Goal: Information Seeking & Learning: Find specific fact

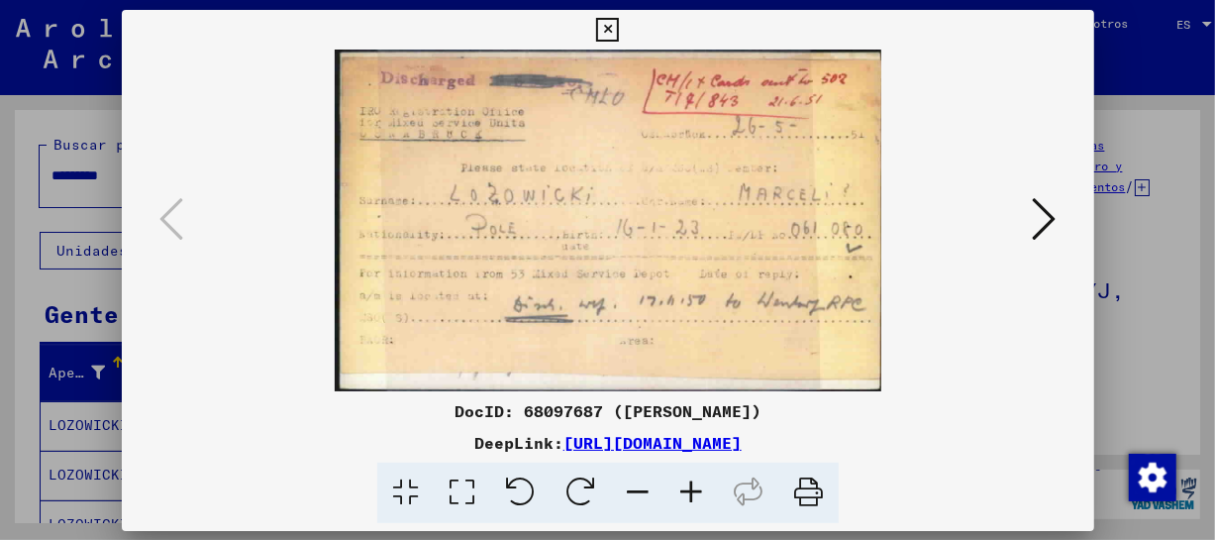
scroll to position [317, 0]
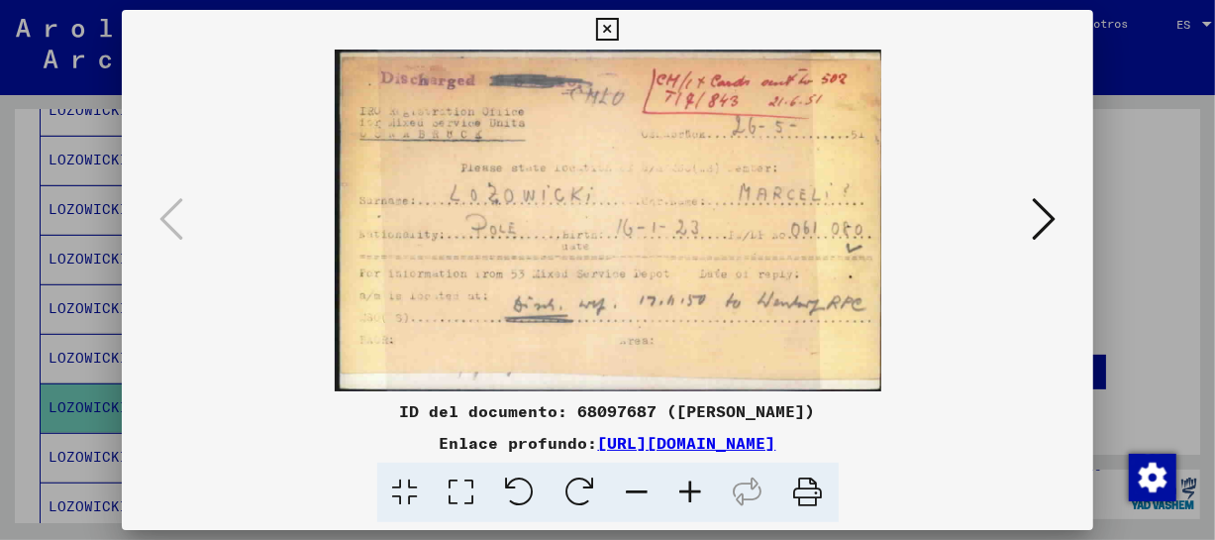
click at [703, 488] on icon at bounding box center [690, 492] width 53 height 60
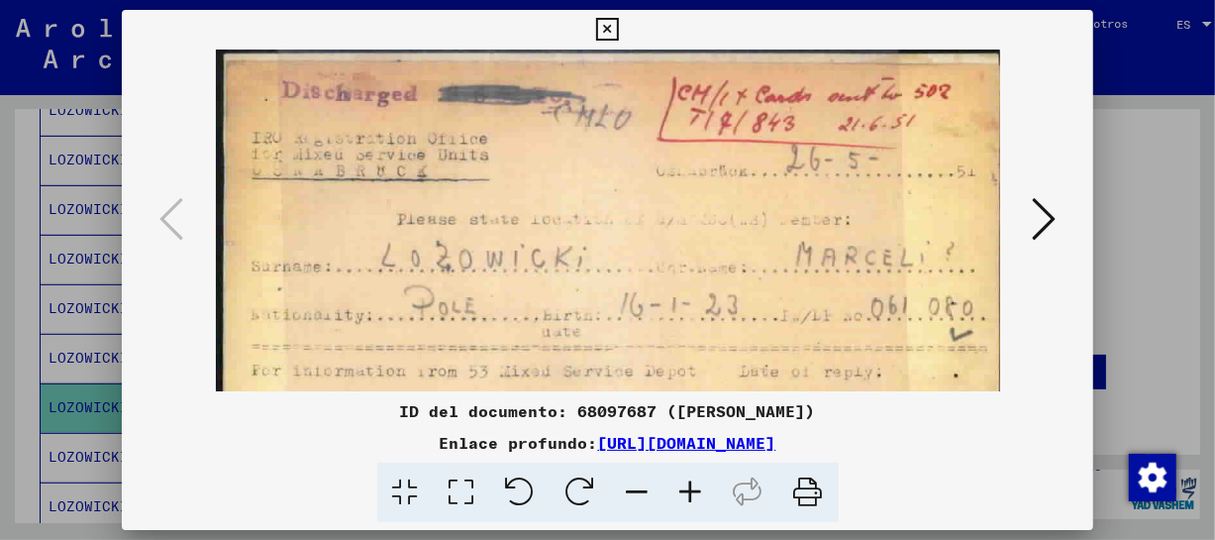
click at [703, 488] on icon at bounding box center [690, 492] width 53 height 60
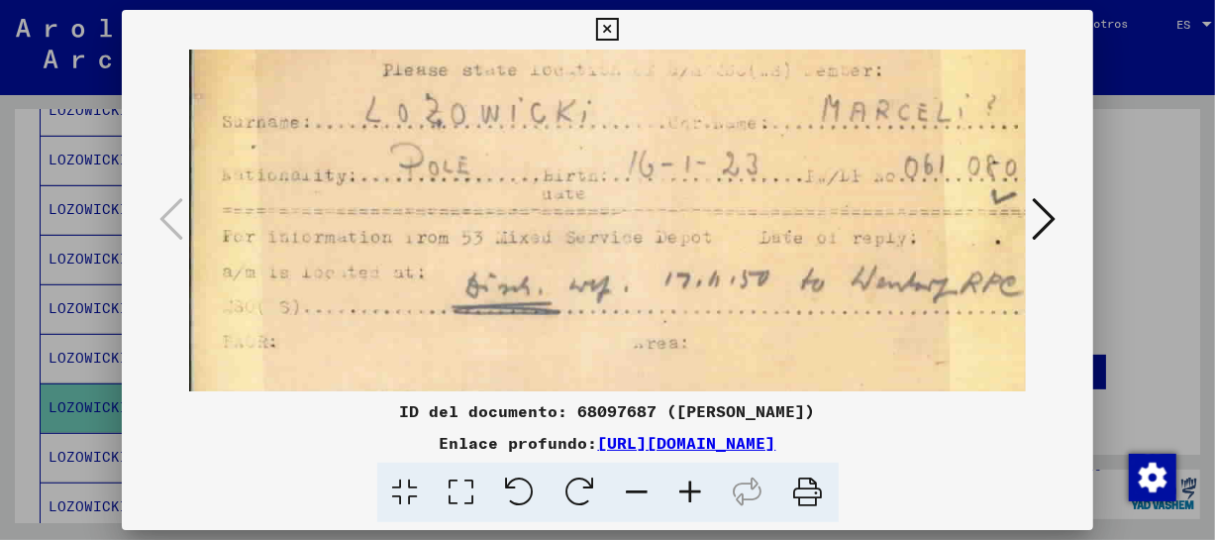
drag, startPoint x: 745, startPoint y: 293, endPoint x: 738, endPoint y: 127, distance: 166.5
click at [738, 127] on img at bounding box center [614, 153] width 863 height 540
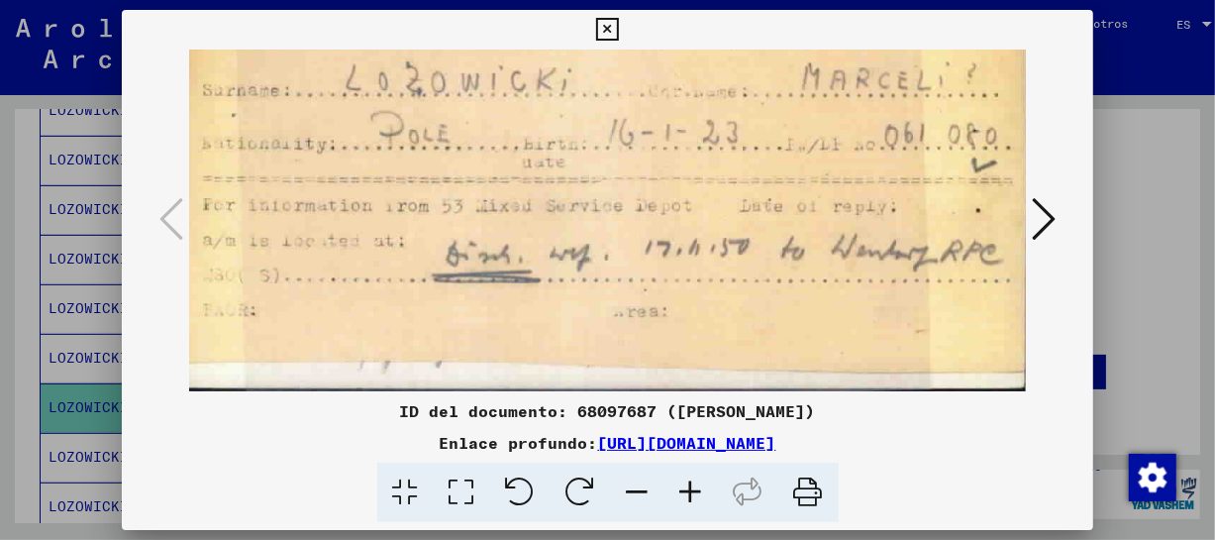
drag, startPoint x: 744, startPoint y: 292, endPoint x: 719, endPoint y: 156, distance: 138.0
click at [719, 156] on img at bounding box center [594, 122] width 863 height 540
click at [610, 28] on icon at bounding box center [607, 30] width 23 height 24
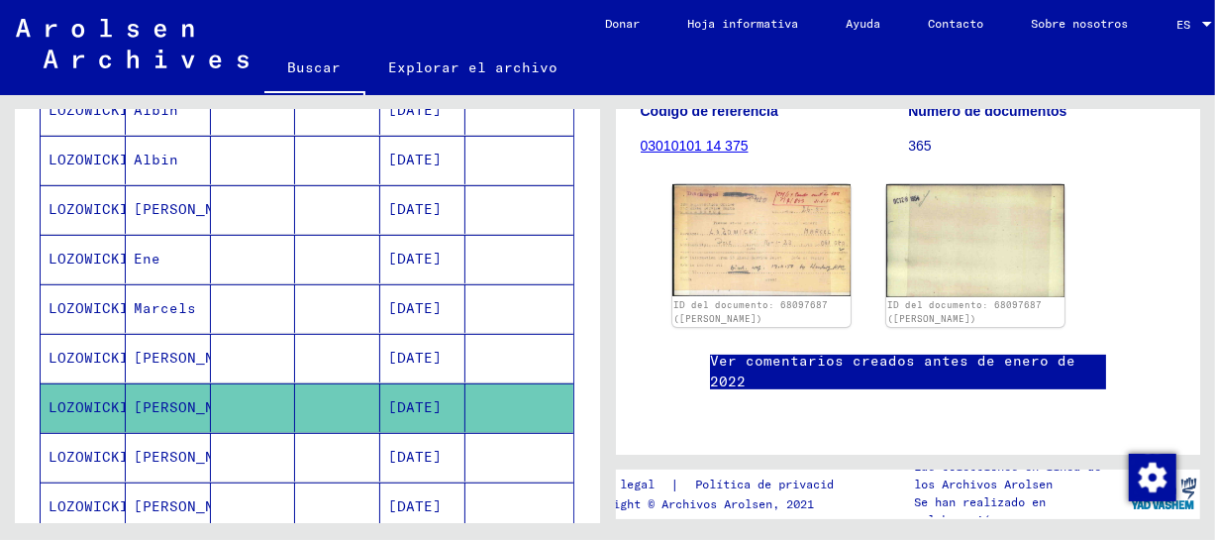
click at [200, 453] on font "[PERSON_NAME]" at bounding box center [192, 456] width 116 height 18
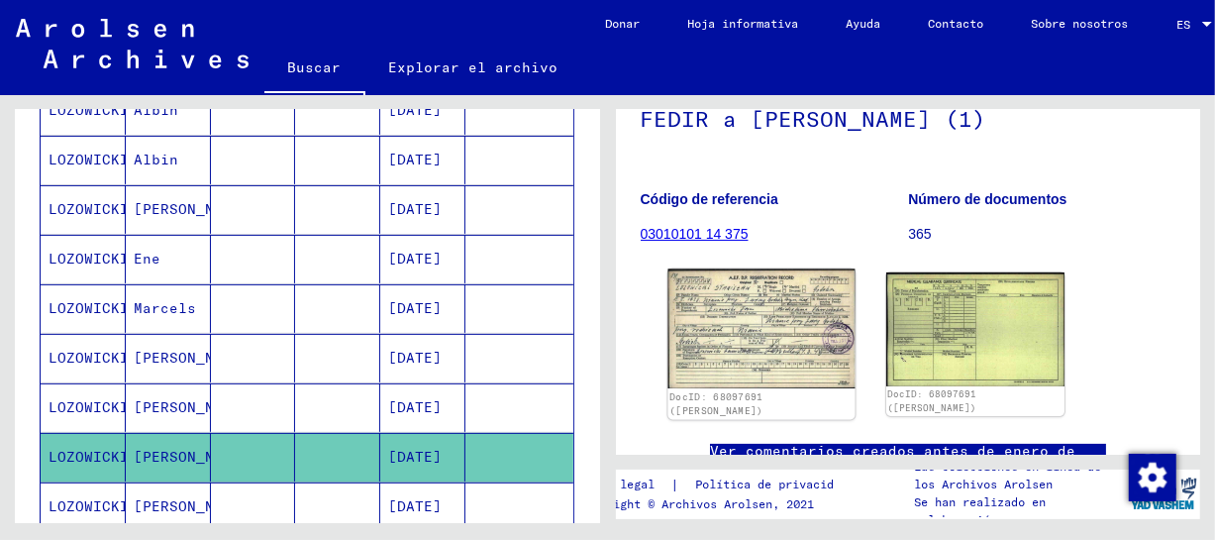
click at [742, 346] on img at bounding box center [760, 328] width 187 height 119
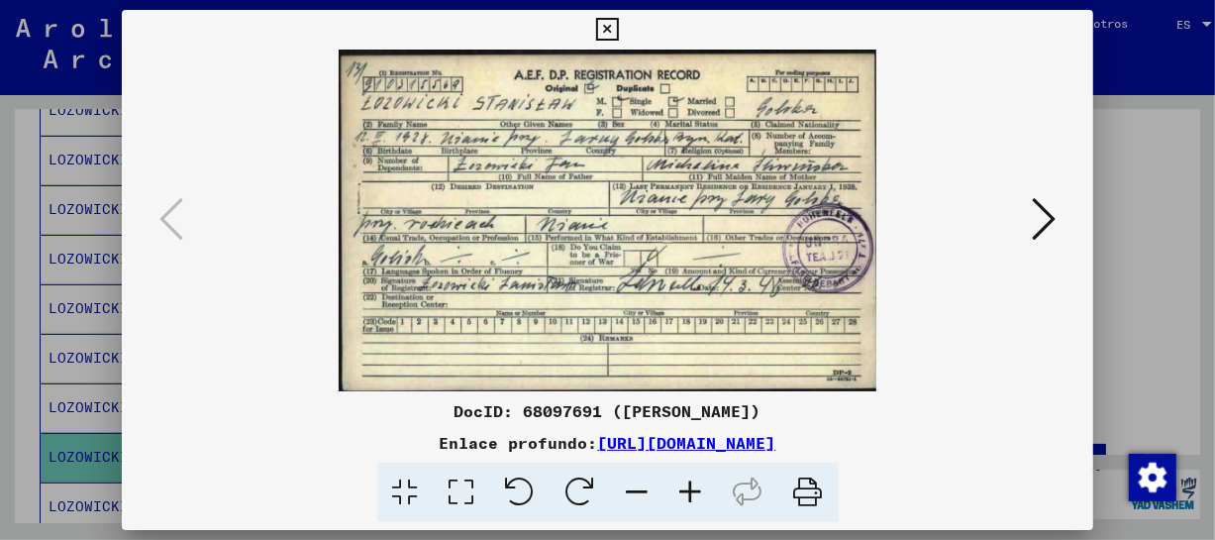
click at [702, 485] on icon at bounding box center [690, 492] width 53 height 60
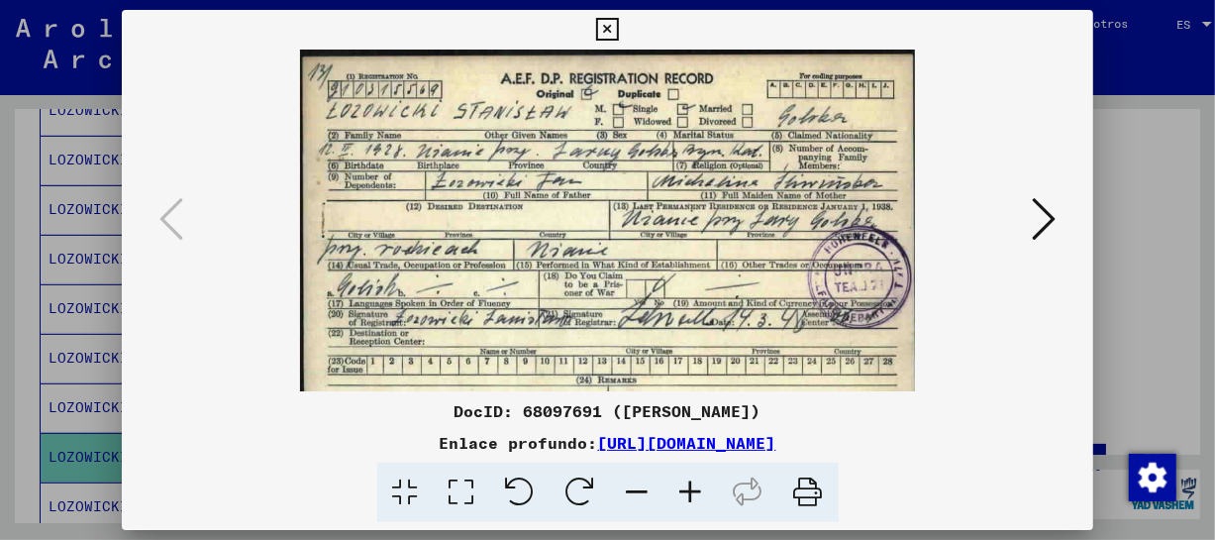
click at [702, 485] on icon at bounding box center [690, 492] width 53 height 60
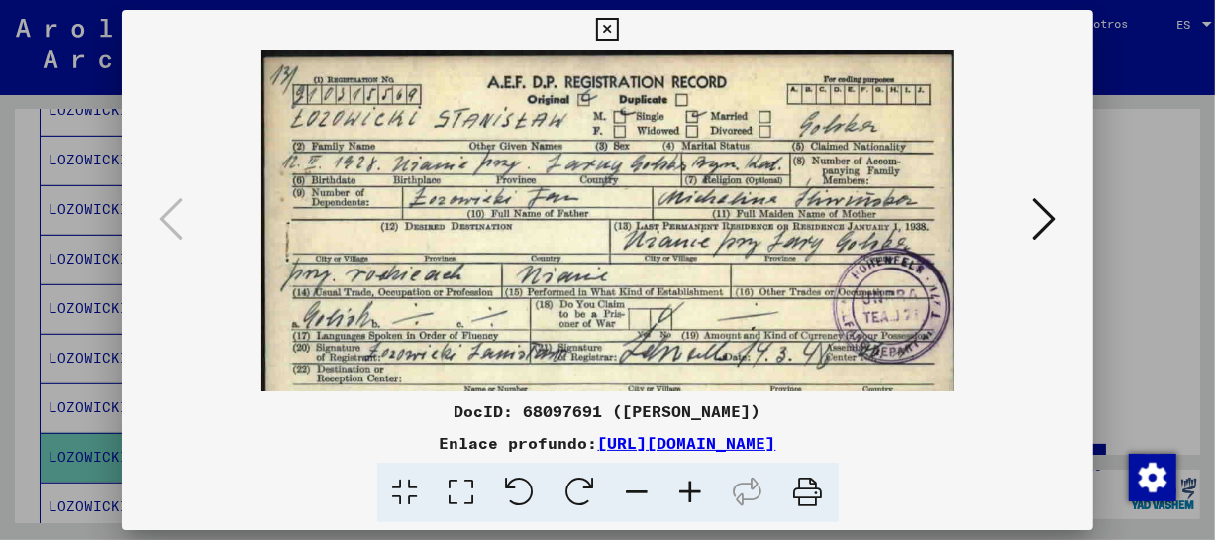
click at [702, 485] on icon at bounding box center [690, 492] width 53 height 60
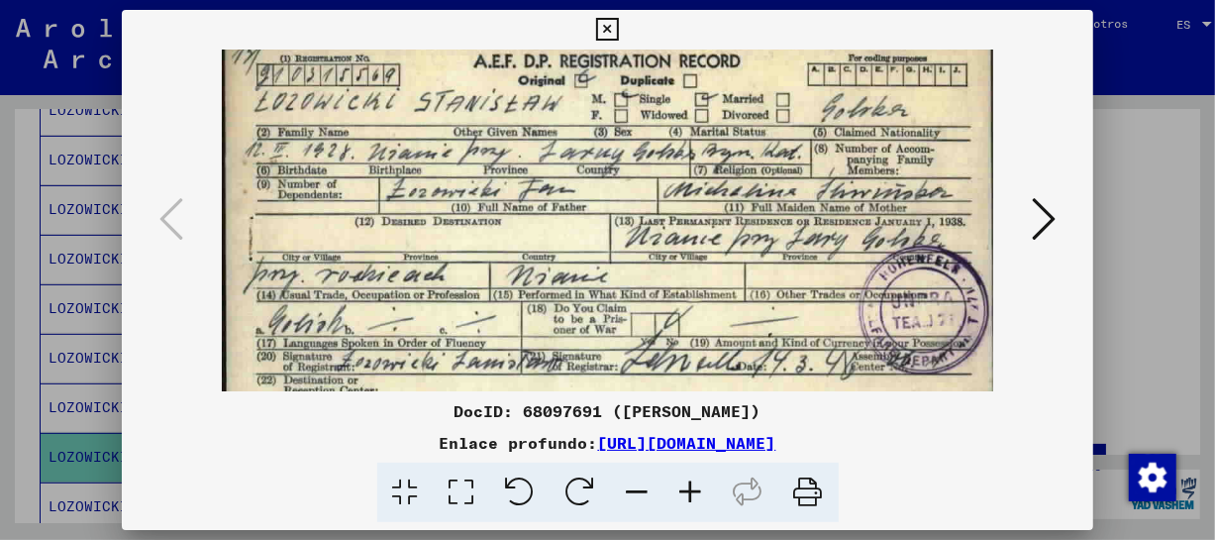
scroll to position [24, 0]
drag, startPoint x: 594, startPoint y: 332, endPoint x: 627, endPoint y: 307, distance: 41.0
click at [627, 307] on img at bounding box center [607, 271] width 771 height 490
click at [598, 27] on icon at bounding box center [607, 30] width 23 height 24
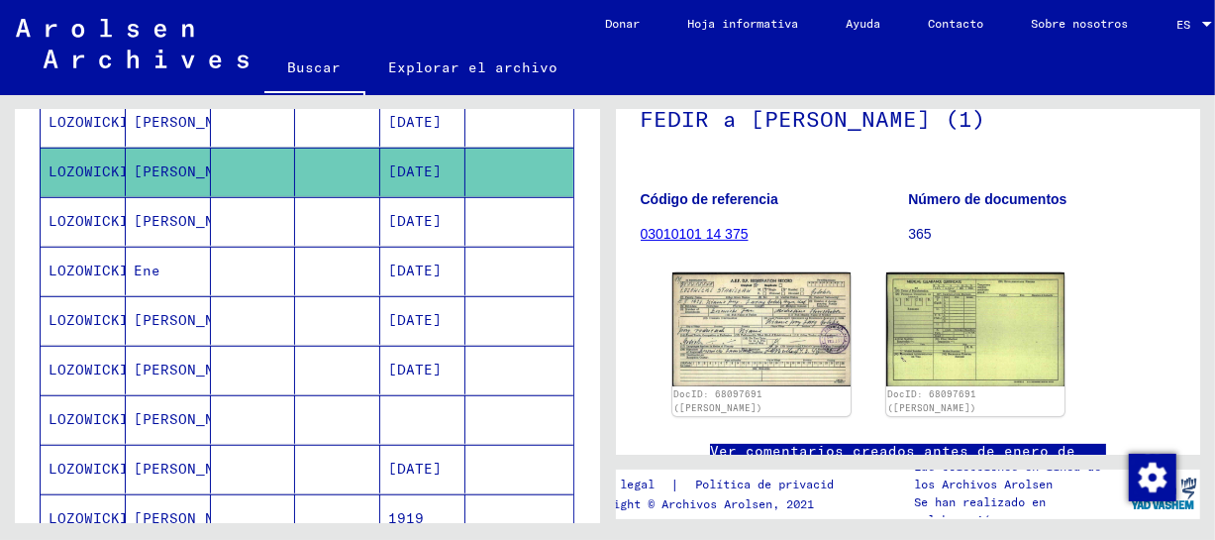
scroll to position [753, 0]
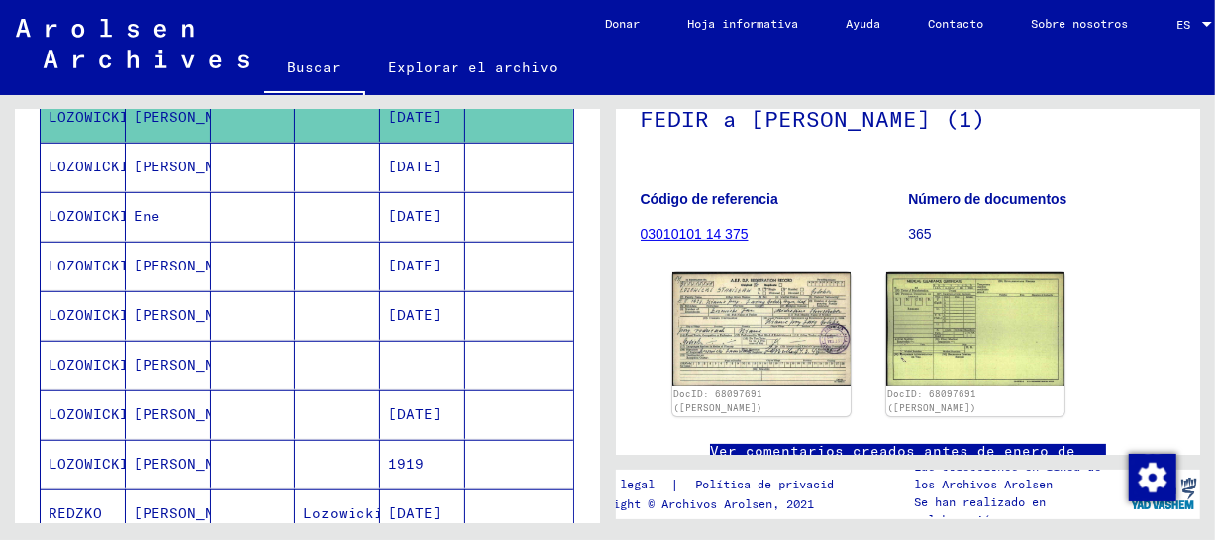
click at [173, 162] on font "[PERSON_NAME]" at bounding box center [192, 166] width 116 height 18
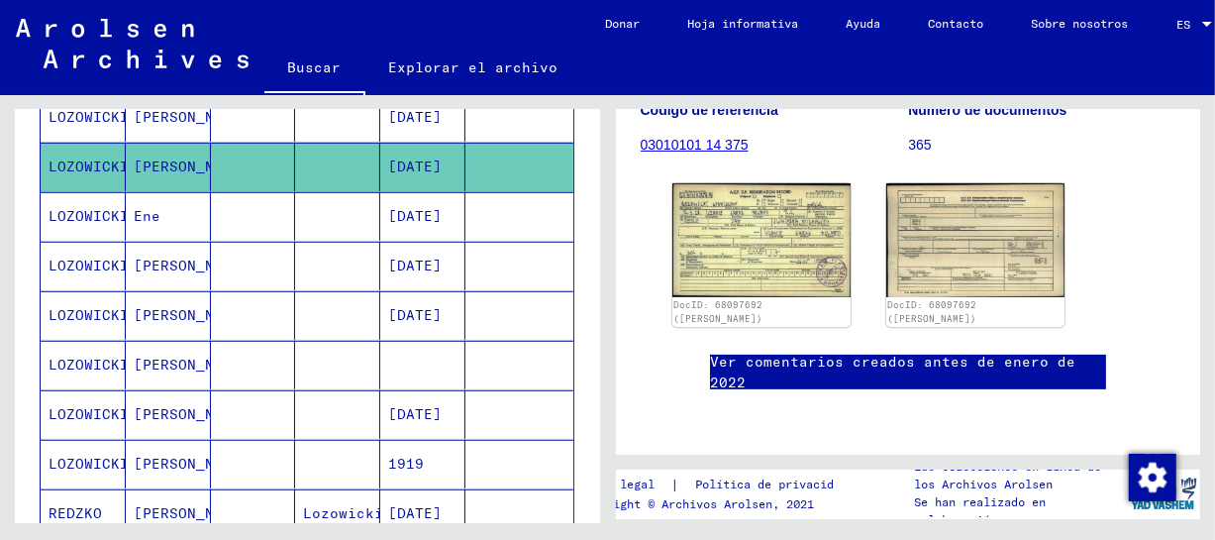
scroll to position [387, 0]
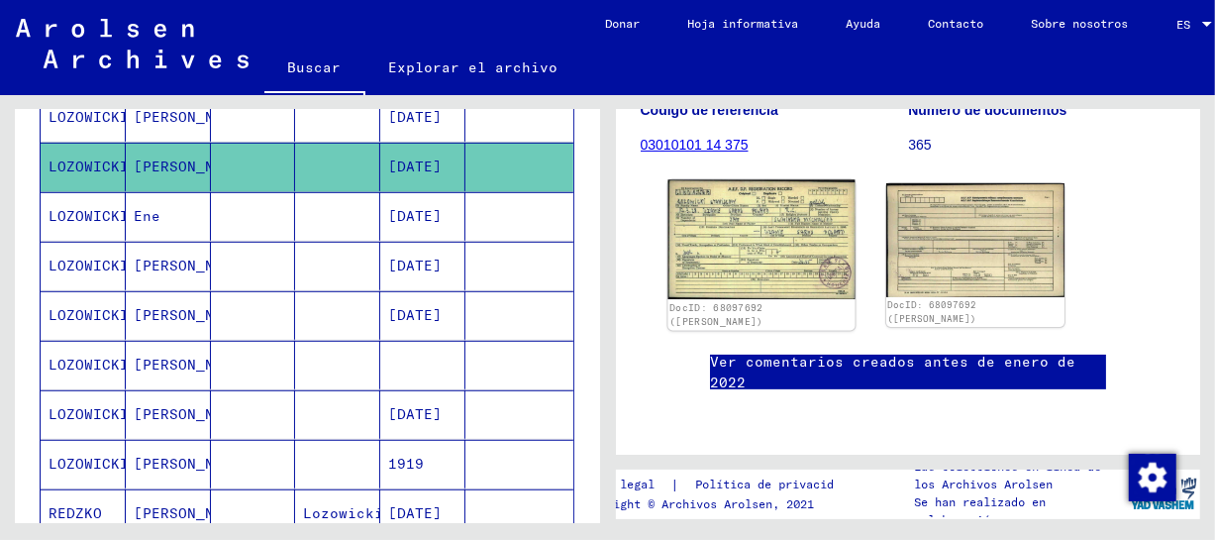
click at [772, 190] on img at bounding box center [760, 239] width 187 height 119
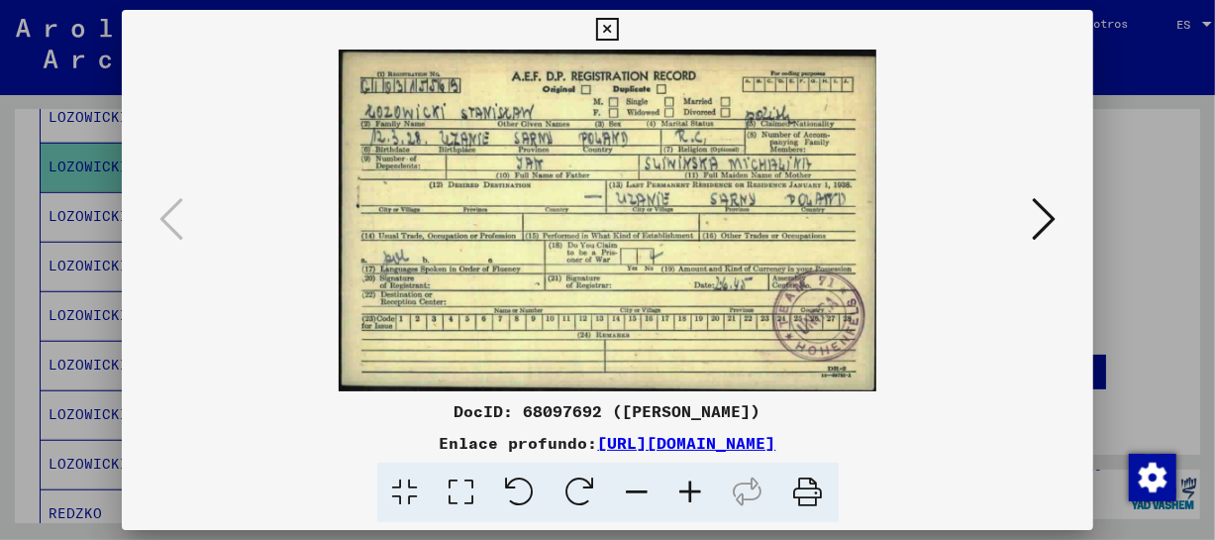
click at [697, 490] on icon at bounding box center [690, 492] width 53 height 60
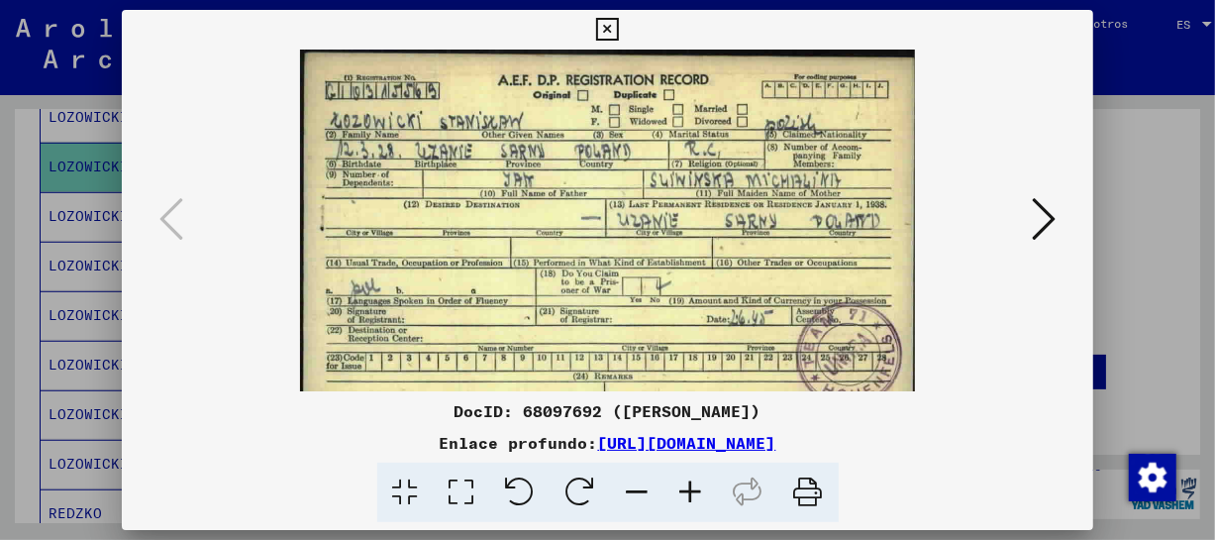
click at [697, 490] on icon at bounding box center [690, 492] width 53 height 60
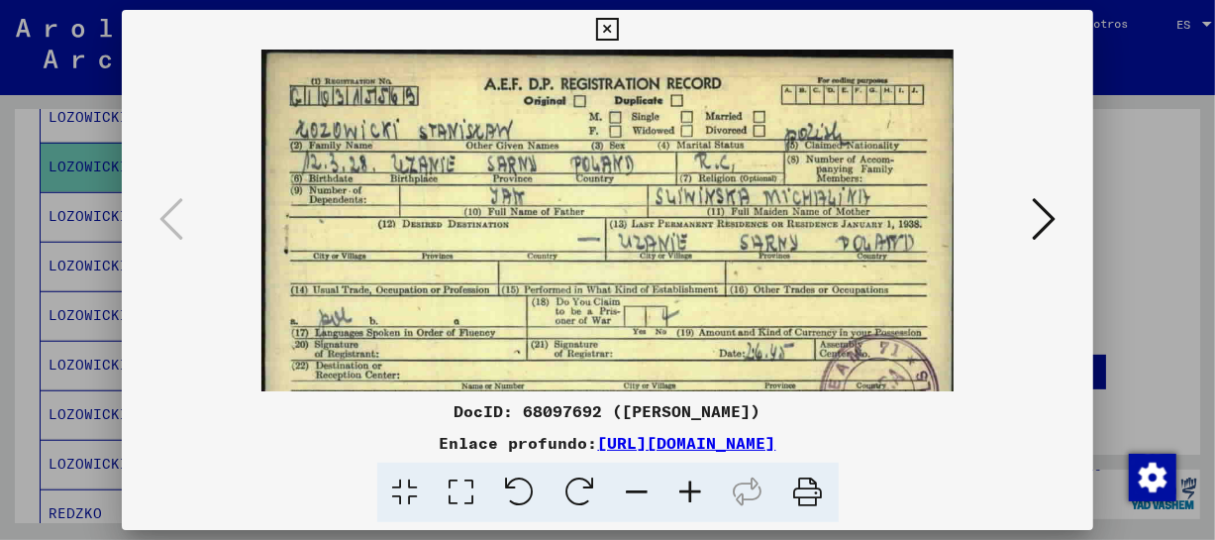
click at [697, 490] on icon at bounding box center [690, 492] width 53 height 60
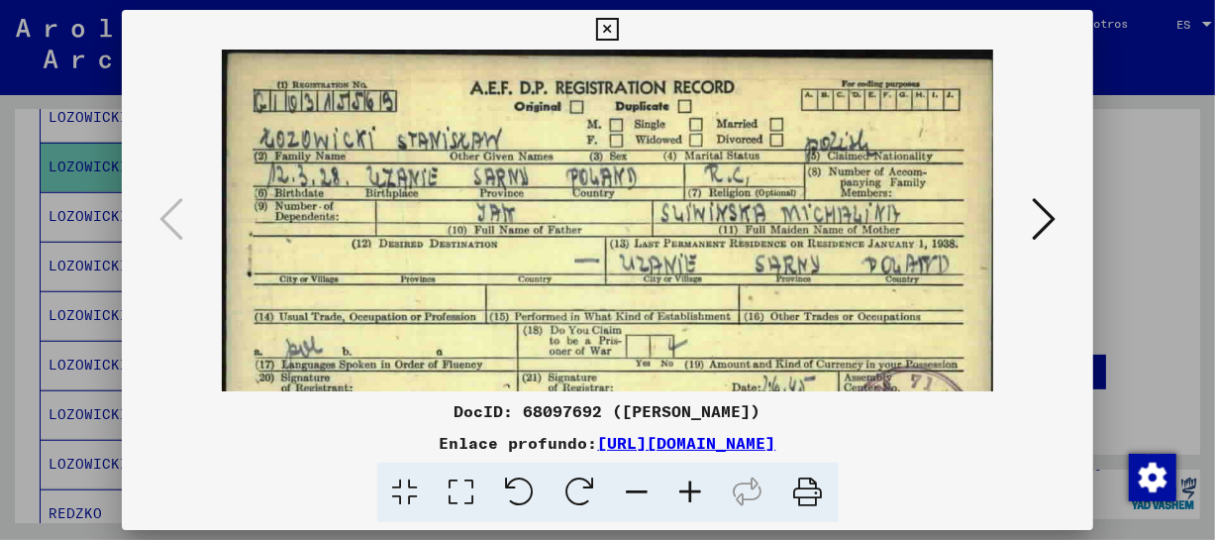
click at [697, 490] on icon at bounding box center [690, 492] width 53 height 60
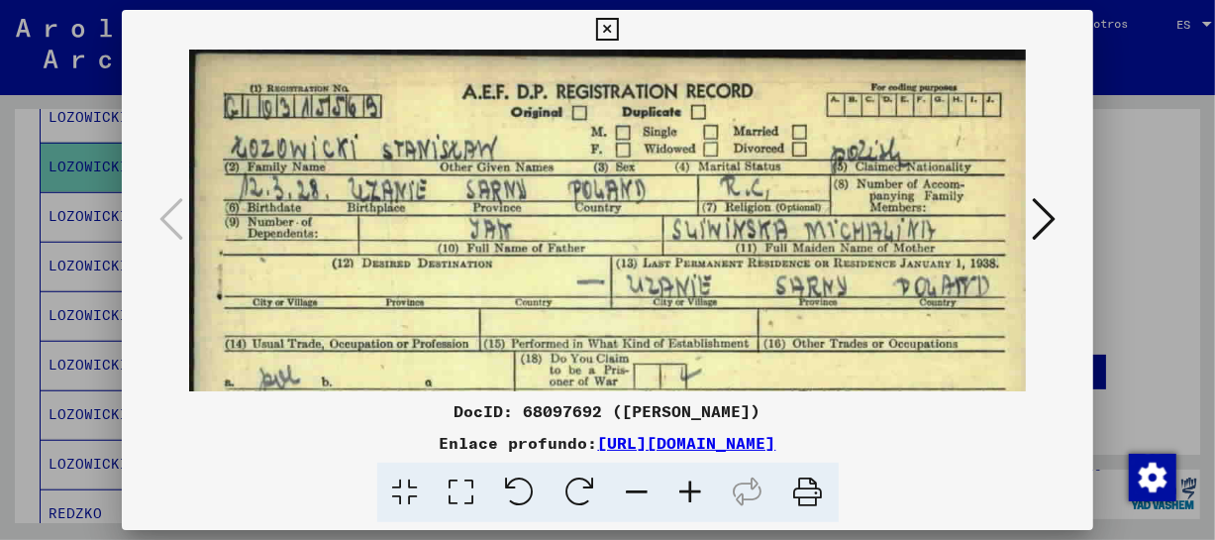
click at [697, 490] on icon at bounding box center [690, 492] width 53 height 60
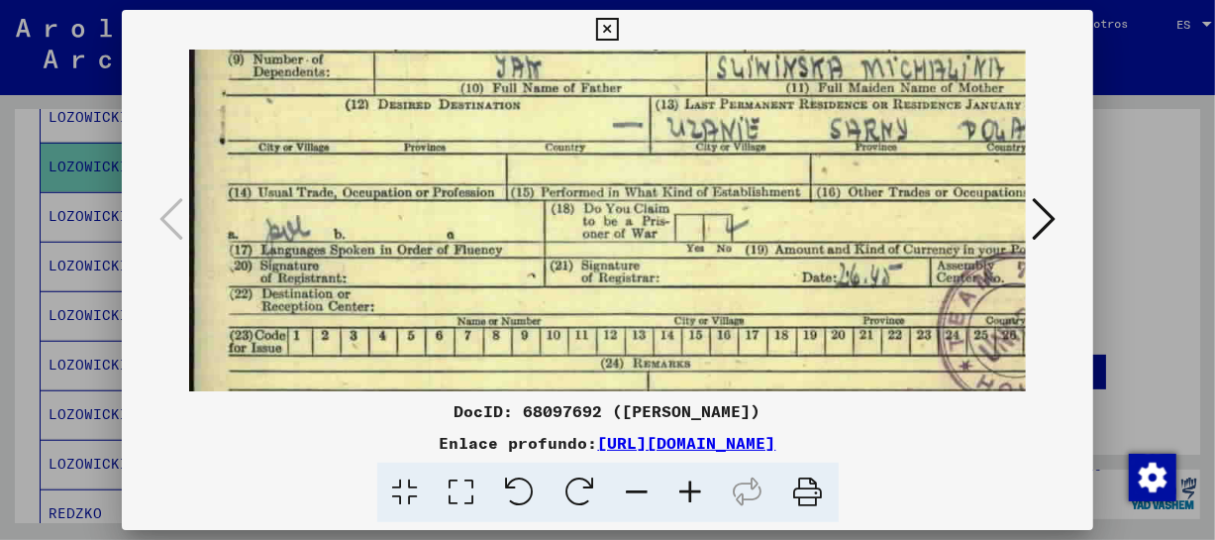
drag, startPoint x: 780, startPoint y: 271, endPoint x: 792, endPoint y: 93, distance: 178.6
click at [792, 93] on img at bounding box center [652, 165] width 927 height 589
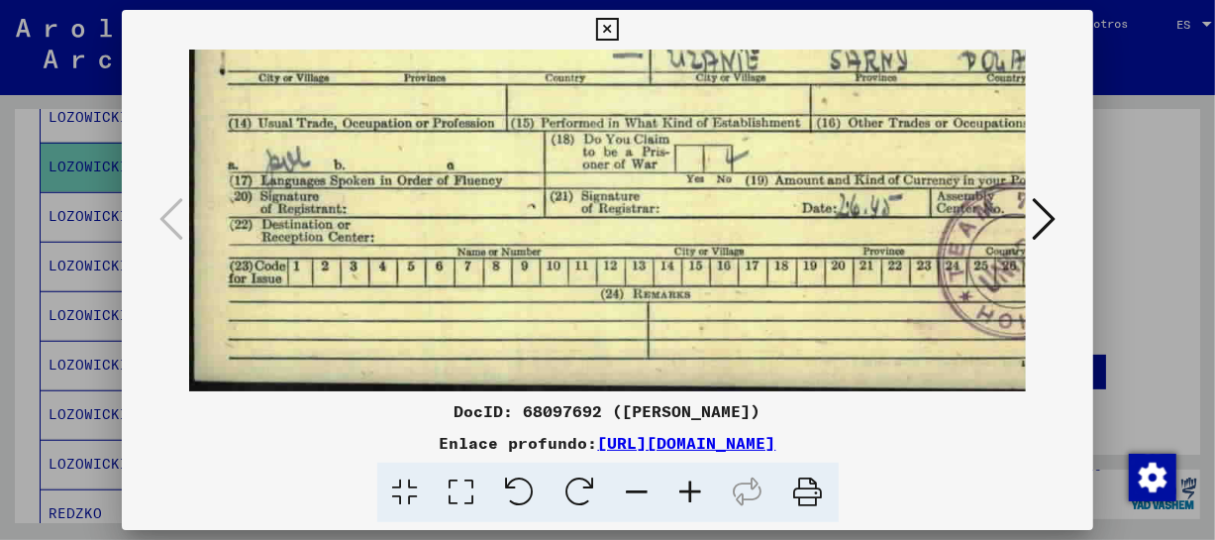
drag, startPoint x: 677, startPoint y: 237, endPoint x: 693, endPoint y: 93, distance: 144.4
click at [693, 93] on img at bounding box center [652, 96] width 927 height 589
click at [614, 26] on icon at bounding box center [607, 30] width 23 height 24
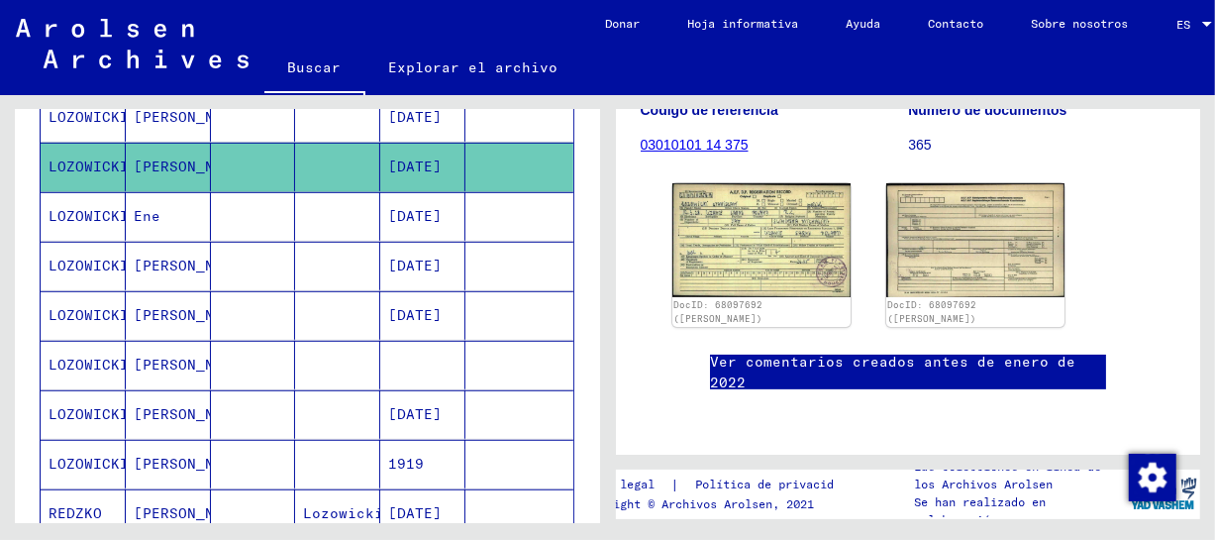
click at [188, 220] on mat-cell "Ene" at bounding box center [168, 216] width 85 height 49
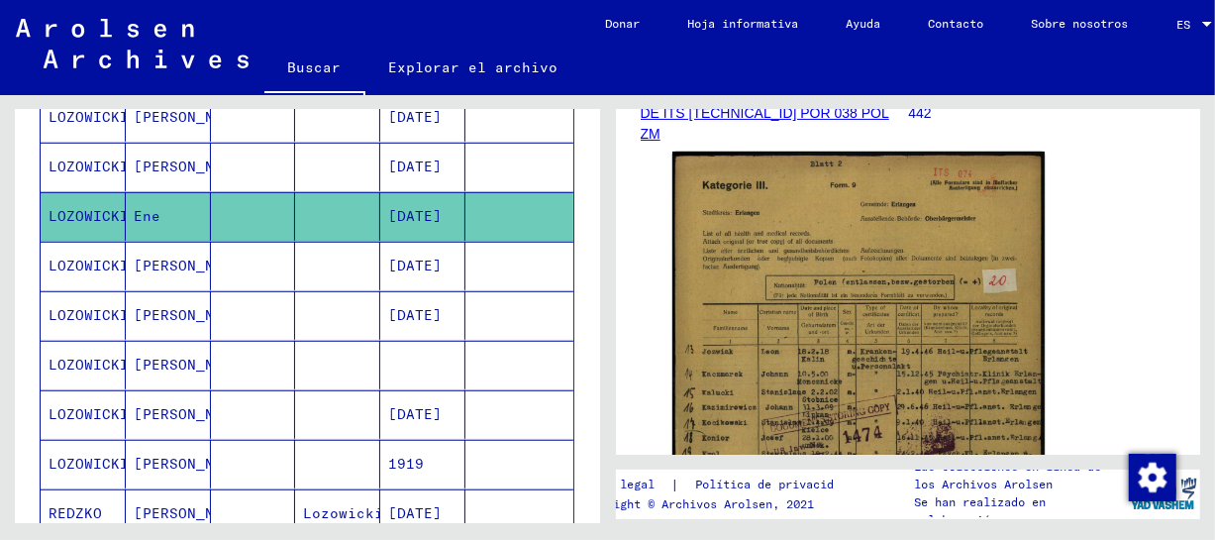
scroll to position [418, 0]
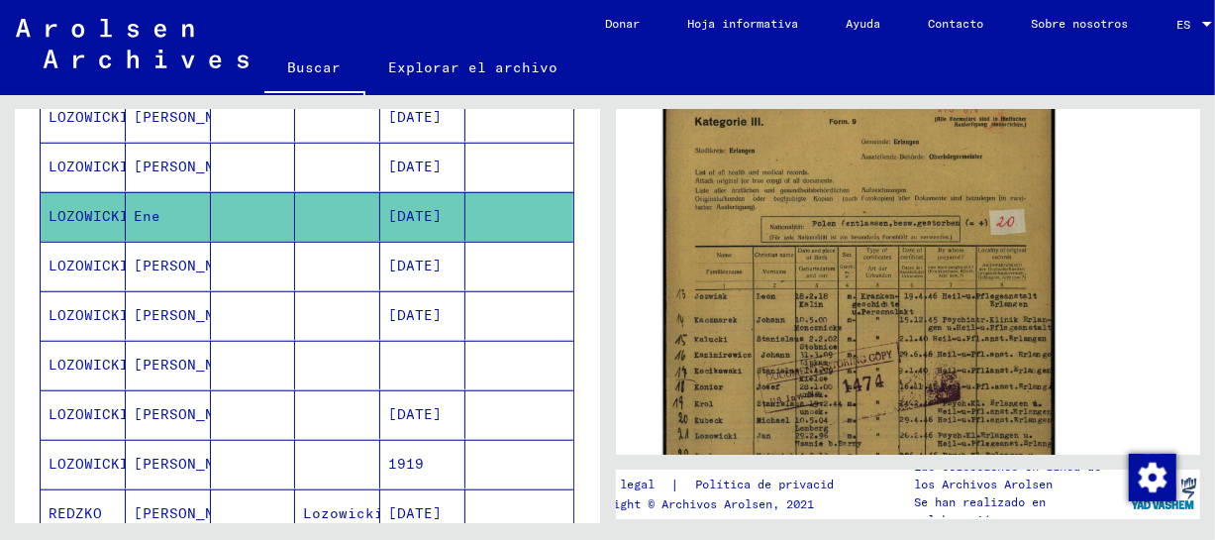
click at [941, 294] on img at bounding box center [857, 365] width 391 height 558
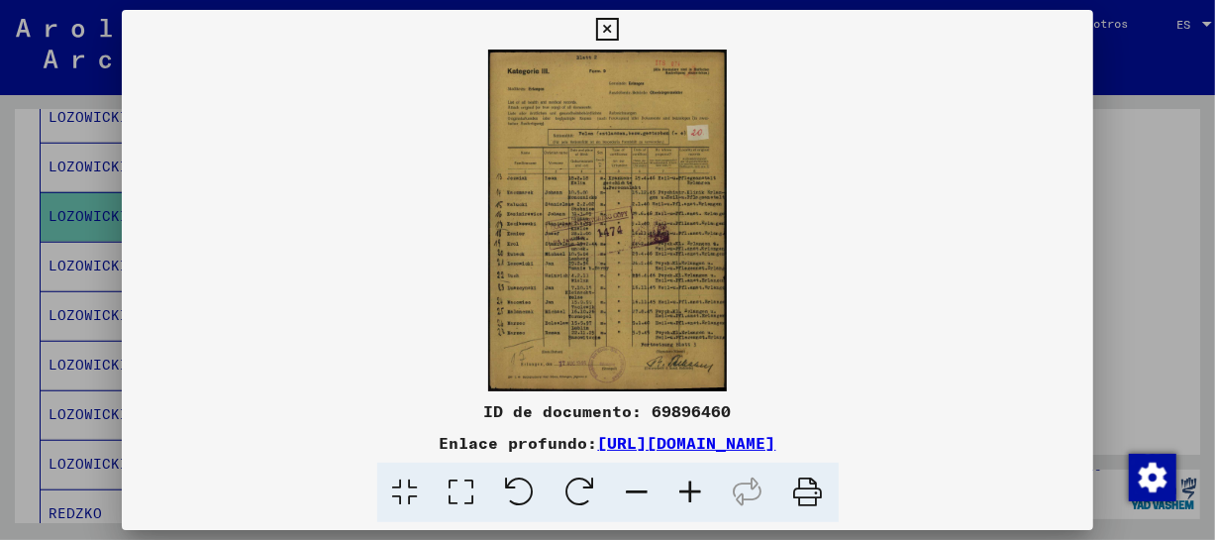
click at [678, 494] on icon at bounding box center [690, 492] width 53 height 60
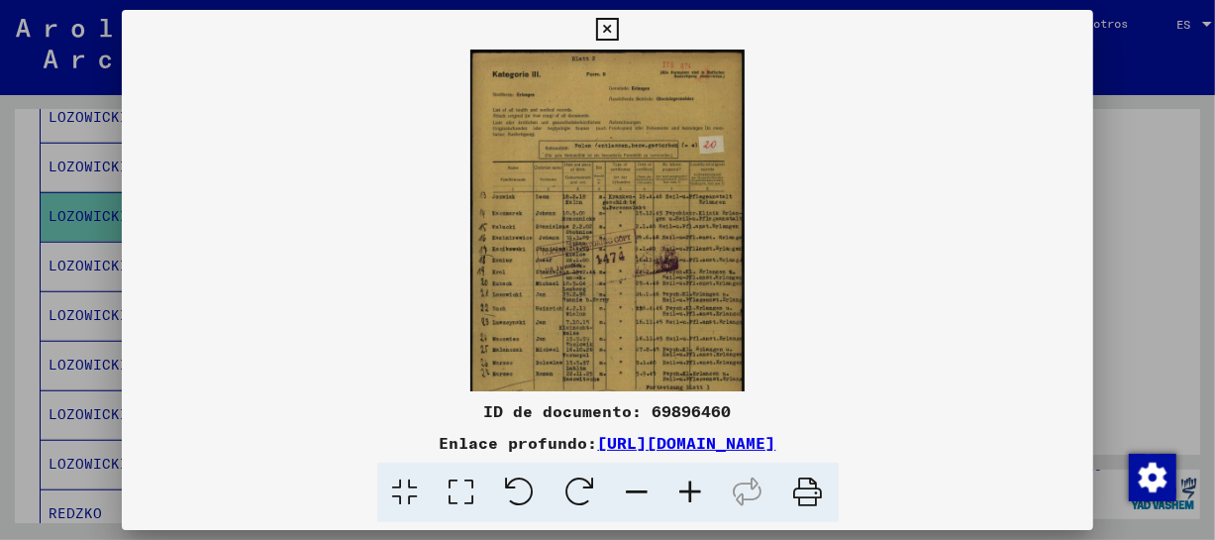
click at [678, 494] on icon at bounding box center [690, 492] width 53 height 60
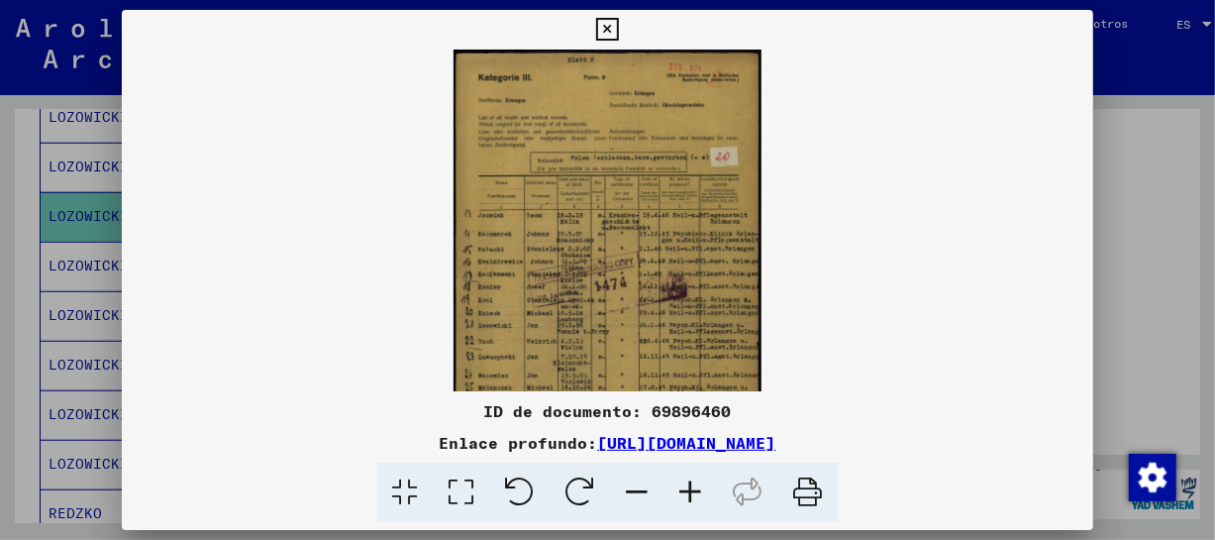
click at [678, 494] on icon at bounding box center [690, 492] width 53 height 60
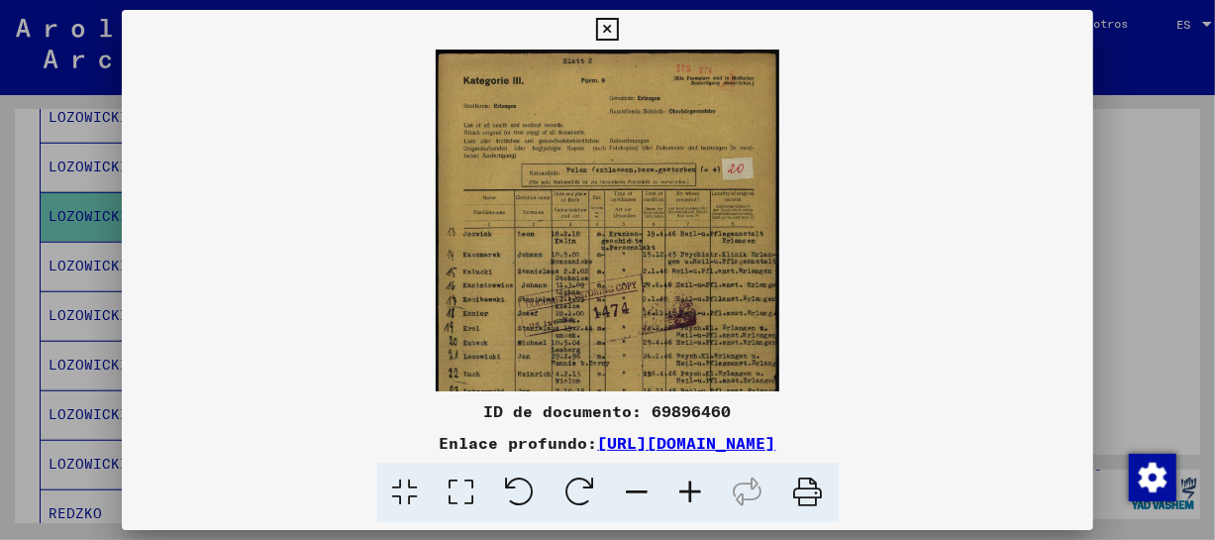
click at [678, 494] on icon at bounding box center [690, 492] width 53 height 60
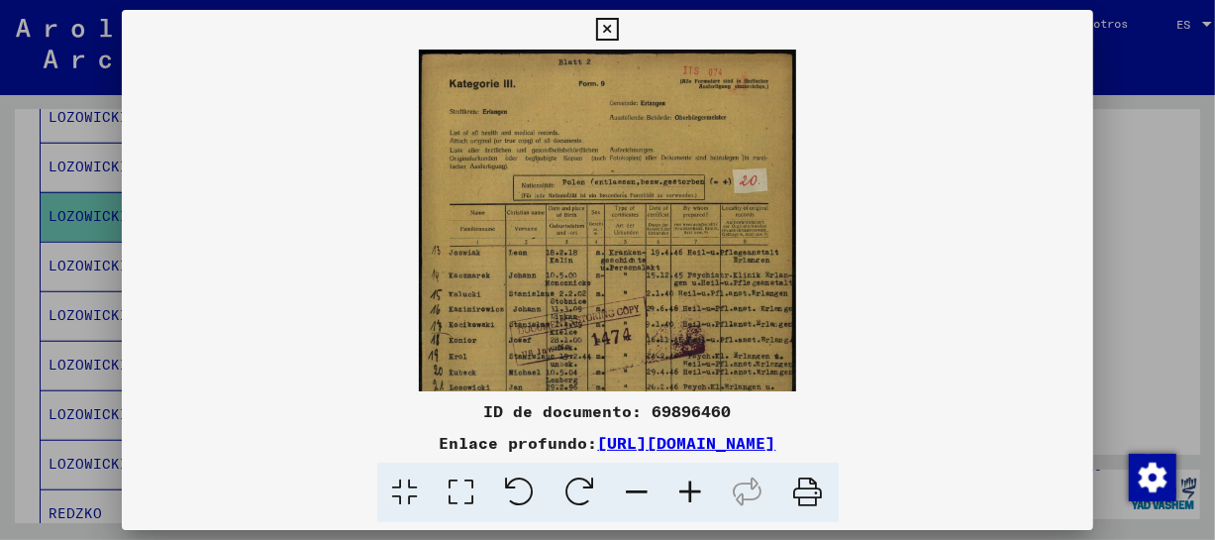
click at [678, 494] on icon at bounding box center [690, 492] width 53 height 60
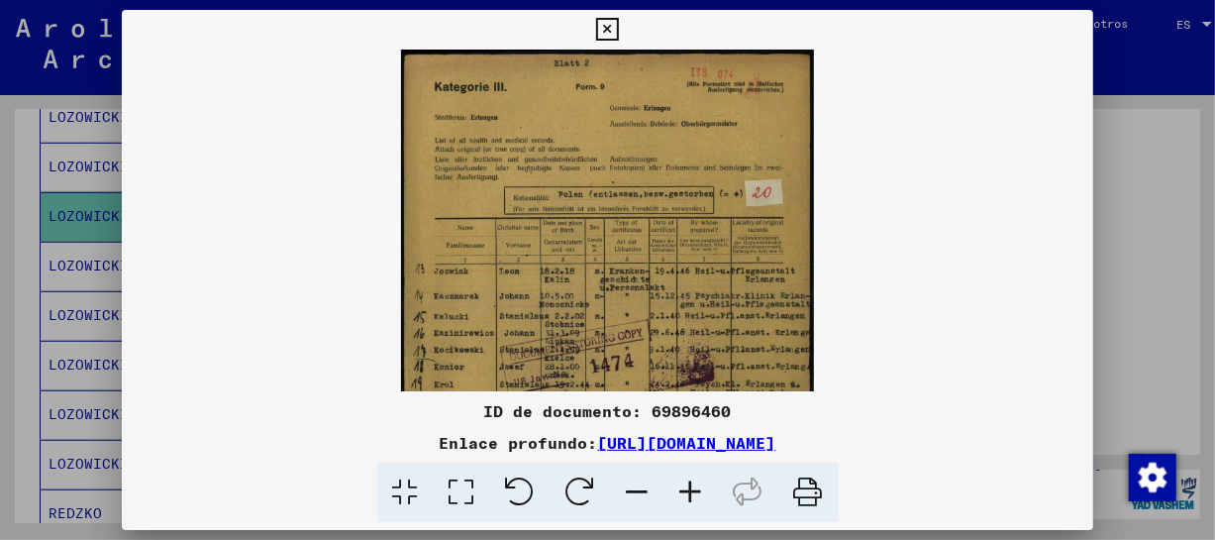
click at [678, 494] on icon at bounding box center [690, 492] width 53 height 60
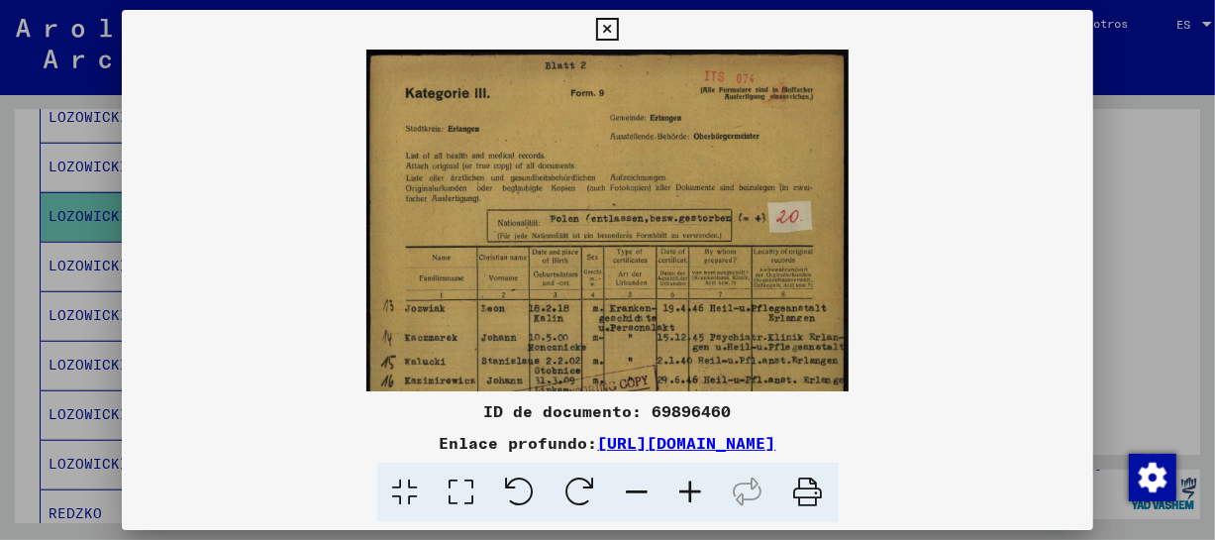
click at [678, 494] on icon at bounding box center [690, 492] width 53 height 60
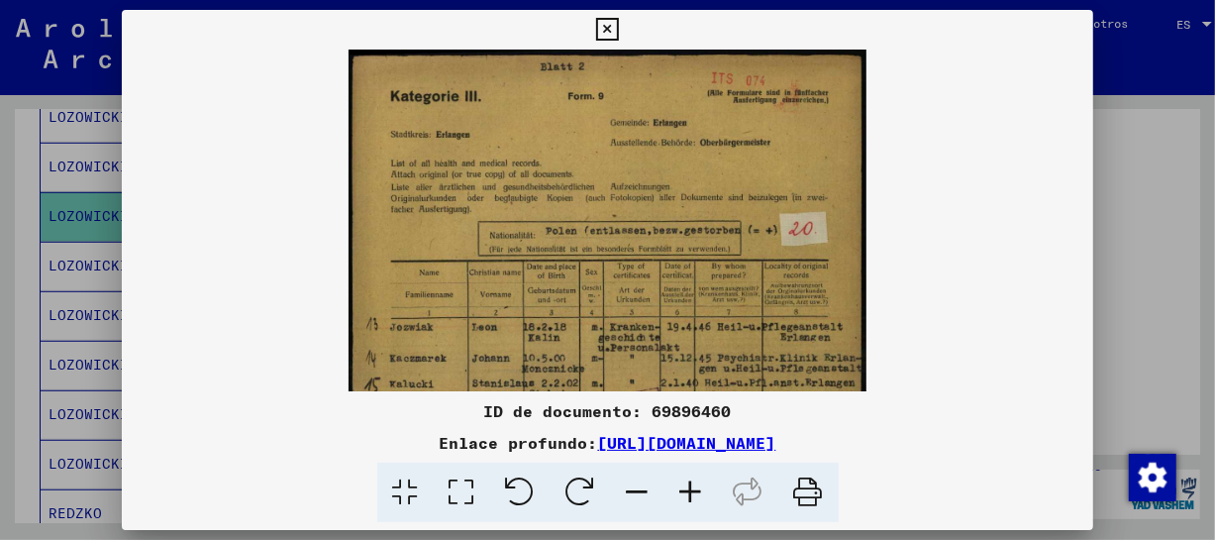
click at [678, 494] on icon at bounding box center [690, 492] width 53 height 60
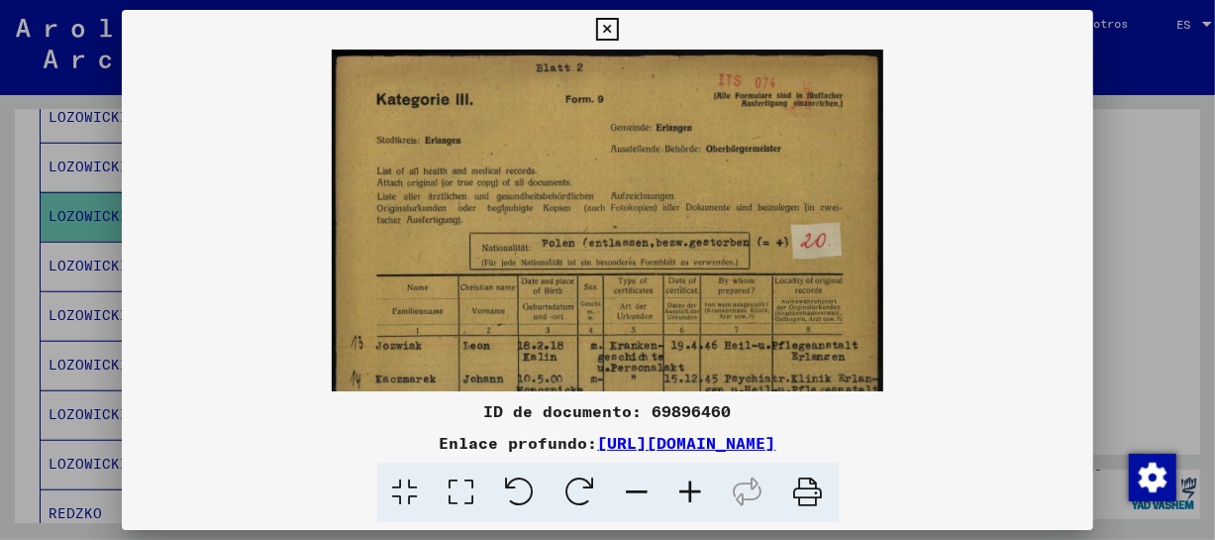
click at [678, 494] on icon at bounding box center [690, 492] width 53 height 60
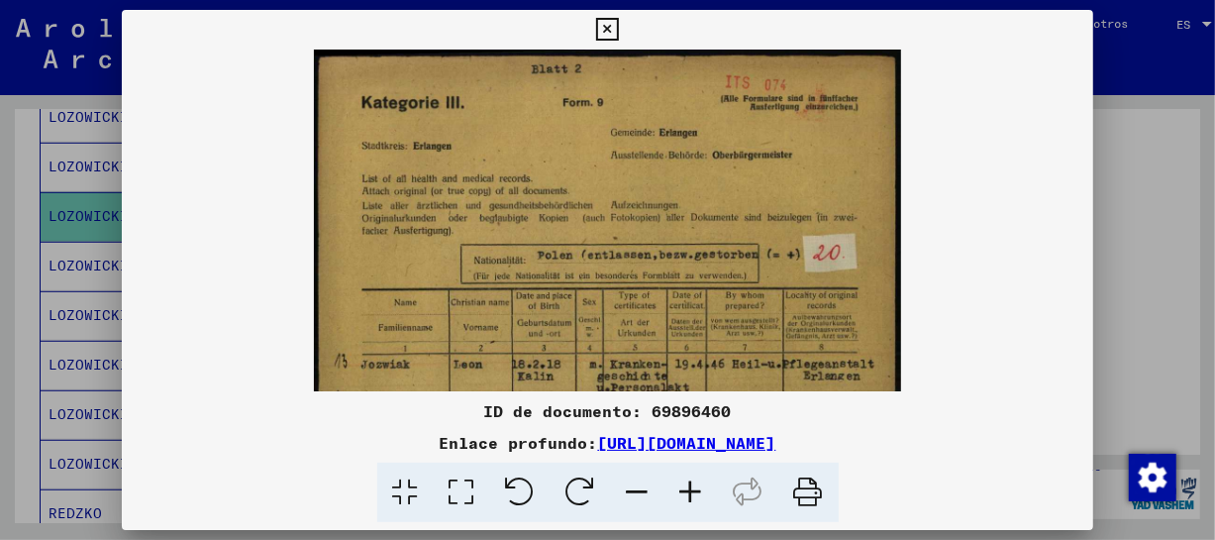
click at [678, 494] on icon at bounding box center [690, 492] width 53 height 60
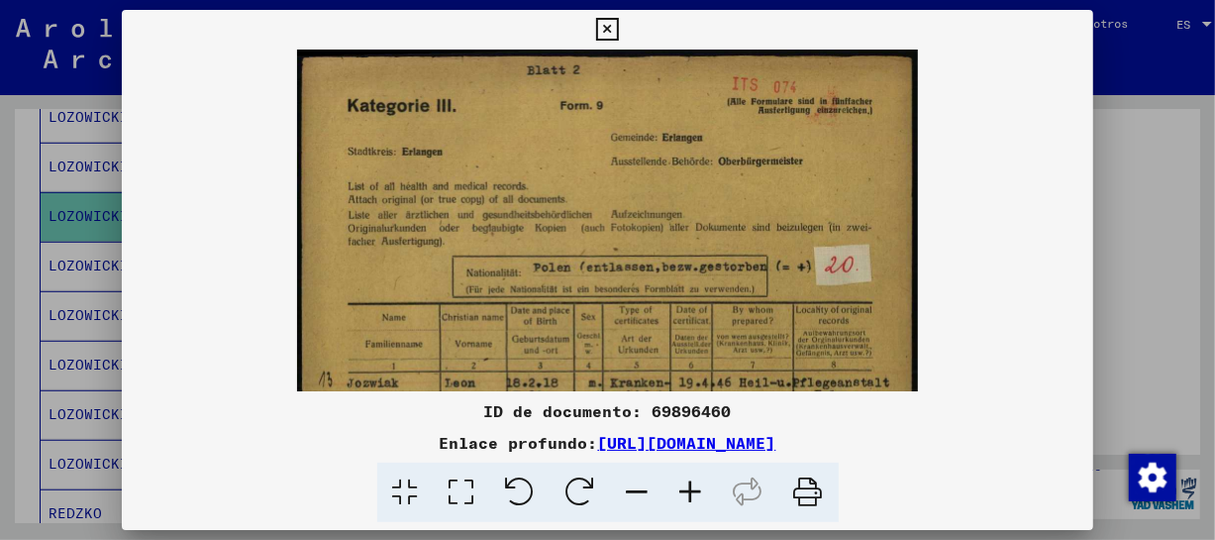
click at [678, 494] on icon at bounding box center [690, 492] width 53 height 60
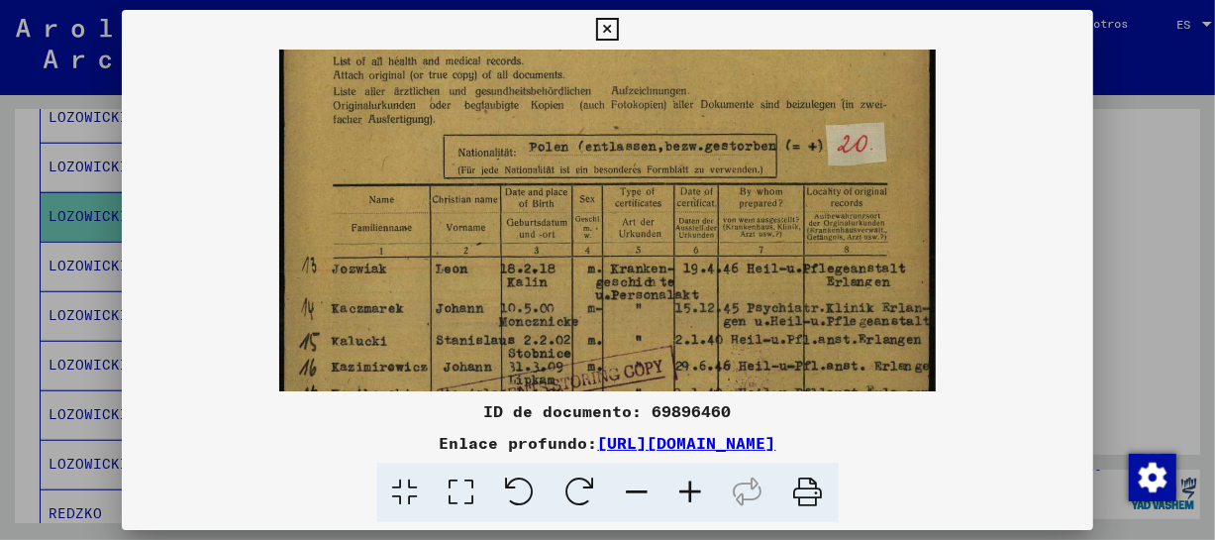
drag, startPoint x: 668, startPoint y: 291, endPoint x: 703, endPoint y: 158, distance: 137.1
click at [703, 158] on img at bounding box center [606, 384] width 655 height 935
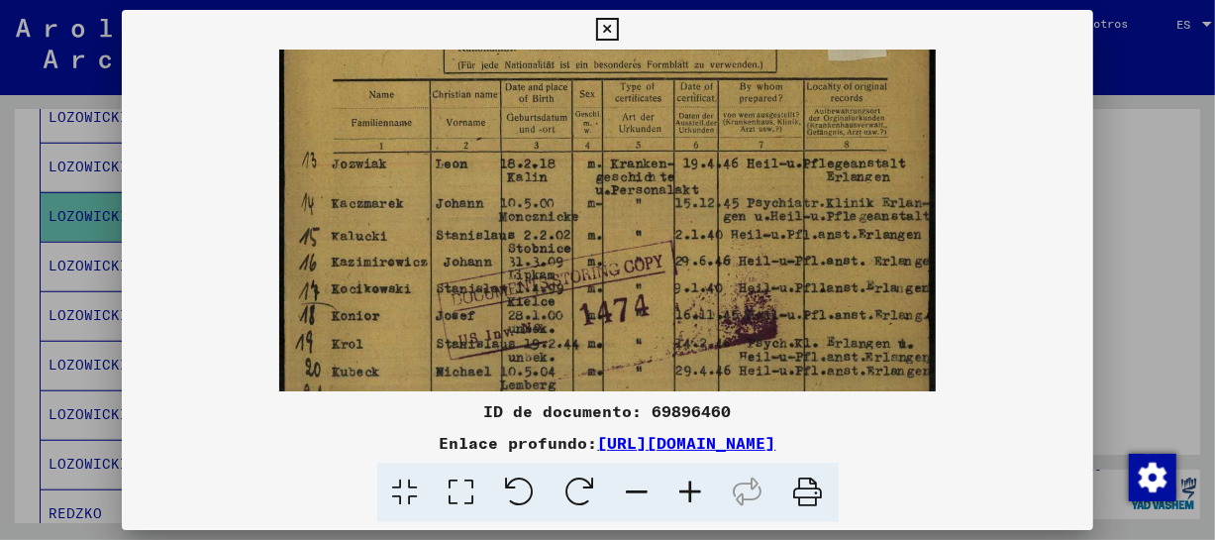
drag, startPoint x: 690, startPoint y: 292, endPoint x: 694, endPoint y: 188, distance: 104.0
click at [694, 188] on img at bounding box center [606, 279] width 655 height 935
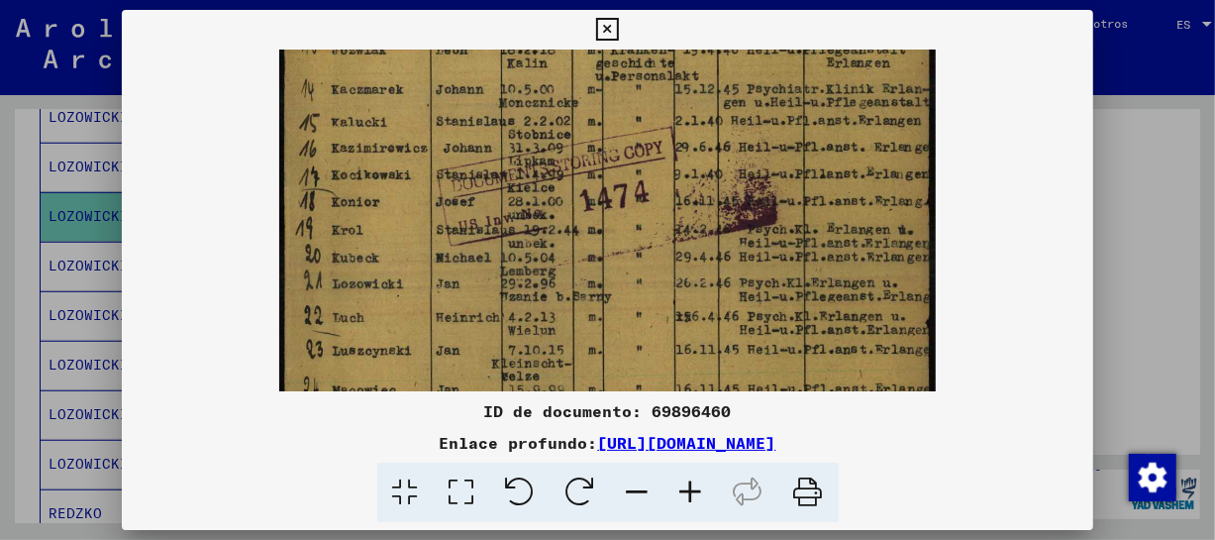
drag, startPoint x: 694, startPoint y: 204, endPoint x: 696, endPoint y: 166, distance: 37.7
click at [696, 166] on img at bounding box center [606, 165] width 655 height 935
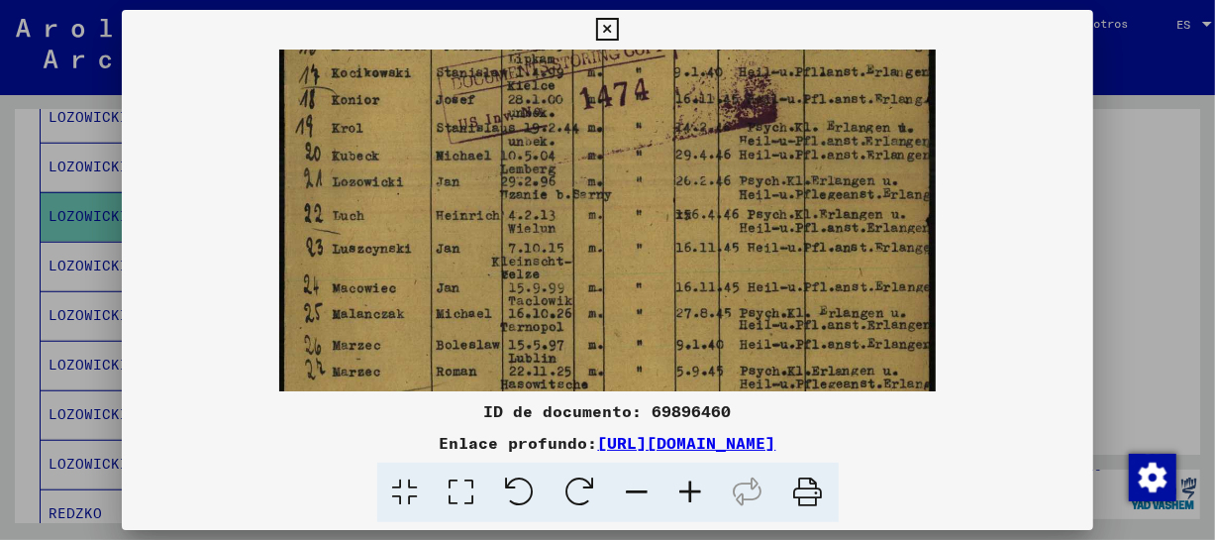
drag, startPoint x: 680, startPoint y: 207, endPoint x: 682, endPoint y: 179, distance: 27.8
click at [682, 179] on img at bounding box center [606, 63] width 655 height 935
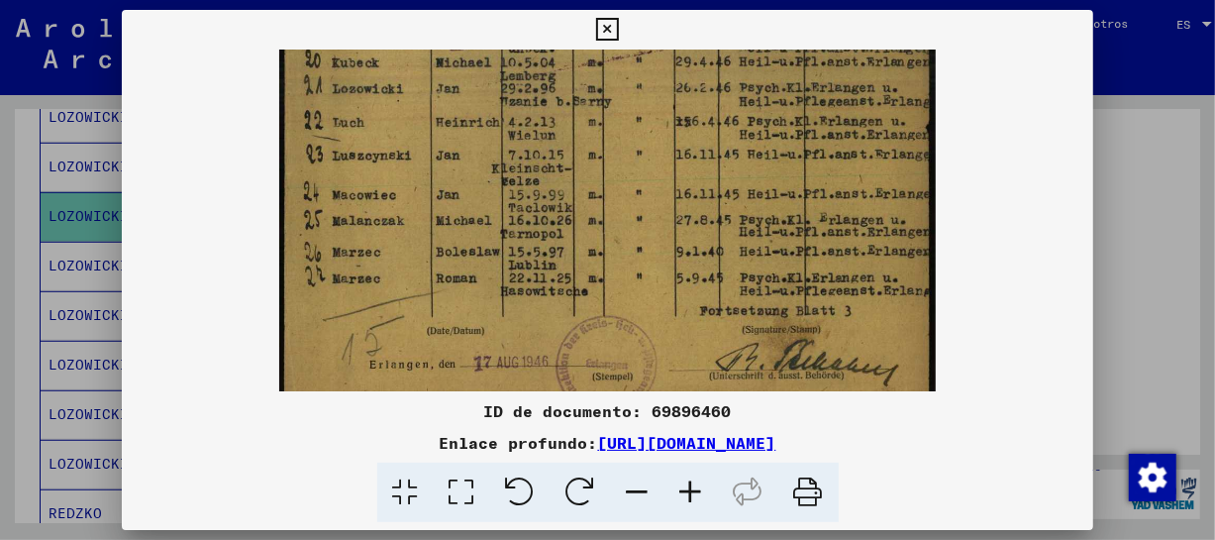
drag, startPoint x: 673, startPoint y: 301, endPoint x: 676, endPoint y: 208, distance: 93.1
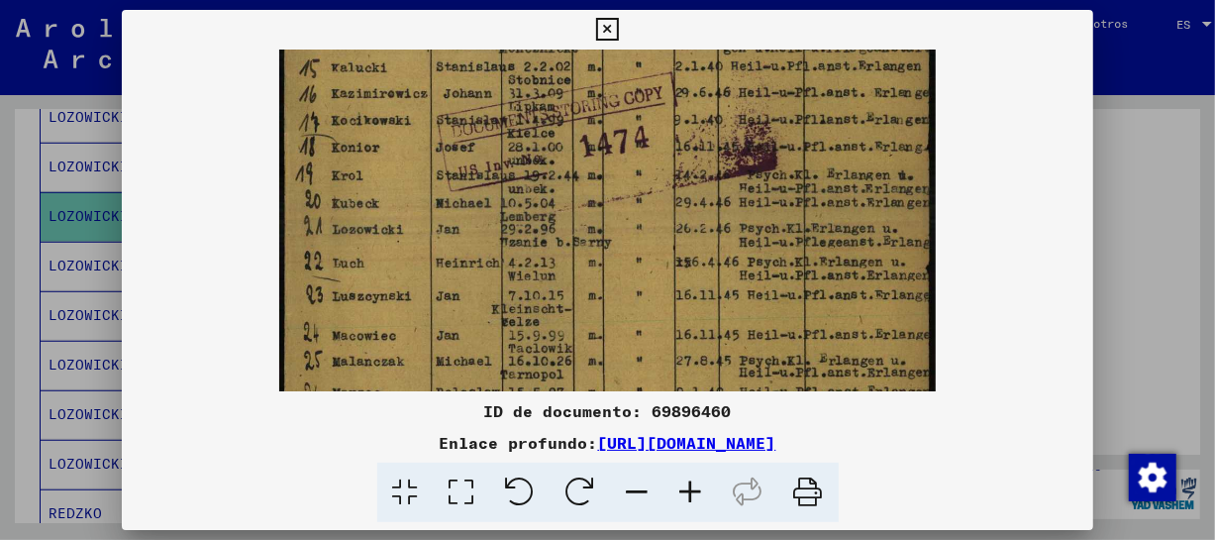
scroll to position [376, 0]
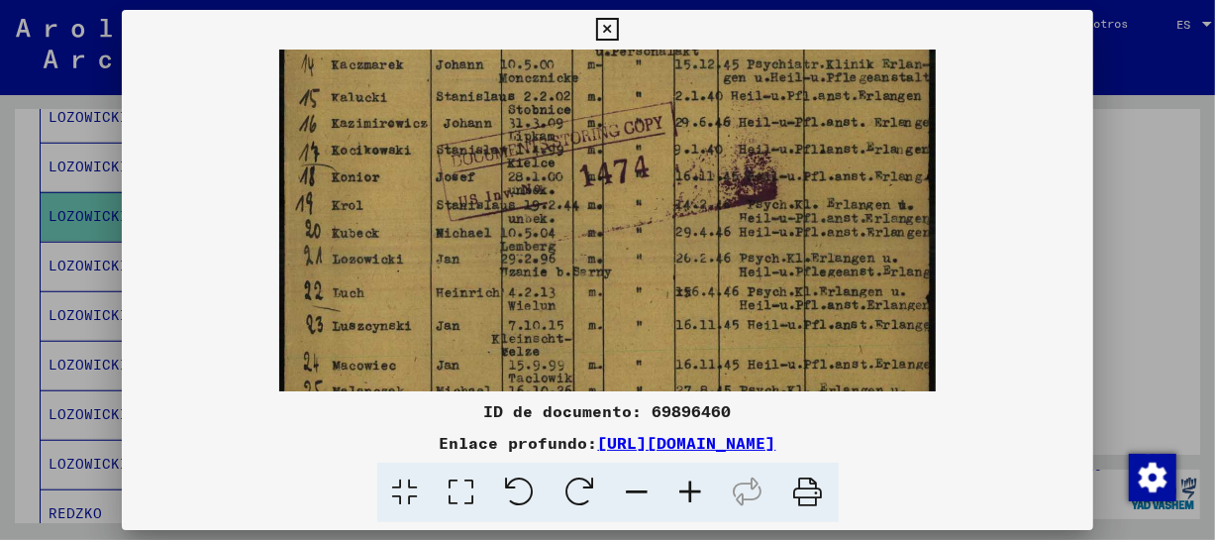
drag, startPoint x: 796, startPoint y: 120, endPoint x: 752, endPoint y: 292, distance: 177.7
click at [752, 292] on img at bounding box center [606, 140] width 655 height 935
click at [704, 490] on icon at bounding box center [690, 492] width 53 height 60
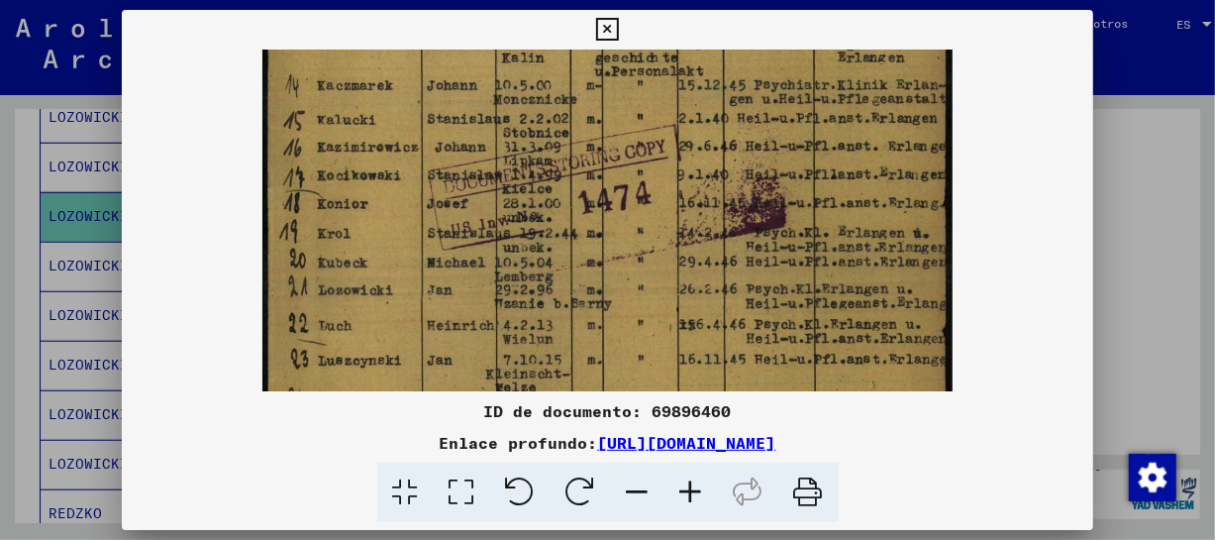
click at [704, 490] on icon at bounding box center [690, 492] width 53 height 60
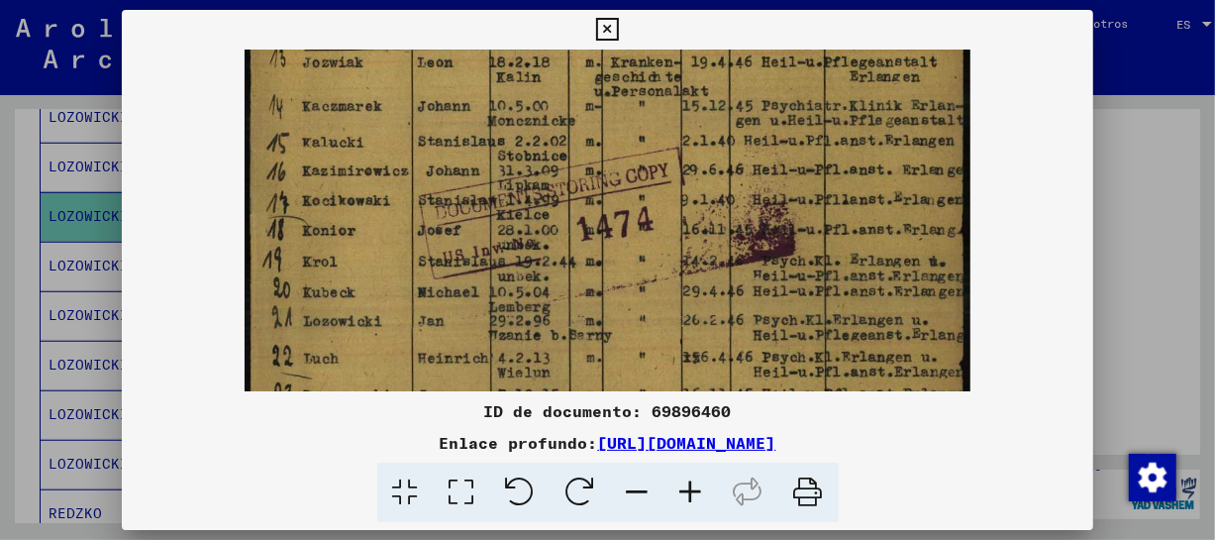
click at [704, 490] on icon at bounding box center [690, 492] width 53 height 60
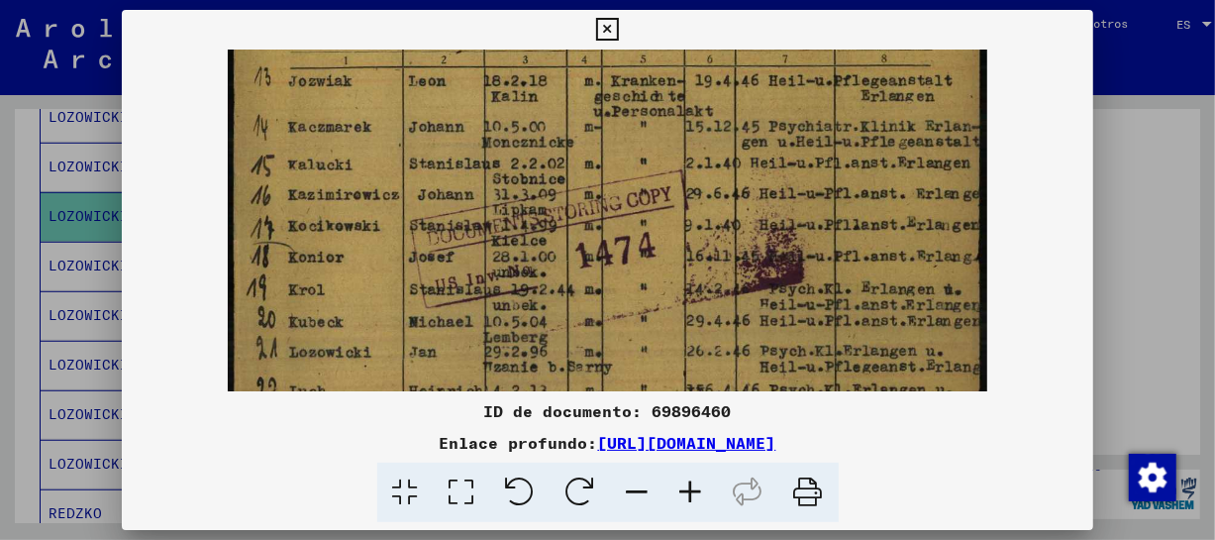
click at [704, 490] on icon at bounding box center [690, 492] width 53 height 60
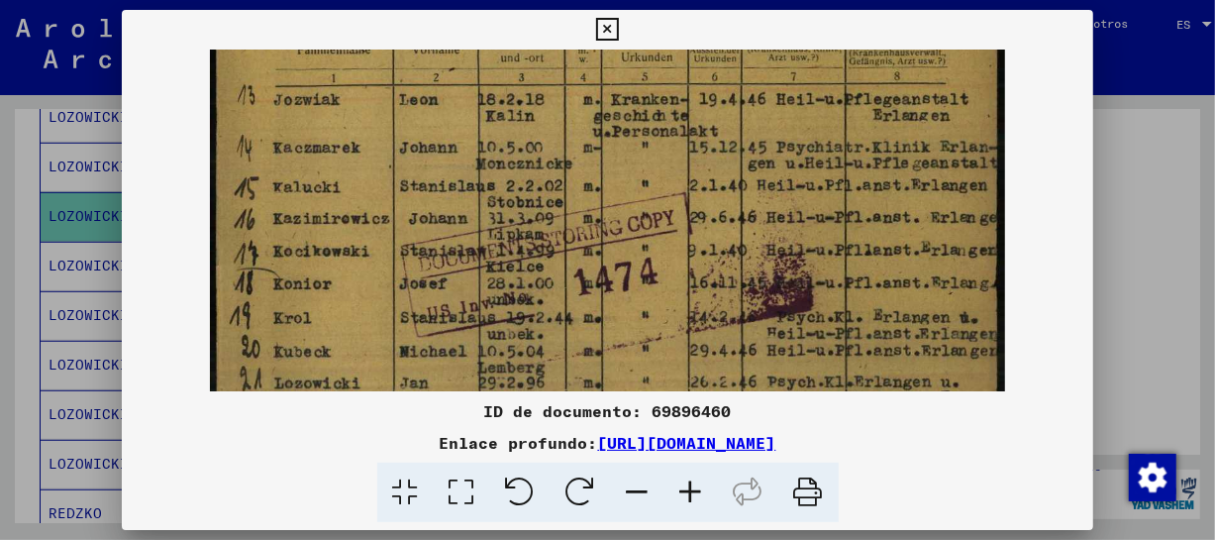
click at [704, 490] on icon at bounding box center [690, 492] width 53 height 60
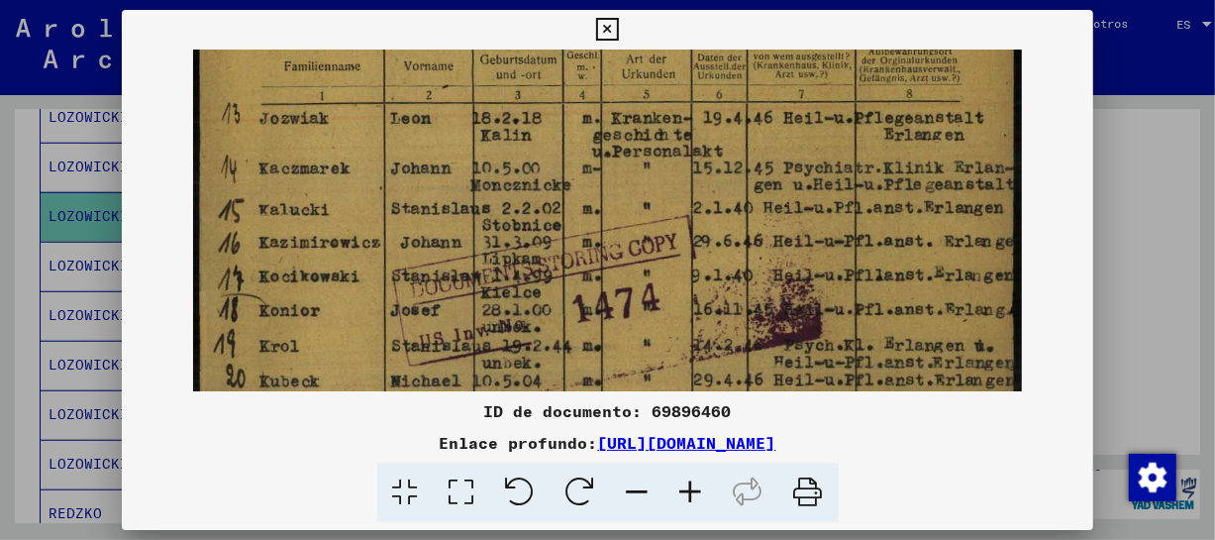
click at [704, 490] on icon at bounding box center [690, 492] width 53 height 60
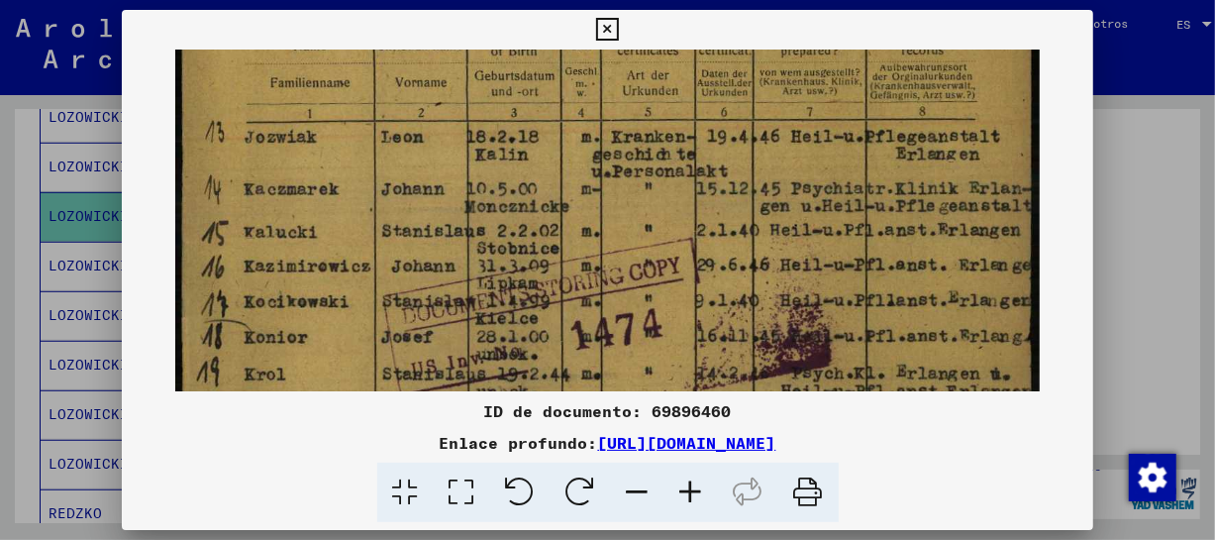
click at [704, 490] on icon at bounding box center [690, 492] width 53 height 60
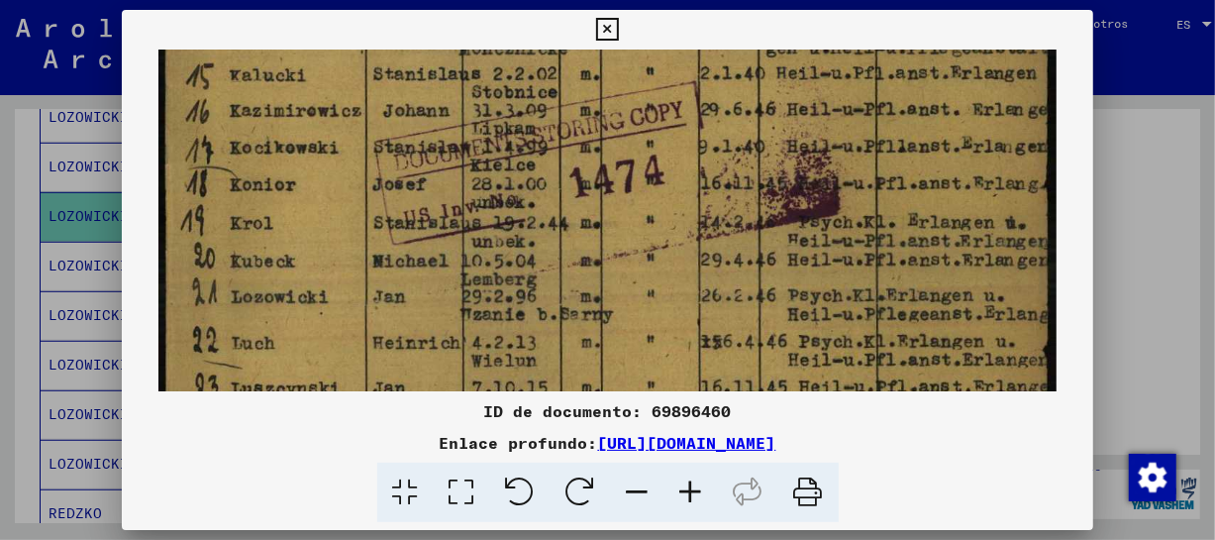
drag, startPoint x: 584, startPoint y: 320, endPoint x: 606, endPoint y: 141, distance: 180.5
click at [606, 141] on img at bounding box center [607, 135] width 899 height 1282
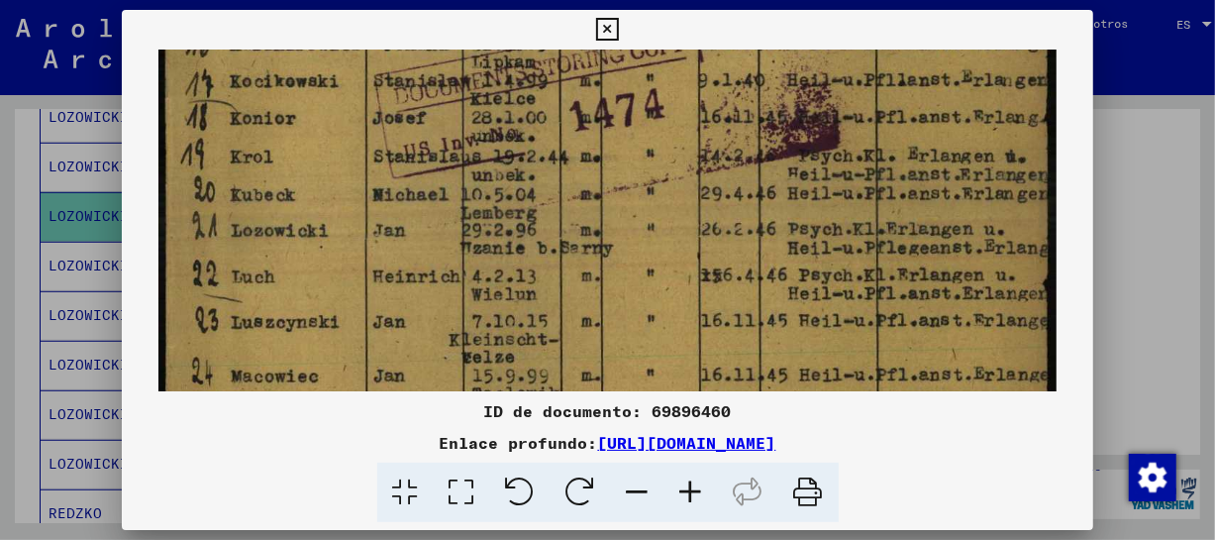
scroll to position [633, 0]
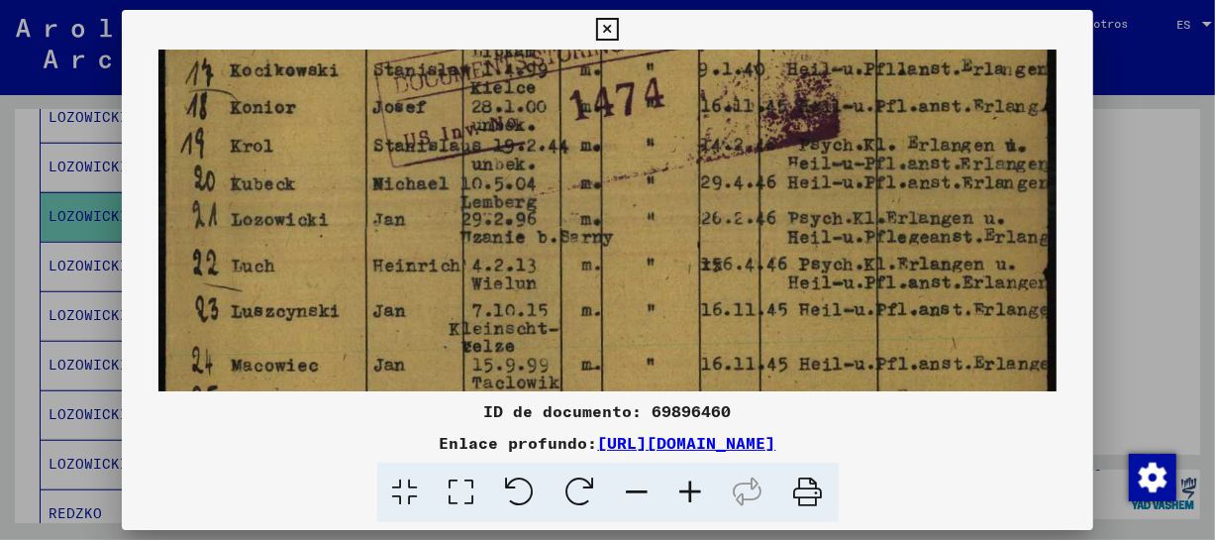
drag, startPoint x: 564, startPoint y: 283, endPoint x: 565, endPoint y: 242, distance: 41.6
click at [565, 242] on img at bounding box center [607, 58] width 899 height 1282
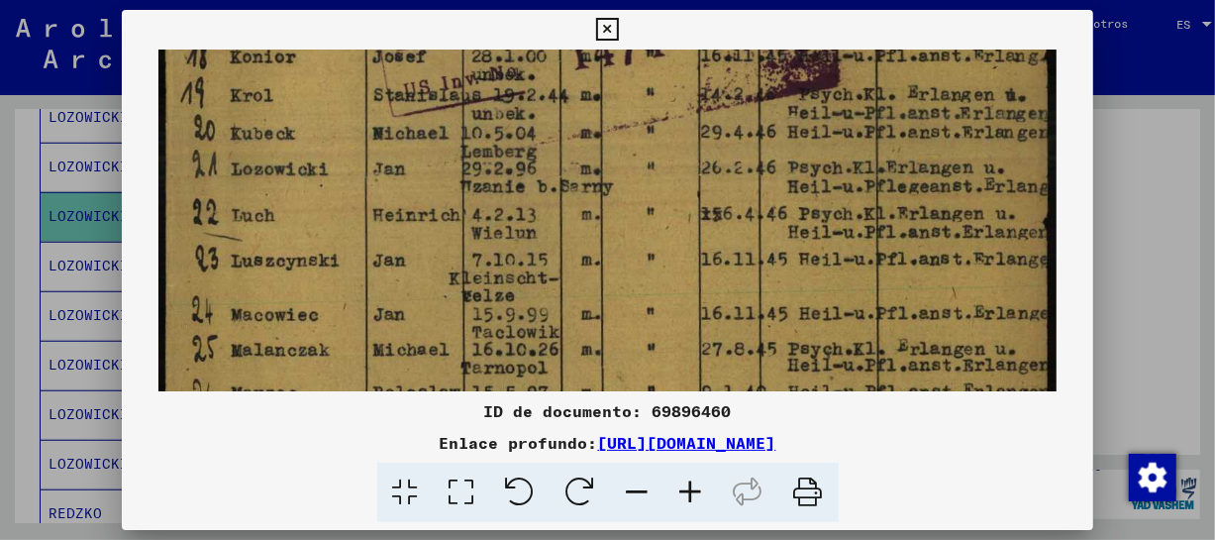
drag, startPoint x: 285, startPoint y: 352, endPoint x: 290, endPoint y: 302, distance: 50.7
click at [290, 302] on img at bounding box center [607, 7] width 899 height 1282
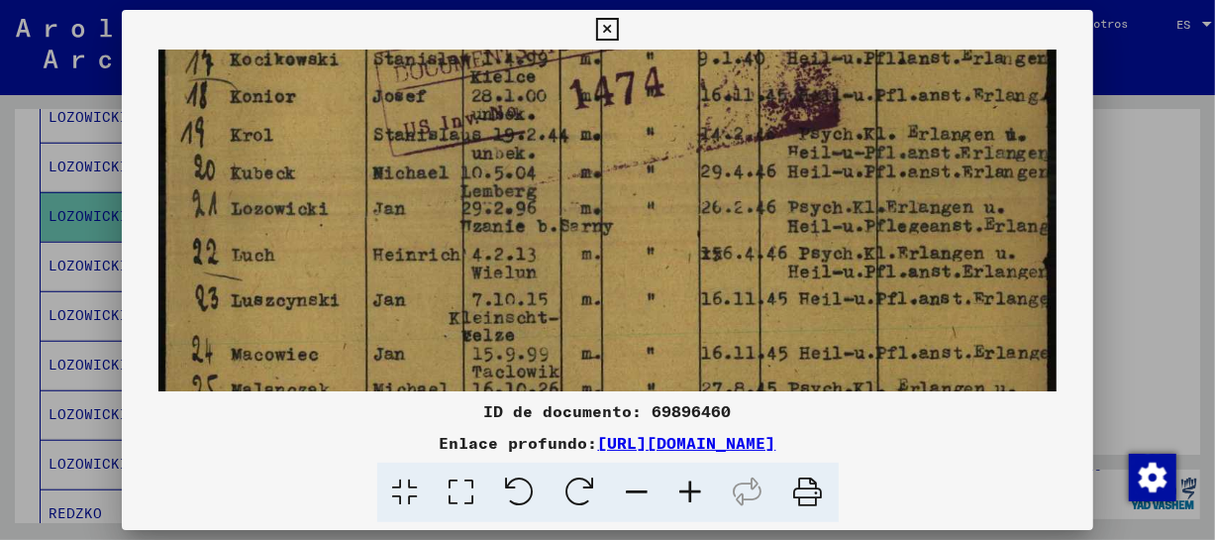
scroll to position [638, 0]
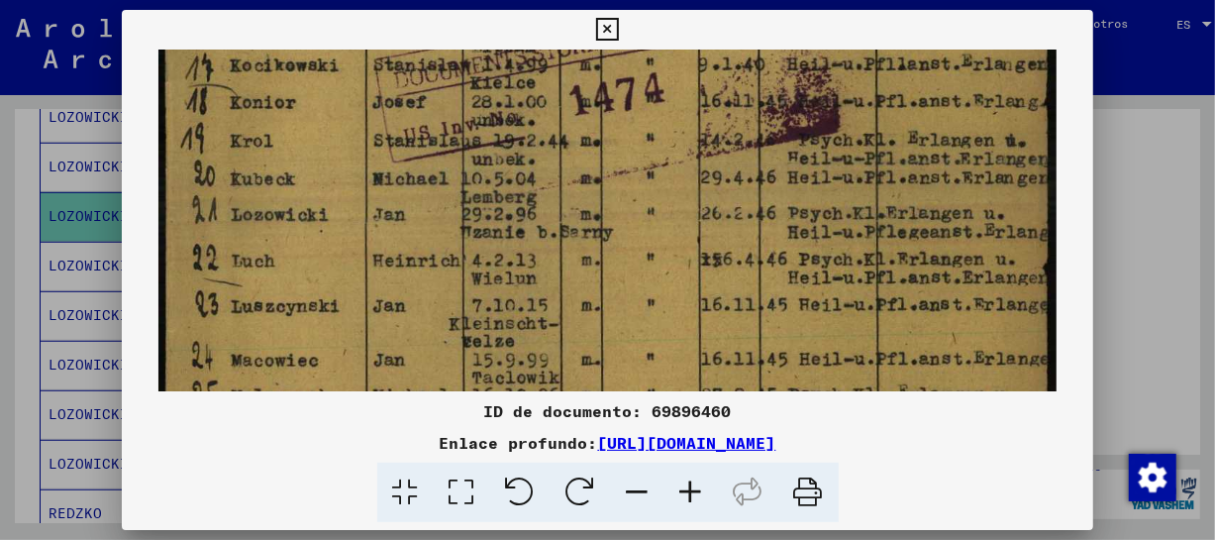
drag, startPoint x: 345, startPoint y: 232, endPoint x: 344, endPoint y: 278, distance: 46.6
click at [344, 278] on img at bounding box center [607, 53] width 899 height 1282
click at [608, 20] on icon at bounding box center [607, 30] width 23 height 24
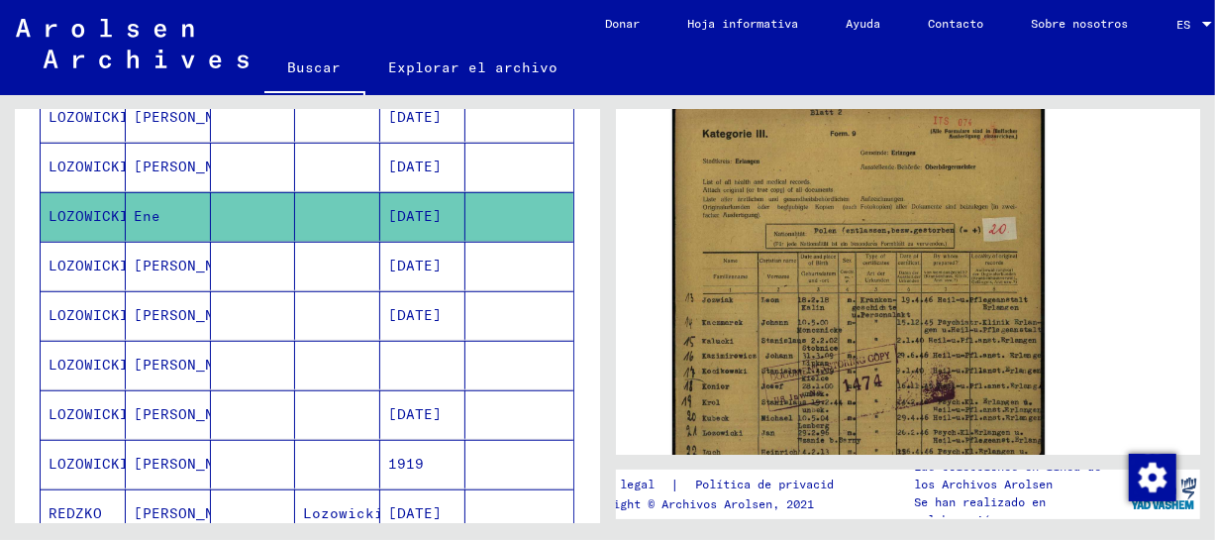
click at [175, 261] on font "[PERSON_NAME]" at bounding box center [192, 265] width 116 height 18
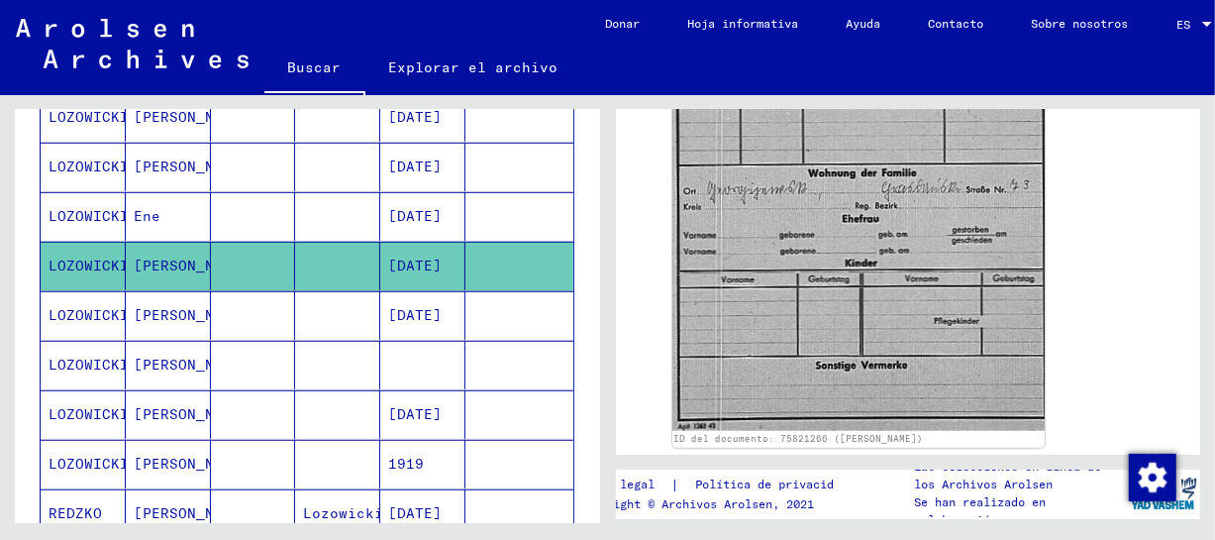
scroll to position [928, 0]
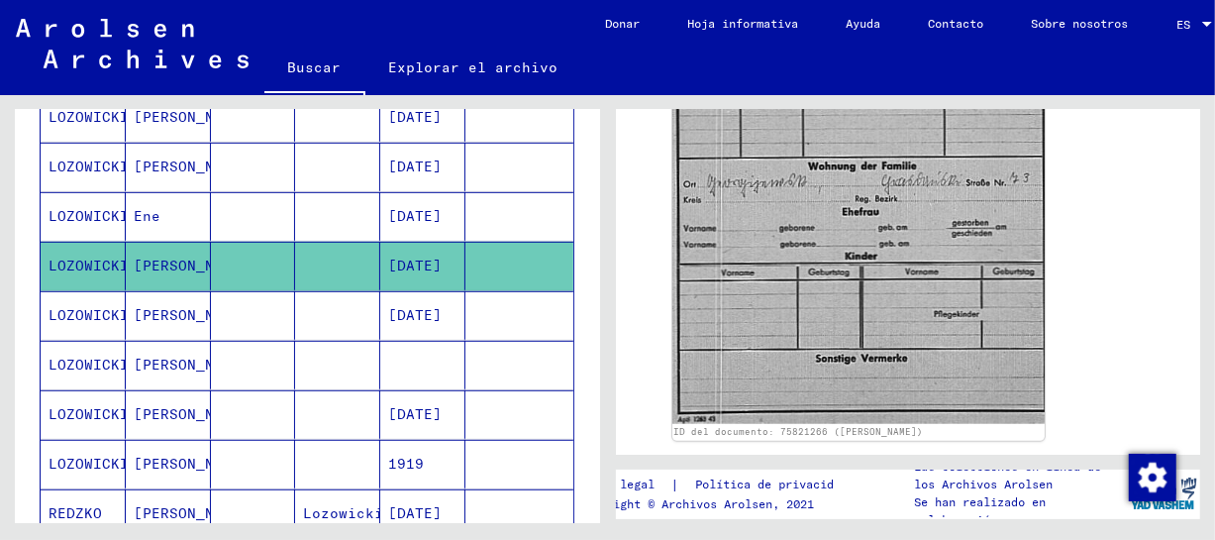
click at [151, 315] on font "[PERSON_NAME]" at bounding box center [192, 315] width 116 height 18
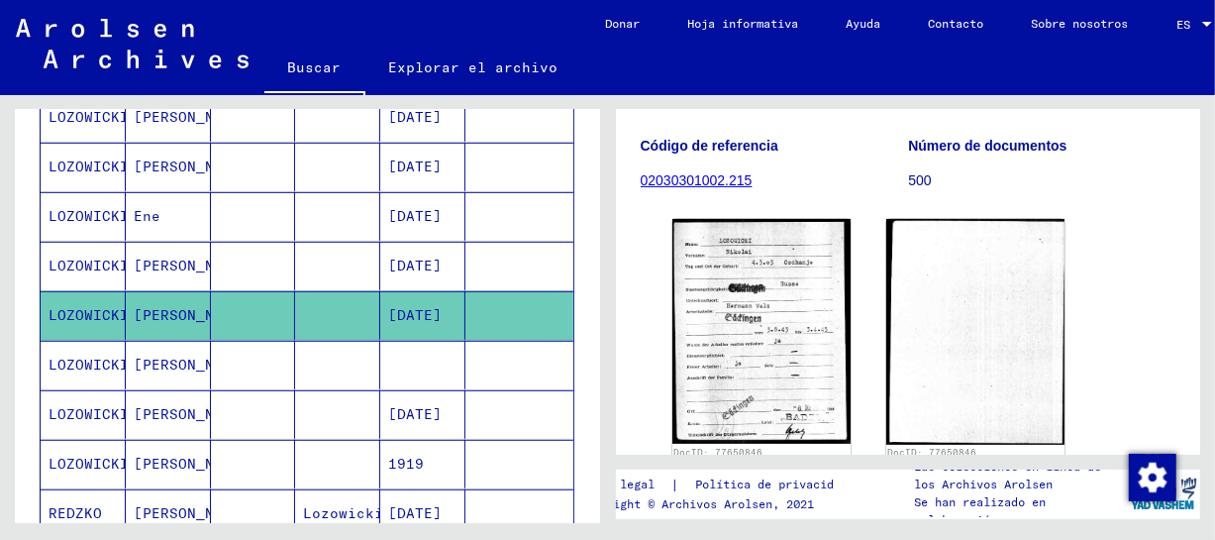
scroll to position [297, 0]
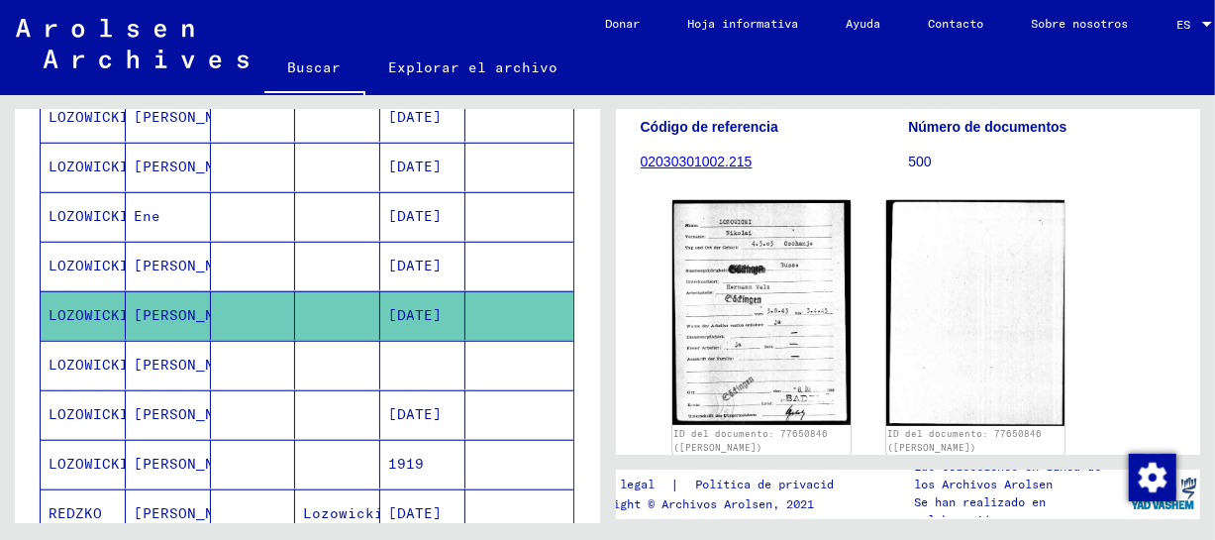
click at [101, 361] on font "LOZOWICKI" at bounding box center [89, 364] width 80 height 18
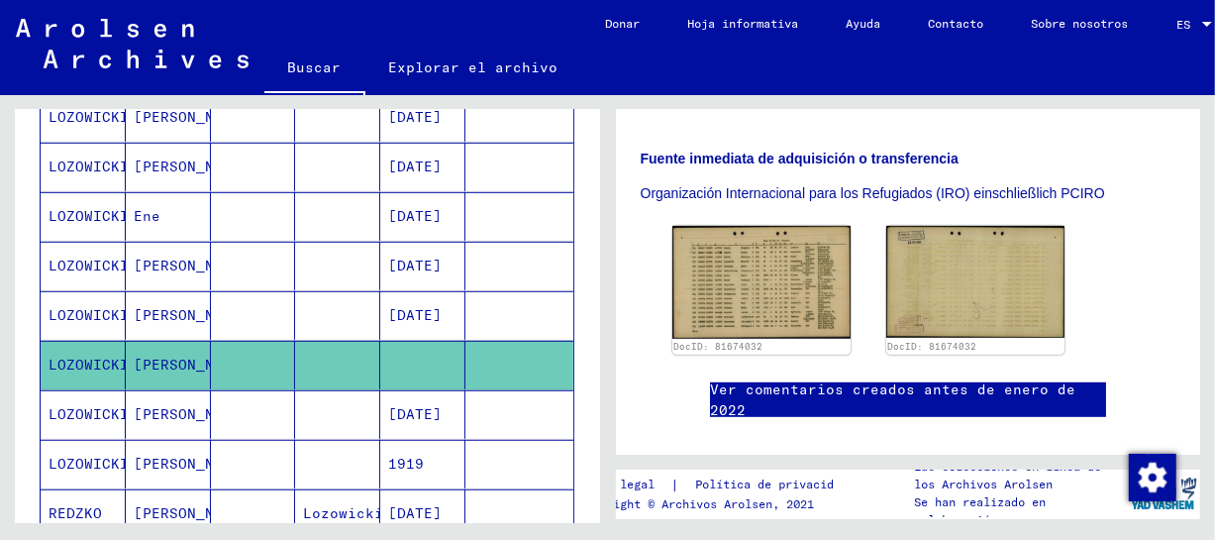
scroll to position [594, 0]
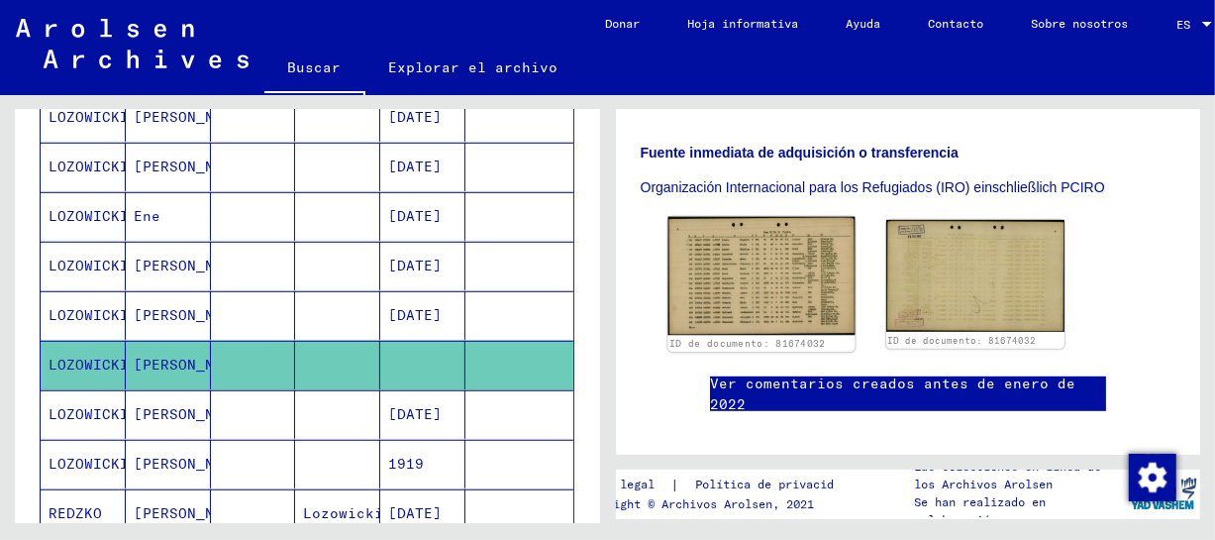
click at [777, 277] on img at bounding box center [760, 276] width 187 height 118
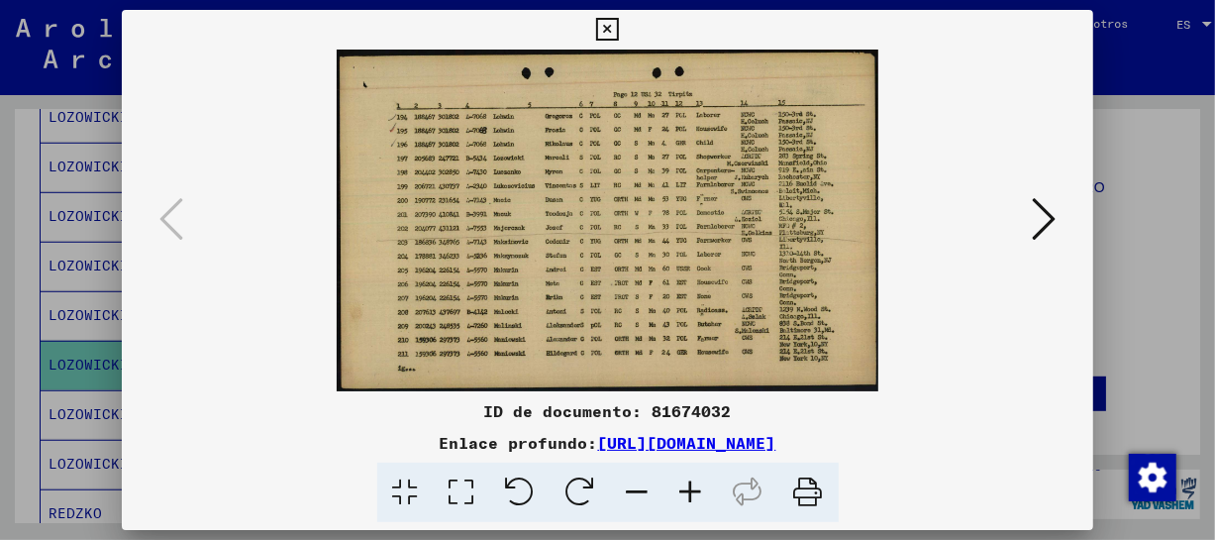
click at [687, 491] on icon at bounding box center [690, 492] width 53 height 60
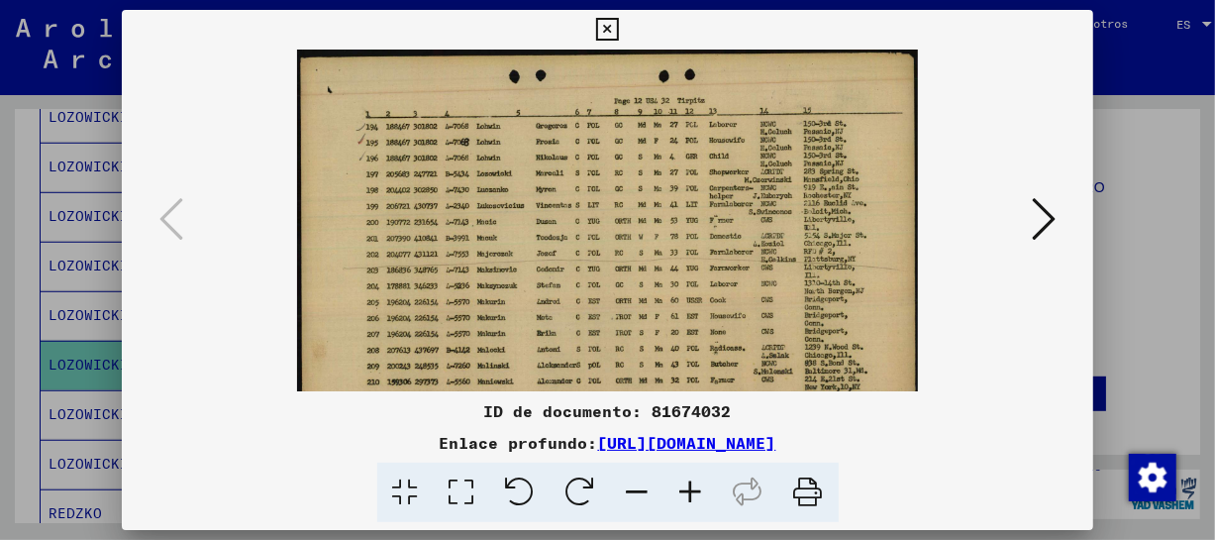
click at [687, 491] on icon at bounding box center [690, 492] width 53 height 60
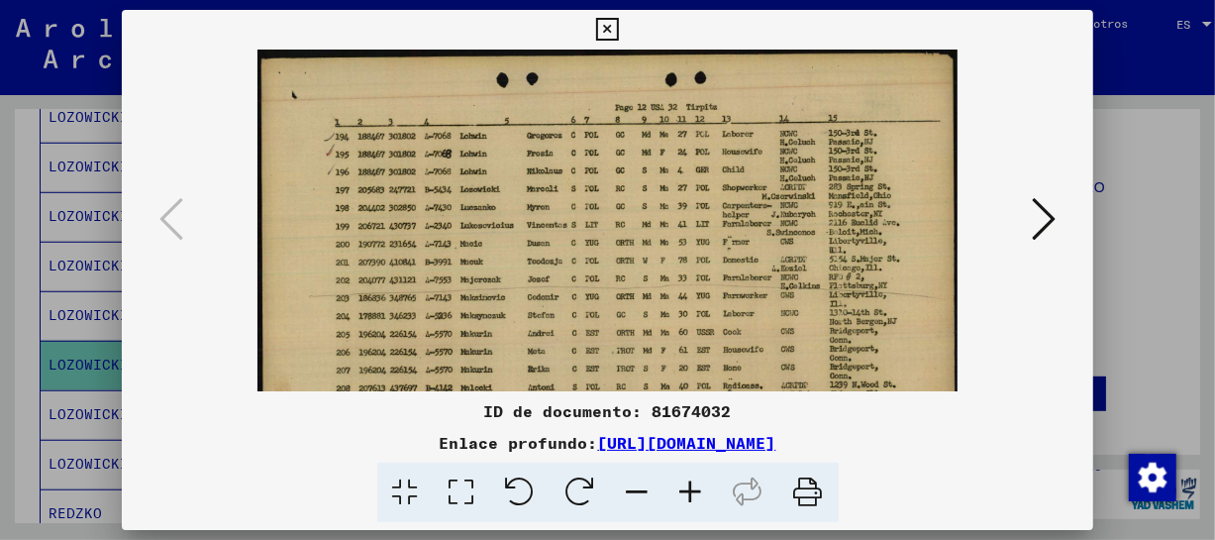
click at [687, 491] on icon at bounding box center [690, 492] width 53 height 60
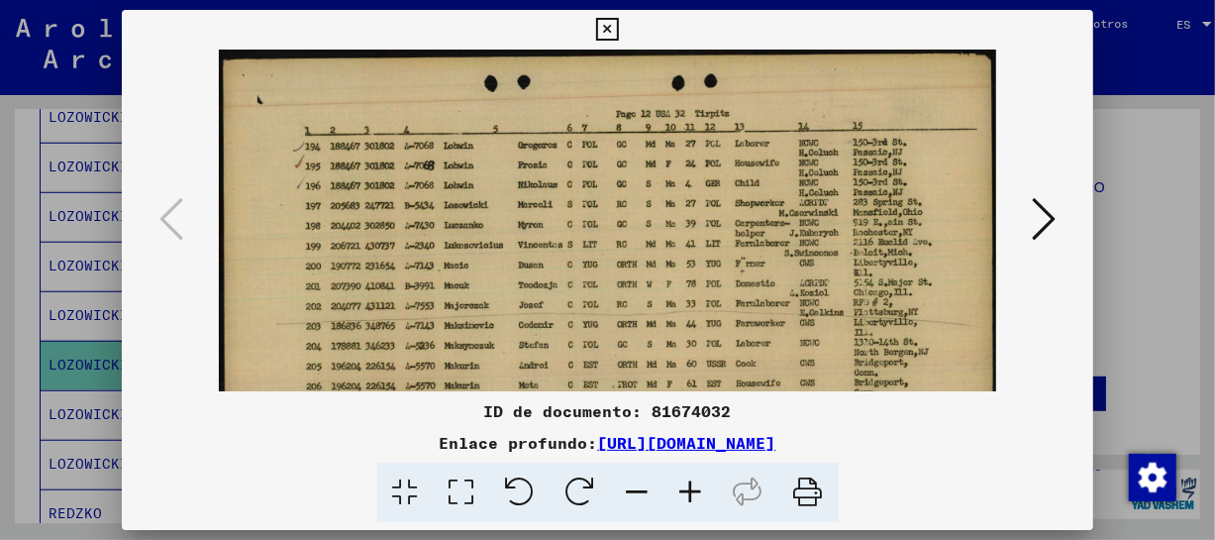
click at [687, 491] on icon at bounding box center [690, 492] width 53 height 60
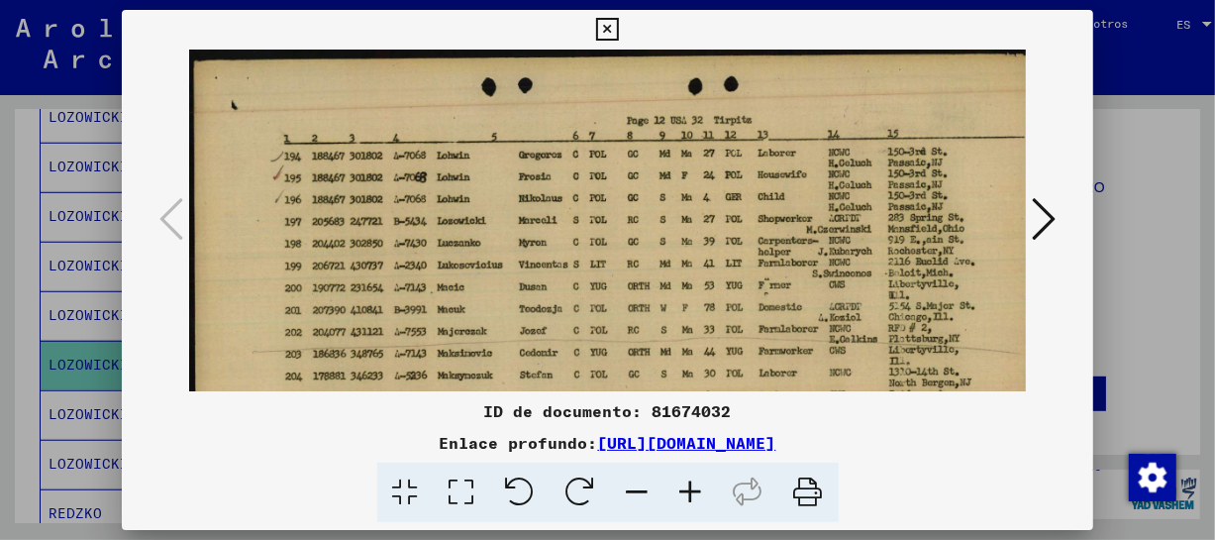
click at [687, 491] on icon at bounding box center [690, 492] width 53 height 60
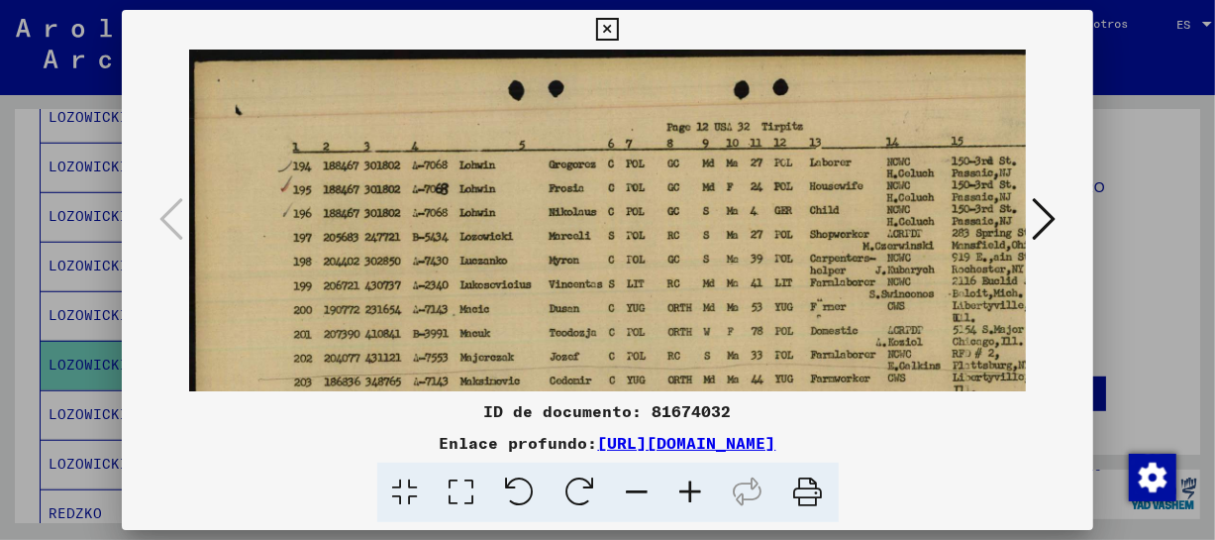
click at [687, 491] on icon at bounding box center [690, 492] width 53 height 60
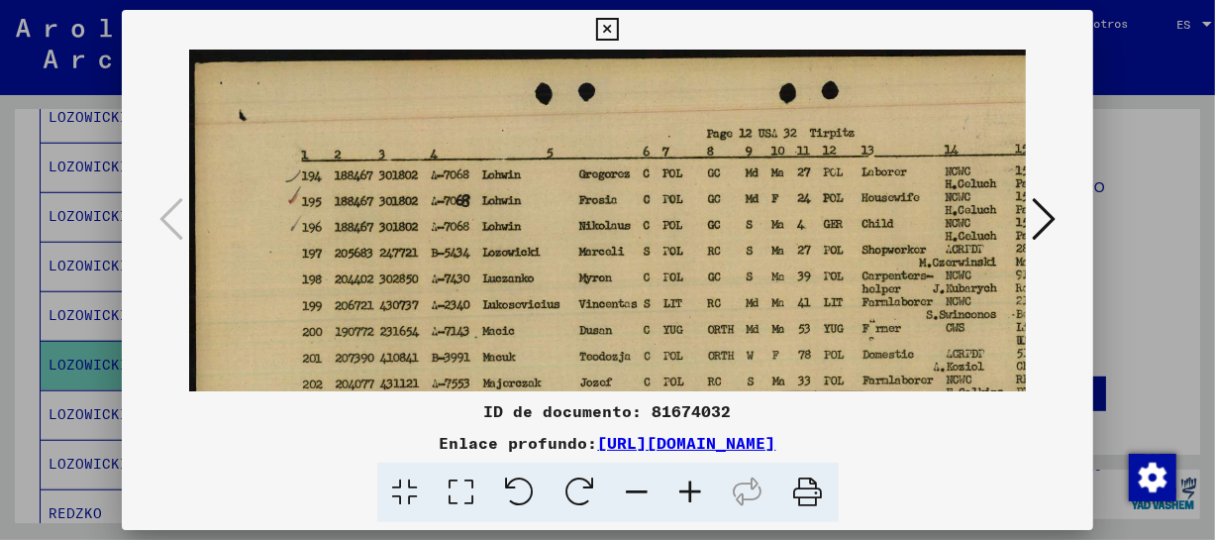
click at [687, 491] on icon at bounding box center [690, 492] width 53 height 60
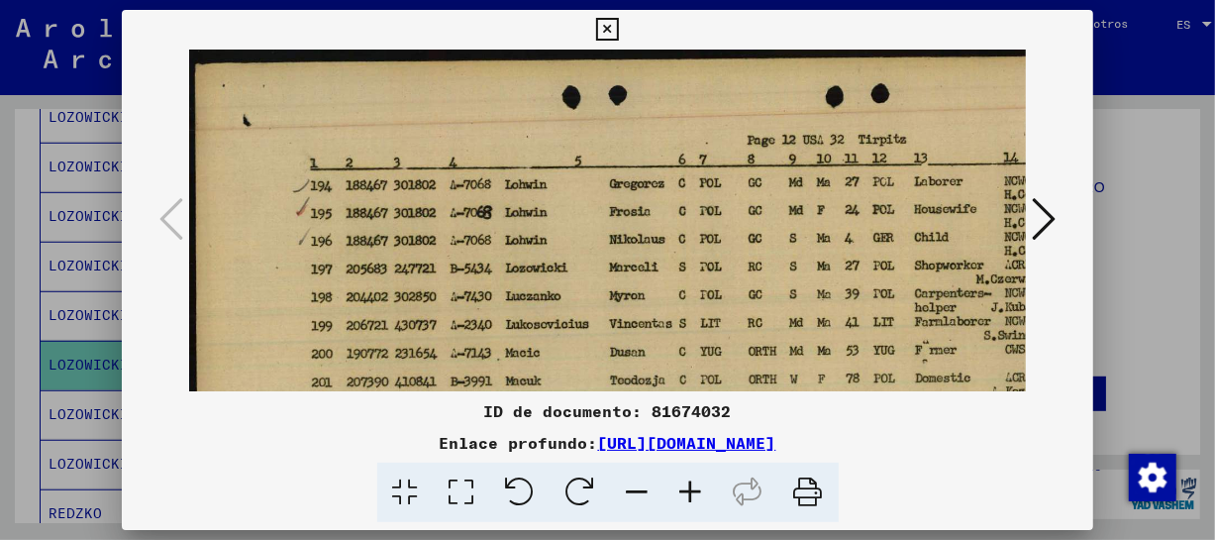
click at [687, 491] on icon at bounding box center [690, 492] width 53 height 60
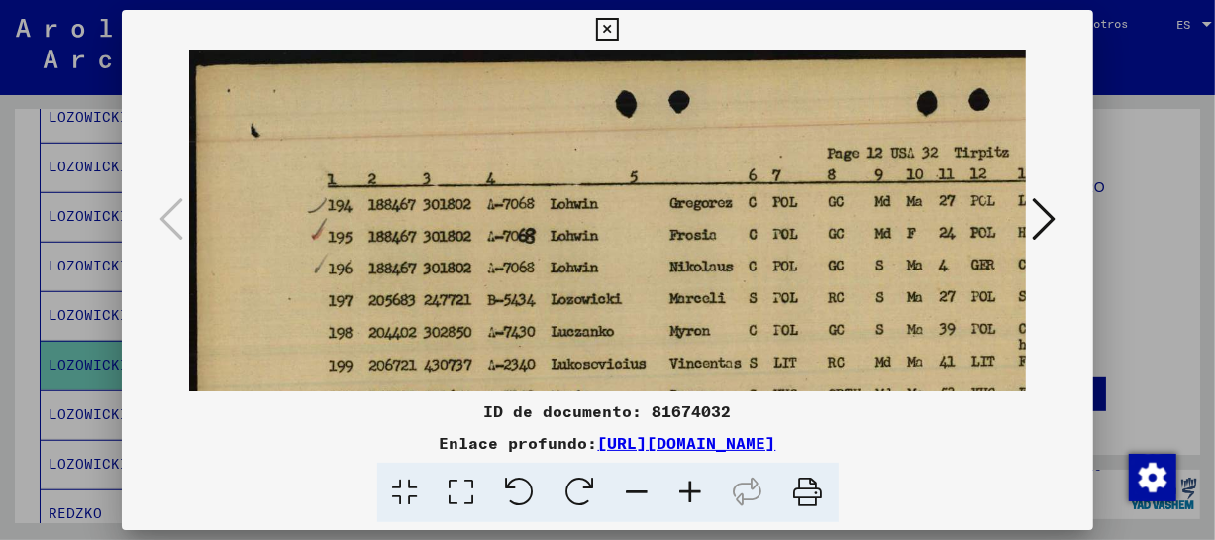
click at [687, 491] on icon at bounding box center [690, 492] width 53 height 60
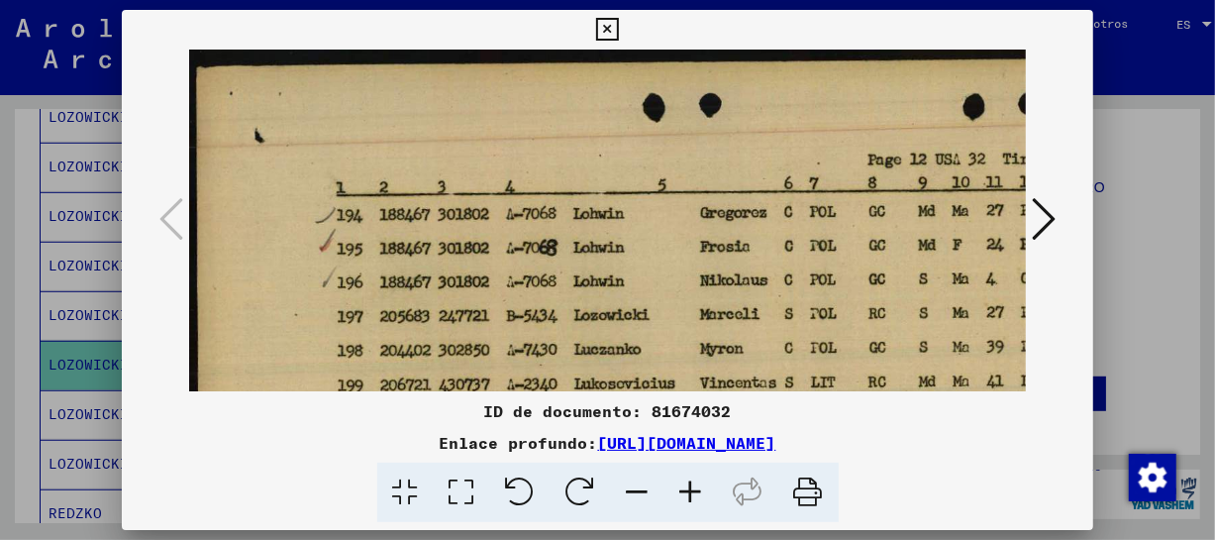
click at [687, 491] on icon at bounding box center [690, 492] width 53 height 60
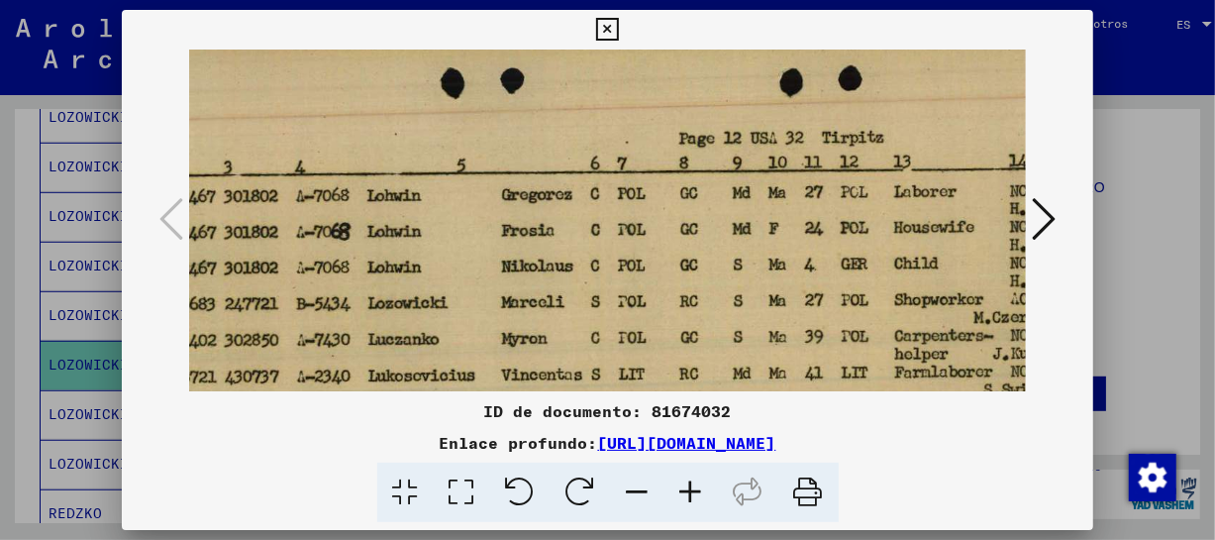
scroll to position [30, 209]
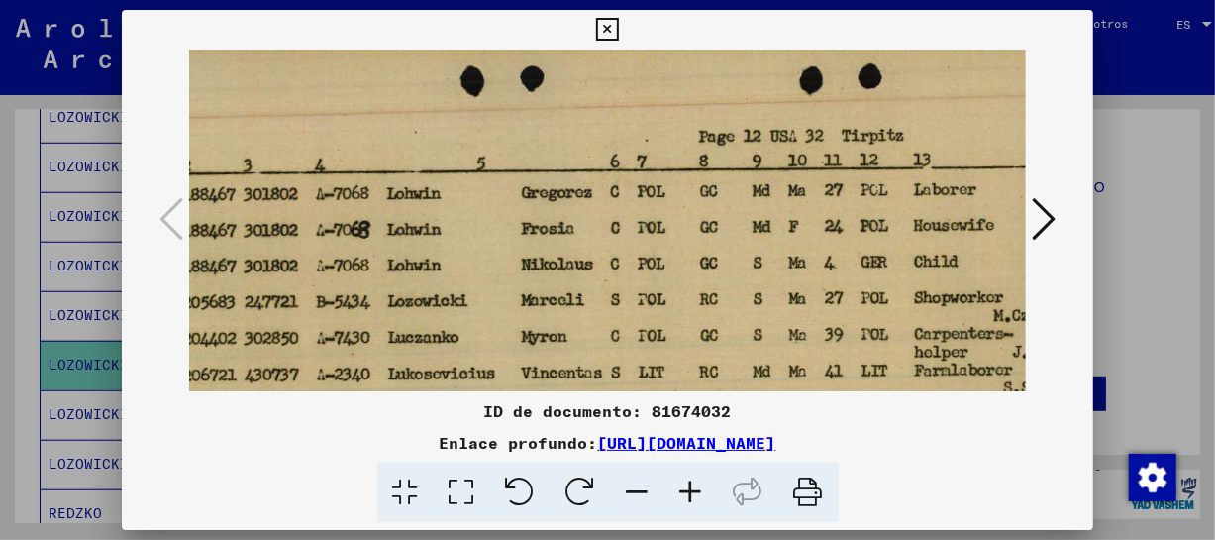
drag, startPoint x: 932, startPoint y: 329, endPoint x: 721, endPoint y: 295, distance: 213.5
click at [721, 295] on img at bounding box center [683, 463] width 1406 height 886
click at [604, 28] on icon at bounding box center [607, 30] width 23 height 24
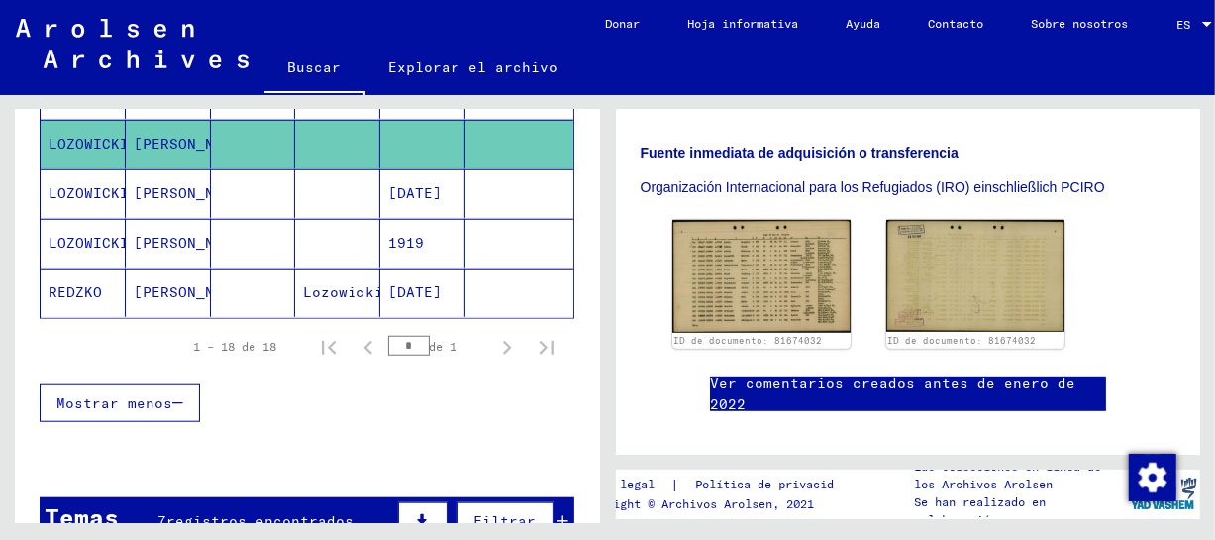
scroll to position [984, 0]
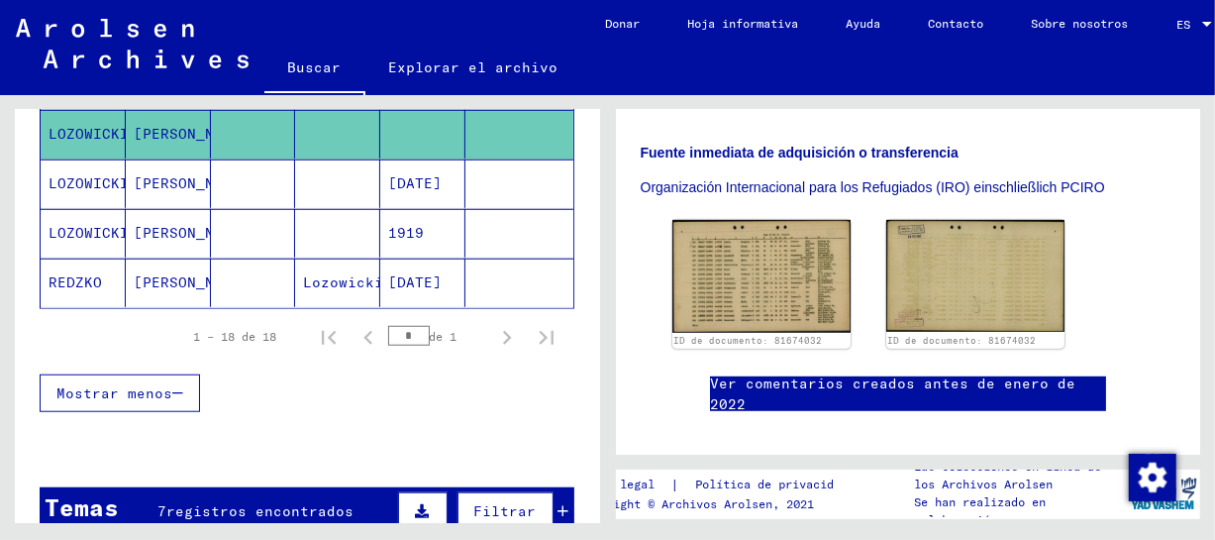
click at [184, 174] on font "[PERSON_NAME]" at bounding box center [192, 183] width 116 height 18
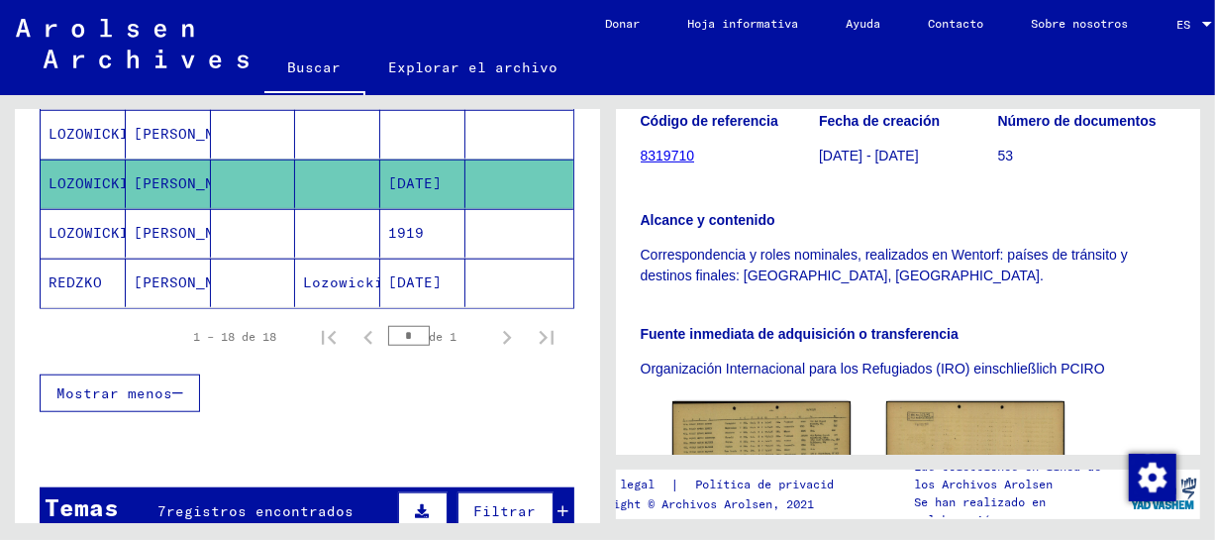
scroll to position [506, 0]
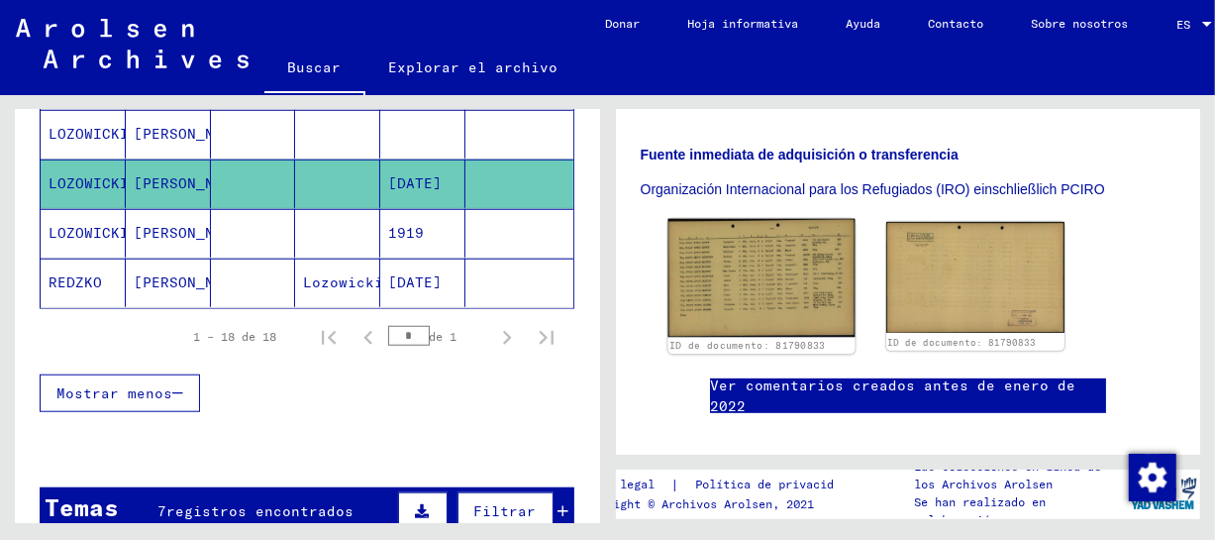
click at [802, 317] on img at bounding box center [760, 278] width 187 height 118
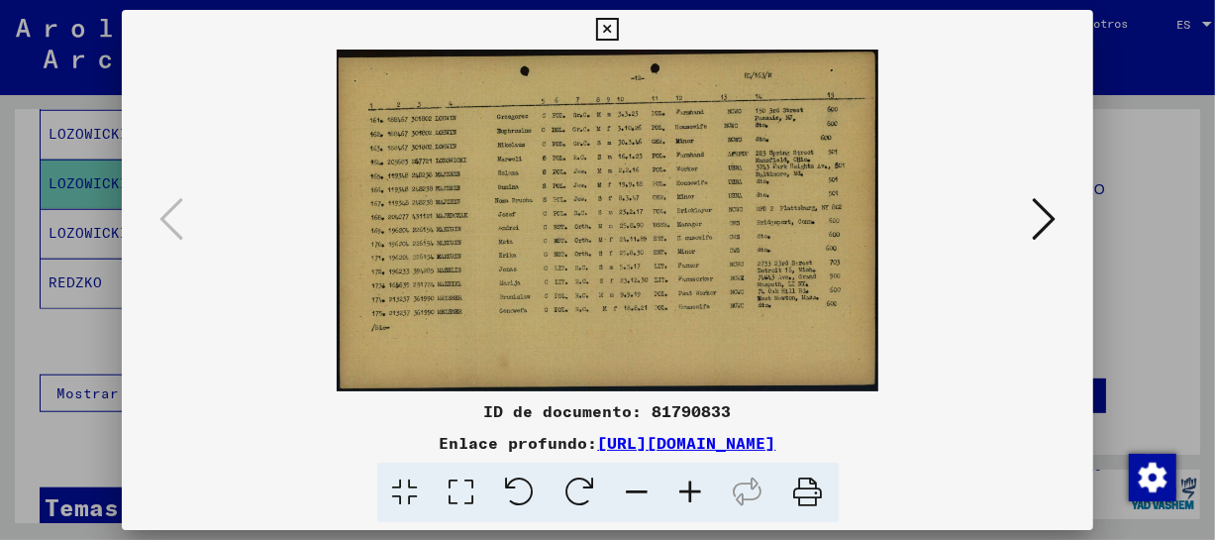
click at [693, 489] on icon at bounding box center [690, 492] width 53 height 60
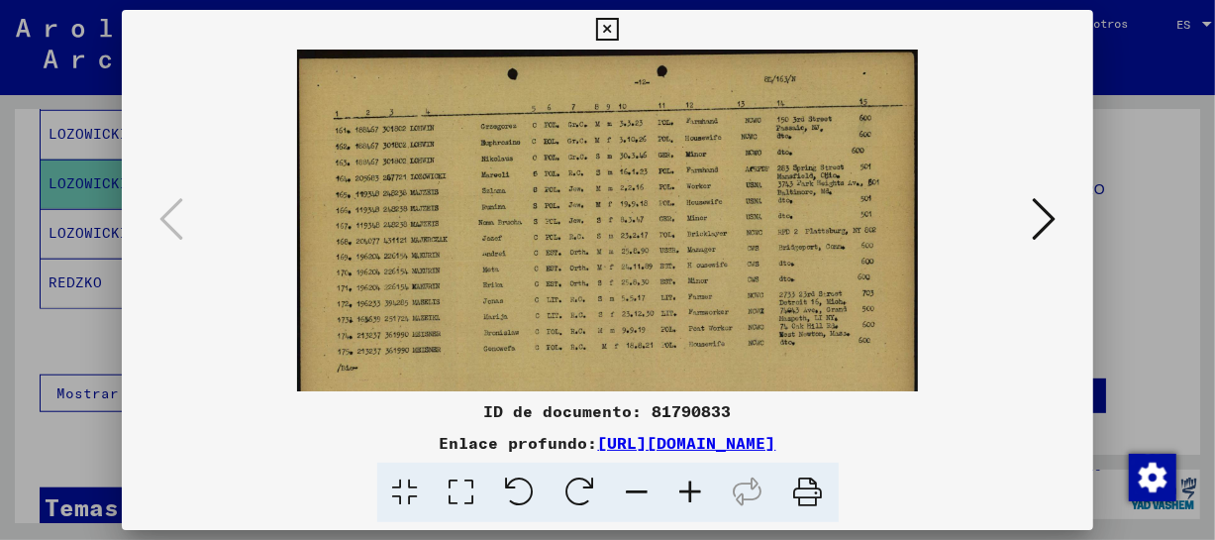
click at [693, 489] on icon at bounding box center [690, 492] width 53 height 60
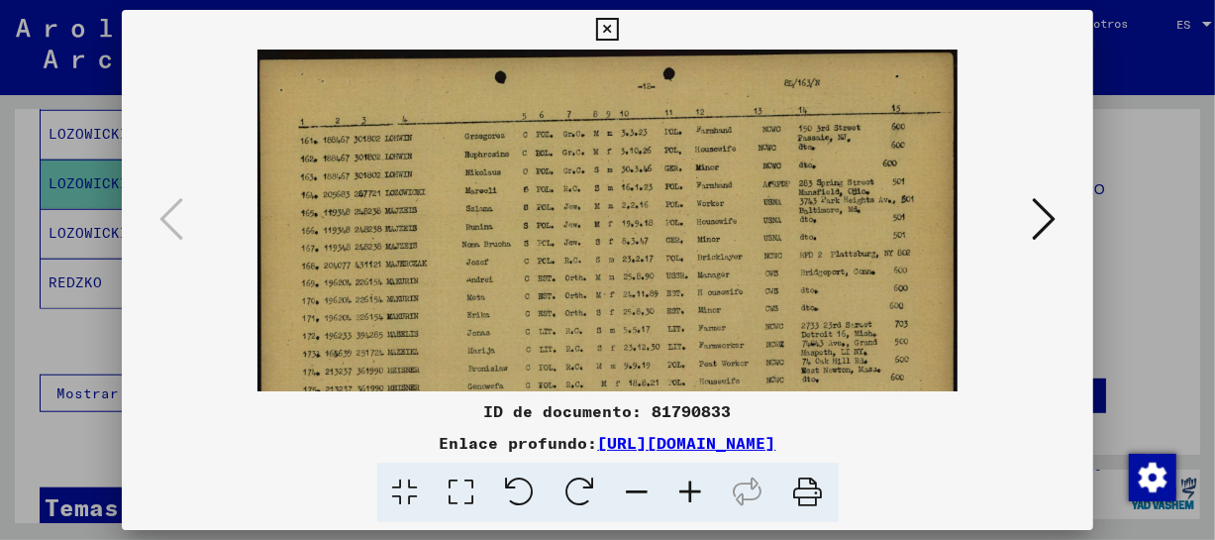
click at [693, 489] on icon at bounding box center [690, 492] width 53 height 60
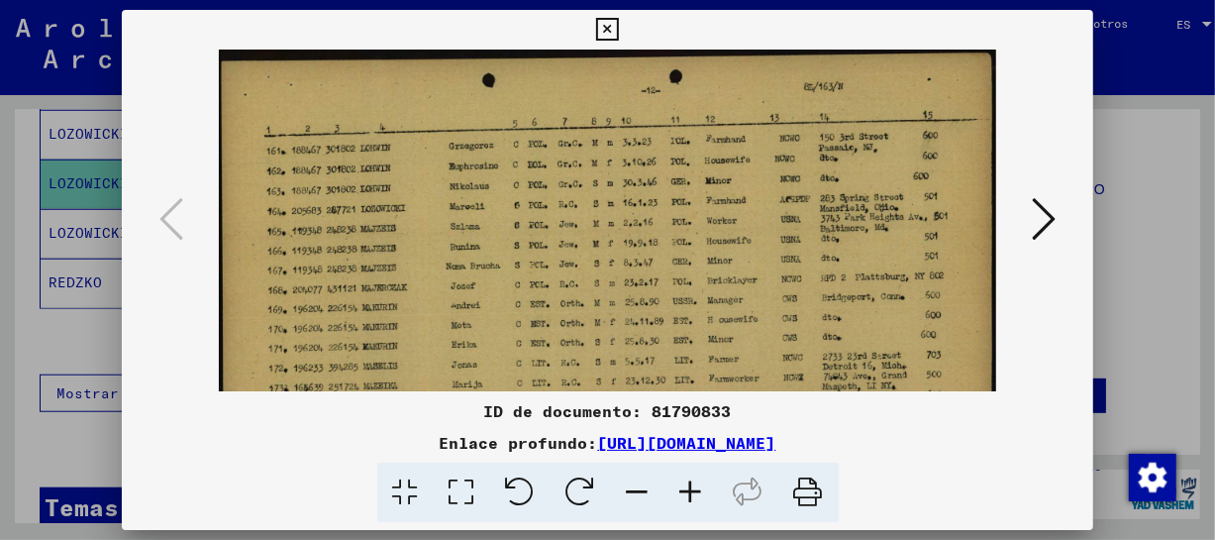
click at [693, 489] on icon at bounding box center [690, 492] width 53 height 60
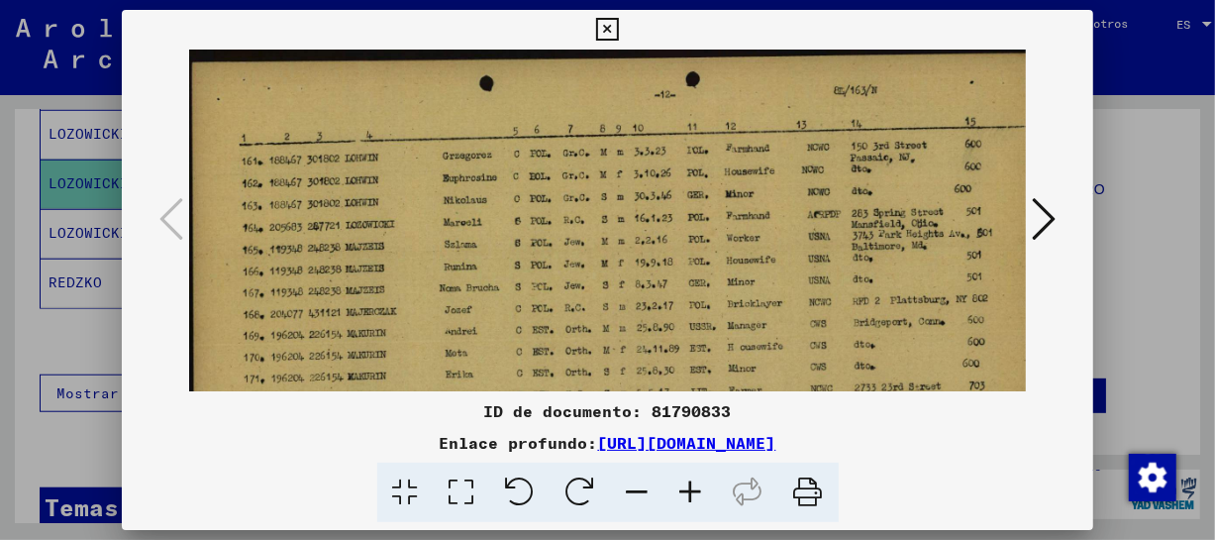
click at [693, 489] on icon at bounding box center [690, 492] width 53 height 60
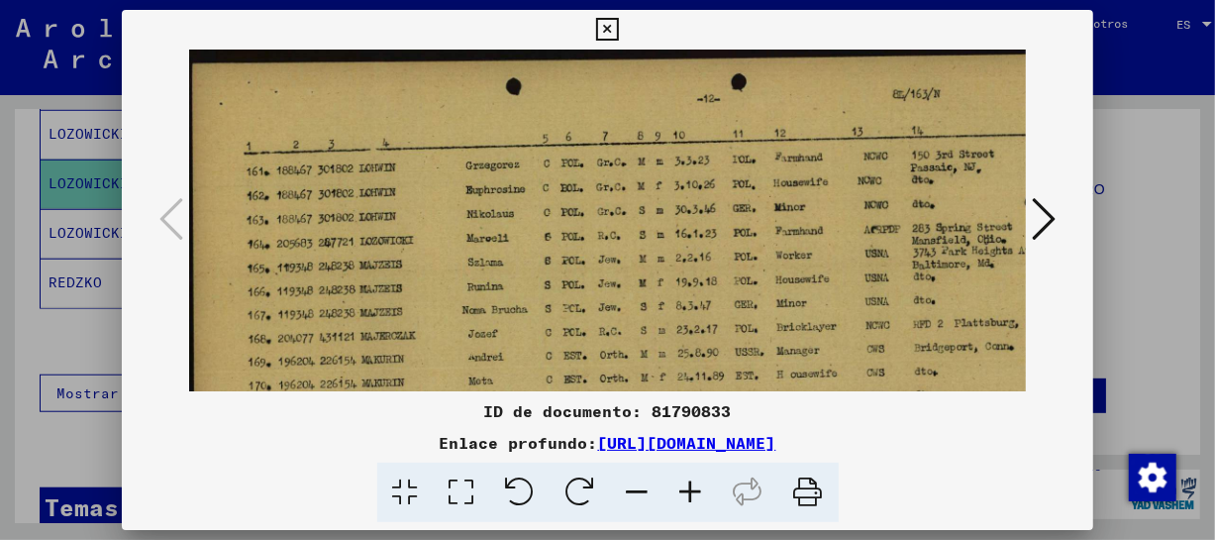
click at [693, 489] on icon at bounding box center [690, 492] width 53 height 60
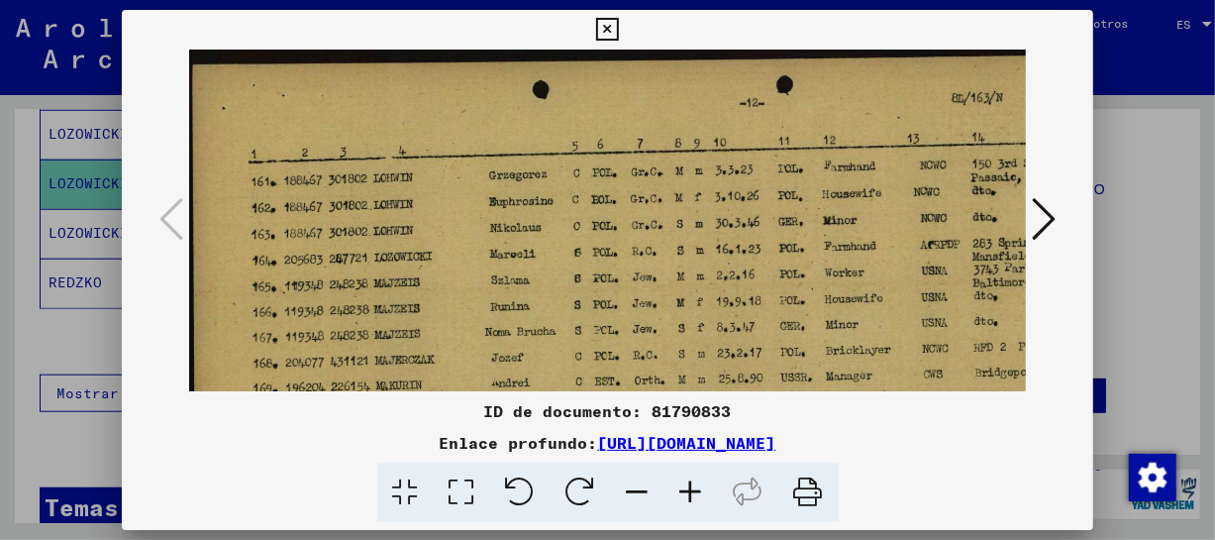
click at [693, 489] on icon at bounding box center [690, 492] width 53 height 60
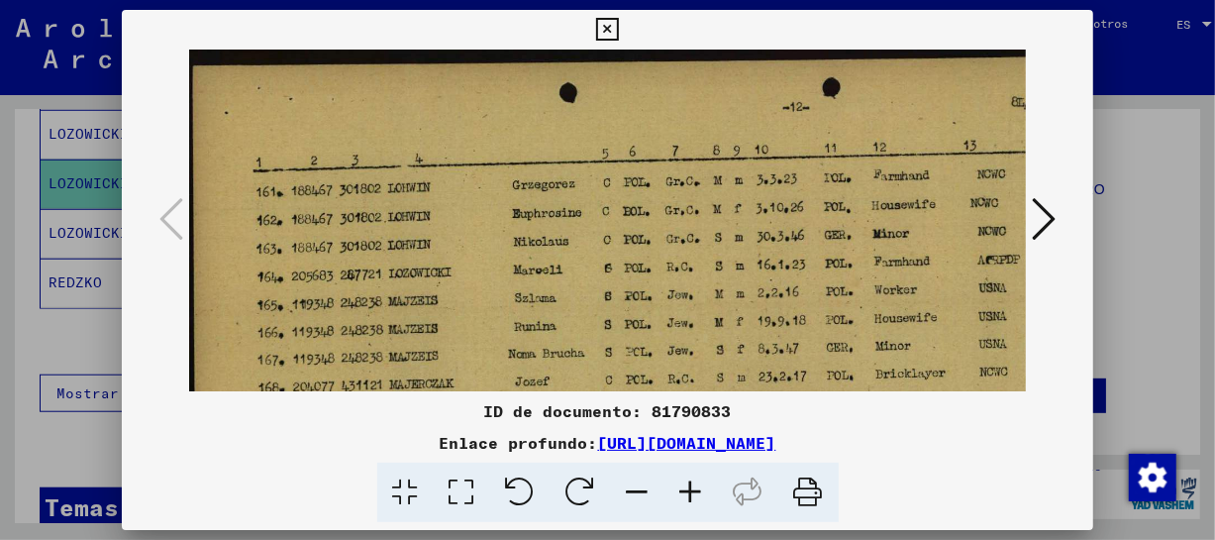
click at [693, 489] on icon at bounding box center [690, 492] width 53 height 60
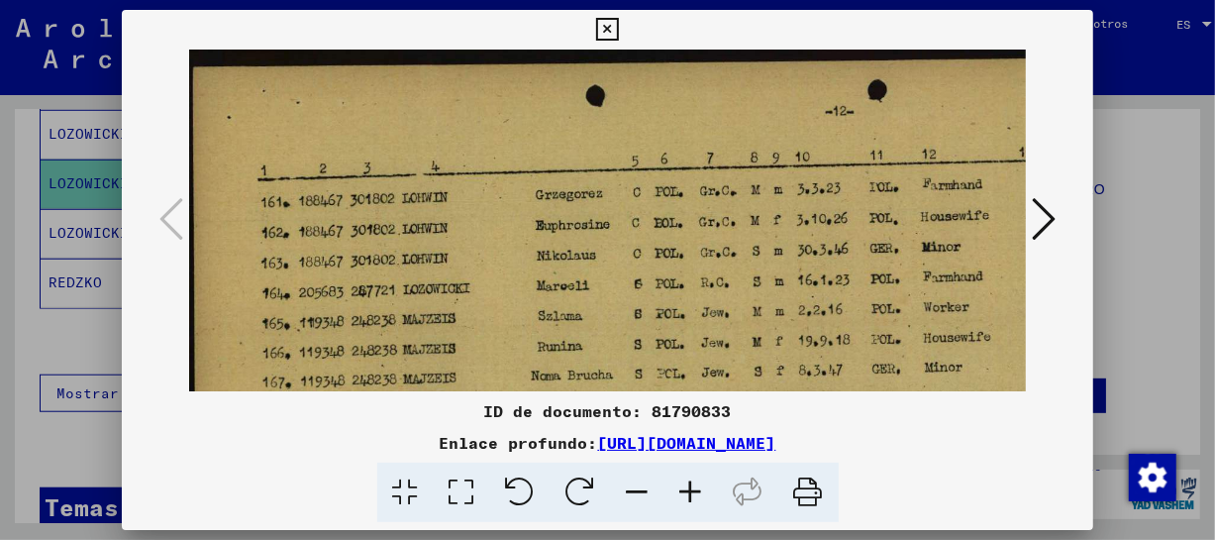
click at [611, 19] on icon at bounding box center [607, 30] width 23 height 24
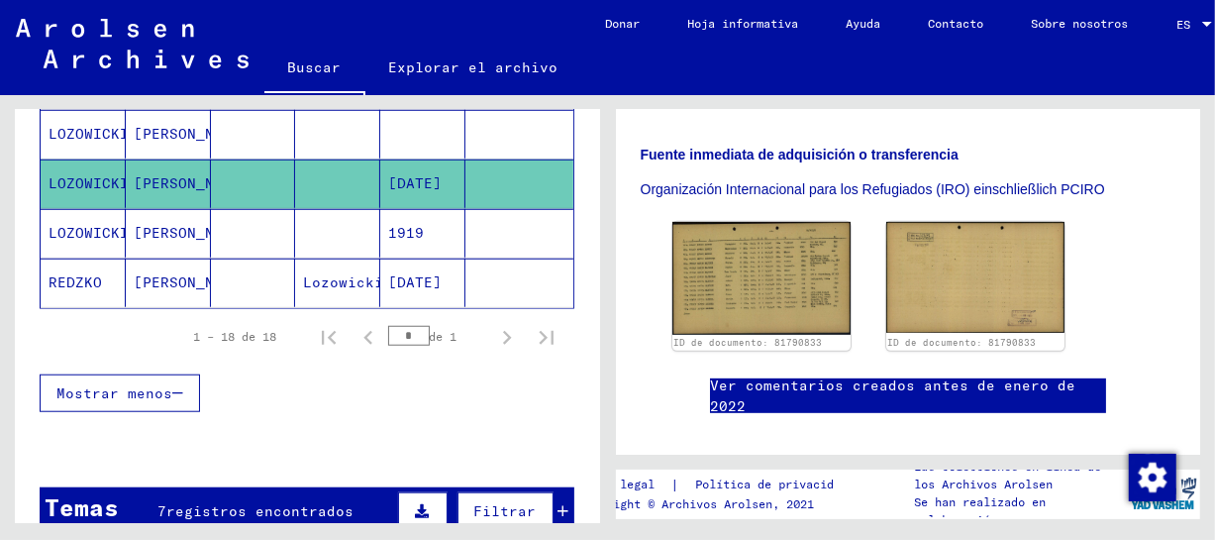
click at [148, 233] on font "[PERSON_NAME]" at bounding box center [192, 233] width 116 height 18
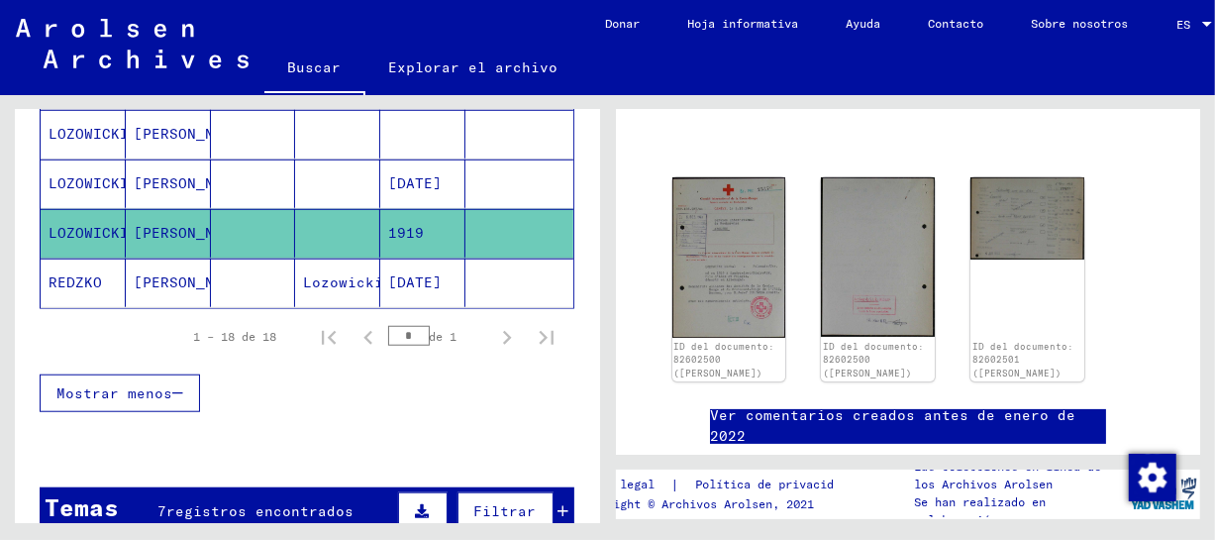
scroll to position [128, 0]
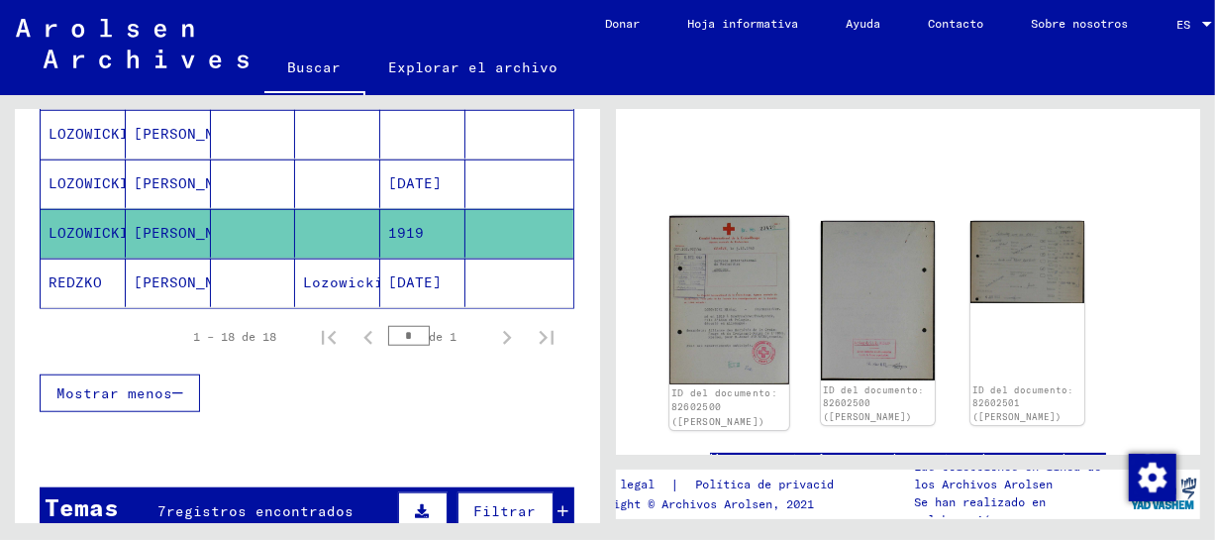
click at [762, 306] on img at bounding box center [729, 300] width 120 height 168
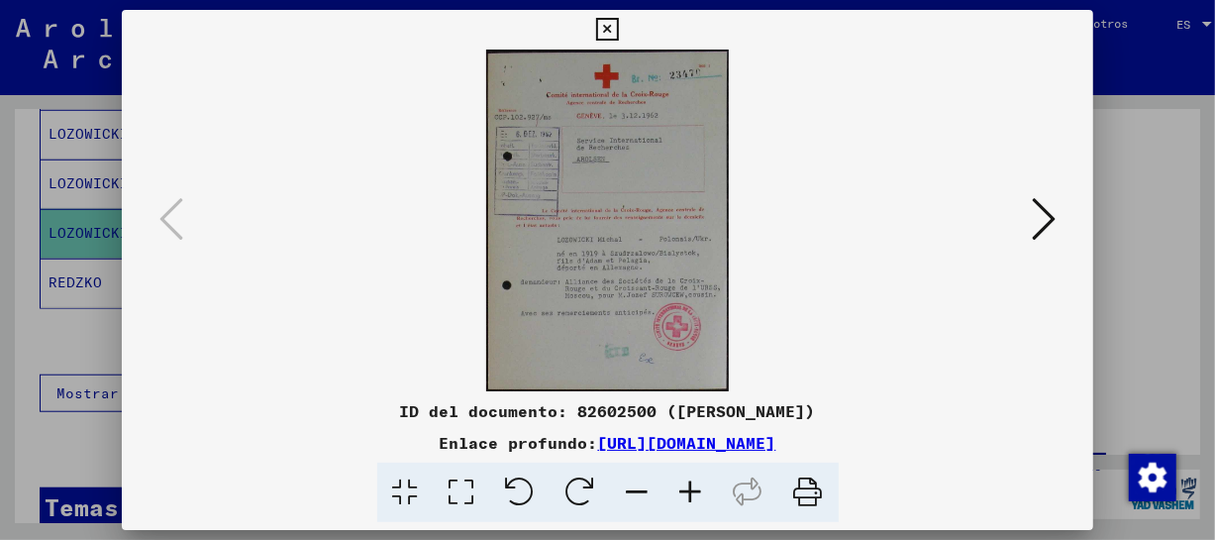
click at [701, 486] on icon at bounding box center [690, 492] width 53 height 60
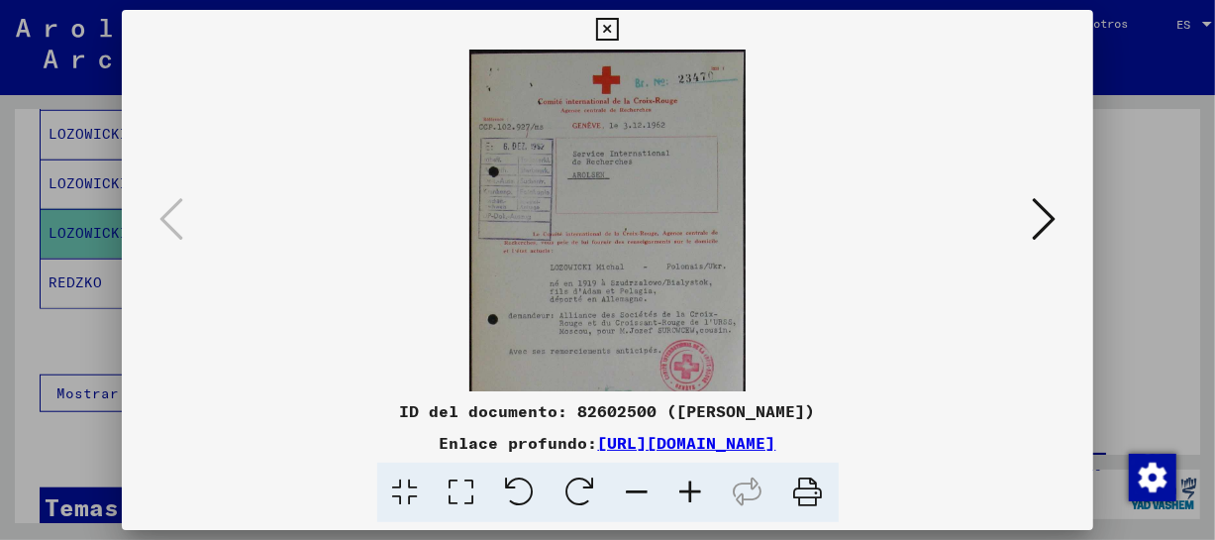
click at [703, 486] on icon at bounding box center [690, 492] width 53 height 60
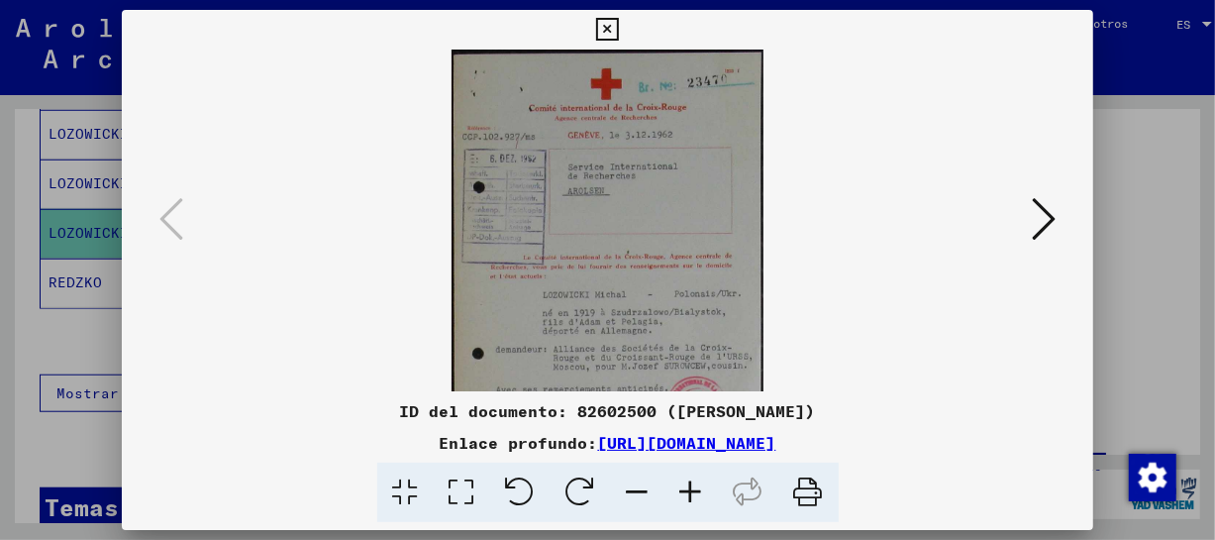
click at [703, 486] on icon at bounding box center [690, 492] width 53 height 60
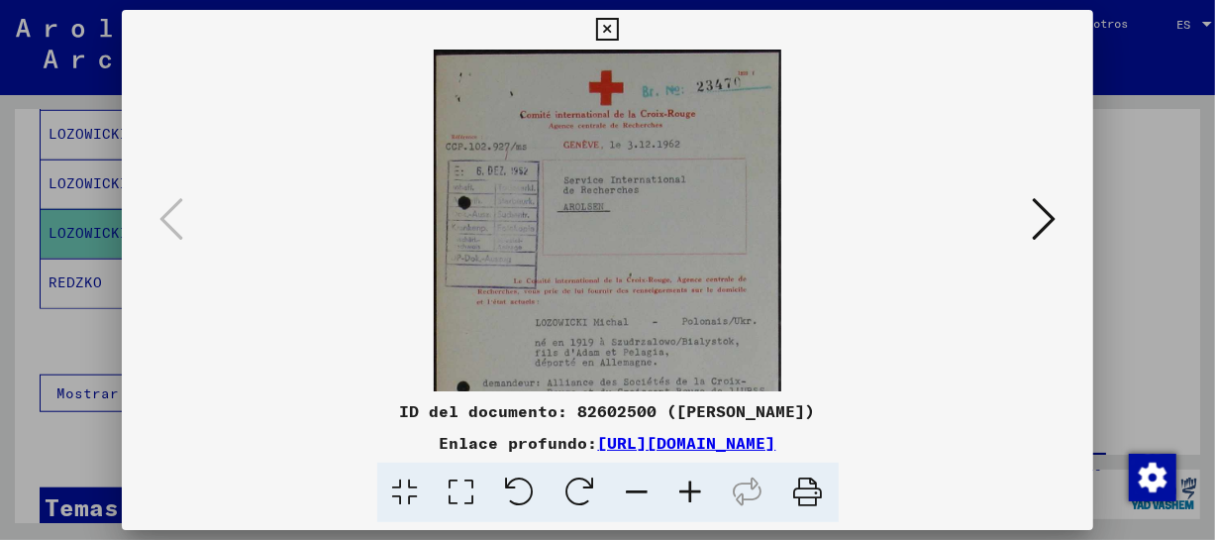
click at [703, 486] on icon at bounding box center [690, 492] width 53 height 60
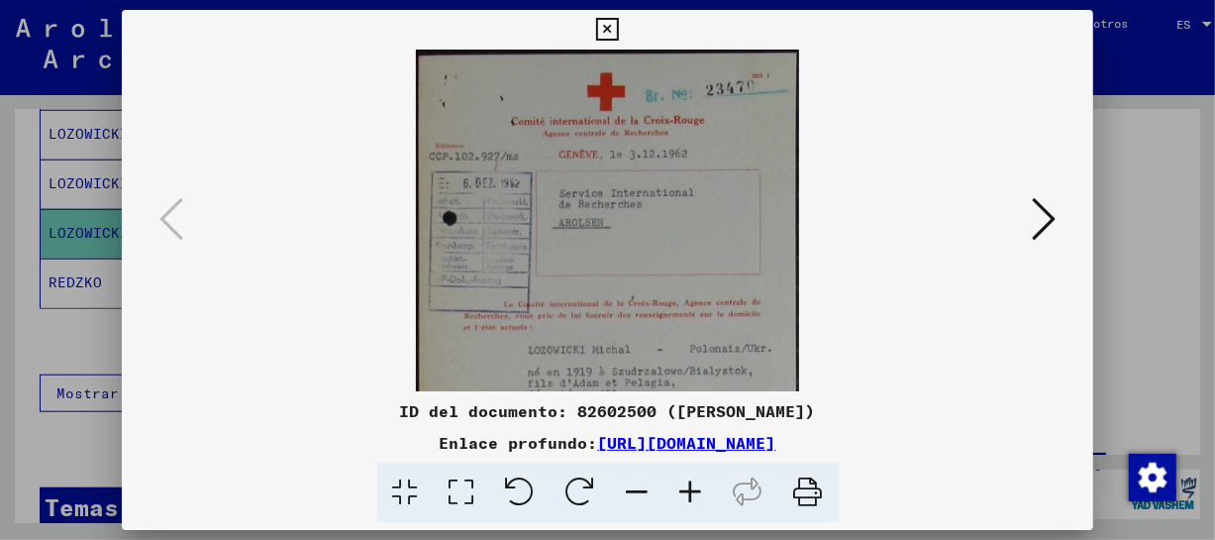
click at [703, 486] on icon at bounding box center [690, 492] width 53 height 60
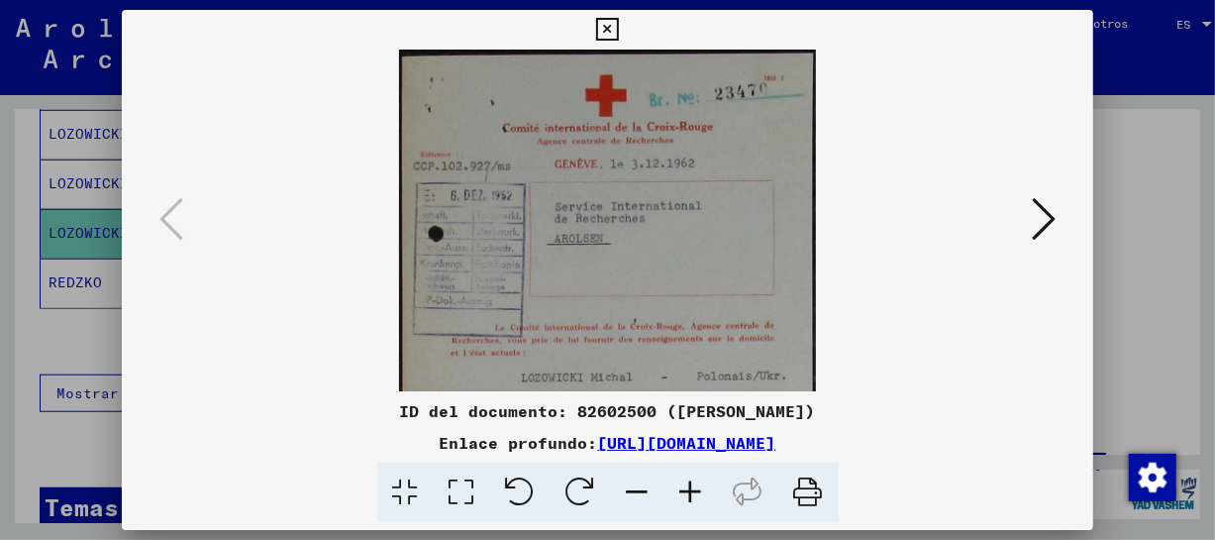
click at [703, 486] on icon at bounding box center [690, 492] width 53 height 60
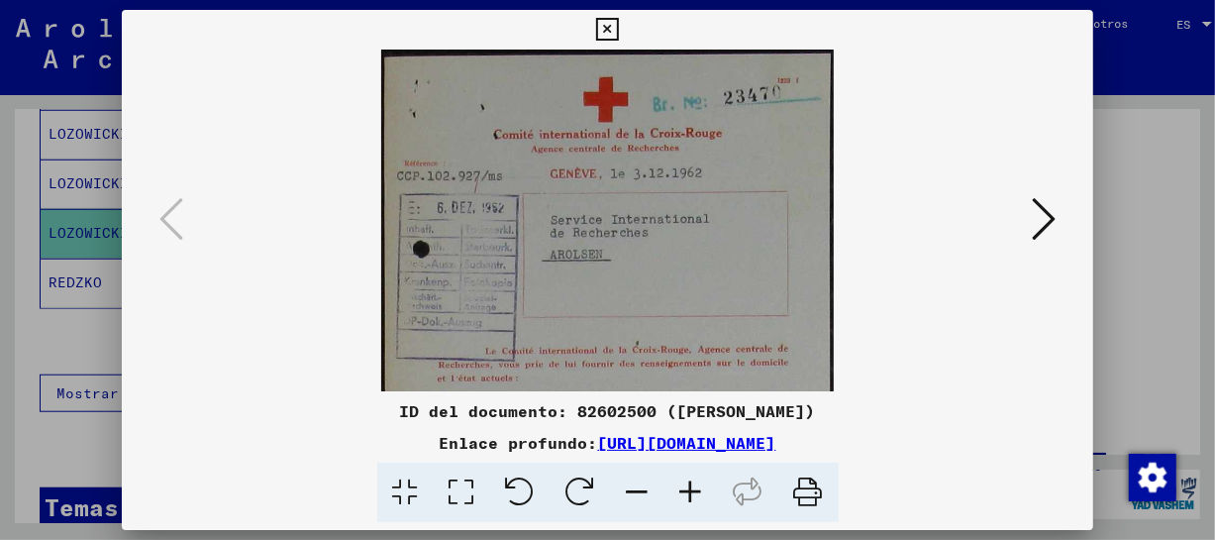
click at [703, 486] on icon at bounding box center [690, 492] width 53 height 60
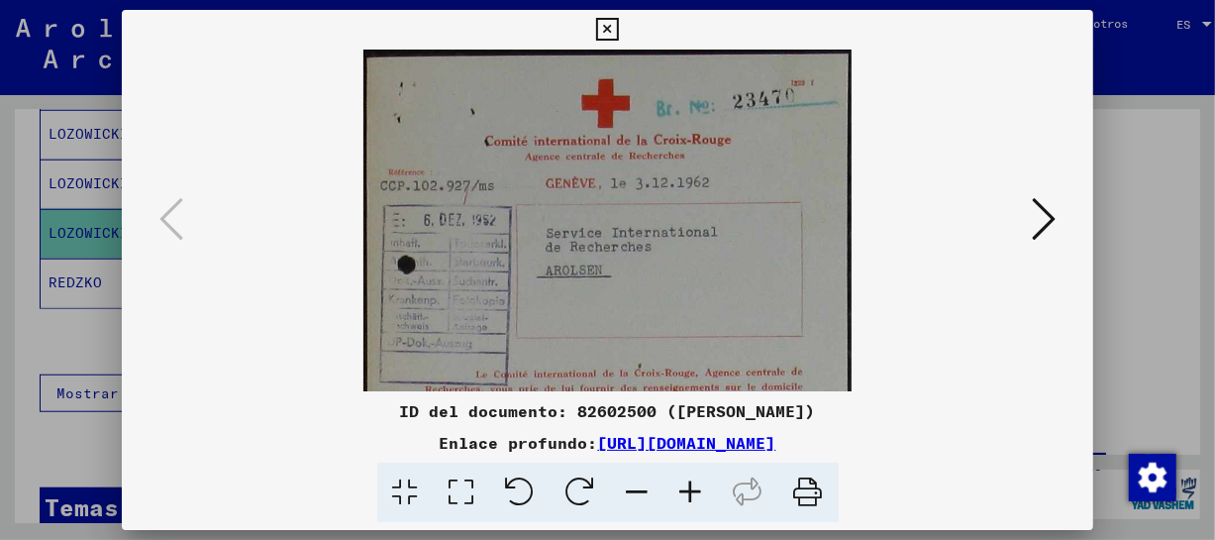
click at [703, 486] on icon at bounding box center [690, 492] width 53 height 60
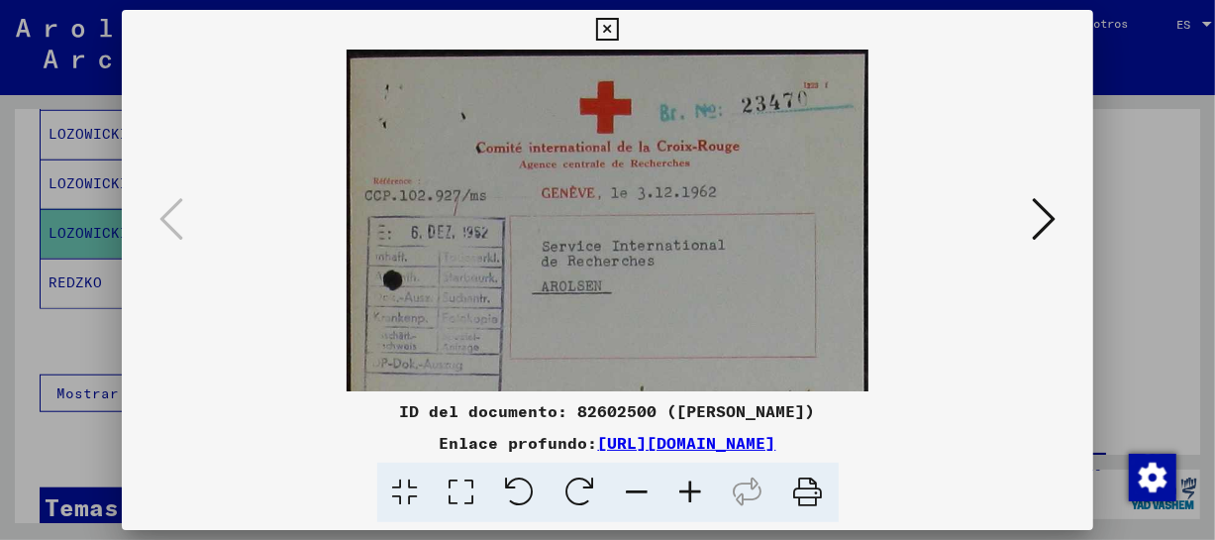
click at [703, 486] on icon at bounding box center [690, 492] width 53 height 60
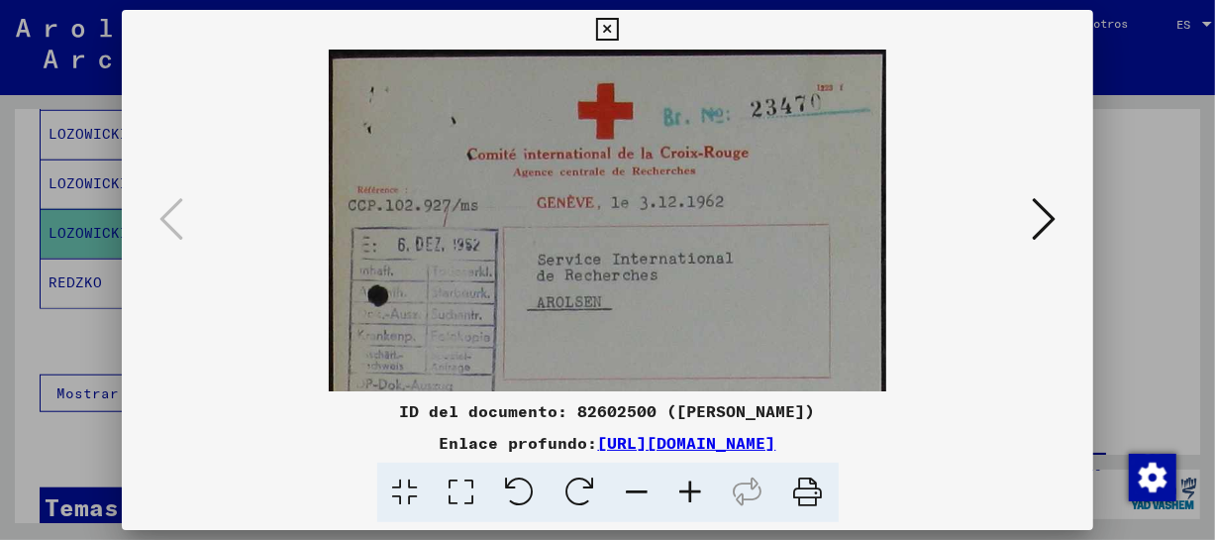
click at [703, 486] on icon at bounding box center [690, 492] width 53 height 60
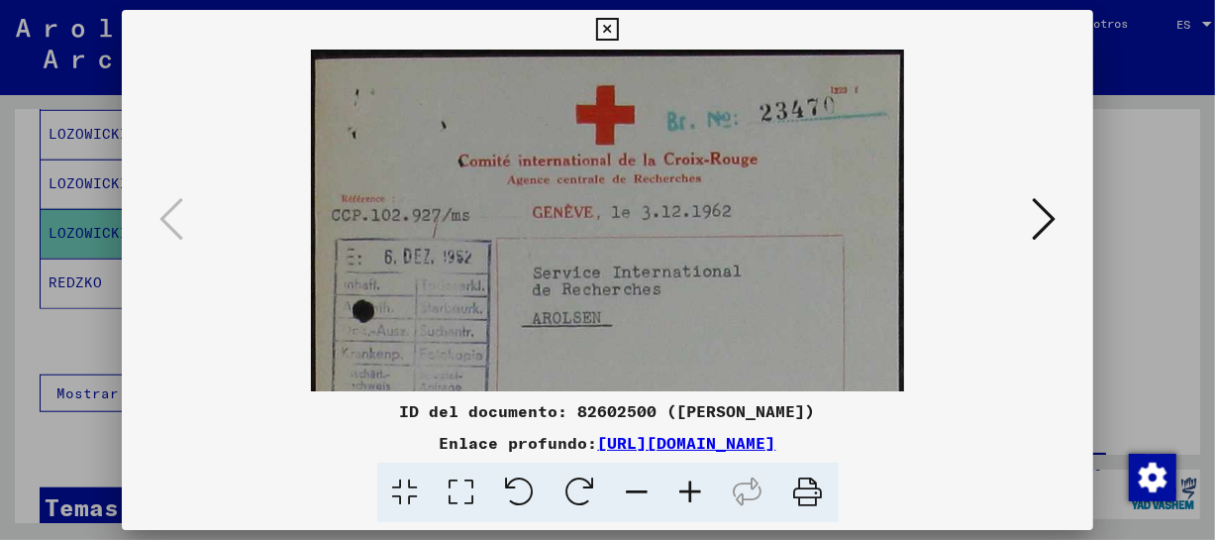
click at [703, 486] on icon at bounding box center [690, 492] width 53 height 60
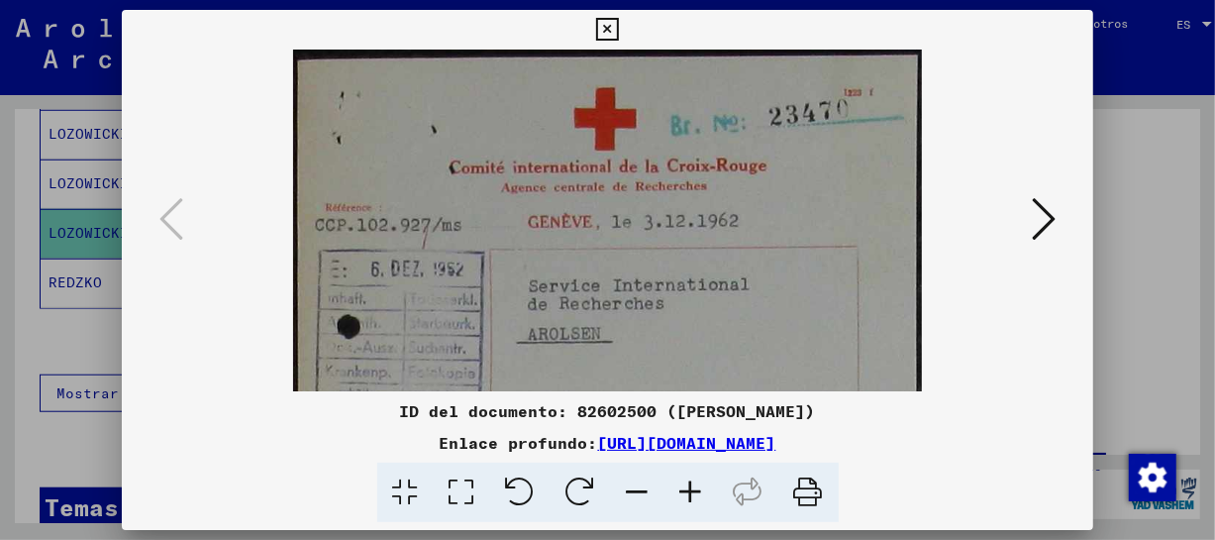
click at [703, 486] on icon at bounding box center [690, 492] width 53 height 60
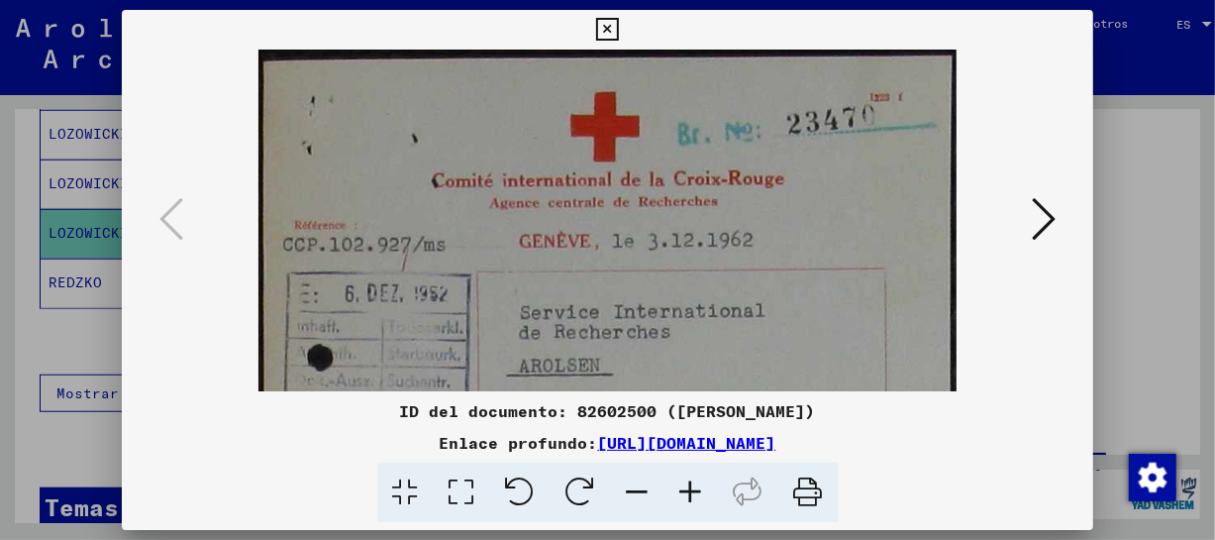
click at [703, 486] on icon at bounding box center [690, 492] width 53 height 60
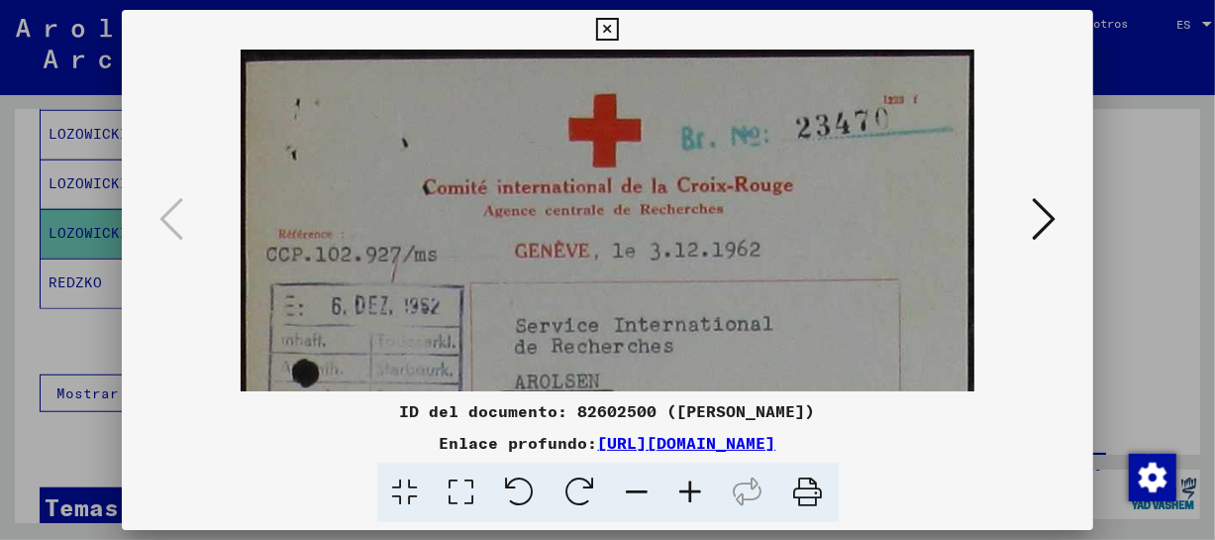
click at [703, 486] on icon at bounding box center [690, 492] width 53 height 60
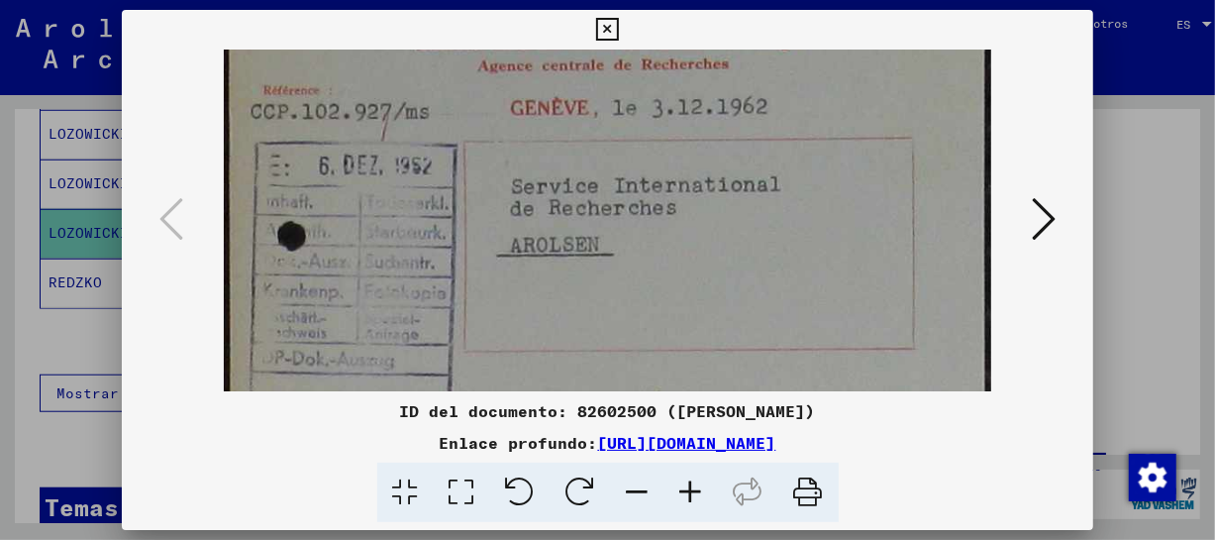
drag, startPoint x: 919, startPoint y: 319, endPoint x: 923, endPoint y: 165, distance: 153.5
click at [923, 165] on img at bounding box center [608, 439] width 768 height 1084
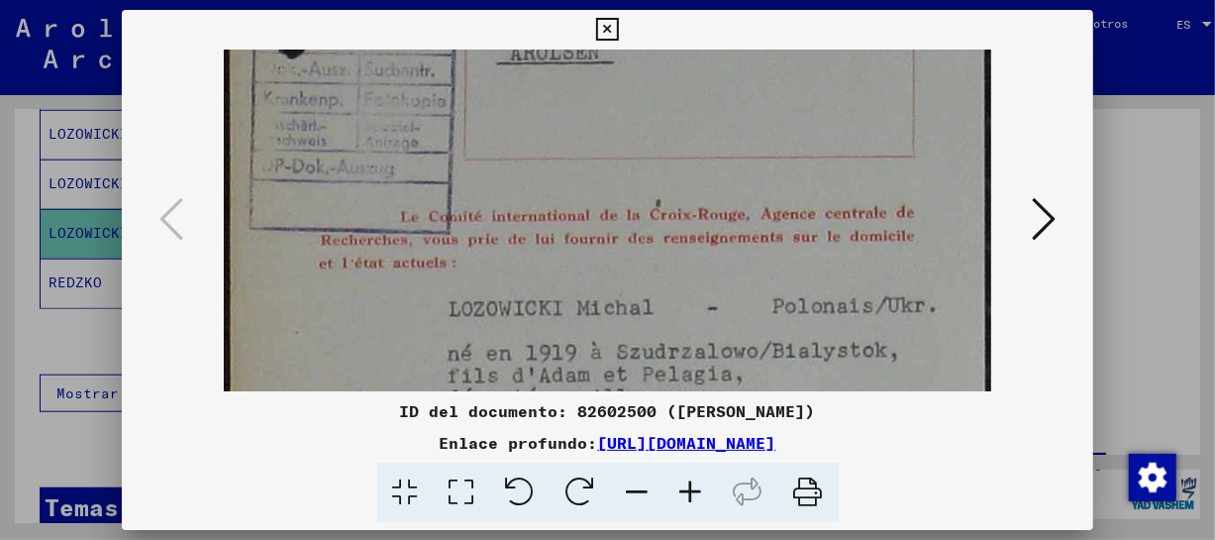
drag, startPoint x: 917, startPoint y: 271, endPoint x: 925, endPoint y: 79, distance: 192.2
click at [925, 79] on img at bounding box center [608, 247] width 768 height 1084
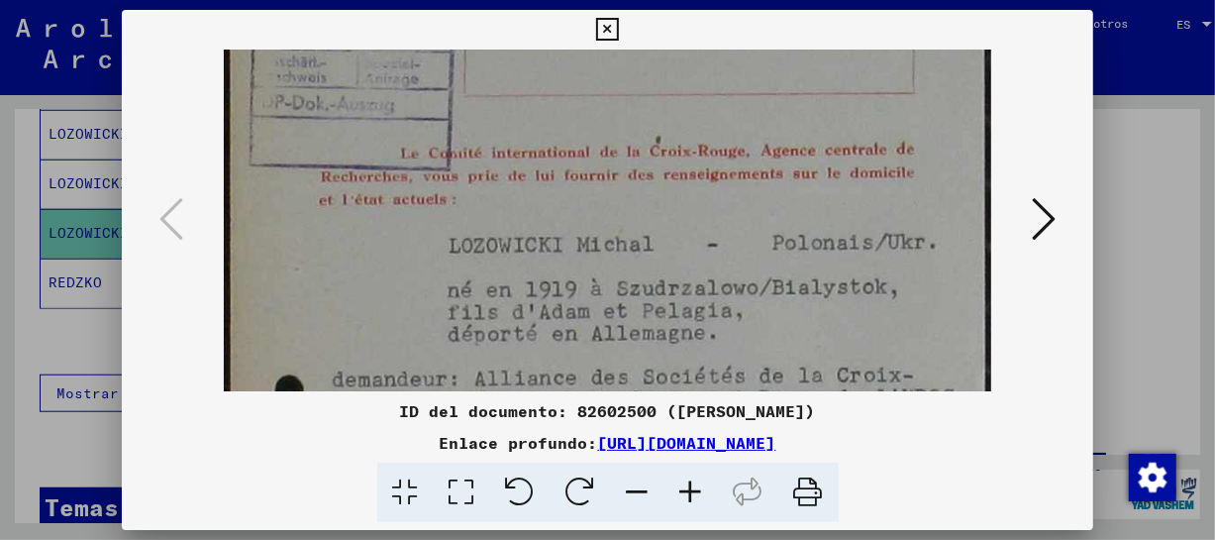
drag, startPoint x: 901, startPoint y: 256, endPoint x: 899, endPoint y: 193, distance: 63.4
click at [899, 193] on img at bounding box center [608, 184] width 768 height 1084
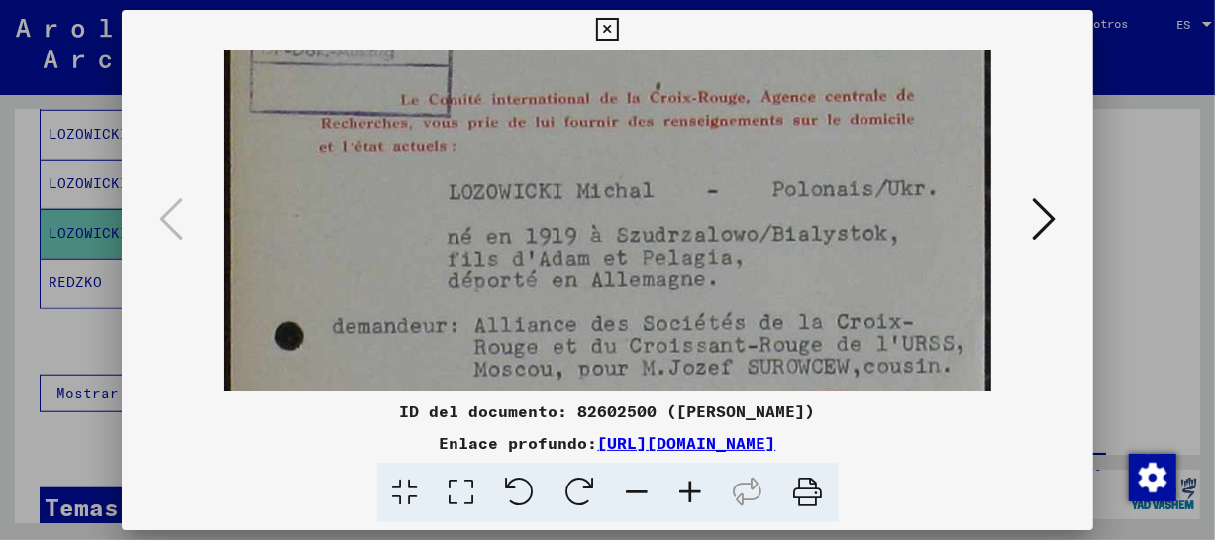
scroll to position [464, 0]
drag, startPoint x: 885, startPoint y: 319, endPoint x: 884, endPoint y: 263, distance: 55.4
click at [884, 263] on img at bounding box center [608, 127] width 768 height 1084
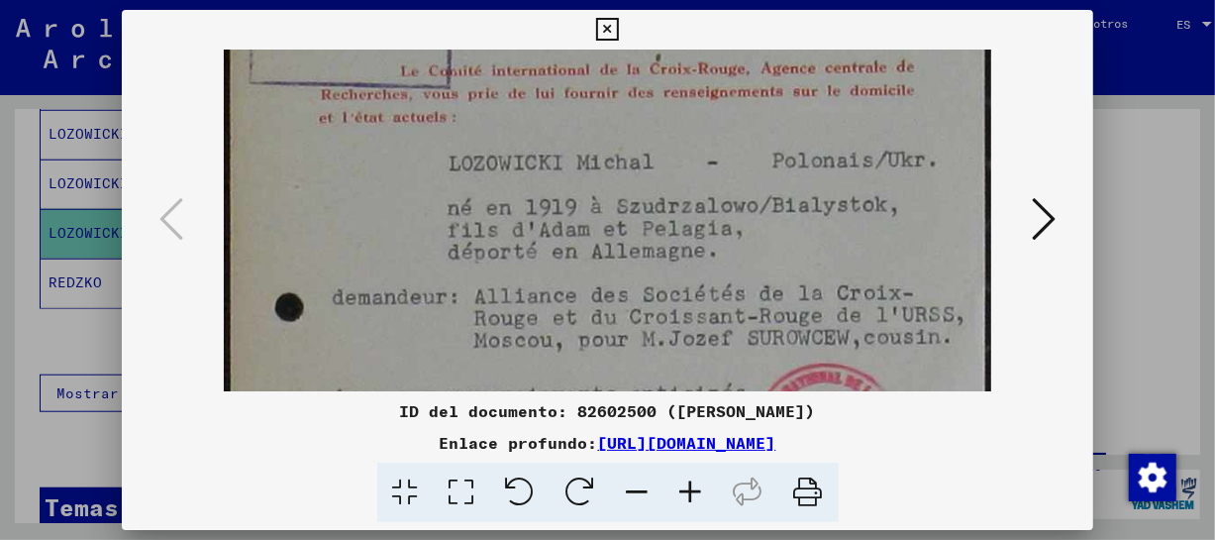
scroll to position [491, 0]
drag, startPoint x: 774, startPoint y: 347, endPoint x: 784, endPoint y: 320, distance: 29.4
click at [784, 320] on img at bounding box center [608, 100] width 768 height 1084
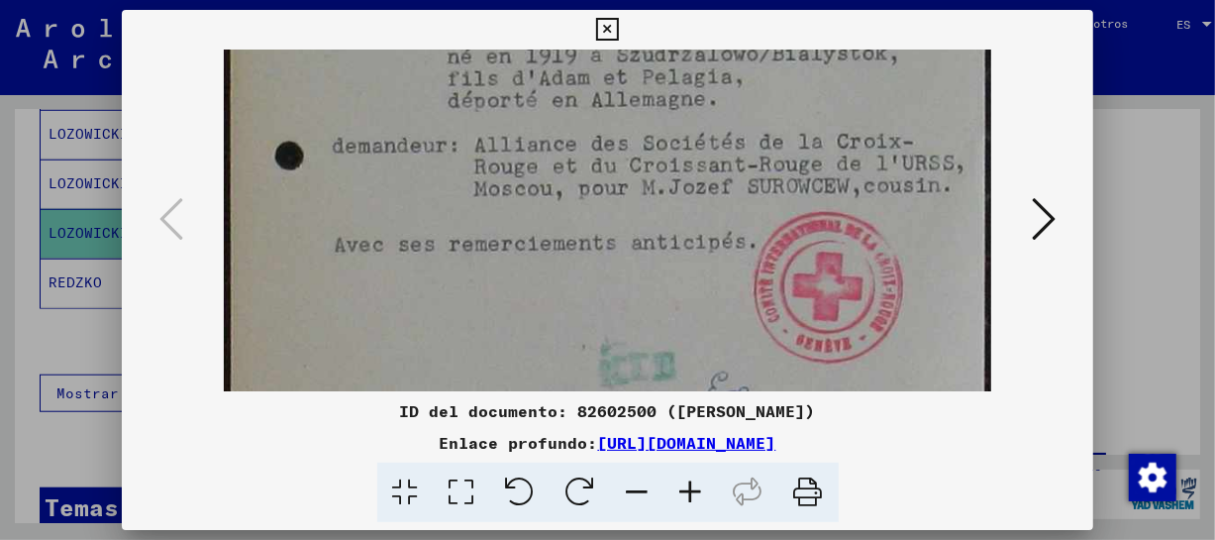
drag, startPoint x: 929, startPoint y: 327, endPoint x: 941, endPoint y: 177, distance: 150.0
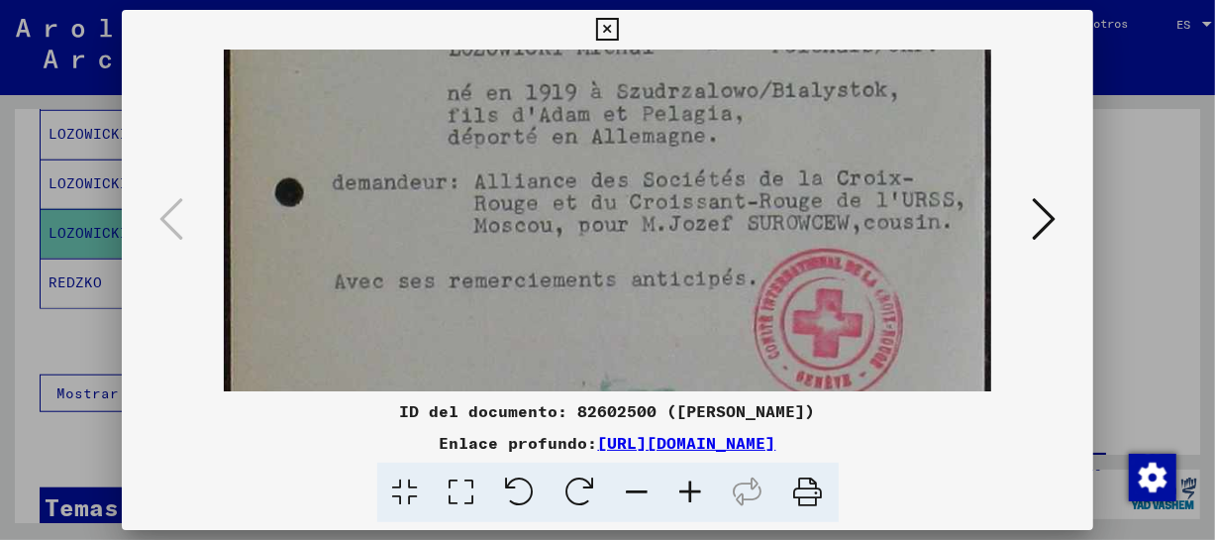
scroll to position [723, 0]
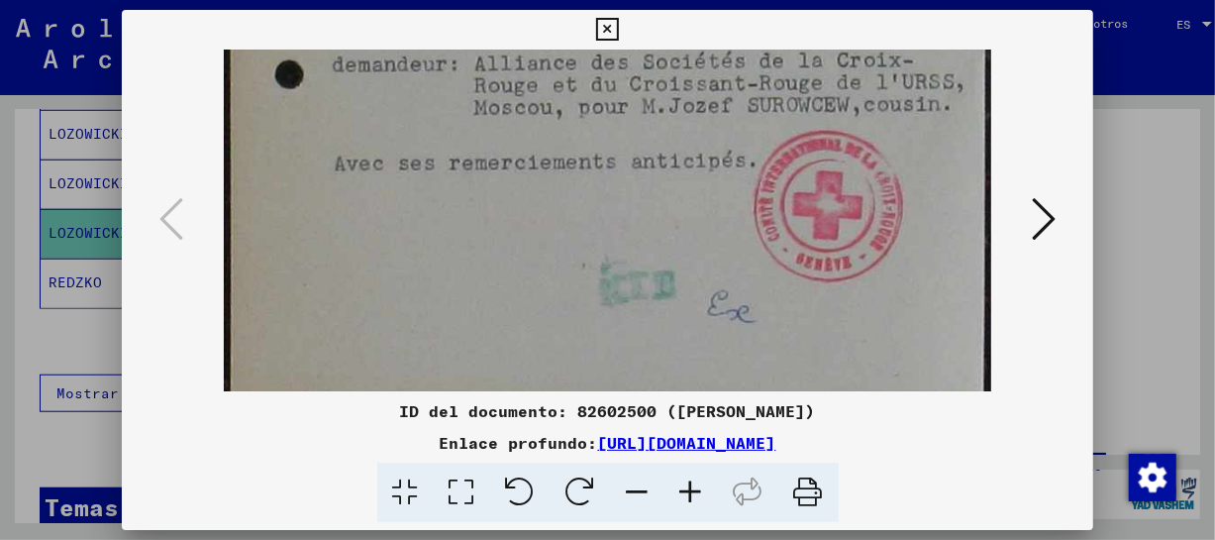
drag, startPoint x: 663, startPoint y: 186, endPoint x: 689, endPoint y: 106, distance: 84.2
click at [1033, 217] on icon at bounding box center [1044, 219] width 24 height 48
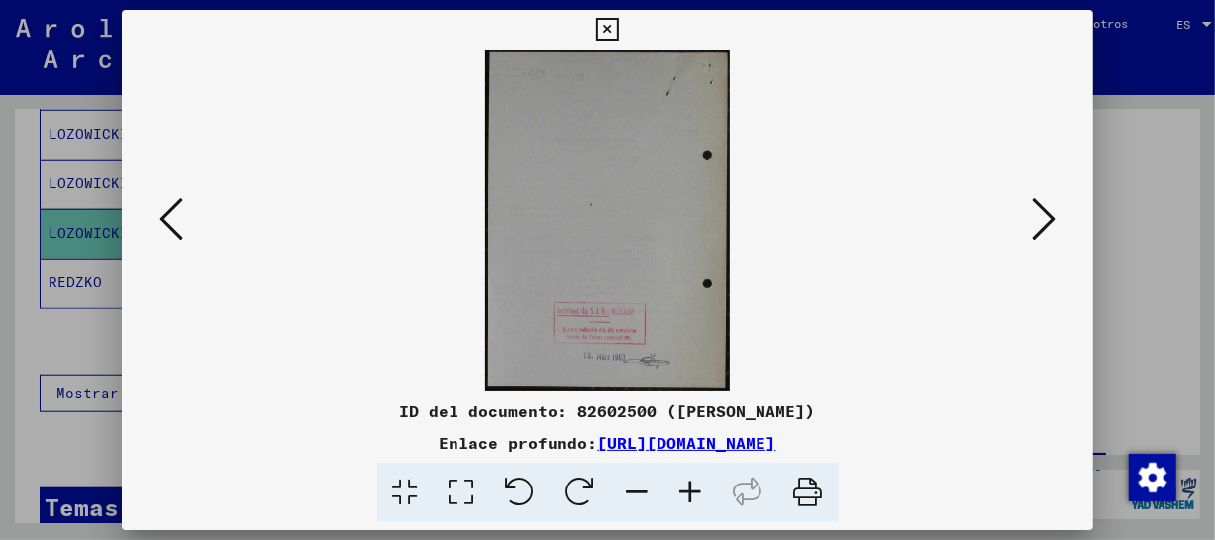
click at [1049, 208] on icon at bounding box center [1044, 219] width 24 height 48
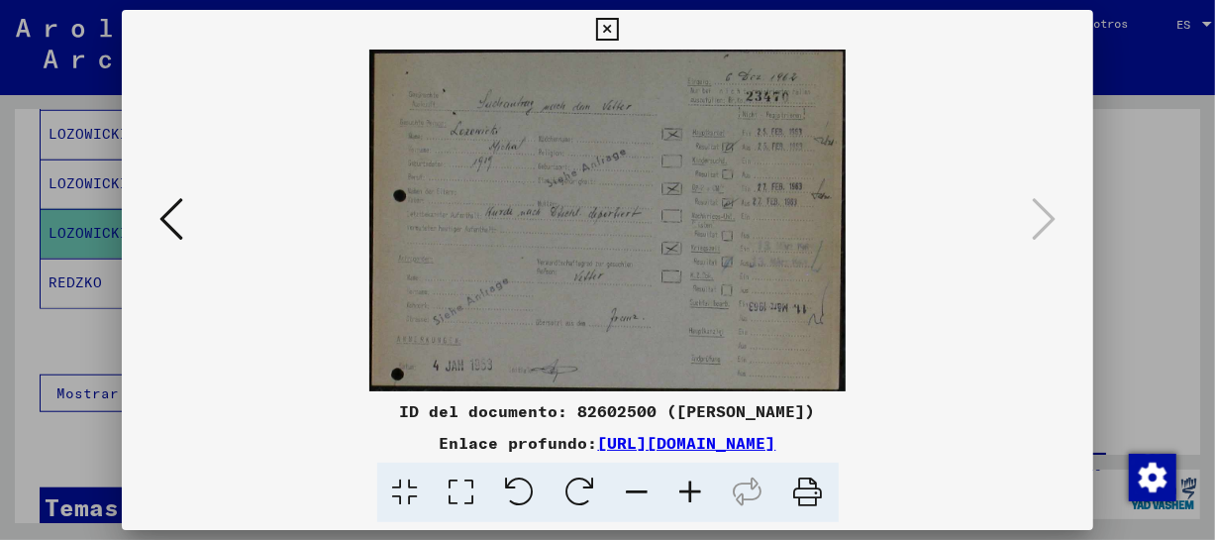
click at [691, 477] on icon at bounding box center [690, 492] width 53 height 60
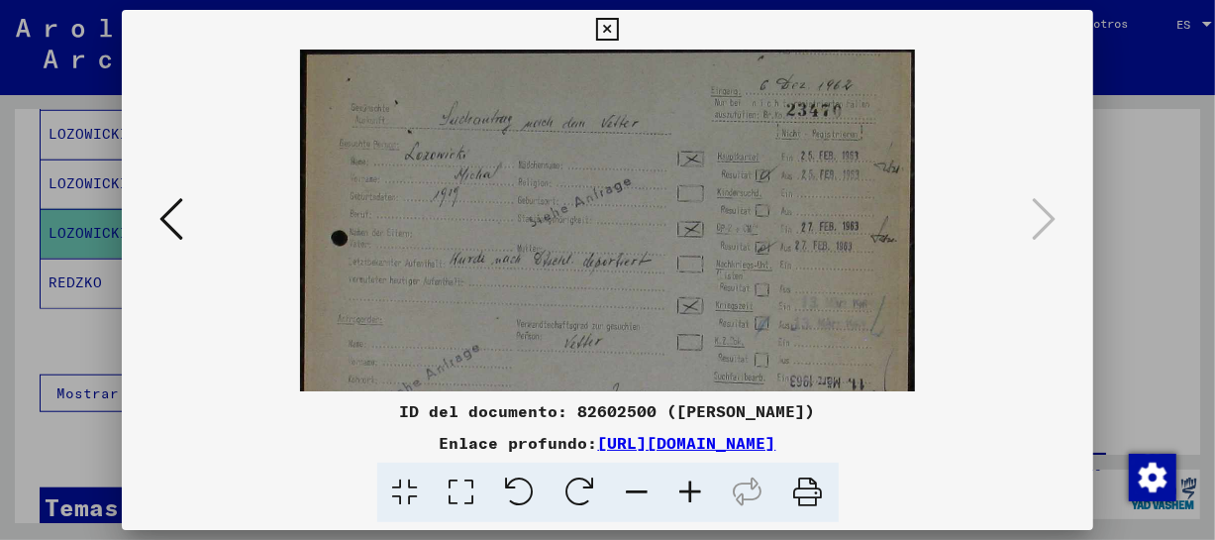
click at [691, 477] on icon at bounding box center [690, 492] width 53 height 60
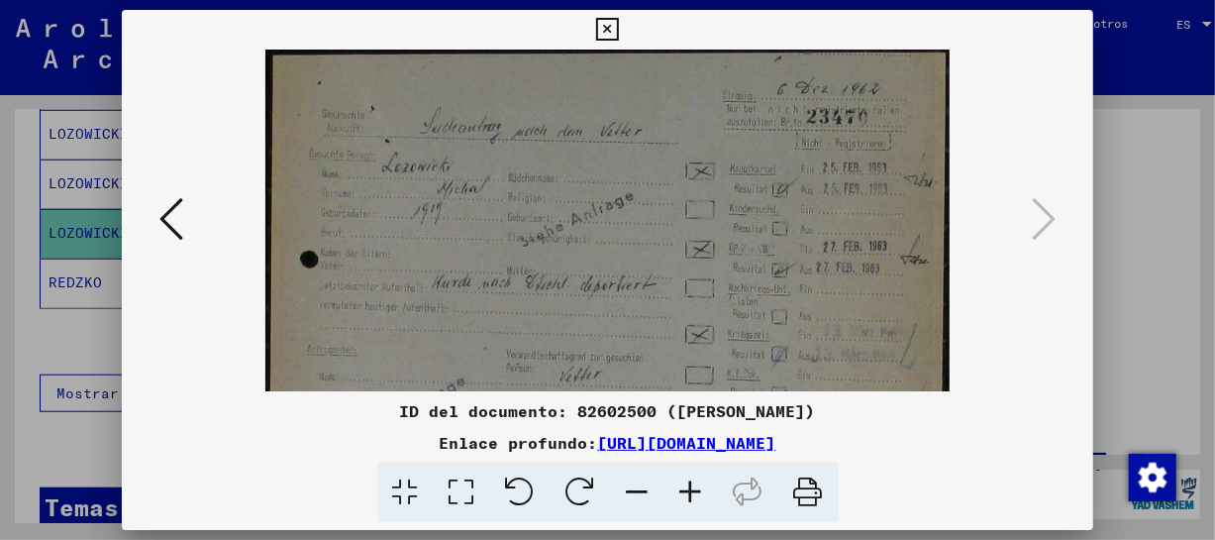
click at [691, 477] on icon at bounding box center [690, 492] width 53 height 60
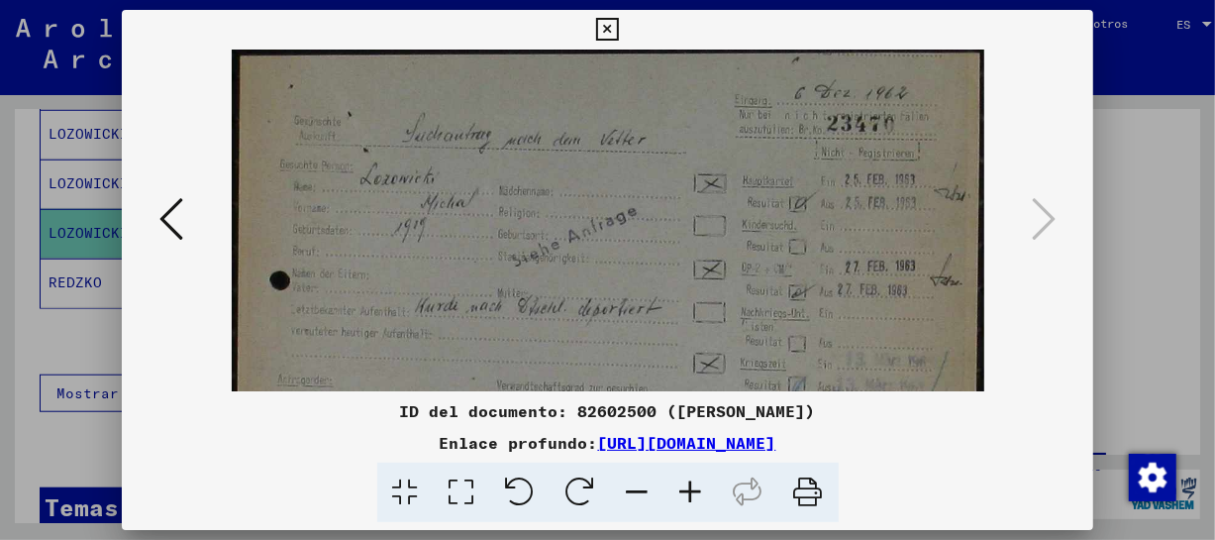
click at [691, 477] on icon at bounding box center [690, 492] width 53 height 60
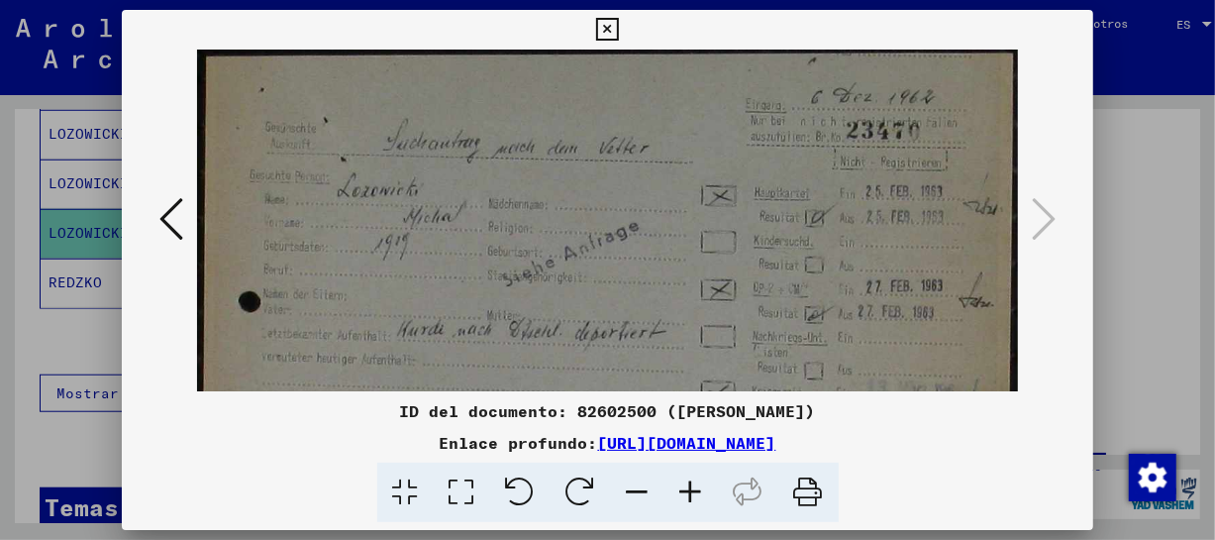
click at [691, 477] on icon at bounding box center [690, 492] width 53 height 60
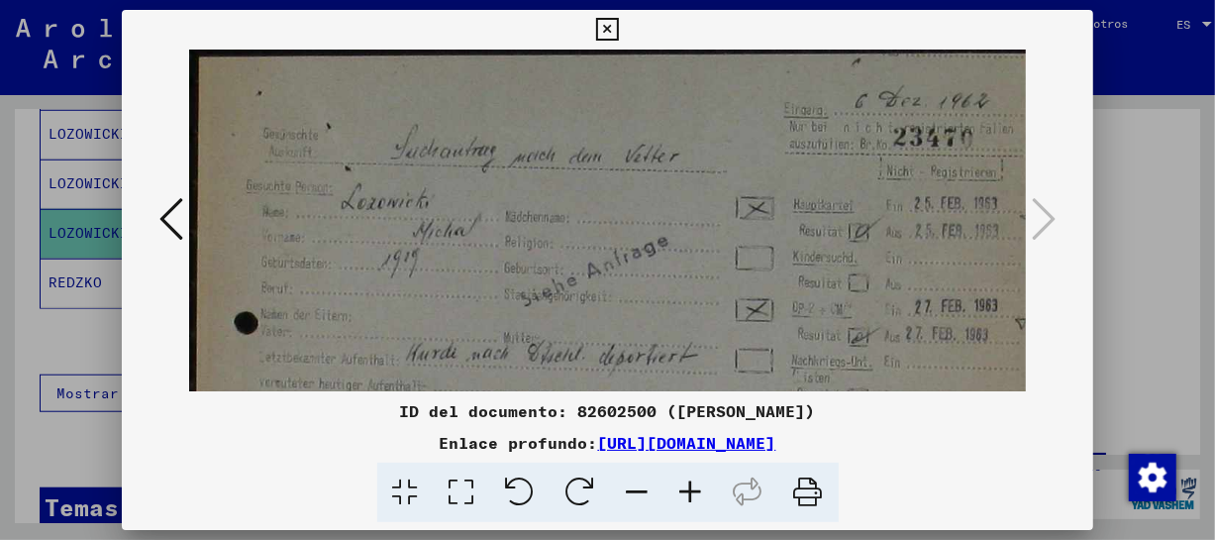
click at [691, 477] on icon at bounding box center [690, 492] width 53 height 60
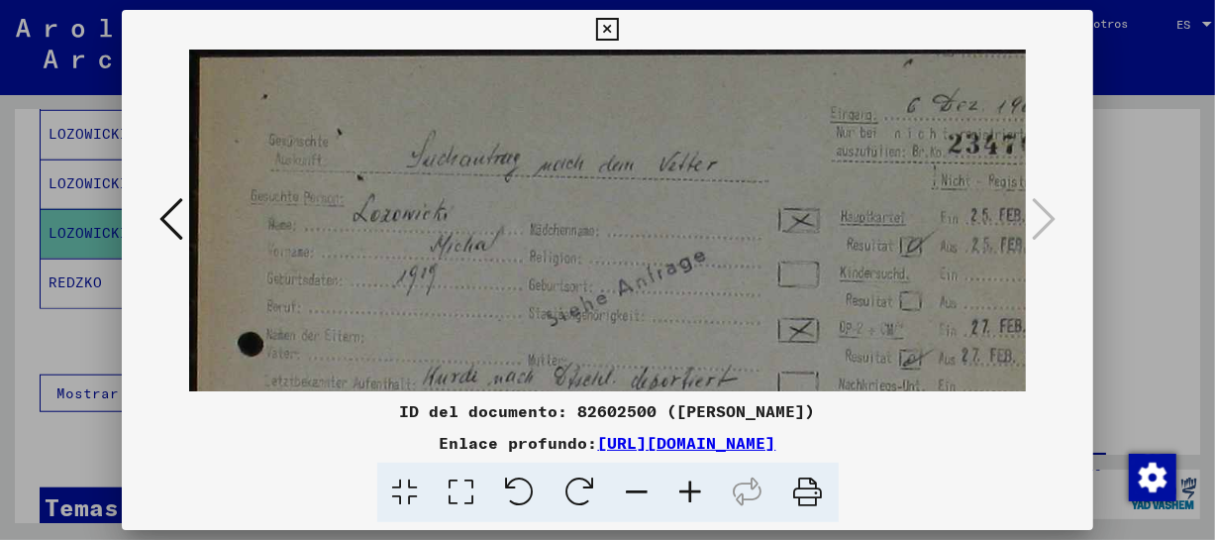
click at [691, 477] on icon at bounding box center [690, 492] width 53 height 60
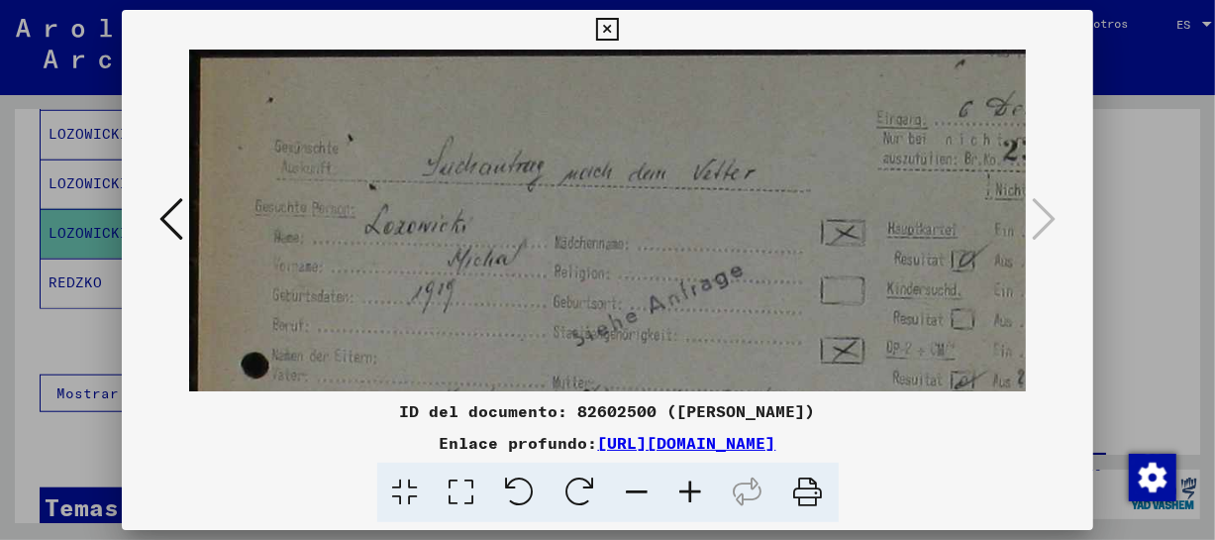
click at [690, 477] on icon at bounding box center [690, 492] width 53 height 60
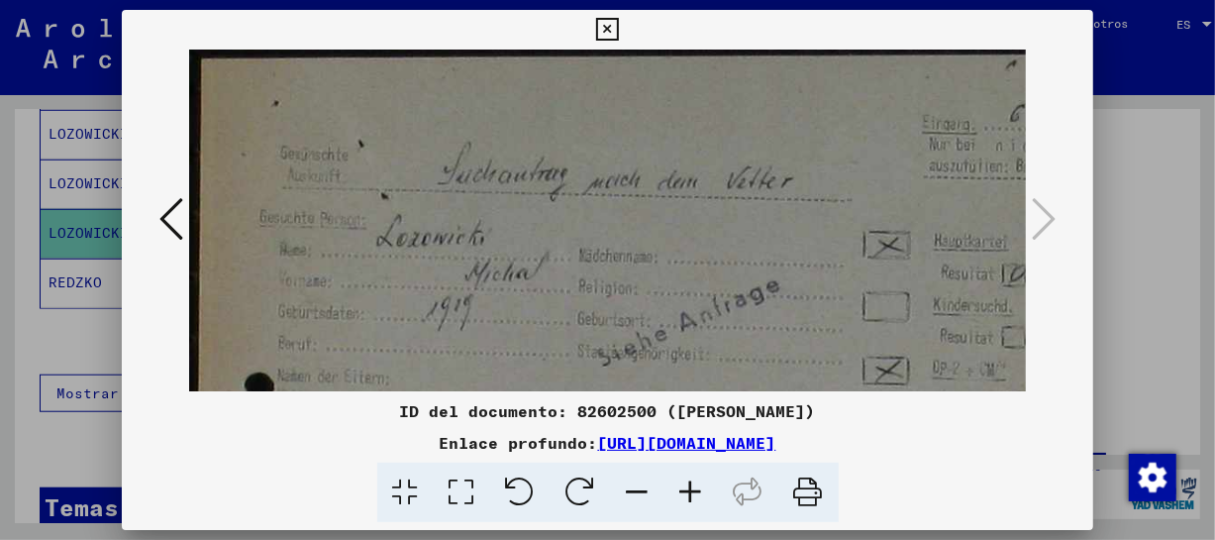
click at [690, 477] on icon at bounding box center [690, 492] width 53 height 60
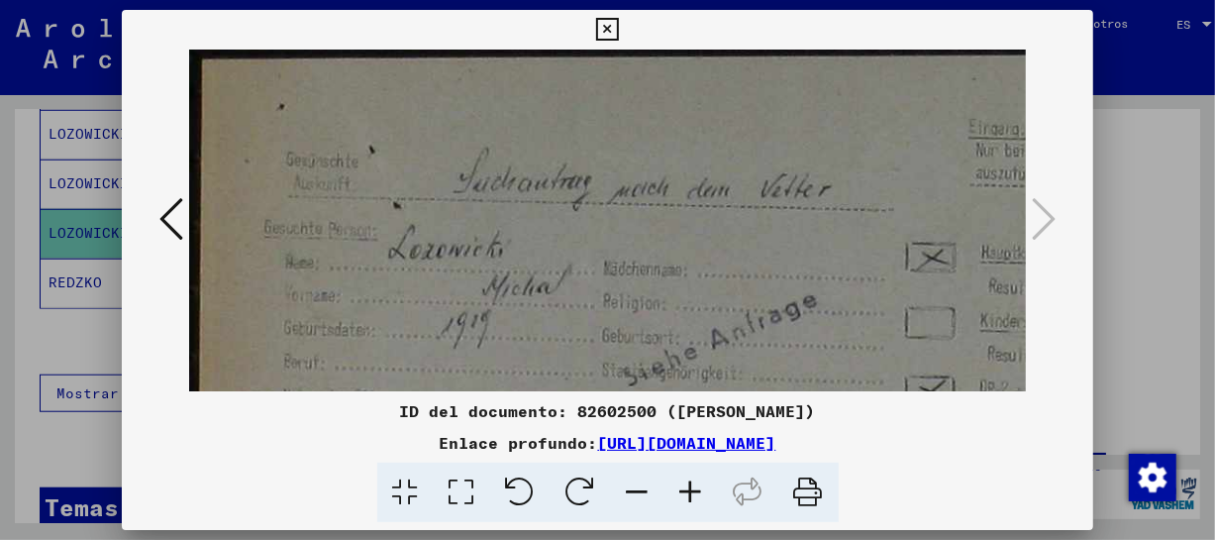
click at [690, 477] on icon at bounding box center [690, 492] width 53 height 60
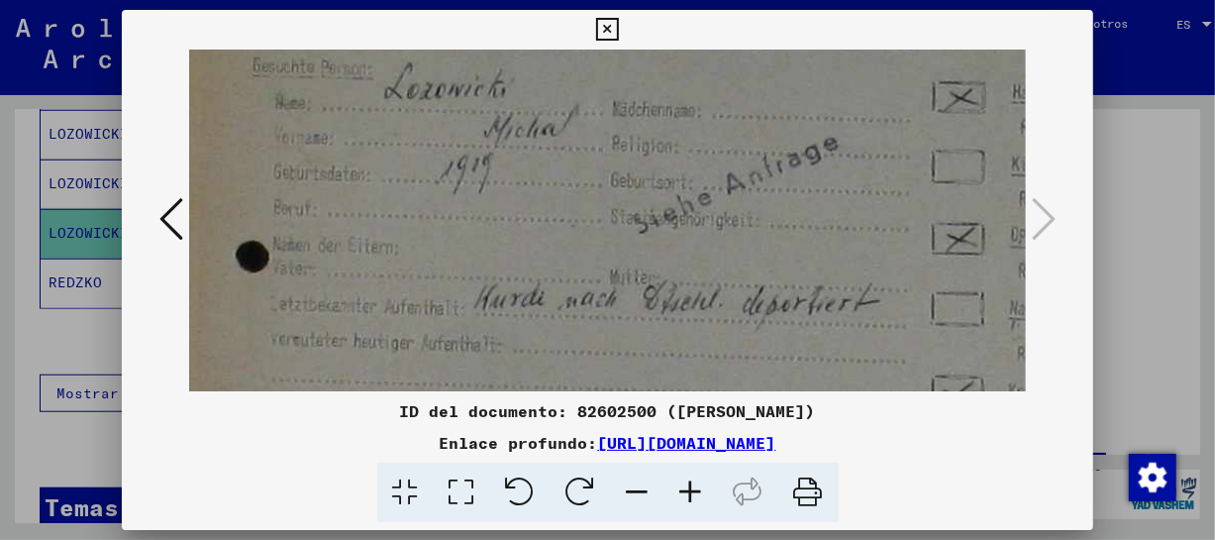
drag, startPoint x: 727, startPoint y: 352, endPoint x: 710, endPoint y: 178, distance: 175.0
click at [710, 178] on img at bounding box center [790, 320] width 1235 height 886
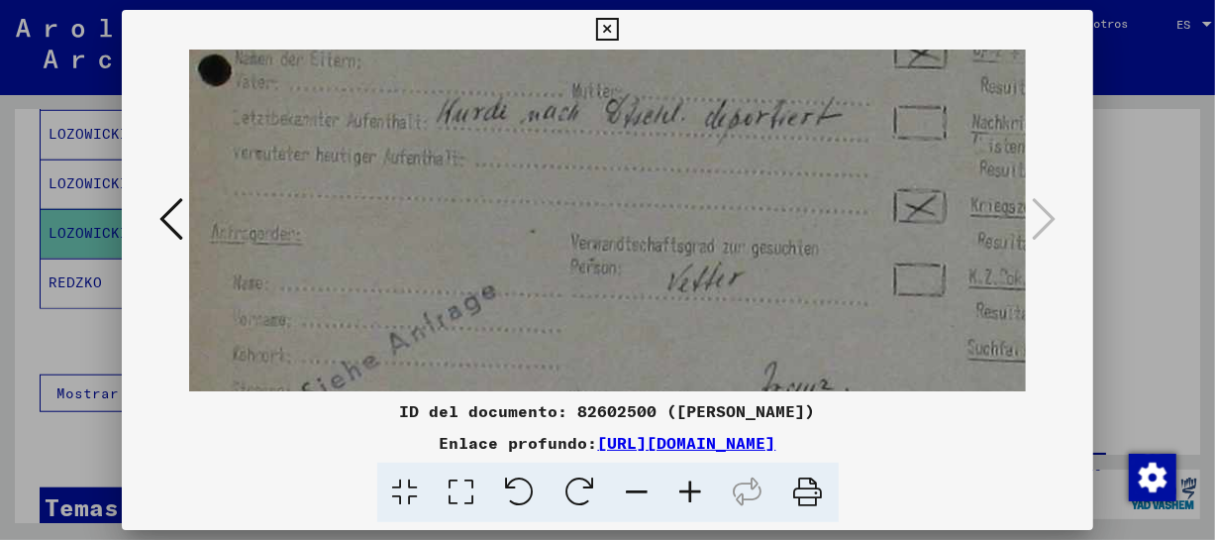
drag, startPoint x: 697, startPoint y: 298, endPoint x: 685, endPoint y: 139, distance: 159.8
click at [685, 139] on img at bounding box center [753, 134] width 1235 height 886
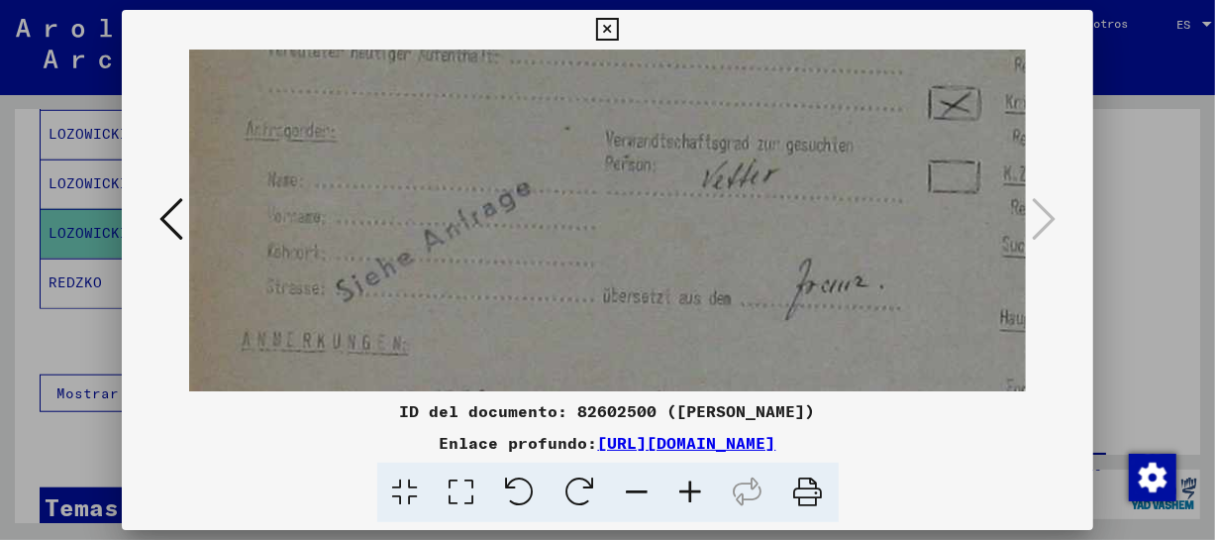
drag, startPoint x: 675, startPoint y: 263, endPoint x: 711, endPoint y: 159, distance: 109.9
click at [711, 159] on img at bounding box center [787, 31] width 1235 height 886
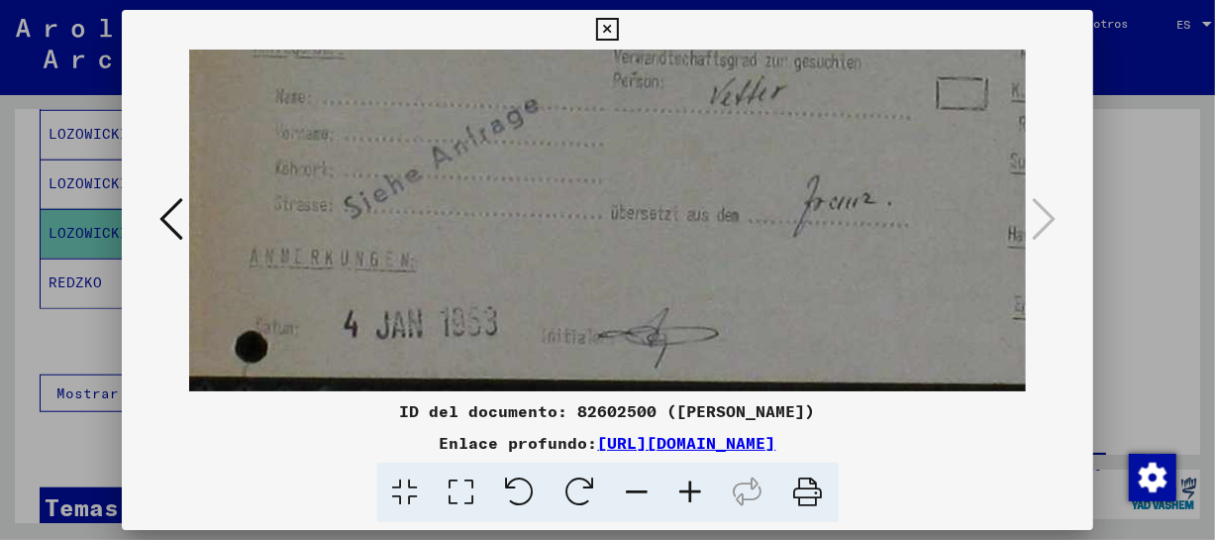
scroll to position [544, 7]
drag, startPoint x: 699, startPoint y: 245, endPoint x: 713, endPoint y: 178, distance: 67.8
click at [597, 28] on icon at bounding box center [607, 30] width 23 height 24
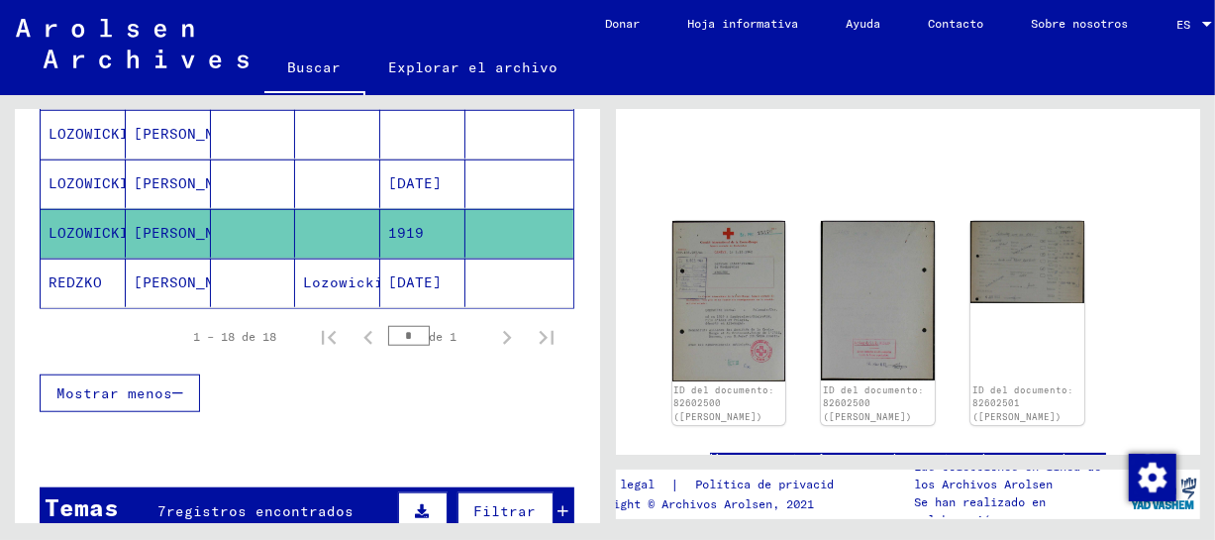
click at [327, 283] on font "Lozowicki" at bounding box center [343, 282] width 80 height 18
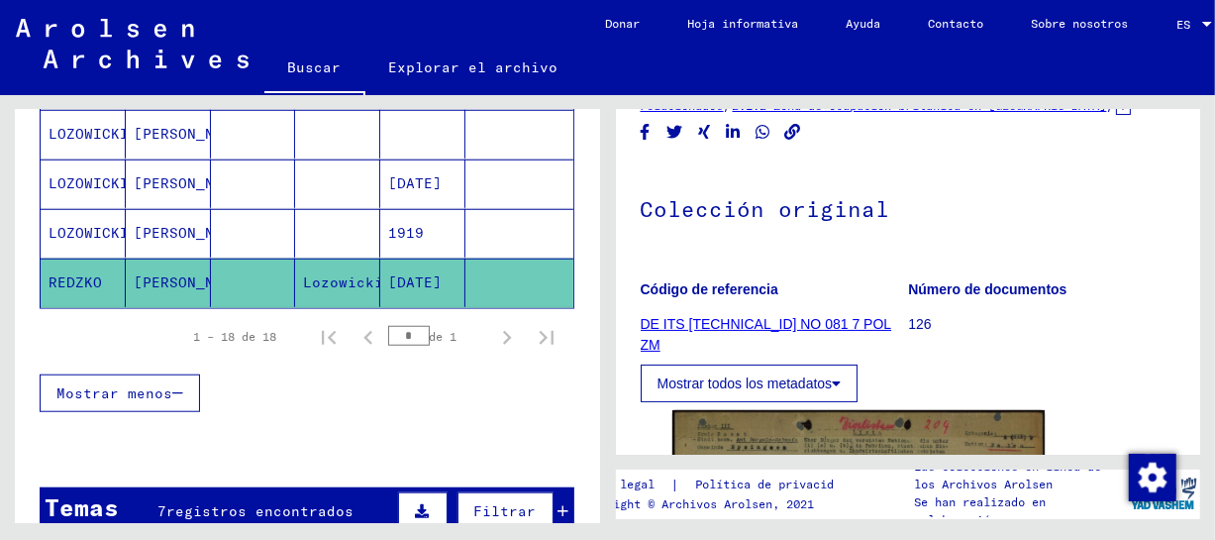
scroll to position [251, 0]
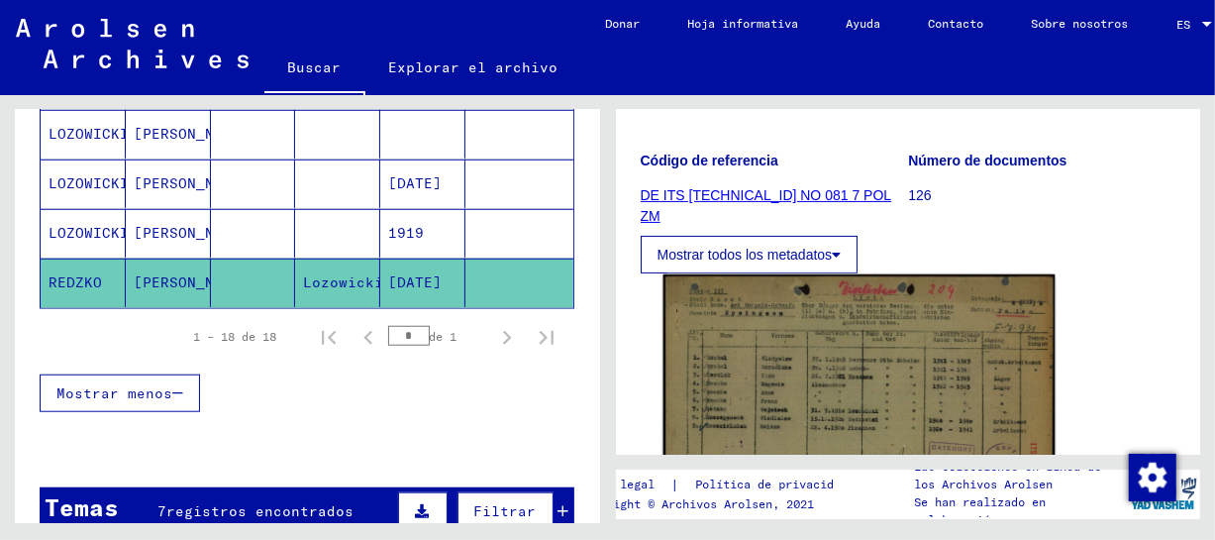
click at [761, 346] on img at bounding box center [857, 413] width 391 height 279
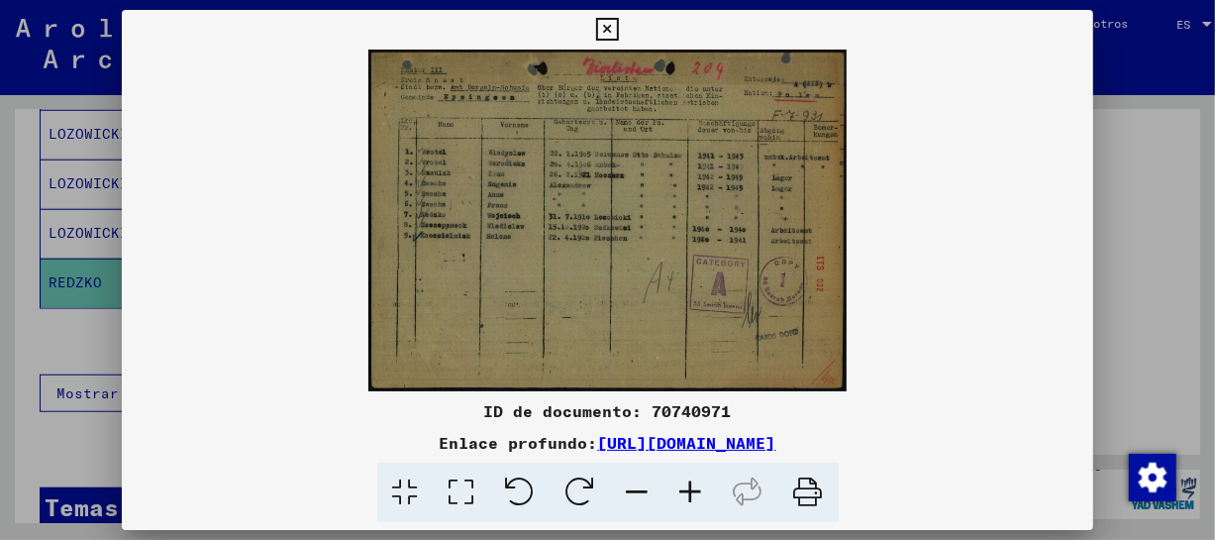
click at [687, 480] on icon at bounding box center [690, 492] width 53 height 60
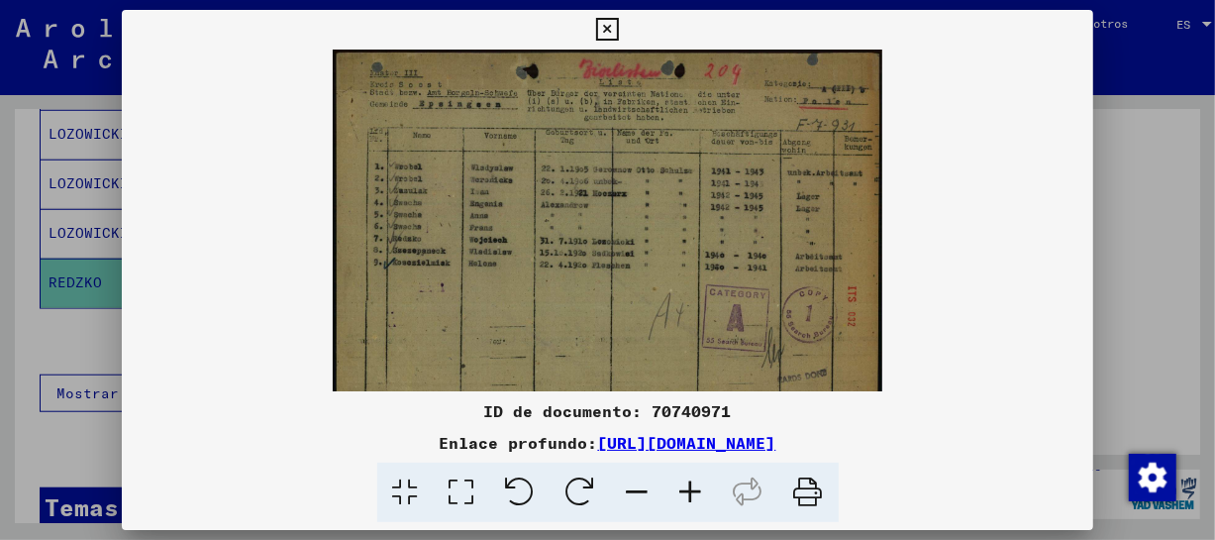
click at [687, 481] on icon at bounding box center [690, 492] width 53 height 60
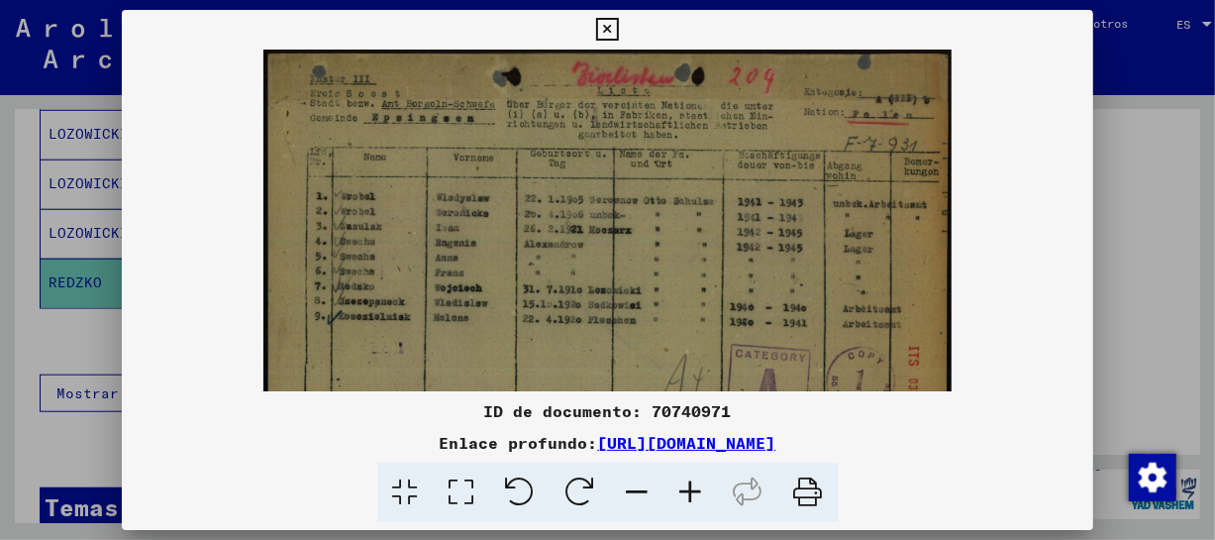
click at [687, 481] on icon at bounding box center [690, 492] width 53 height 60
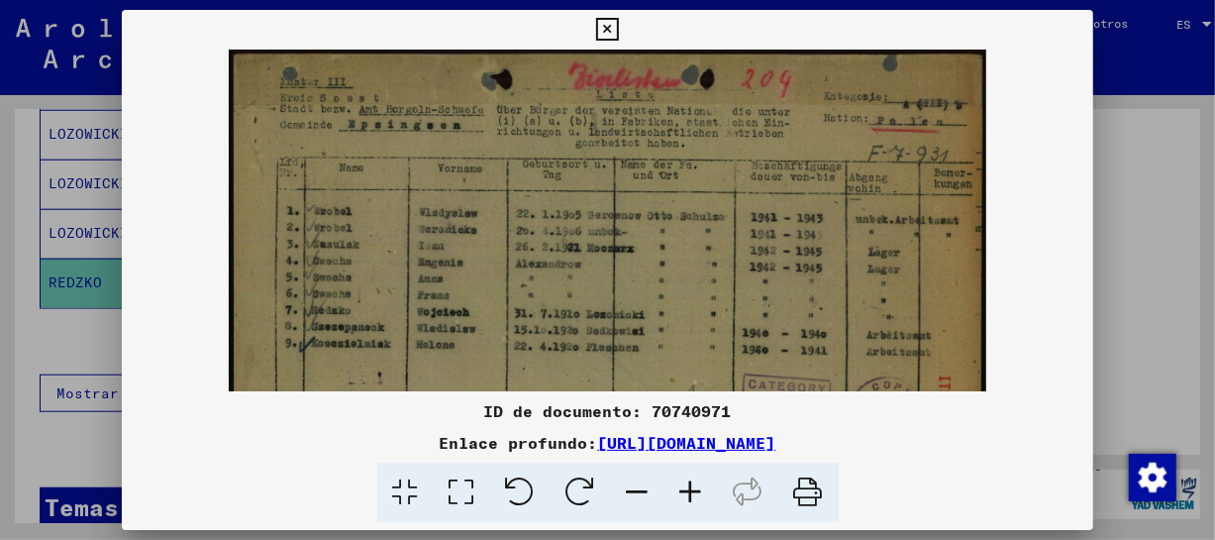
click at [687, 481] on icon at bounding box center [690, 492] width 53 height 60
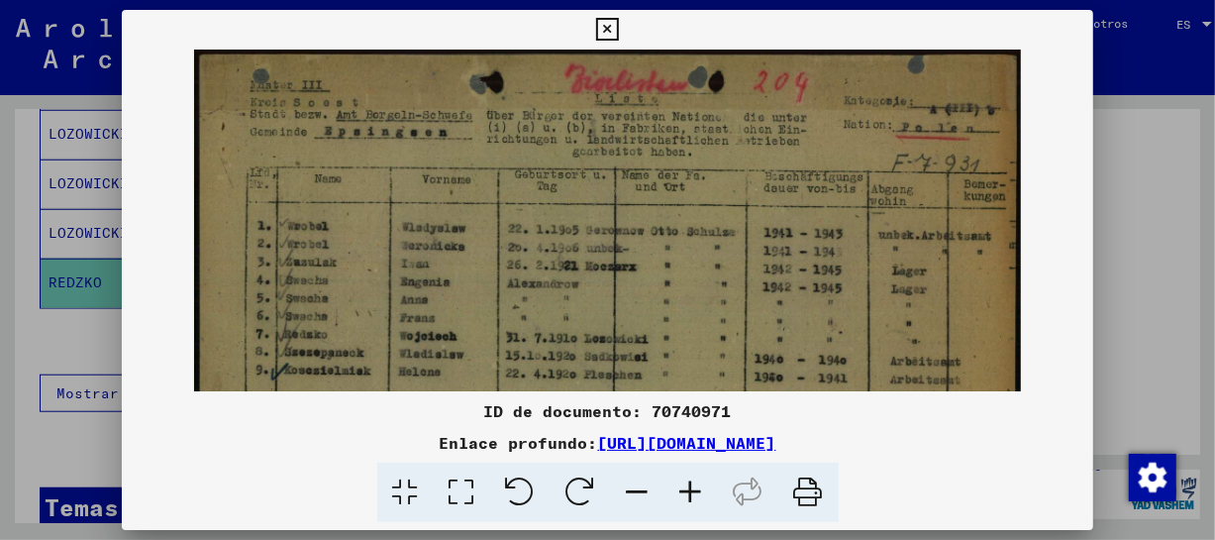
click at [687, 481] on icon at bounding box center [690, 492] width 53 height 60
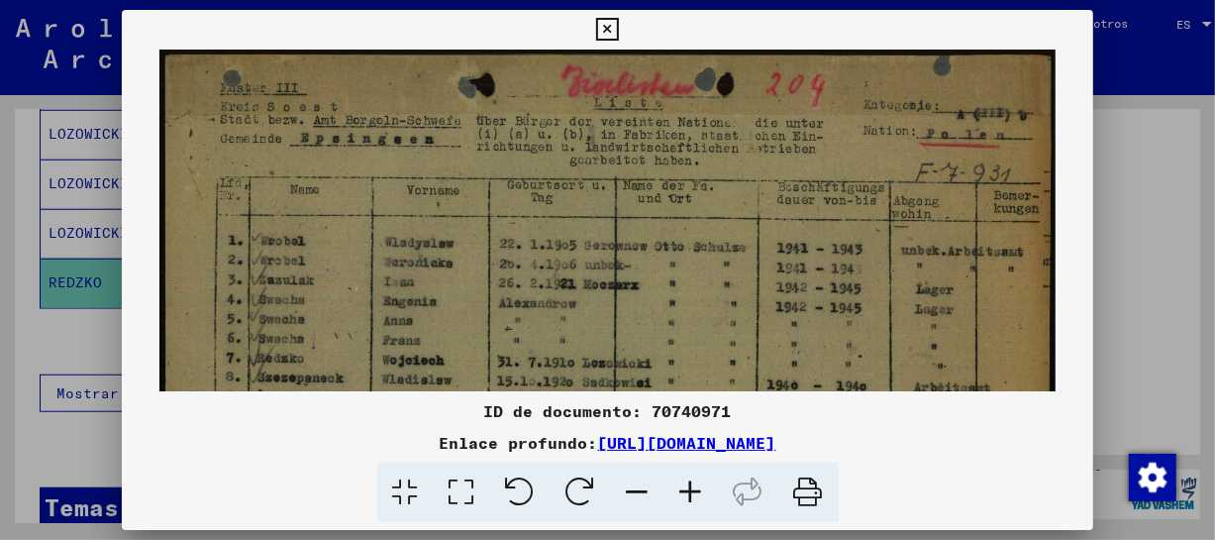
click at [687, 481] on icon at bounding box center [690, 492] width 53 height 60
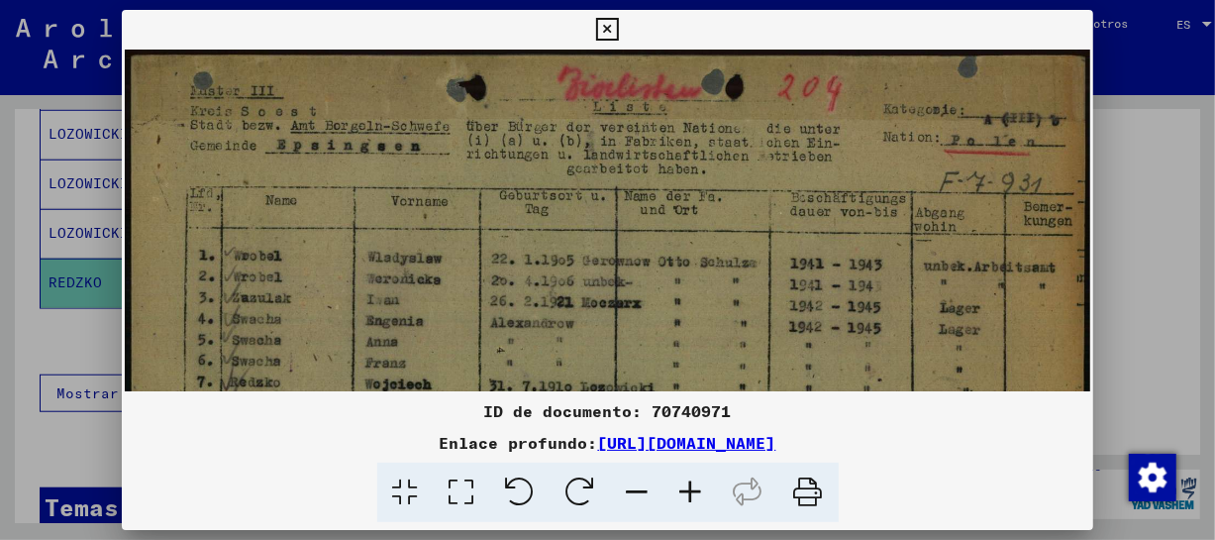
click at [687, 481] on icon at bounding box center [690, 492] width 53 height 60
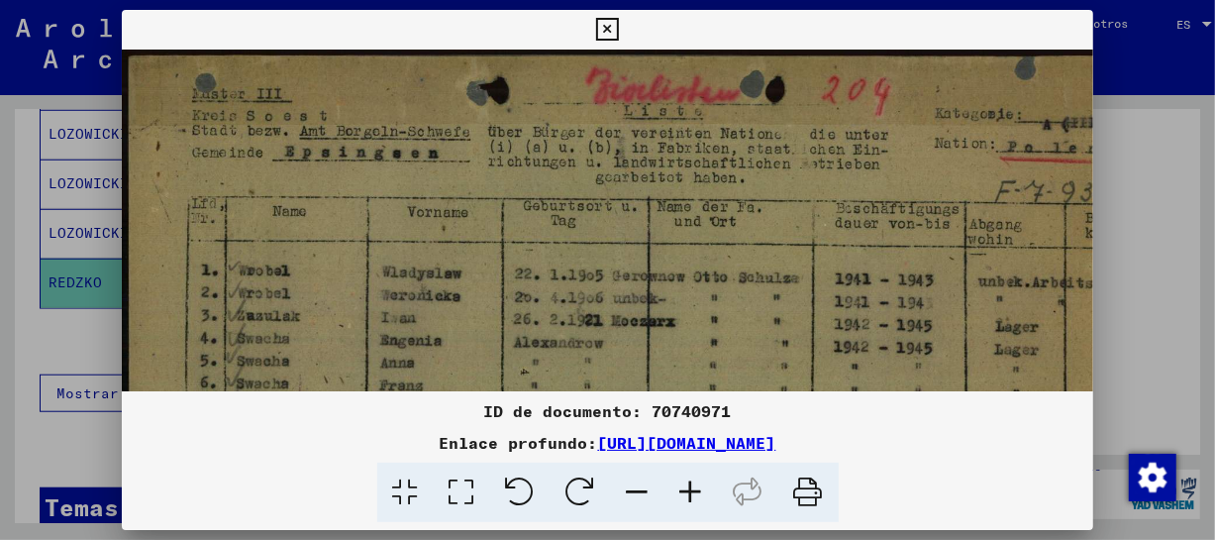
click at [687, 481] on icon at bounding box center [690, 492] width 53 height 60
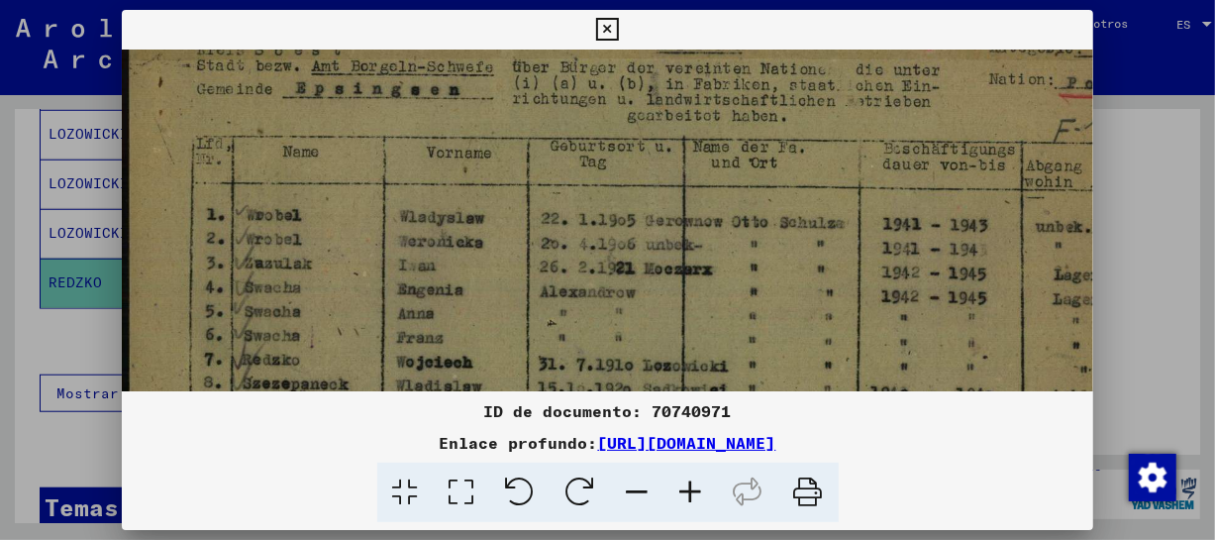
drag, startPoint x: 686, startPoint y: 300, endPoint x: 699, endPoint y: 228, distance: 73.4
click at [699, 228] on img at bounding box center [674, 372] width 1104 height 787
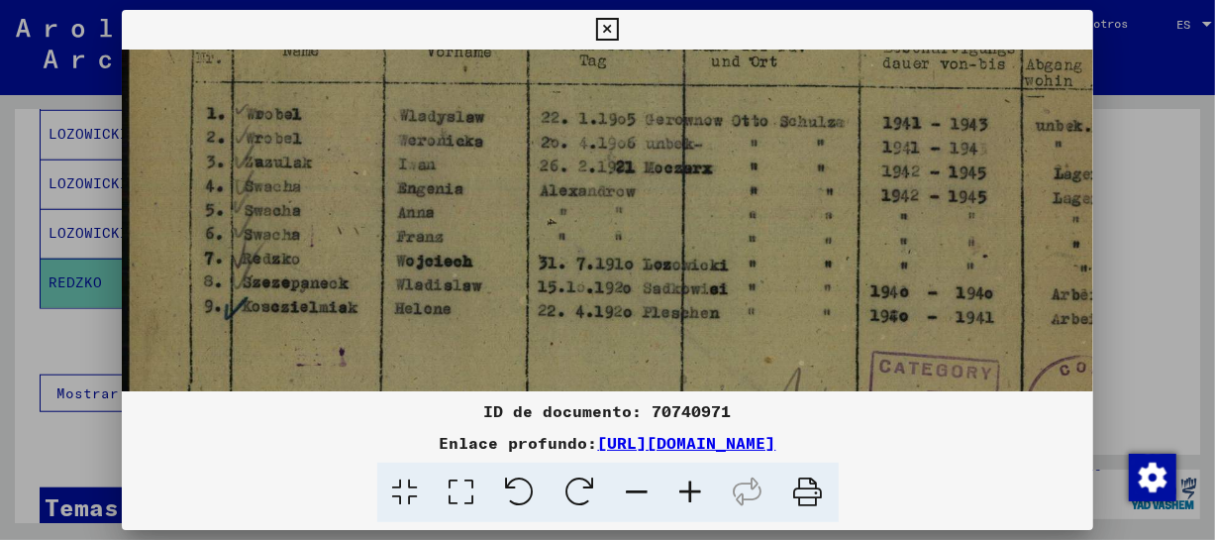
scroll to position [178, 0]
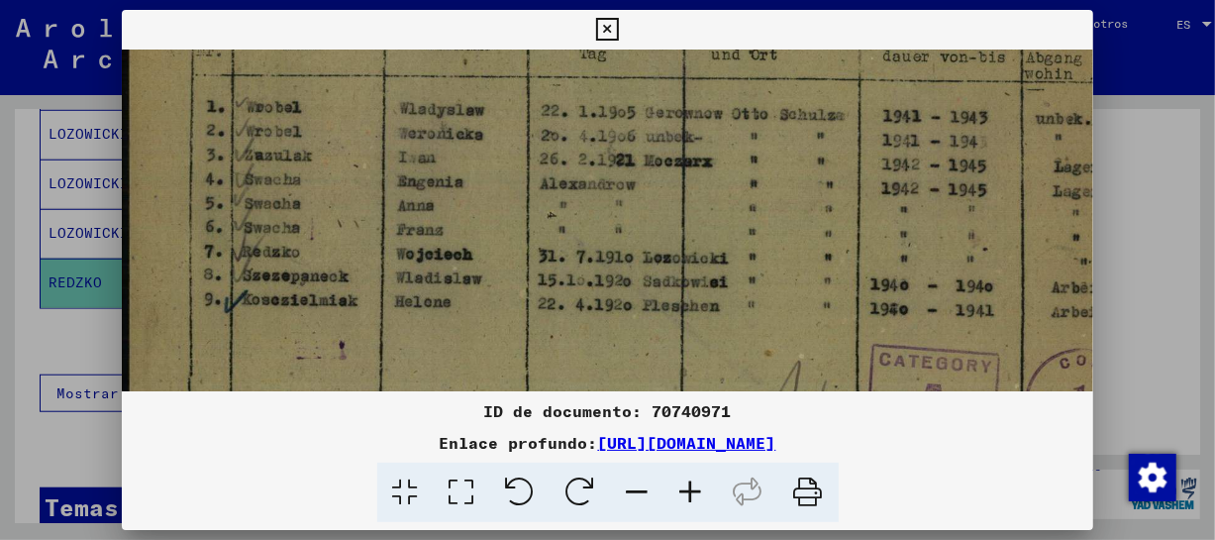
drag, startPoint x: 699, startPoint y: 316, endPoint x: 719, endPoint y: 209, distance: 108.7
click at [719, 209] on img at bounding box center [674, 264] width 1104 height 787
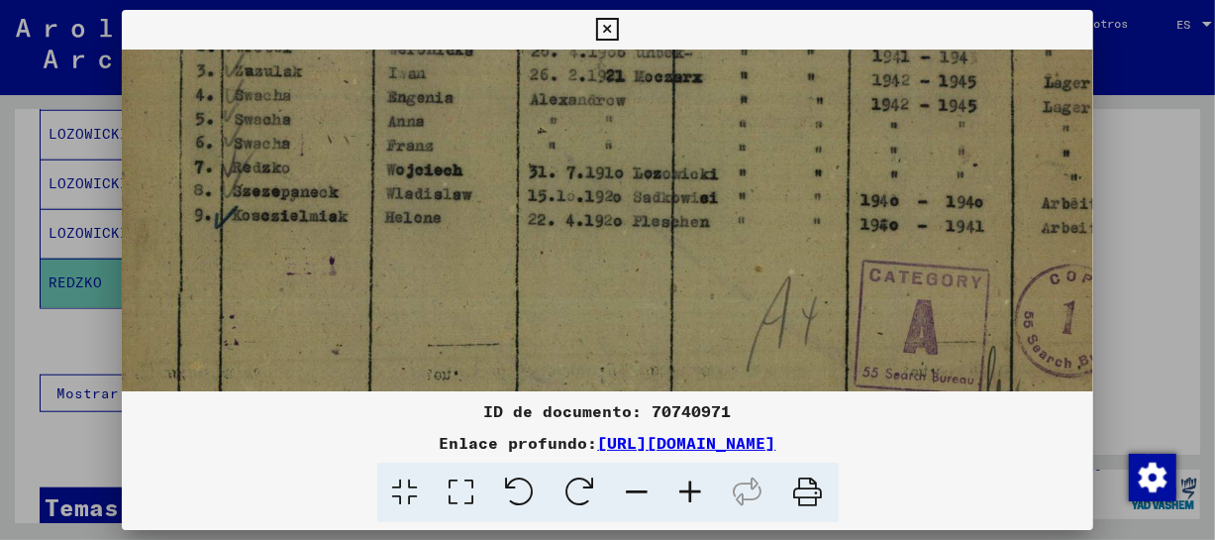
scroll to position [263, 10]
click at [711, 187] on img at bounding box center [664, 179] width 1104 height 787
click at [605, 32] on icon at bounding box center [607, 30] width 23 height 24
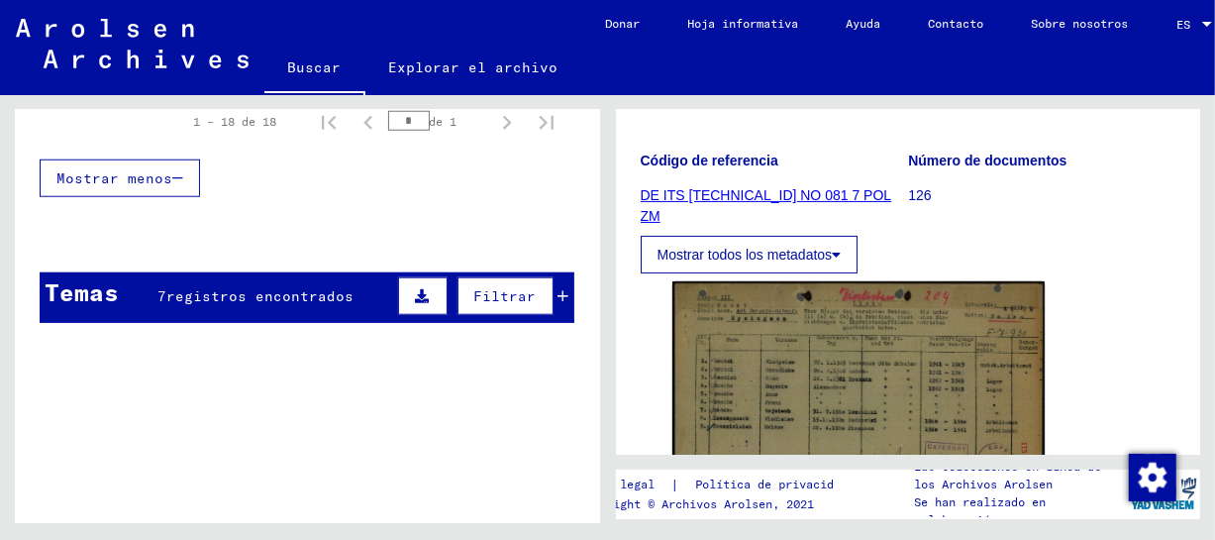
scroll to position [1214, 0]
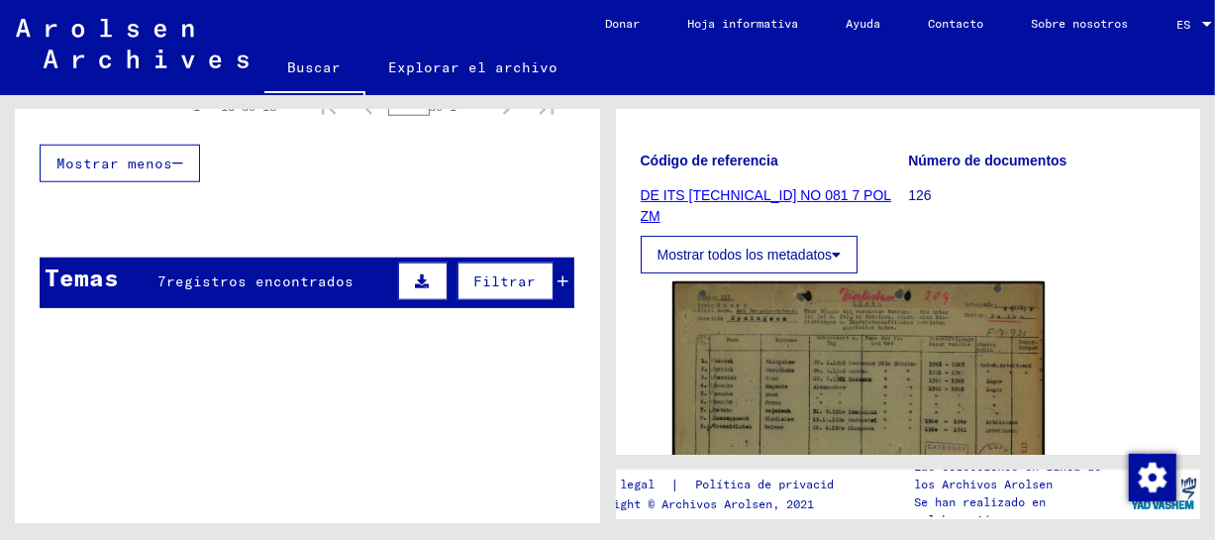
click at [337, 272] on font "registros encontrados" at bounding box center [259, 281] width 187 height 18
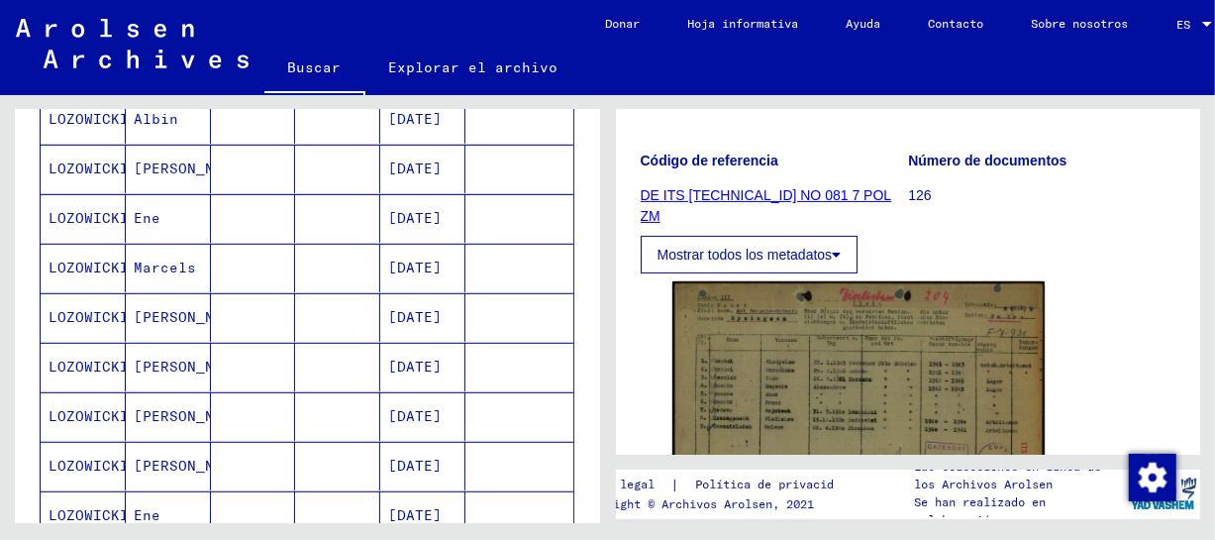
scroll to position [0, 0]
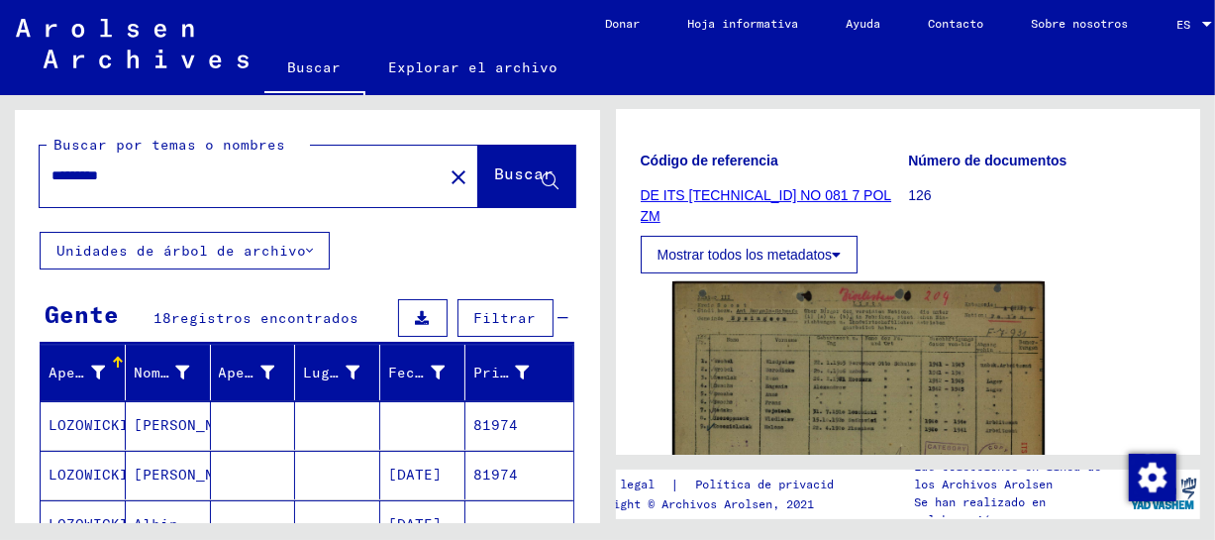
click at [137, 173] on input "*********" at bounding box center [240, 175] width 379 height 21
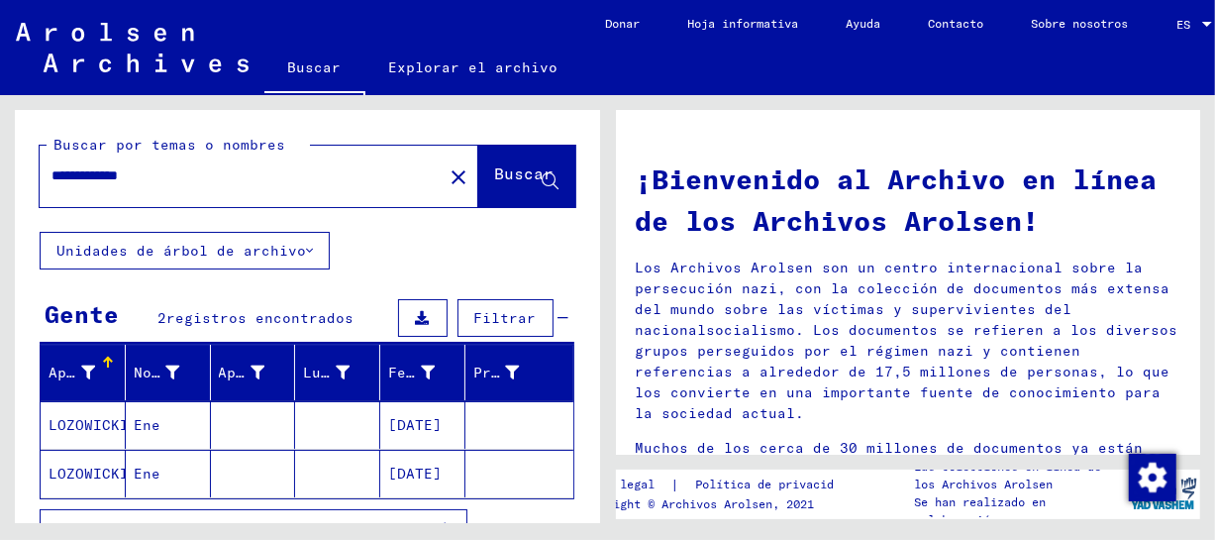
click at [104, 432] on font "LOZOWICKI" at bounding box center [89, 425] width 80 height 18
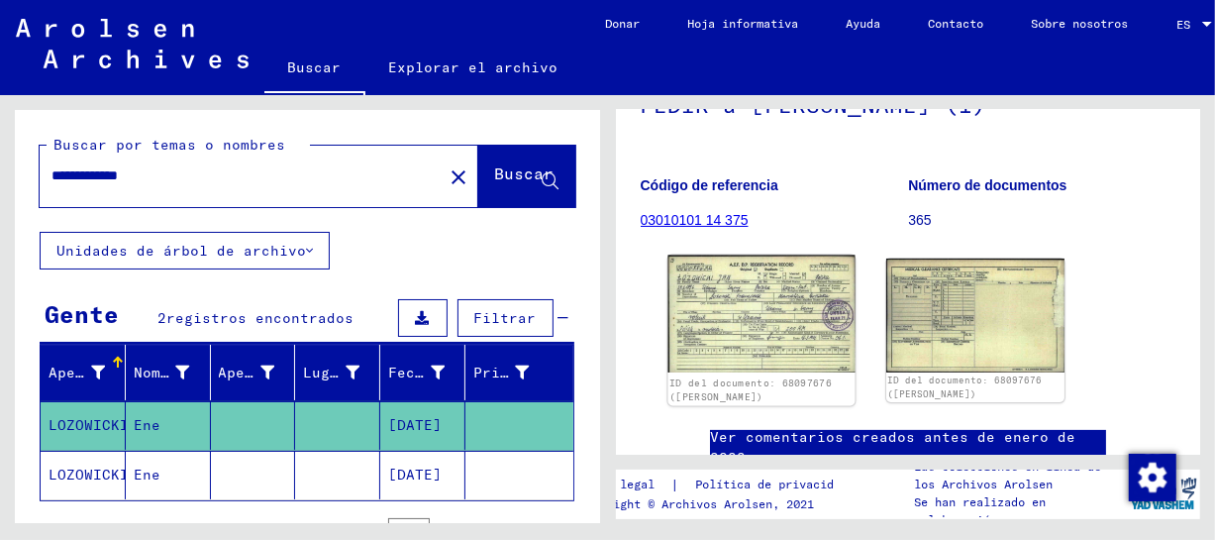
scroll to position [222, 0]
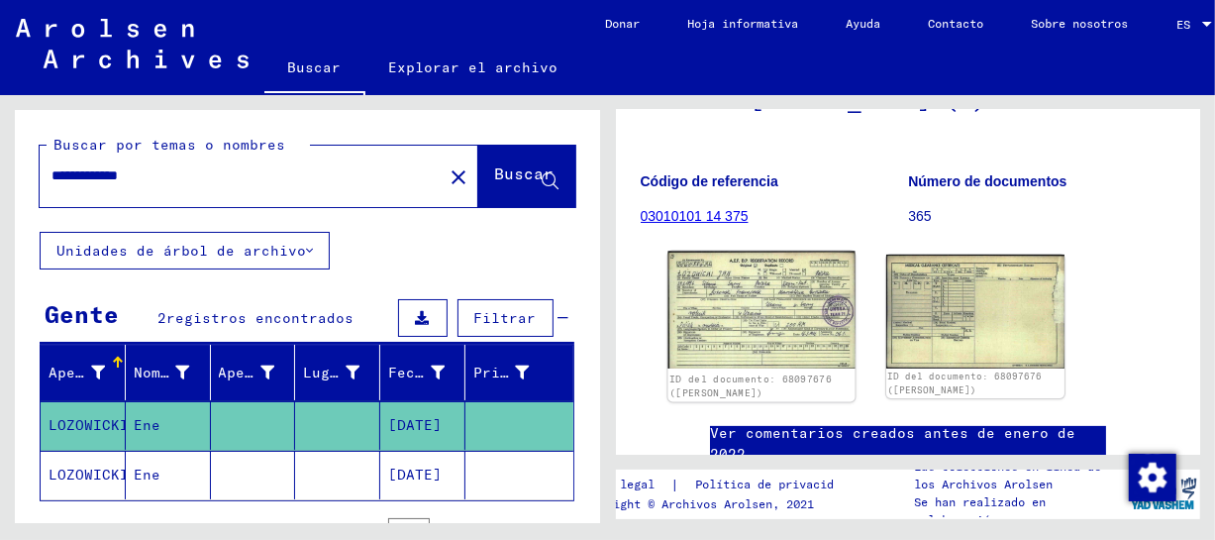
click at [751, 303] on img at bounding box center [760, 309] width 187 height 117
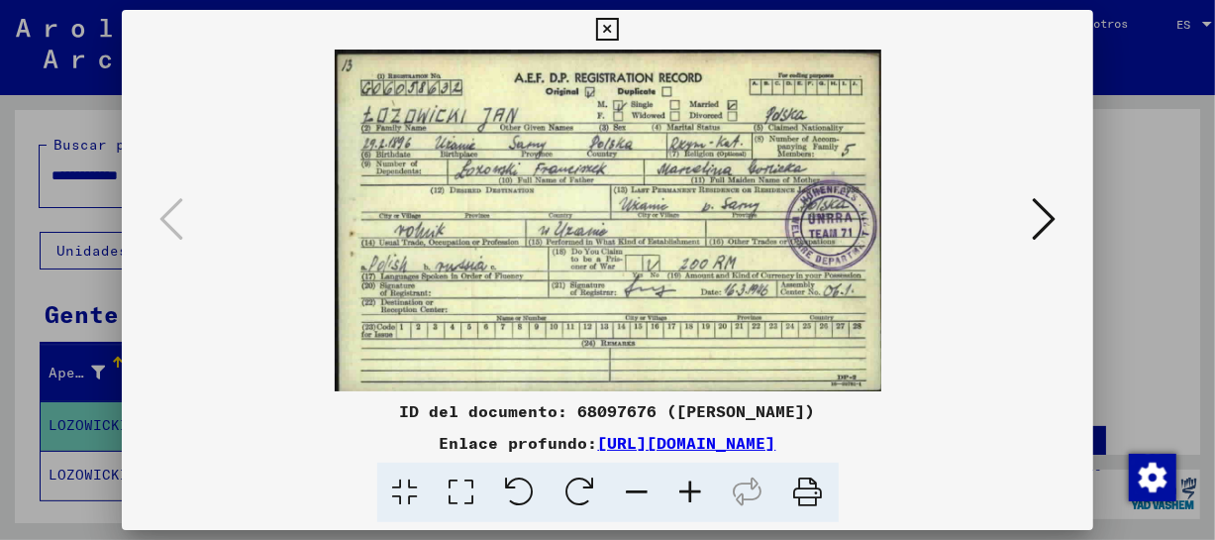
click at [696, 488] on icon at bounding box center [690, 492] width 53 height 60
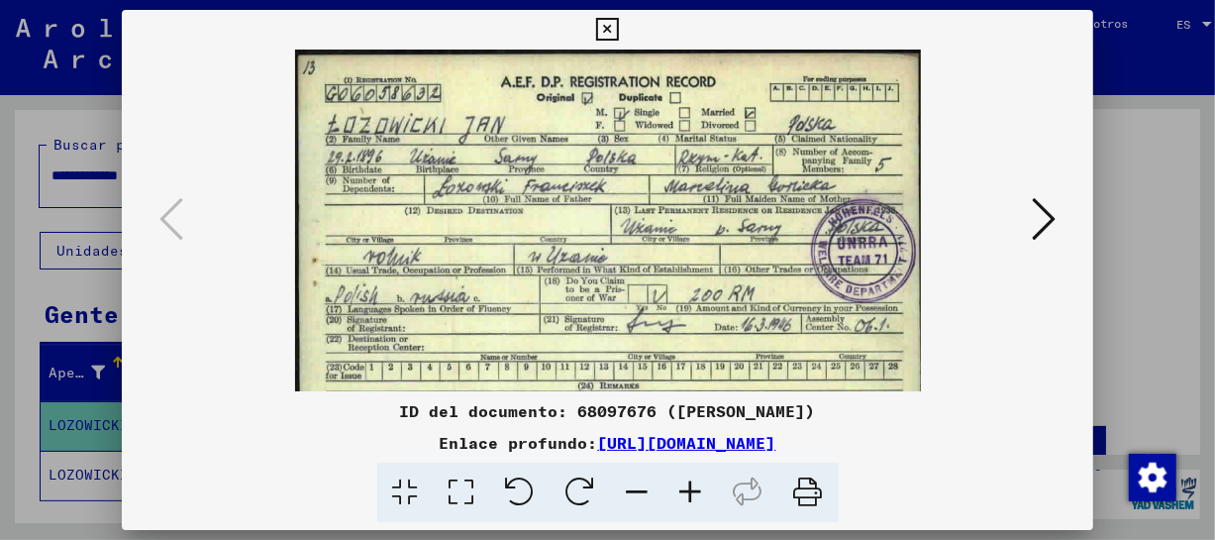
click at [696, 488] on icon at bounding box center [690, 492] width 53 height 60
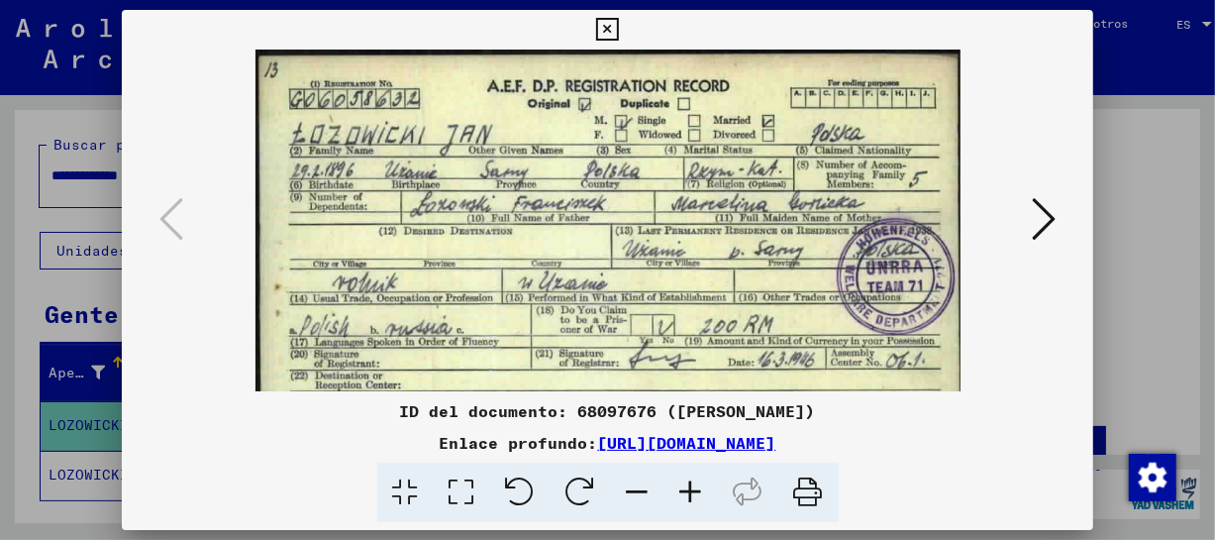
click at [696, 488] on icon at bounding box center [690, 492] width 53 height 60
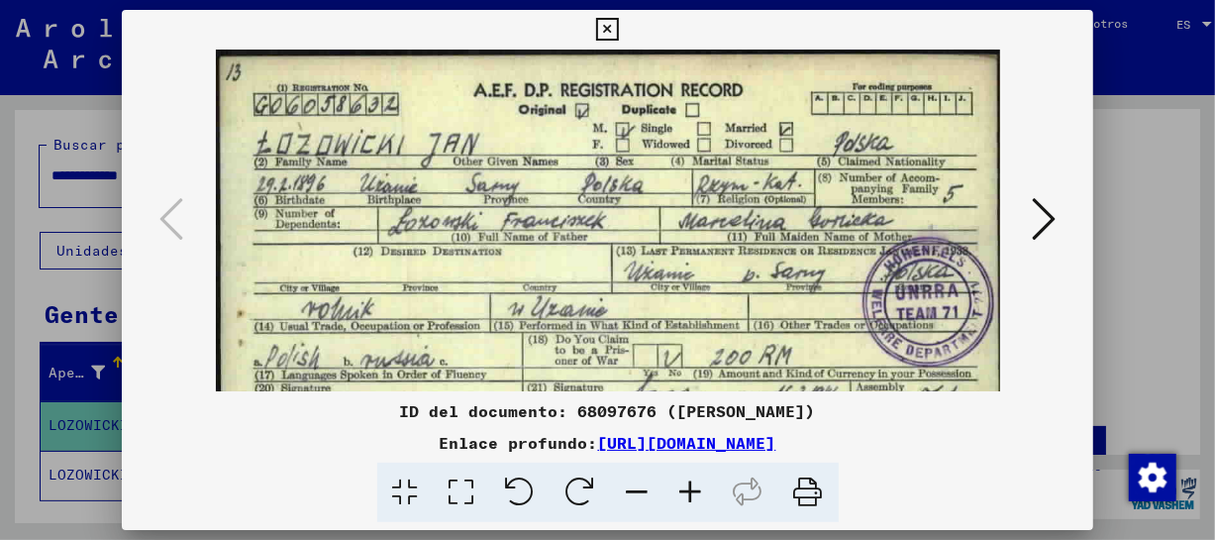
click at [696, 488] on icon at bounding box center [690, 492] width 53 height 60
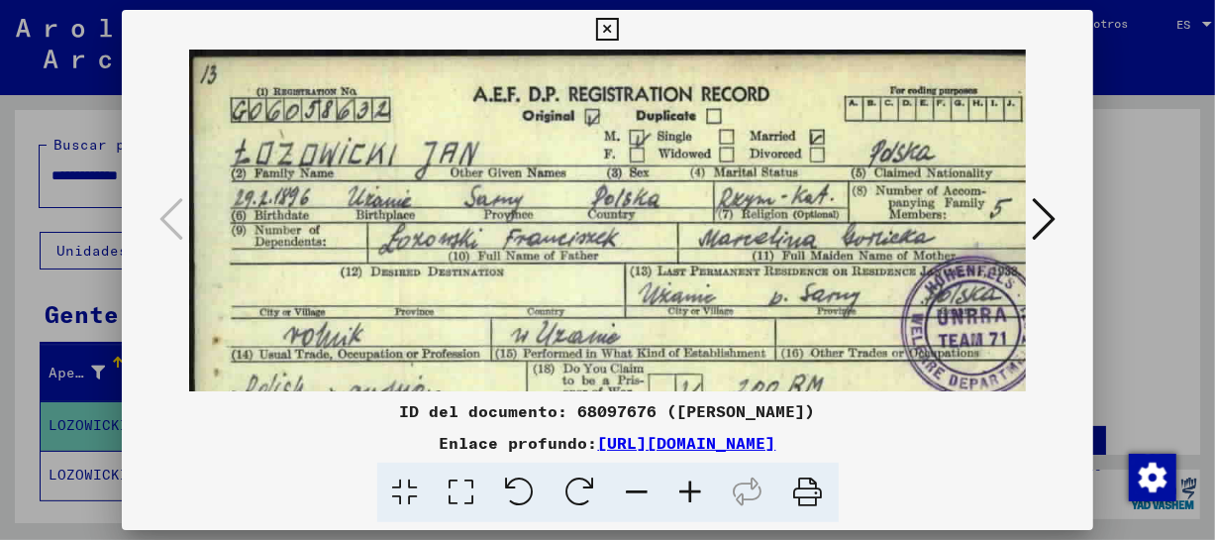
click at [608, 23] on icon at bounding box center [607, 30] width 23 height 24
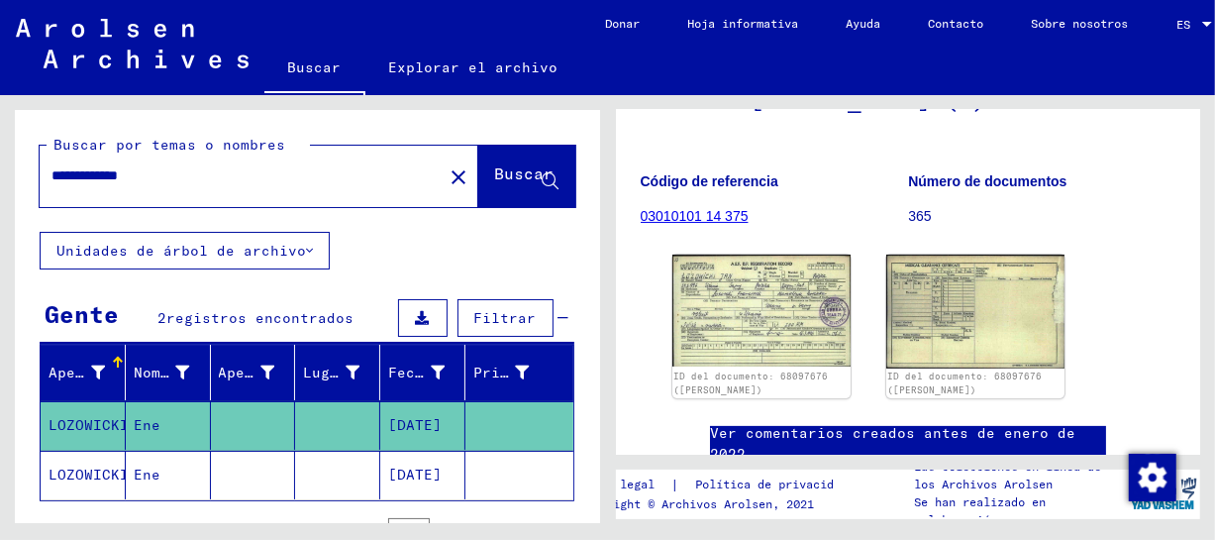
click at [89, 474] on icon at bounding box center [81, 460] width 49 height 79
click at [139, 480] on font "Ene" at bounding box center [147, 474] width 27 height 18
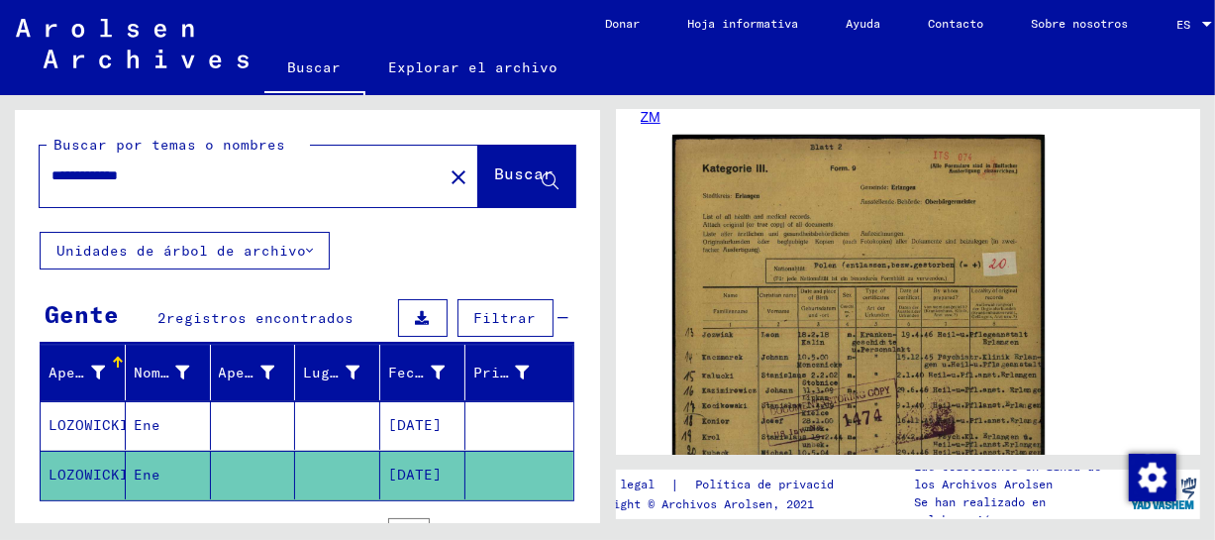
scroll to position [513, 0]
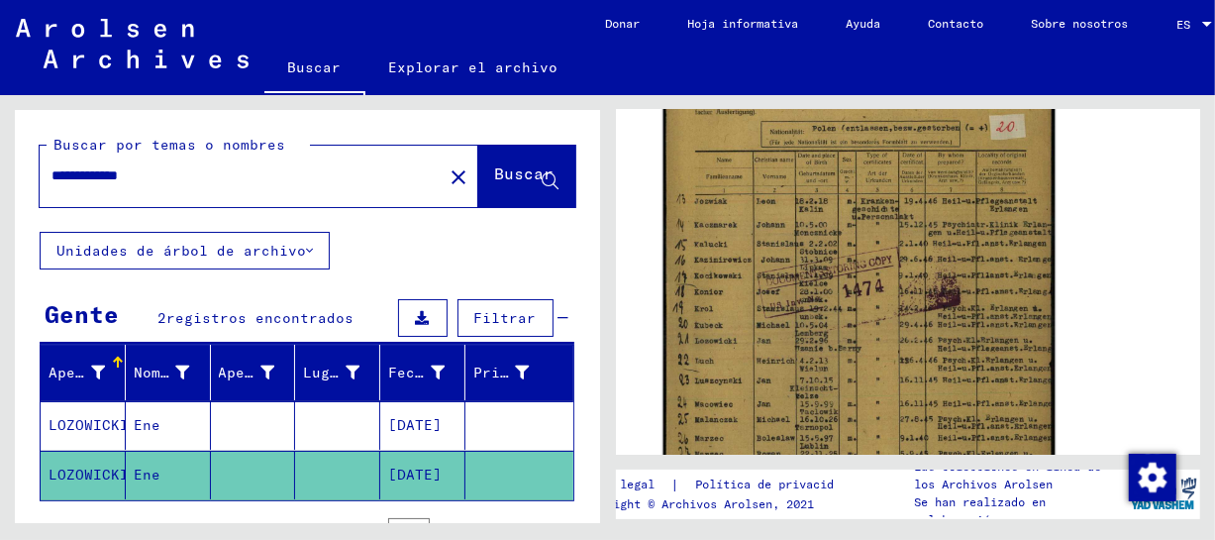
click at [981, 316] on img at bounding box center [857, 270] width 391 height 558
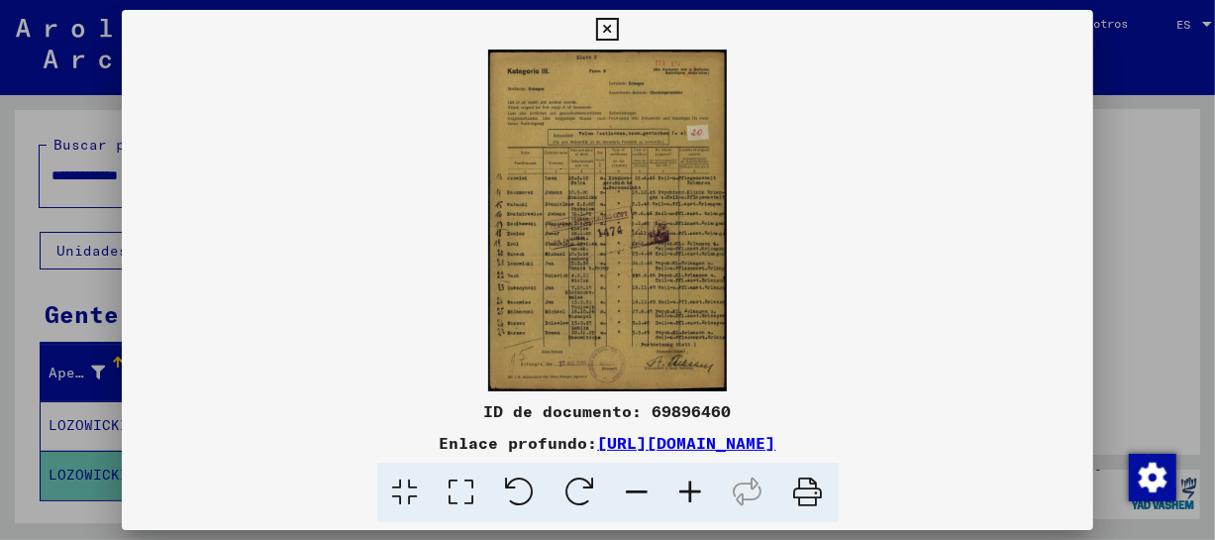
click at [697, 477] on icon at bounding box center [690, 492] width 53 height 60
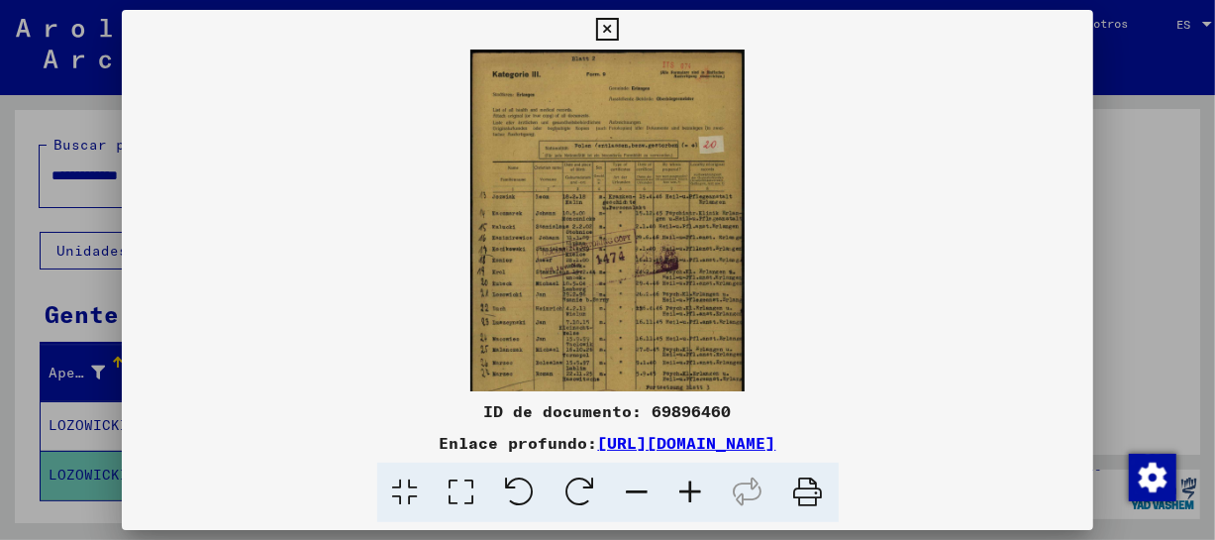
click at [697, 477] on icon at bounding box center [690, 492] width 53 height 60
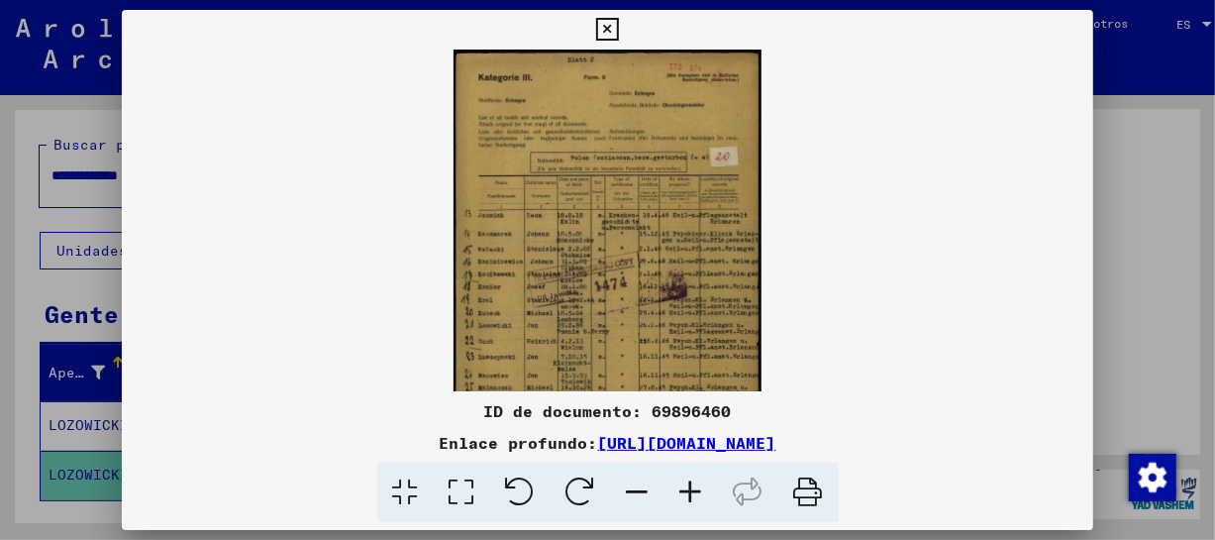
click at [697, 477] on icon at bounding box center [690, 492] width 53 height 60
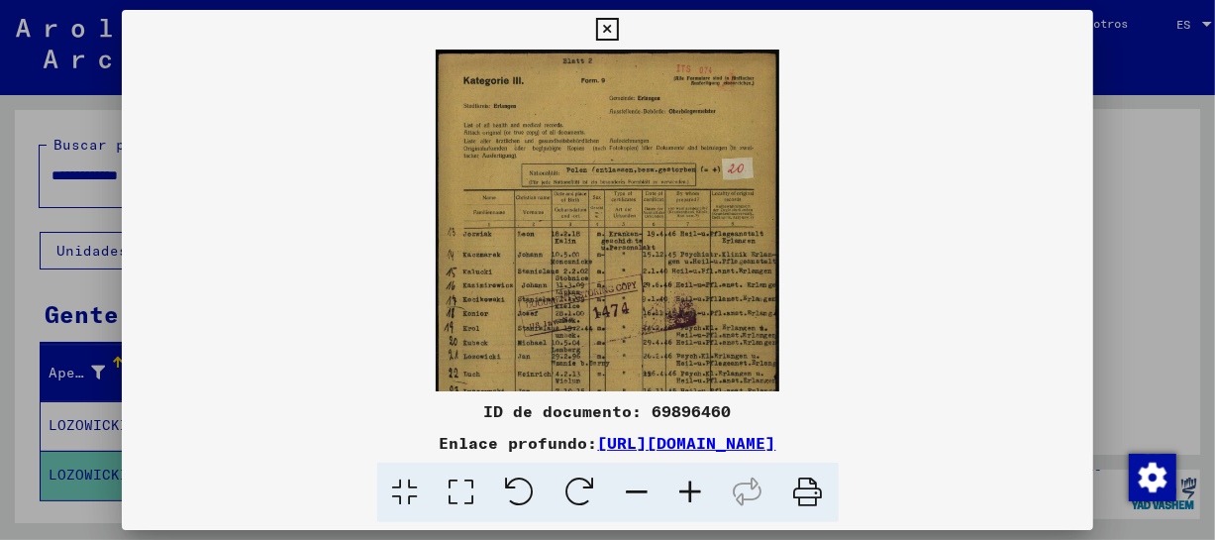
click at [697, 477] on icon at bounding box center [690, 492] width 53 height 60
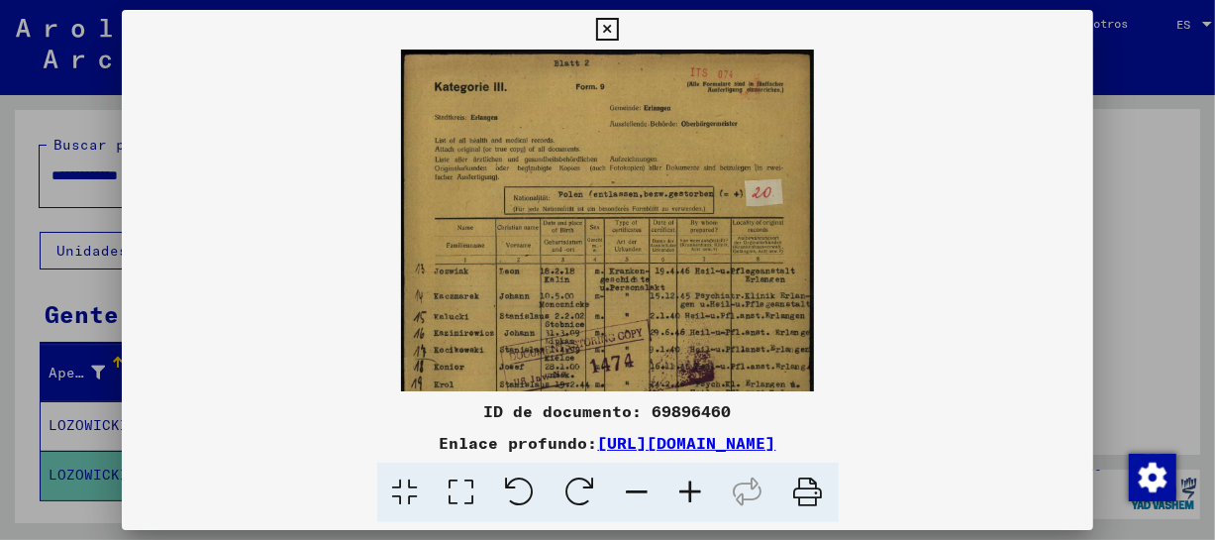
click at [697, 477] on icon at bounding box center [690, 492] width 53 height 60
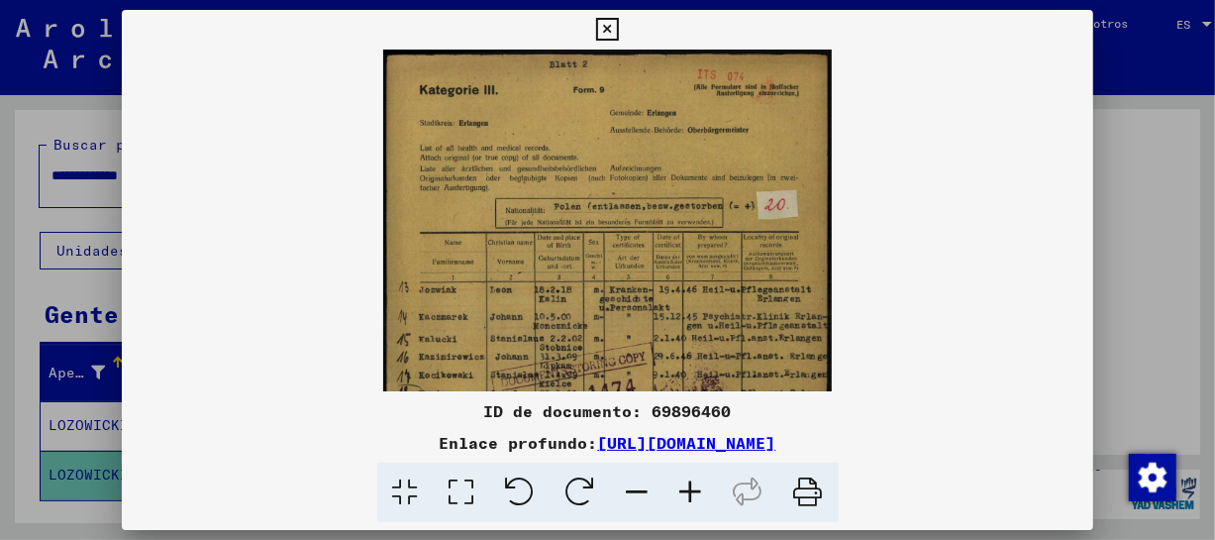
click at [697, 477] on icon at bounding box center [690, 492] width 53 height 60
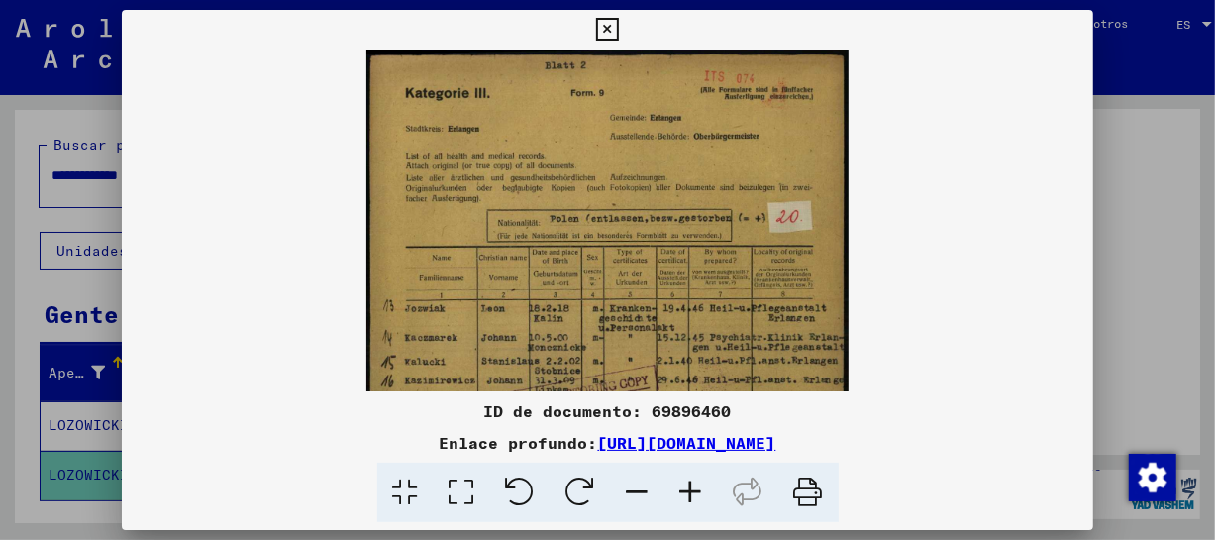
click at [697, 477] on icon at bounding box center [690, 492] width 53 height 60
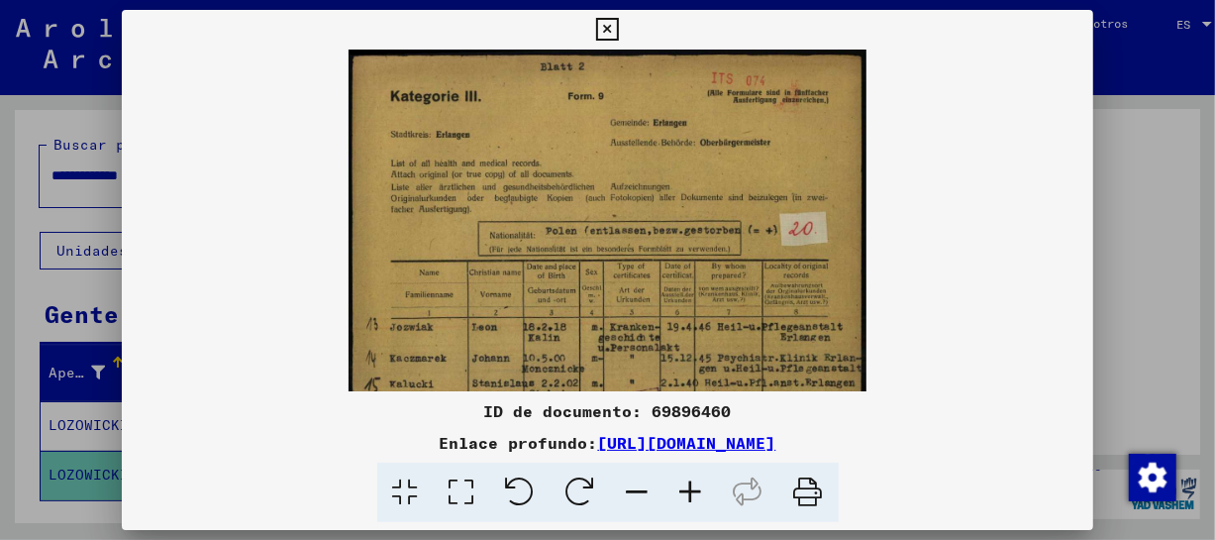
click at [697, 477] on icon at bounding box center [690, 492] width 53 height 60
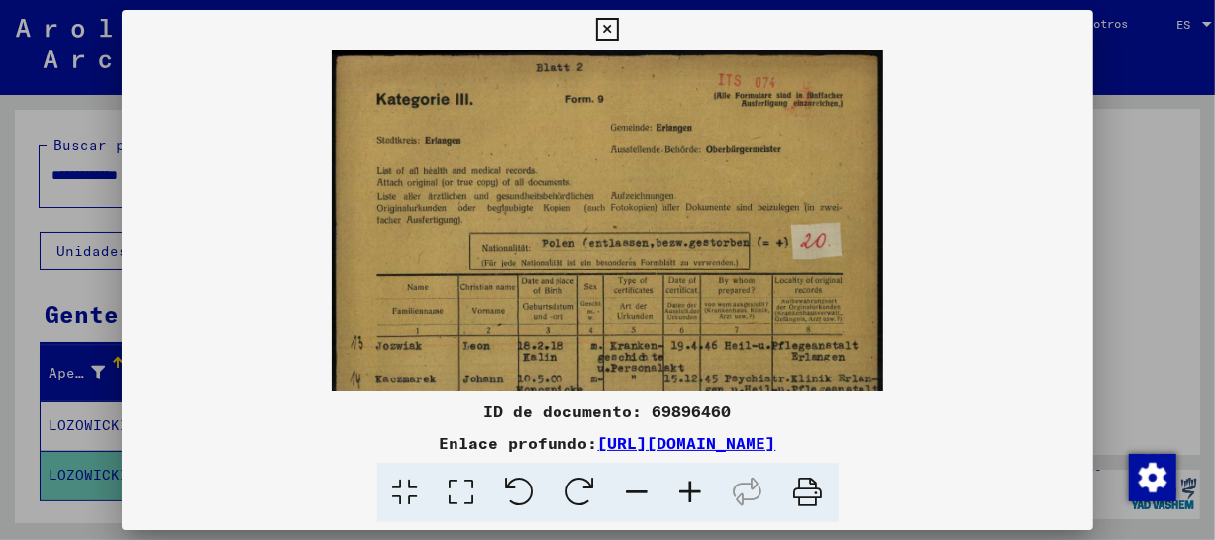
click at [697, 477] on icon at bounding box center [690, 492] width 53 height 60
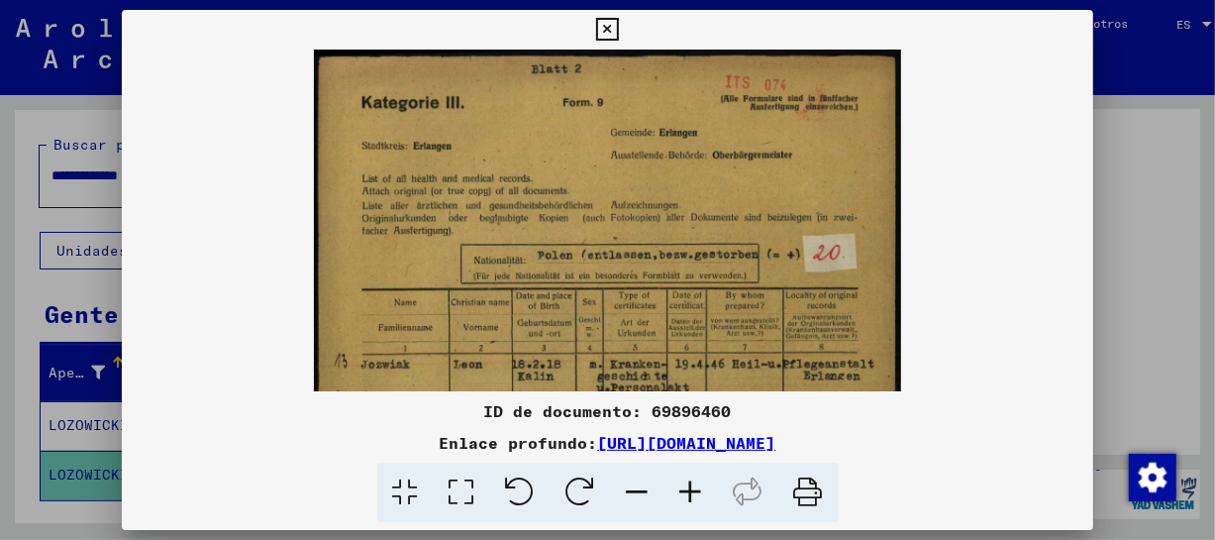
click at [697, 477] on icon at bounding box center [690, 492] width 53 height 60
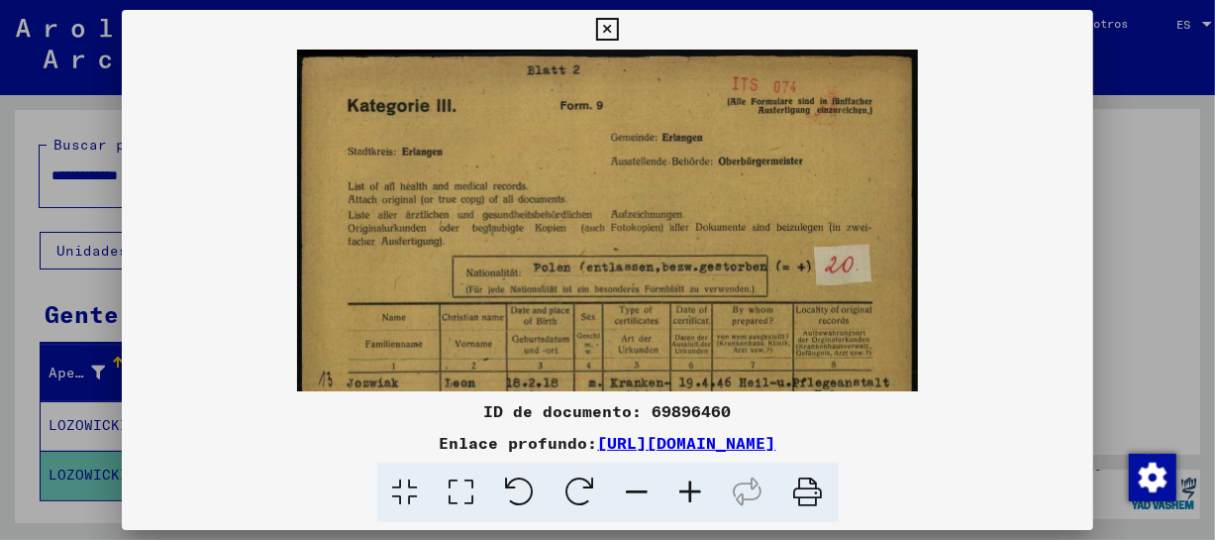
click at [697, 477] on icon at bounding box center [690, 492] width 53 height 60
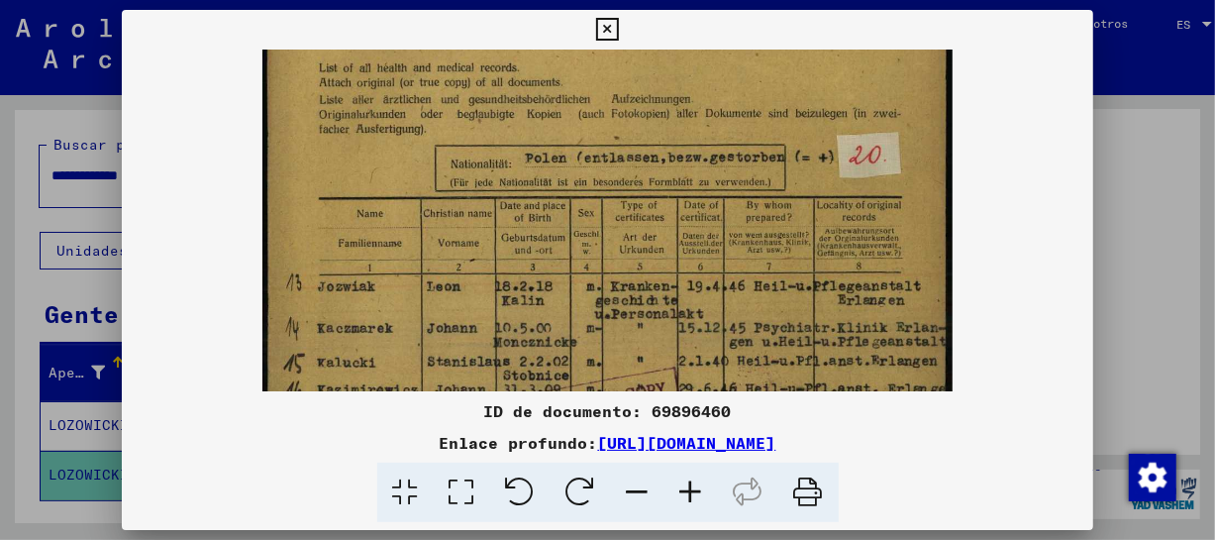
drag, startPoint x: 695, startPoint y: 287, endPoint x: 737, endPoint y: 154, distance: 139.0
click at [737, 154] on img at bounding box center [607, 408] width 690 height 985
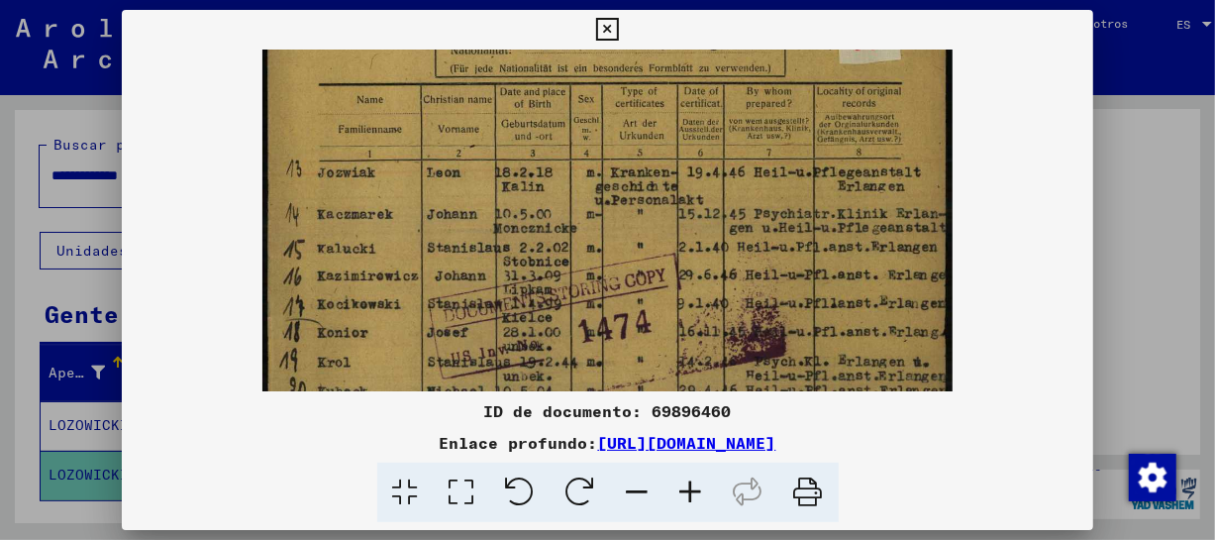
drag, startPoint x: 717, startPoint y: 235, endPoint x: 719, endPoint y: 182, distance: 52.5
click at [719, 182] on img at bounding box center [607, 294] width 690 height 985
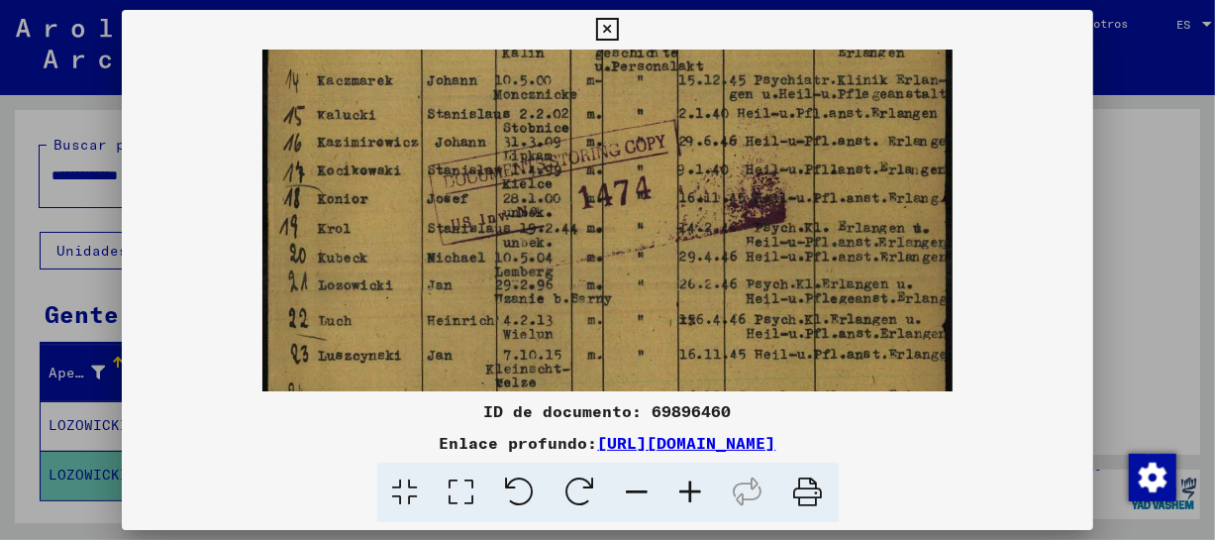
click at [705, 170] on img at bounding box center [607, 160] width 690 height 985
click at [677, 256] on img at bounding box center [607, 158] width 690 height 985
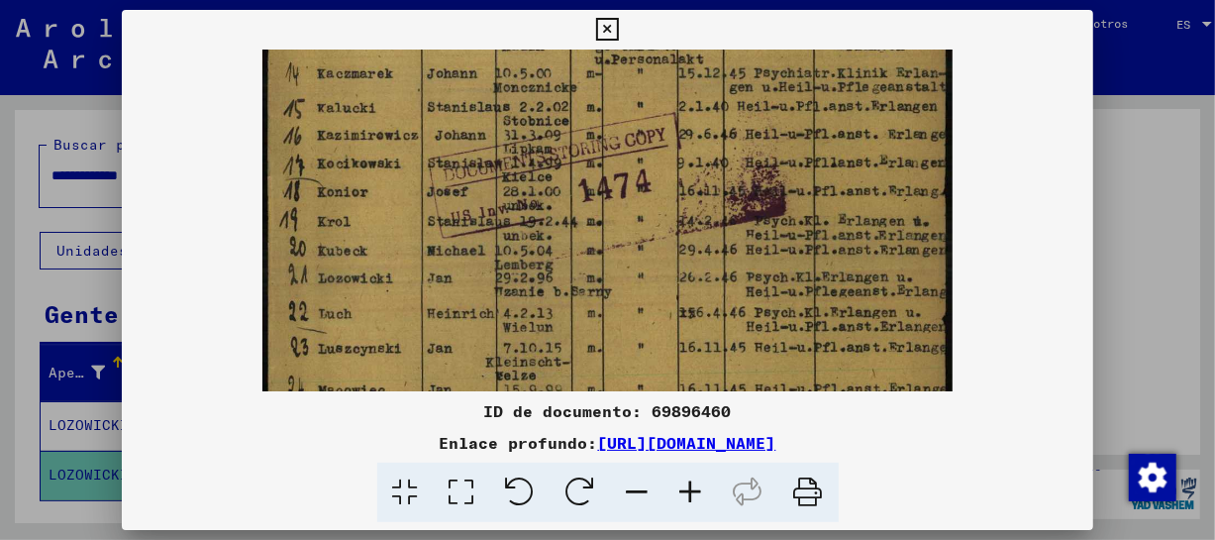
scroll to position [389, 0]
drag, startPoint x: 745, startPoint y: 306, endPoint x: 639, endPoint y: 299, distance: 107.1
click at [639, 299] on img at bounding box center [607, 152] width 690 height 985
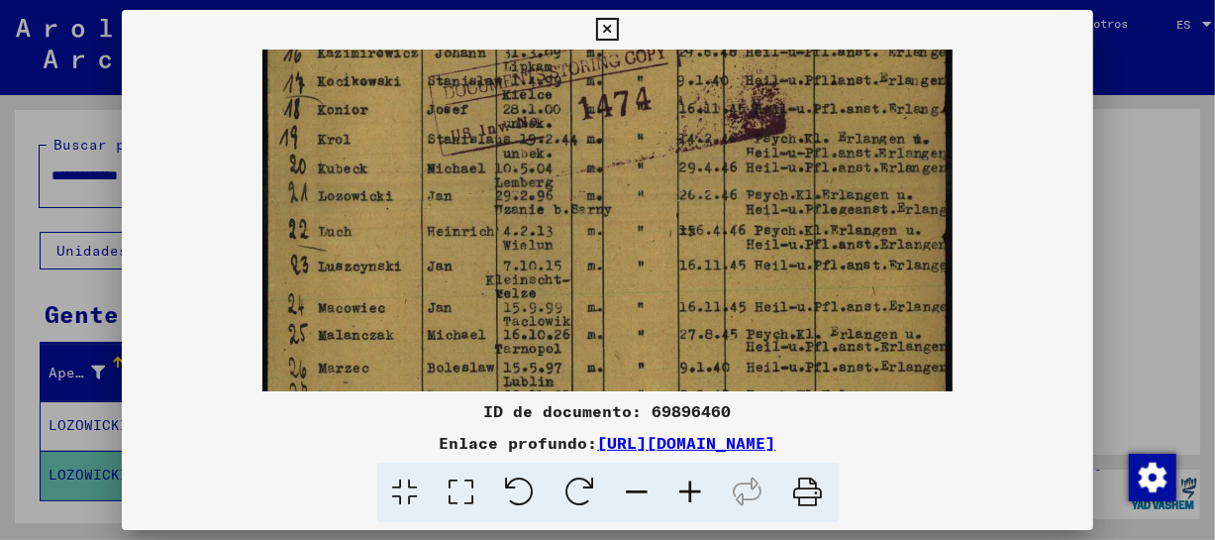
scroll to position [477, 0]
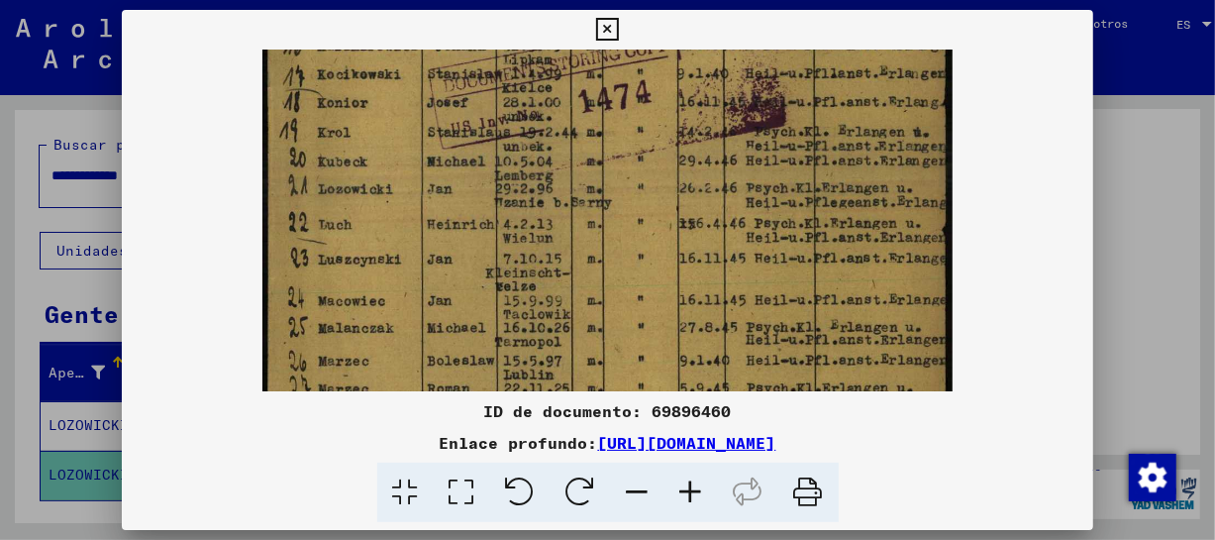
drag, startPoint x: 648, startPoint y: 339, endPoint x: 653, endPoint y: 257, distance: 81.3
click at [653, 257] on img at bounding box center [607, 64] width 690 height 985
click at [604, 22] on icon at bounding box center [607, 30] width 23 height 24
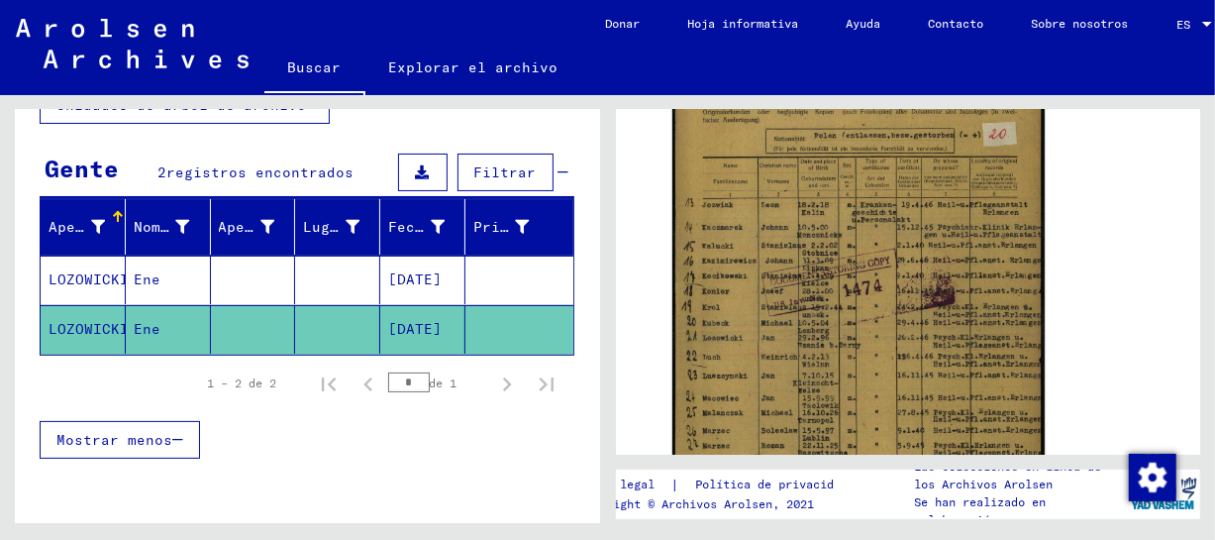
scroll to position [0, 0]
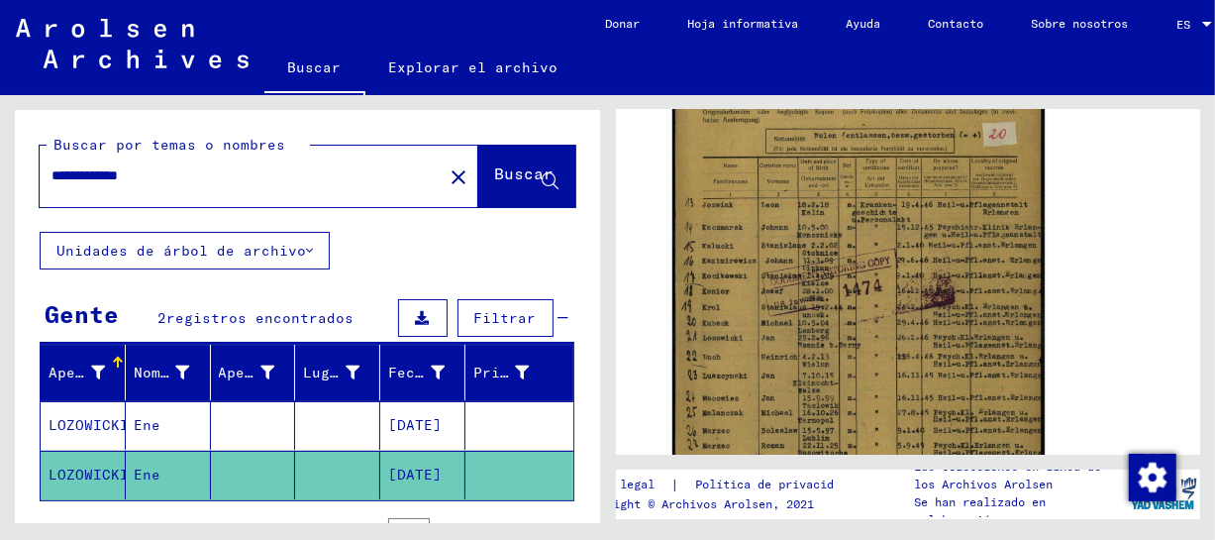
click at [66, 178] on input "**********" at bounding box center [240, 175] width 379 height 21
click at [495, 163] on font "Buscar" at bounding box center [524, 173] width 59 height 20
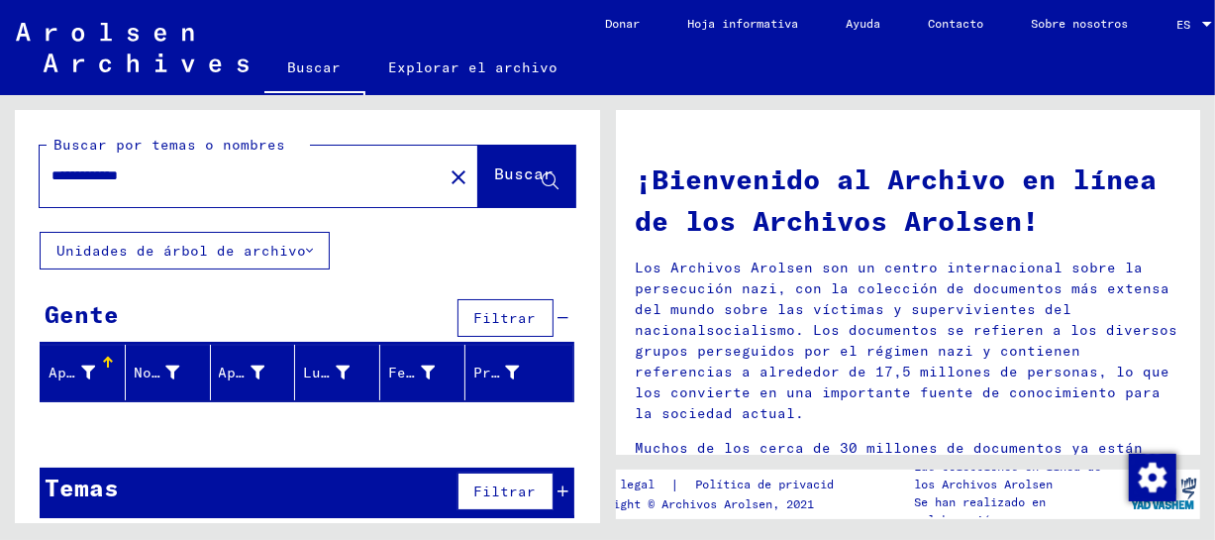
click at [75, 182] on input "**********" at bounding box center [234, 175] width 367 height 21
click at [495, 170] on font "Buscar" at bounding box center [524, 173] width 59 height 20
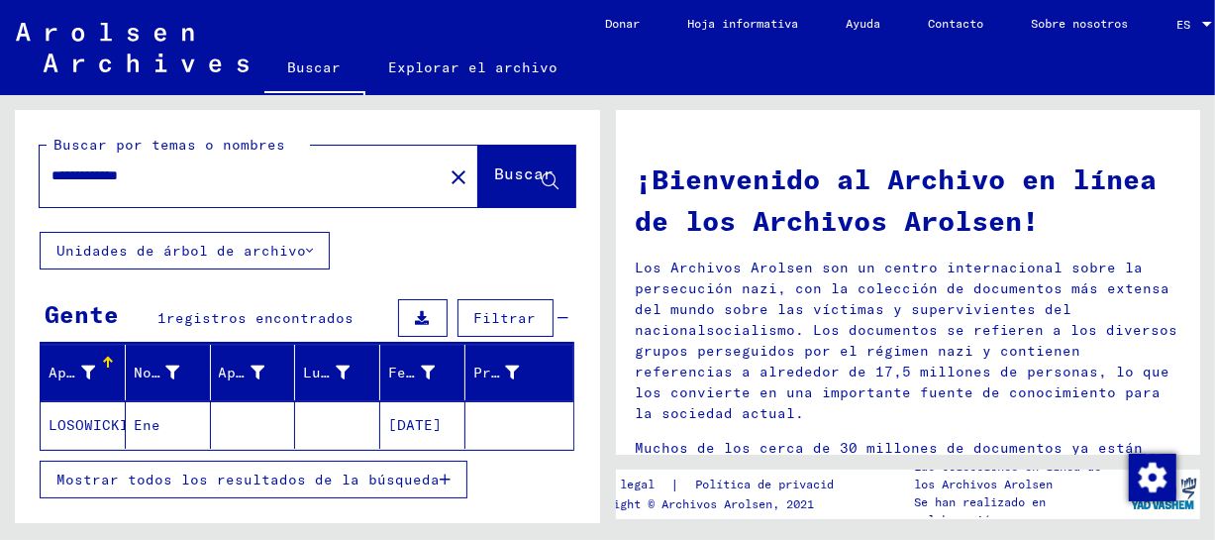
click at [113, 433] on font "LOSOWICKI" at bounding box center [89, 425] width 80 height 21
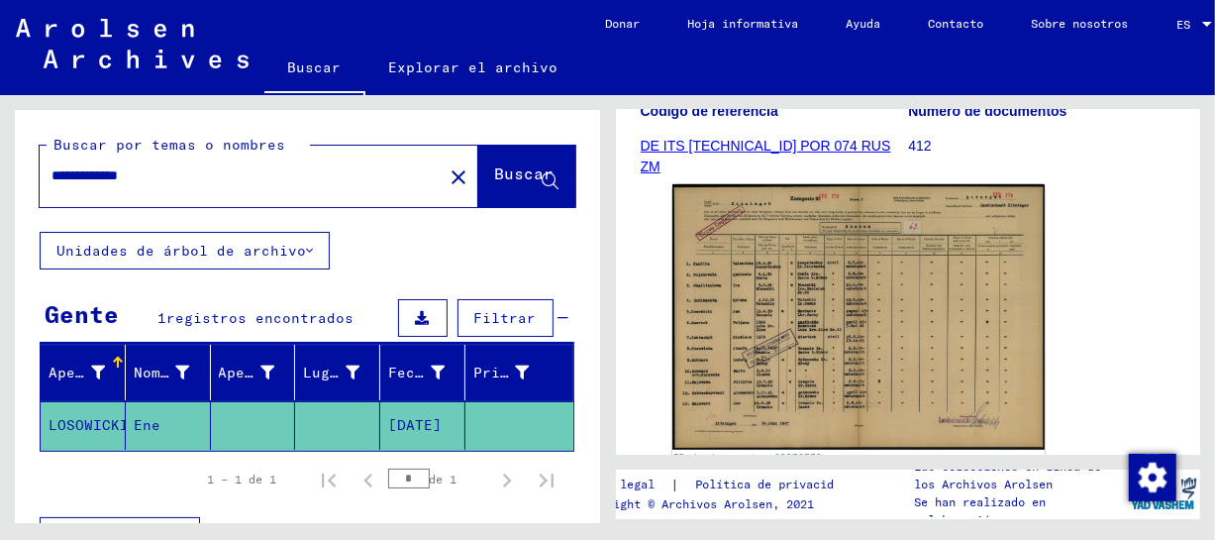
scroll to position [341, 0]
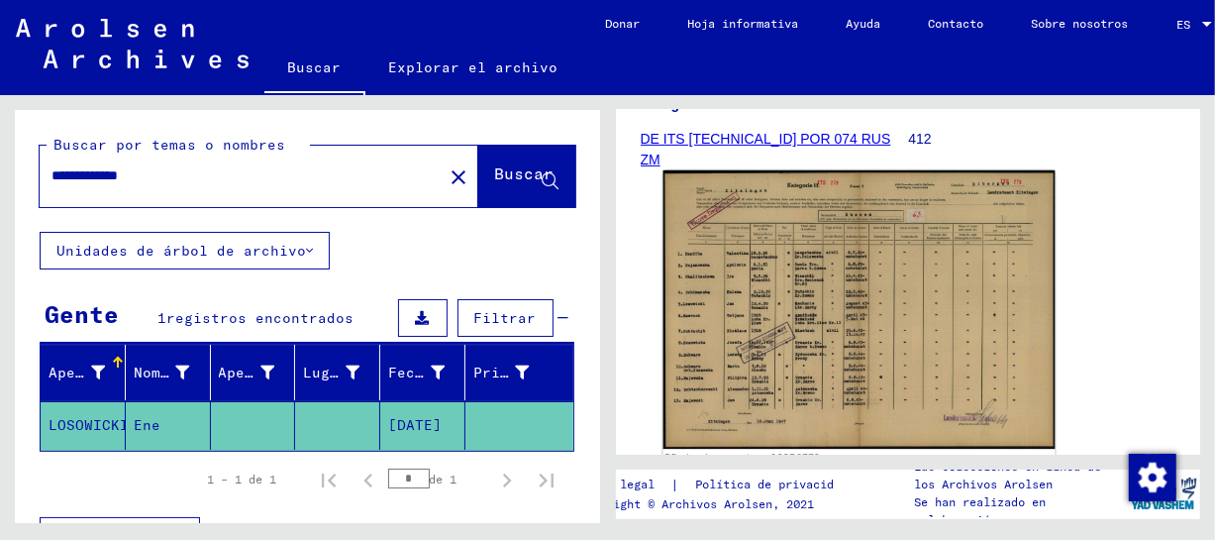
click at [734, 238] on img at bounding box center [857, 309] width 391 height 278
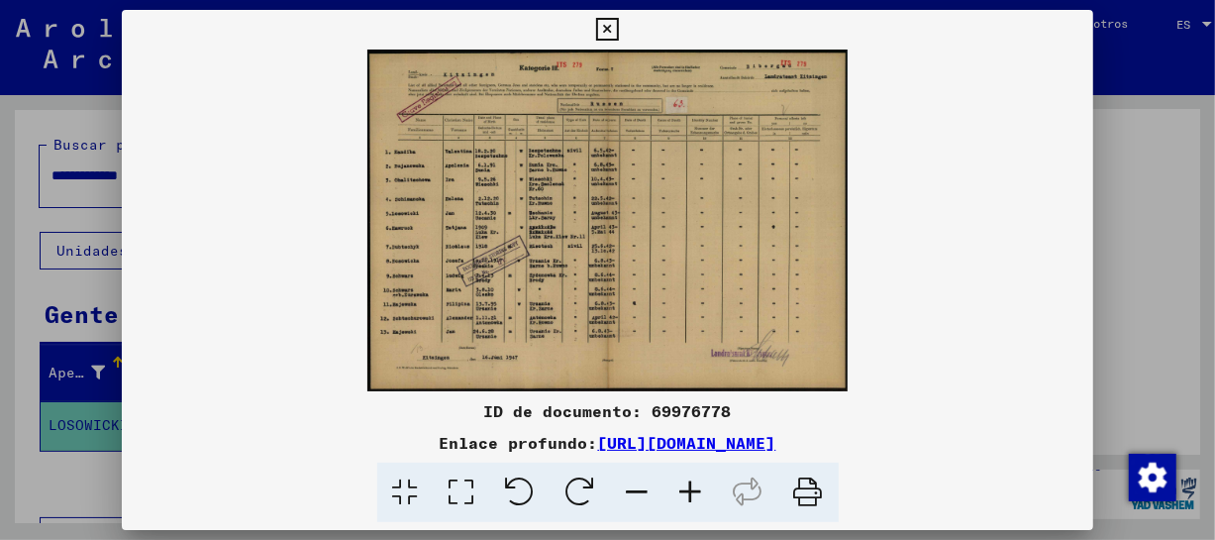
click at [696, 485] on icon at bounding box center [690, 492] width 53 height 60
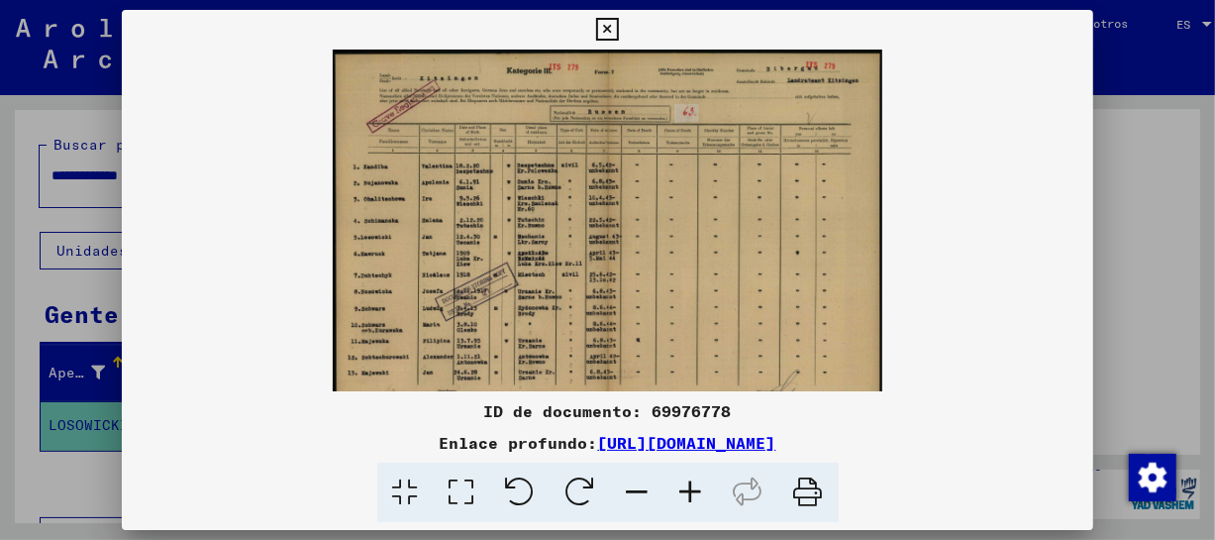
click at [569, 285] on img at bounding box center [608, 244] width 550 height 391
click at [693, 480] on icon at bounding box center [690, 492] width 53 height 60
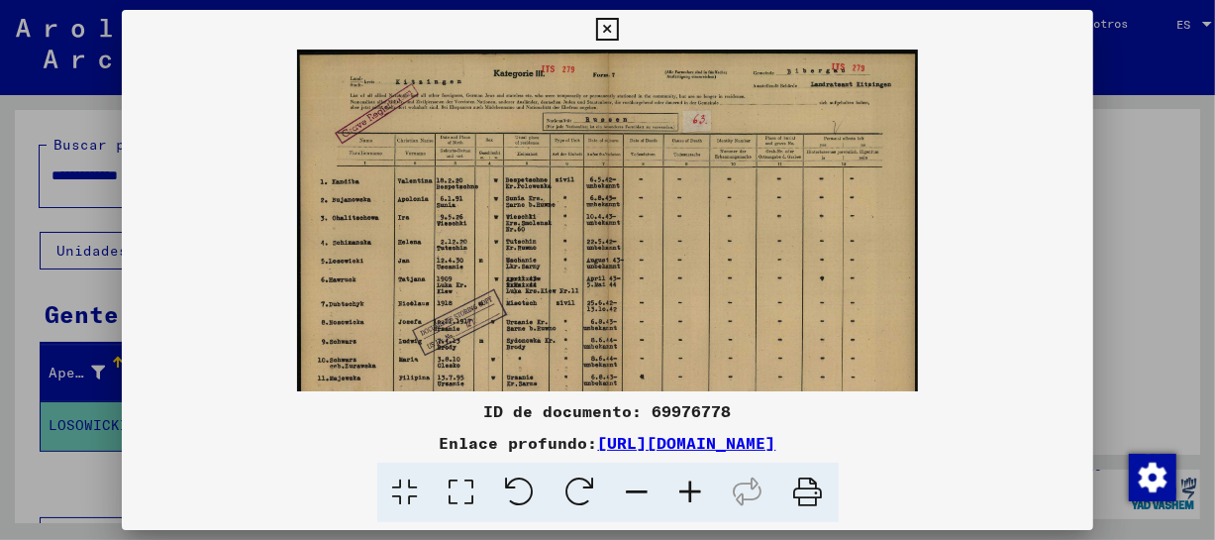
click at [693, 480] on icon at bounding box center [690, 492] width 53 height 60
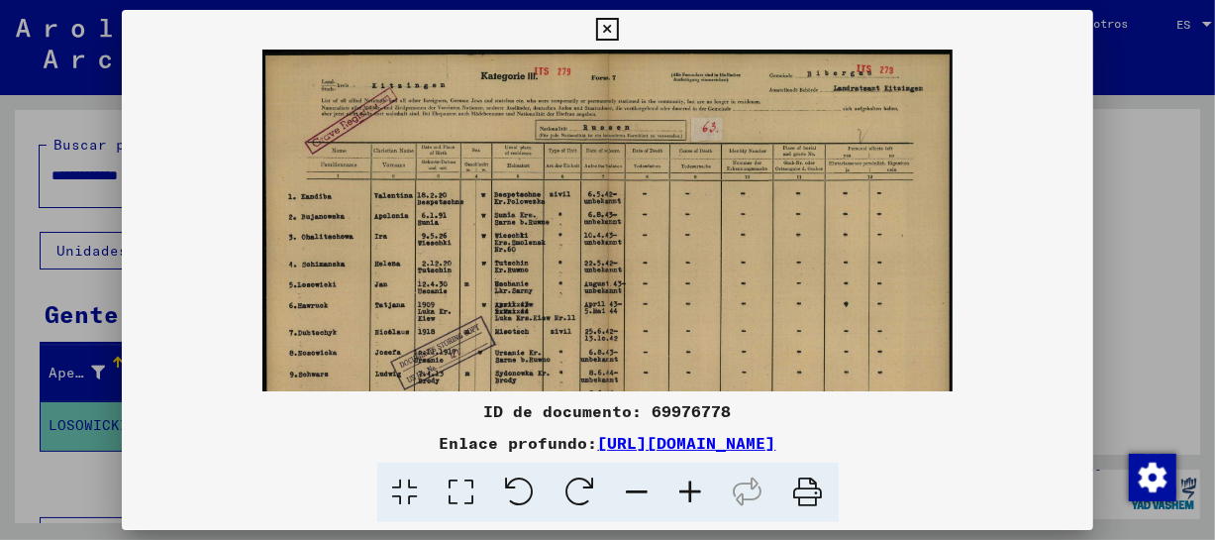
click at [693, 480] on icon at bounding box center [690, 492] width 53 height 60
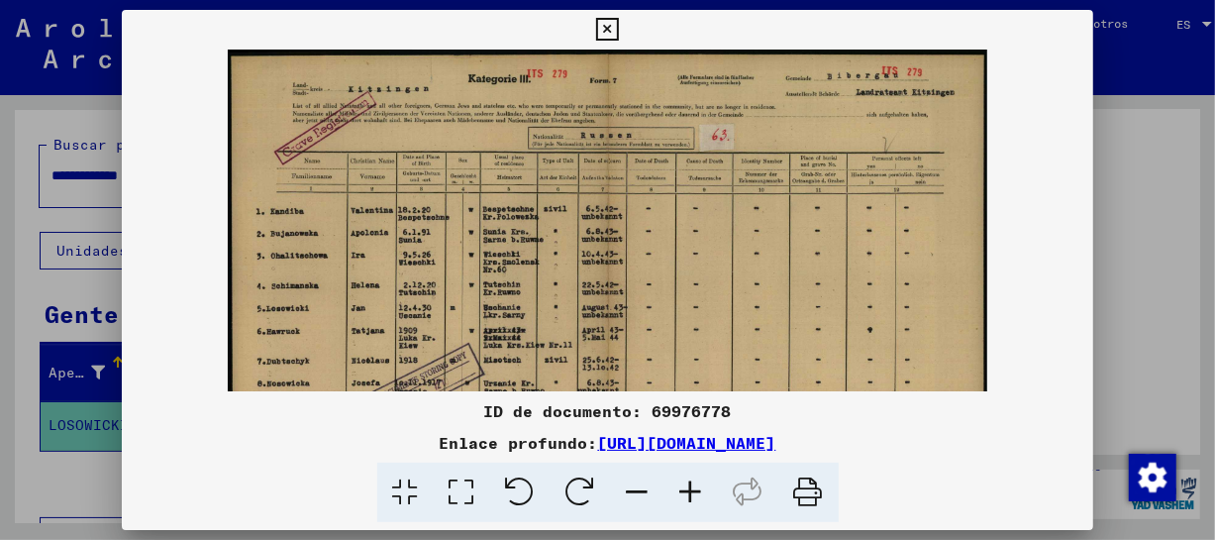
click at [693, 480] on icon at bounding box center [690, 492] width 53 height 60
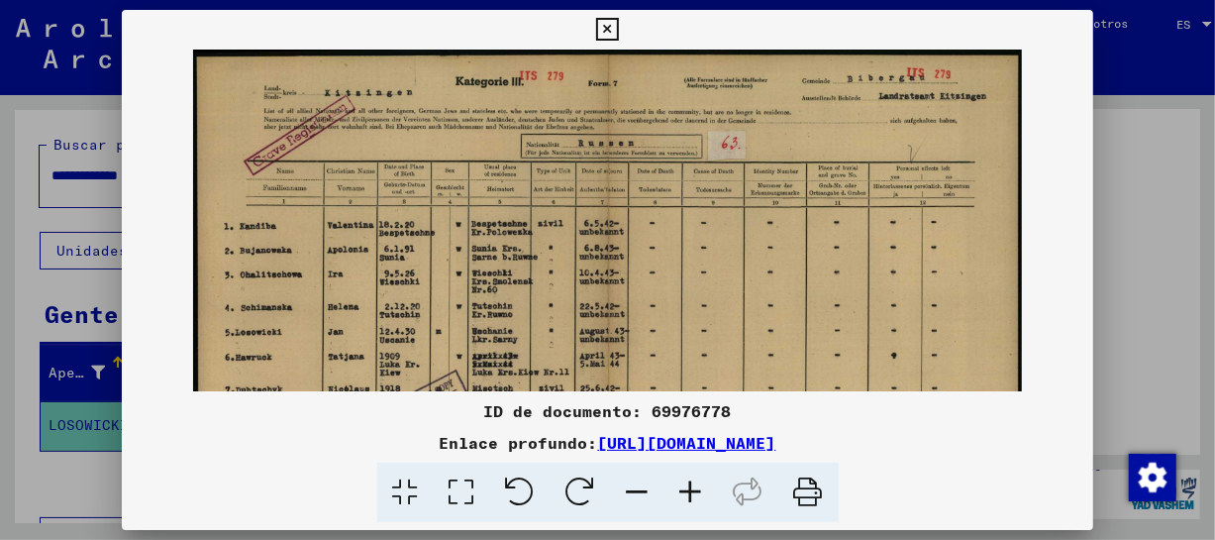
click at [693, 480] on icon at bounding box center [690, 492] width 53 height 60
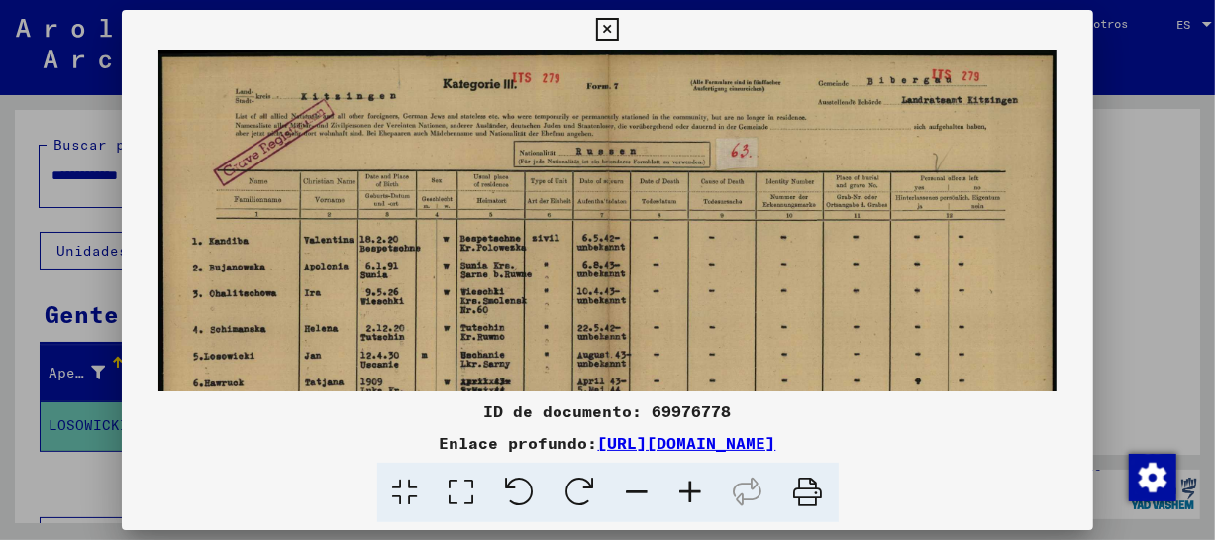
click at [693, 480] on icon at bounding box center [690, 492] width 53 height 60
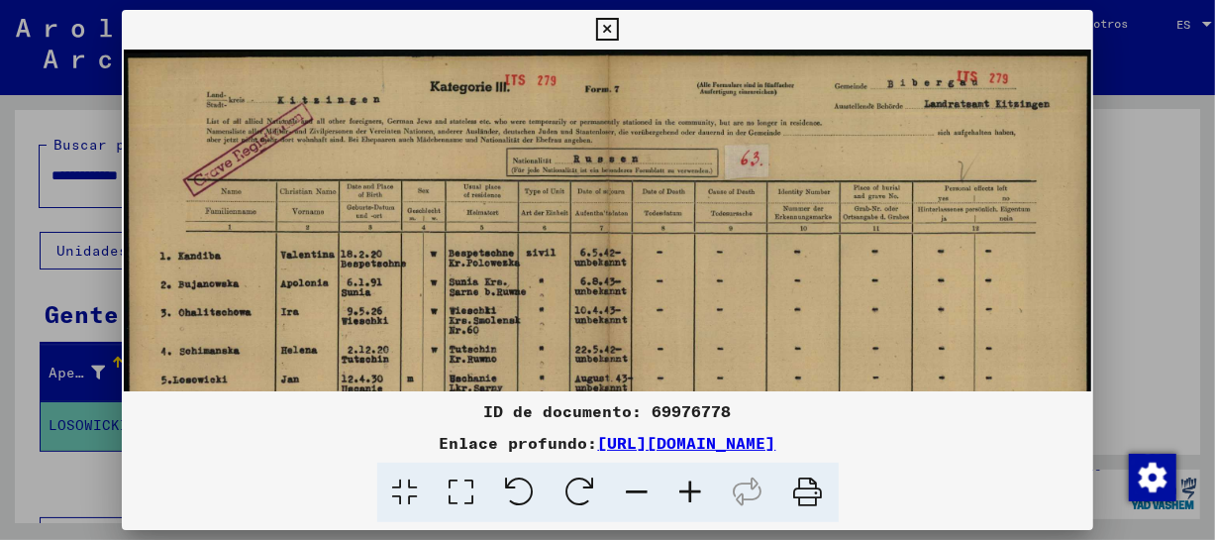
click at [693, 480] on icon at bounding box center [690, 492] width 53 height 60
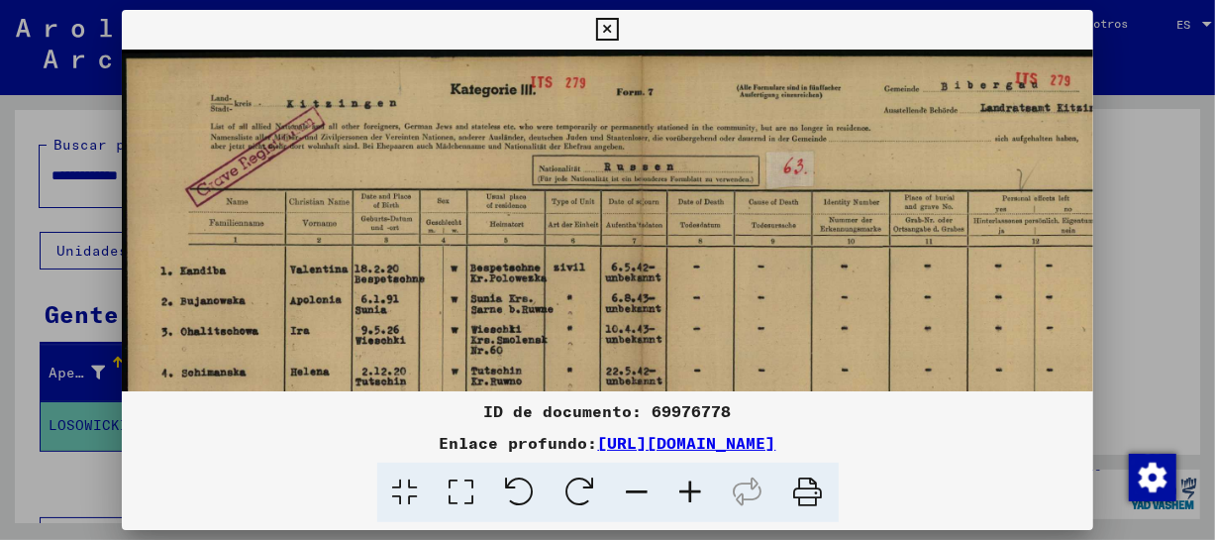
click at [693, 480] on icon at bounding box center [690, 492] width 53 height 60
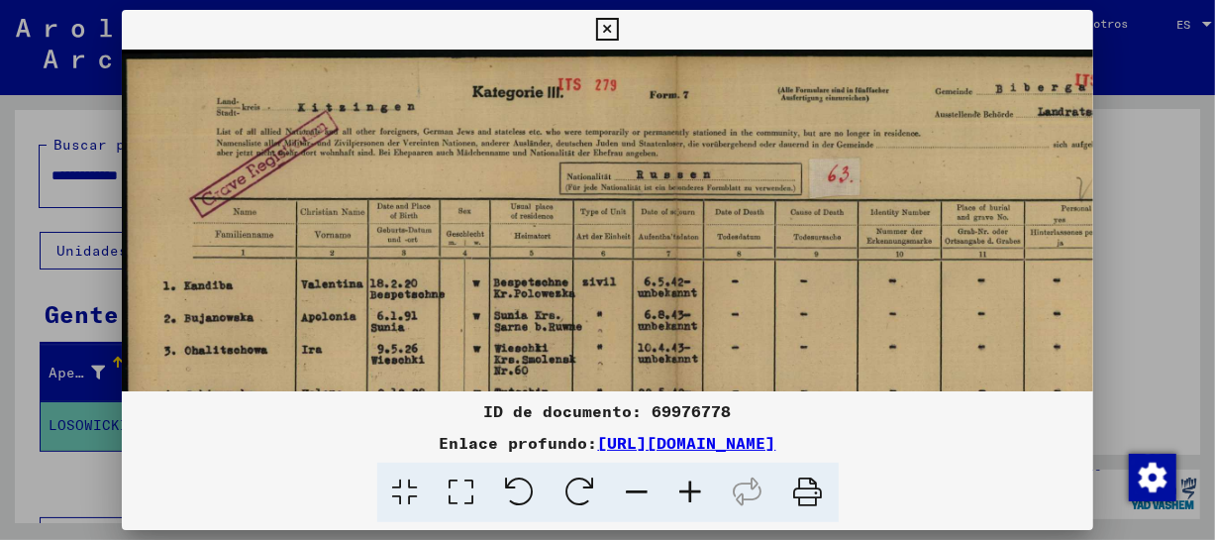
click at [693, 480] on icon at bounding box center [690, 492] width 53 height 60
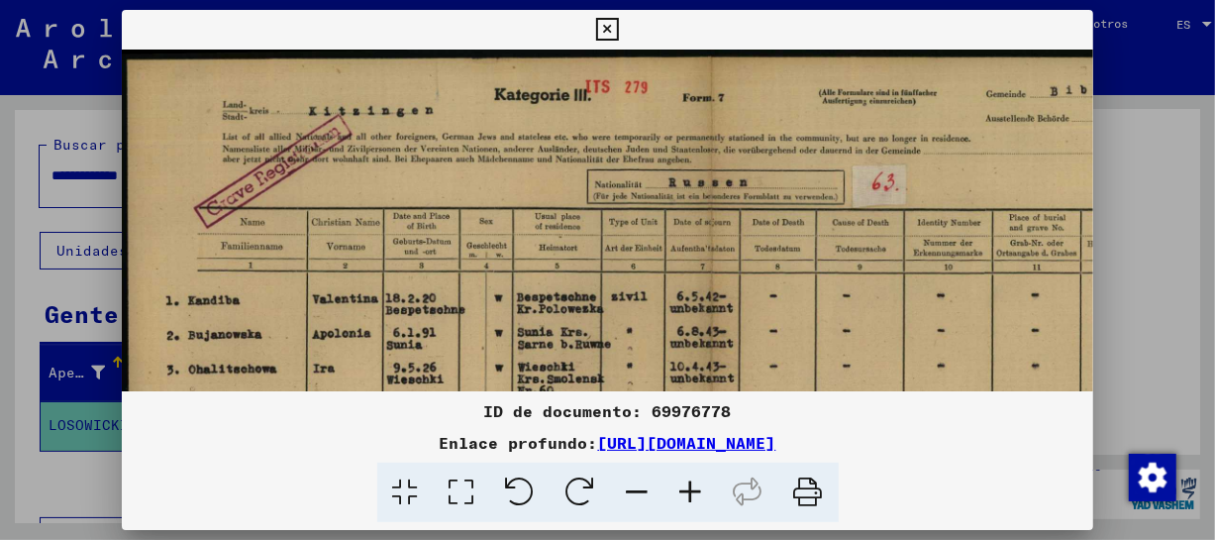
click at [693, 480] on icon at bounding box center [690, 492] width 53 height 60
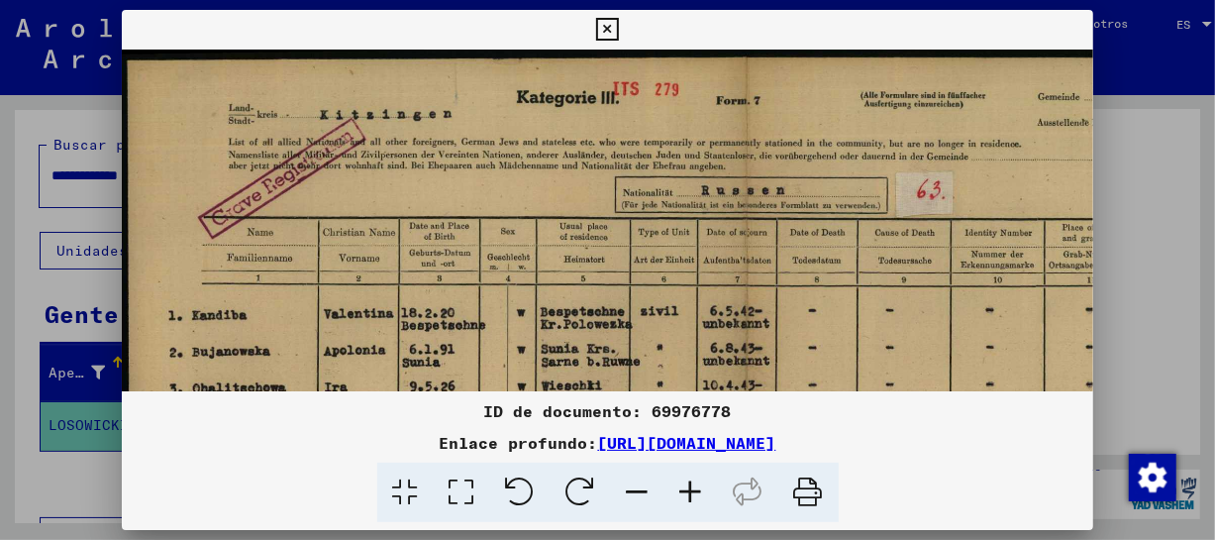
click at [691, 479] on icon at bounding box center [690, 492] width 53 height 60
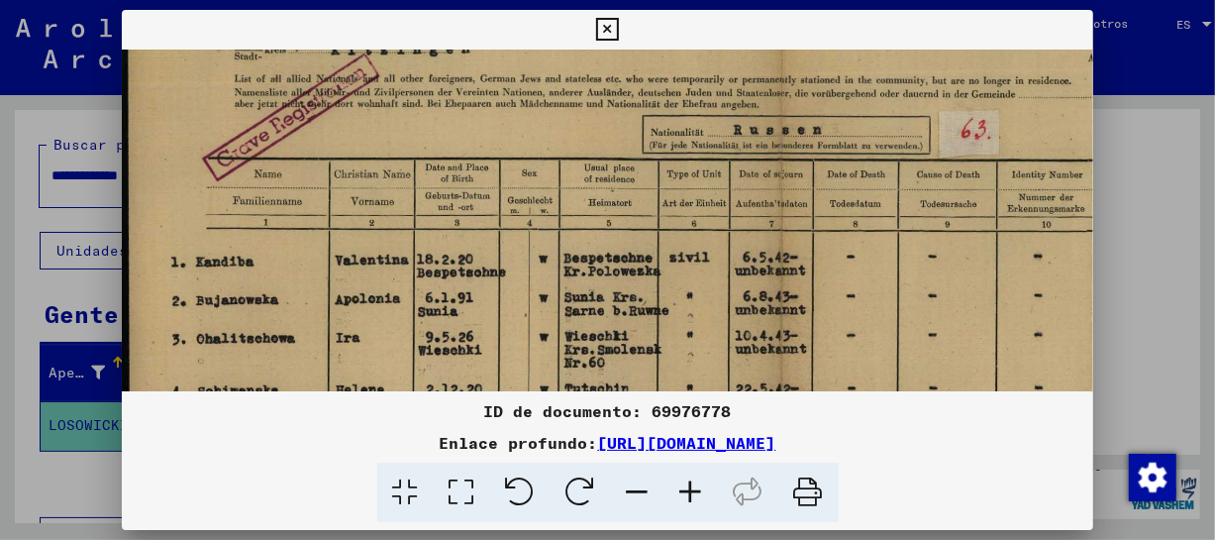
drag, startPoint x: 573, startPoint y: 266, endPoint x: 600, endPoint y: 199, distance: 72.4
click at [600, 199] on img at bounding box center [780, 448] width 1316 height 935
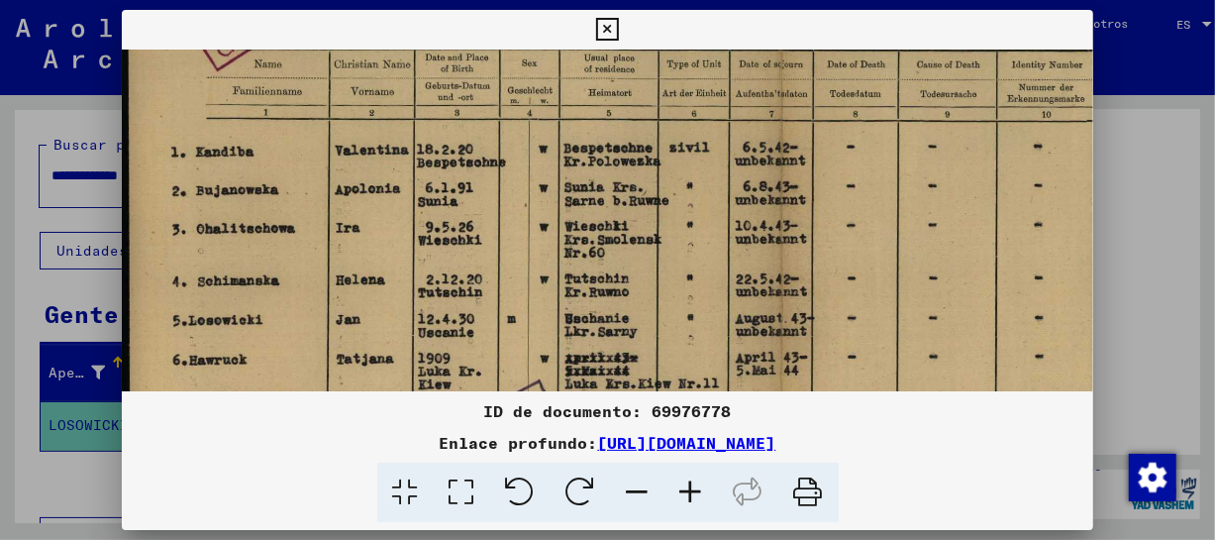
click at [598, 160] on img at bounding box center [780, 338] width 1316 height 935
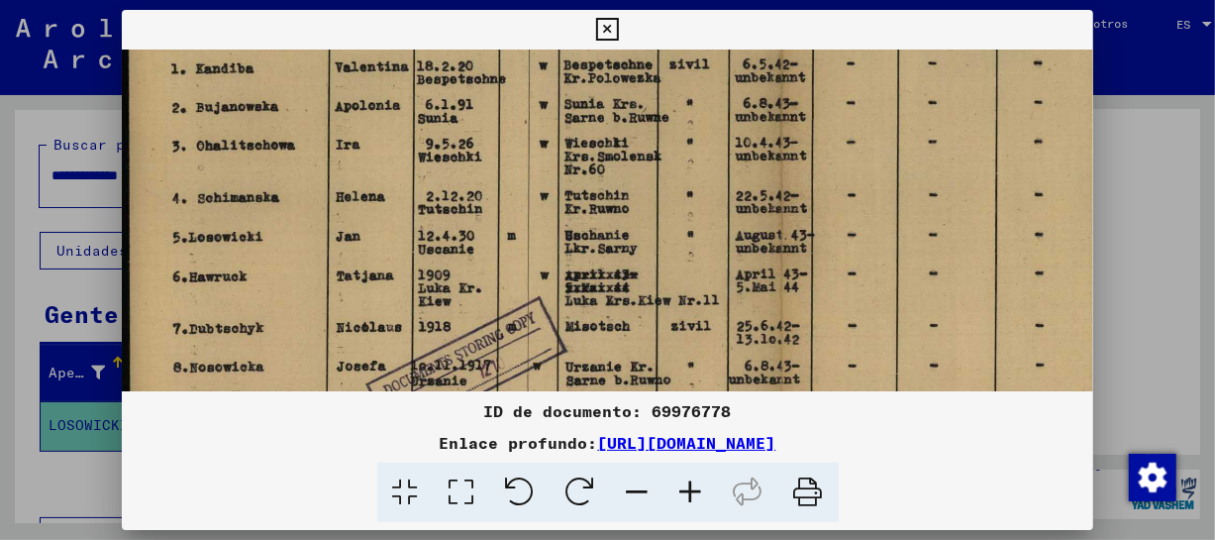
drag, startPoint x: 551, startPoint y: 246, endPoint x: 576, endPoint y: 164, distance: 85.8
click at [576, 164] on img at bounding box center [780, 255] width 1316 height 935
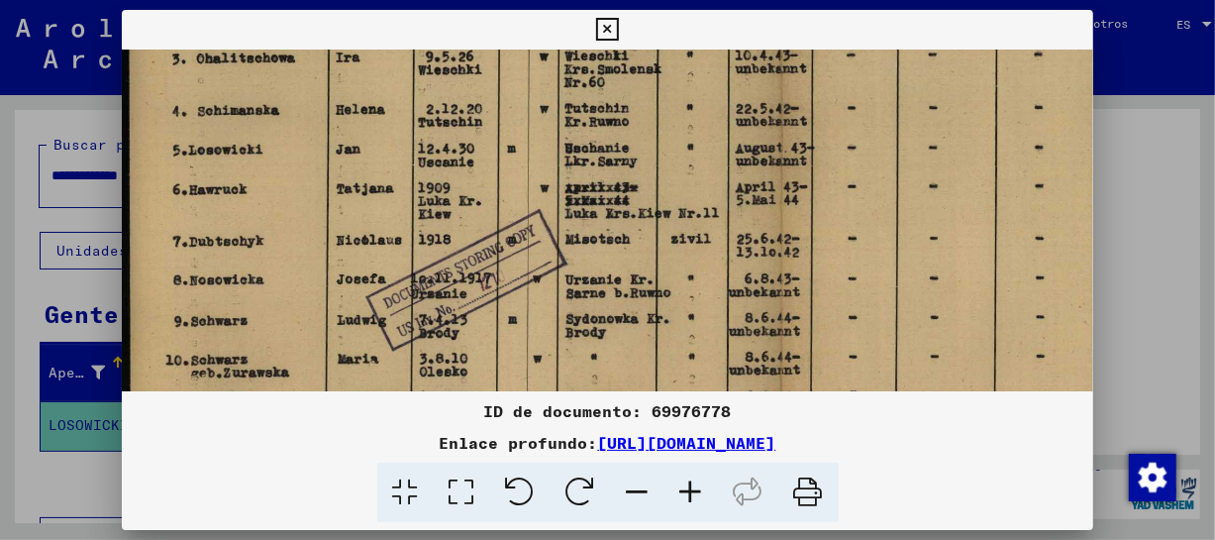
drag, startPoint x: 535, startPoint y: 247, endPoint x: 562, endPoint y: 161, distance: 90.5
click at [562, 161] on img at bounding box center [780, 168] width 1316 height 935
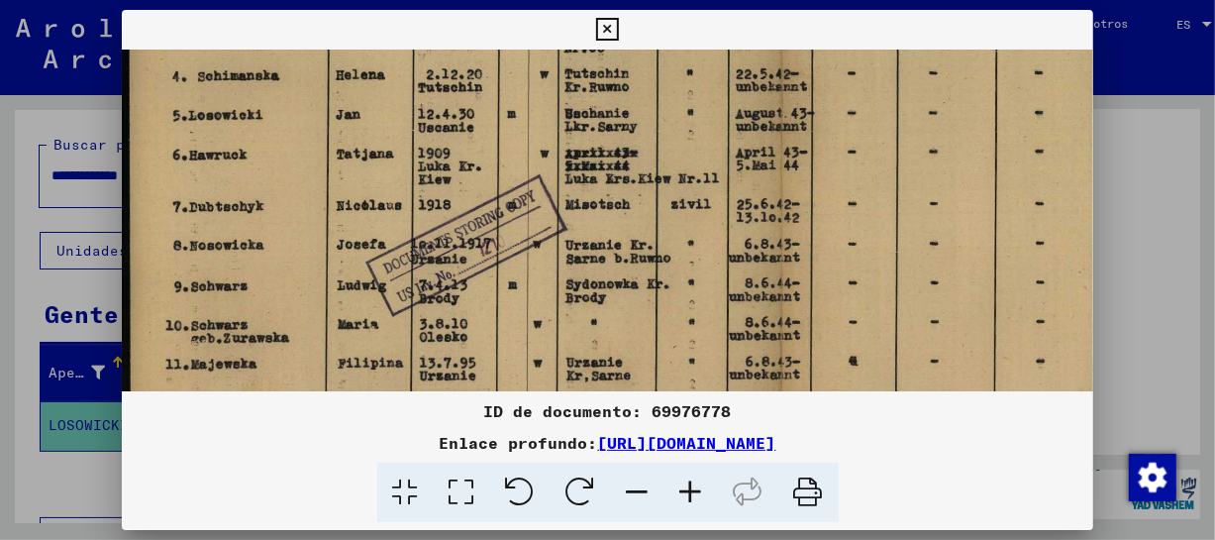
click at [544, 270] on img at bounding box center [780, 133] width 1316 height 935
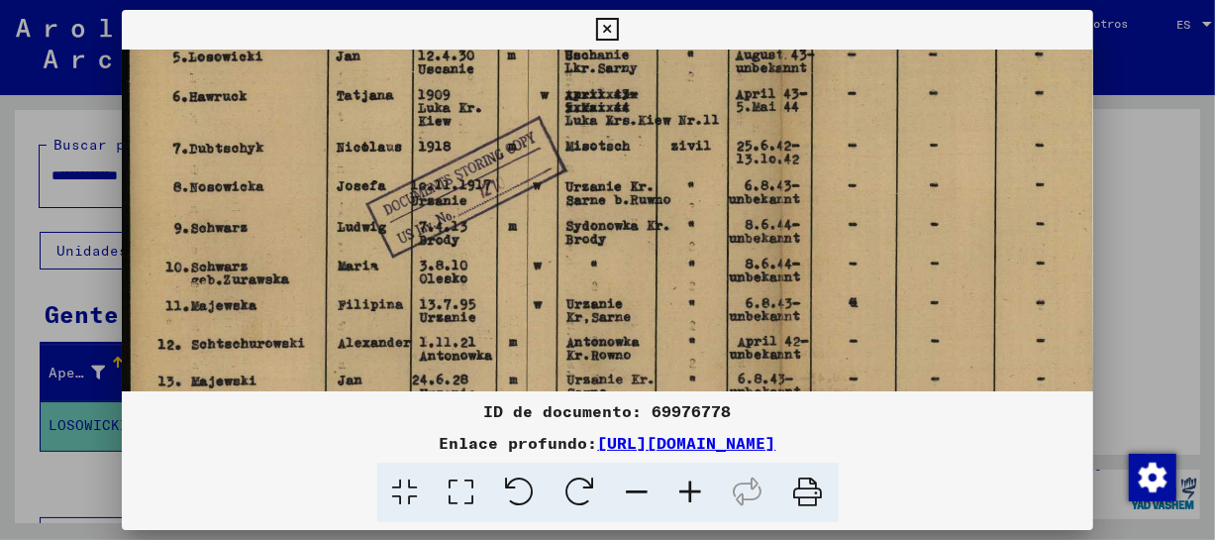
scroll to position [447, 0]
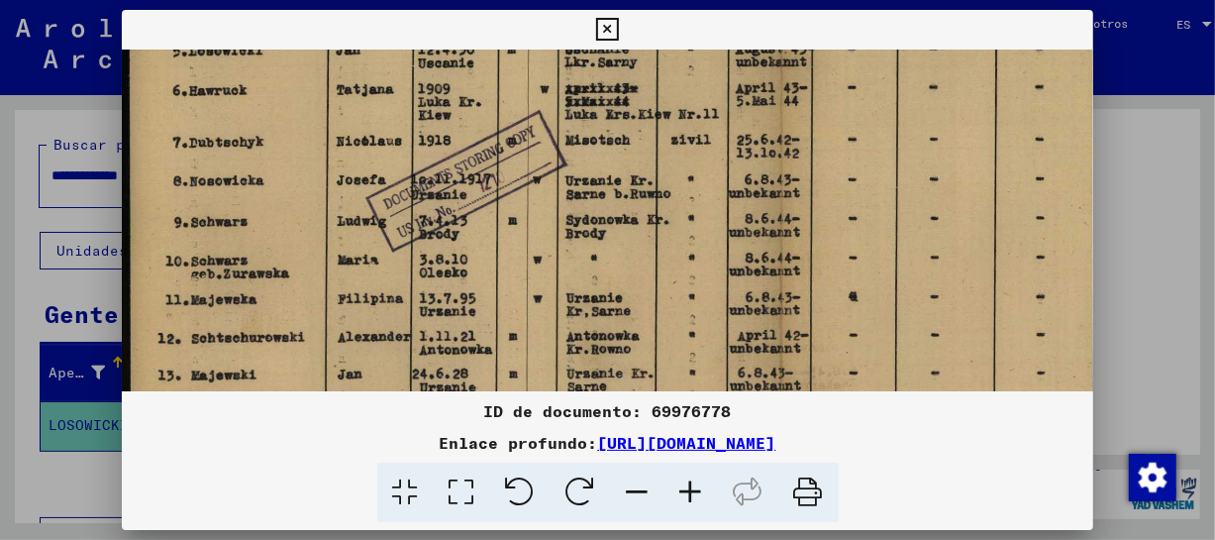
drag, startPoint x: 540, startPoint y: 339, endPoint x: 544, endPoint y: 274, distance: 64.5
click at [544, 274] on img at bounding box center [780, 69] width 1316 height 935
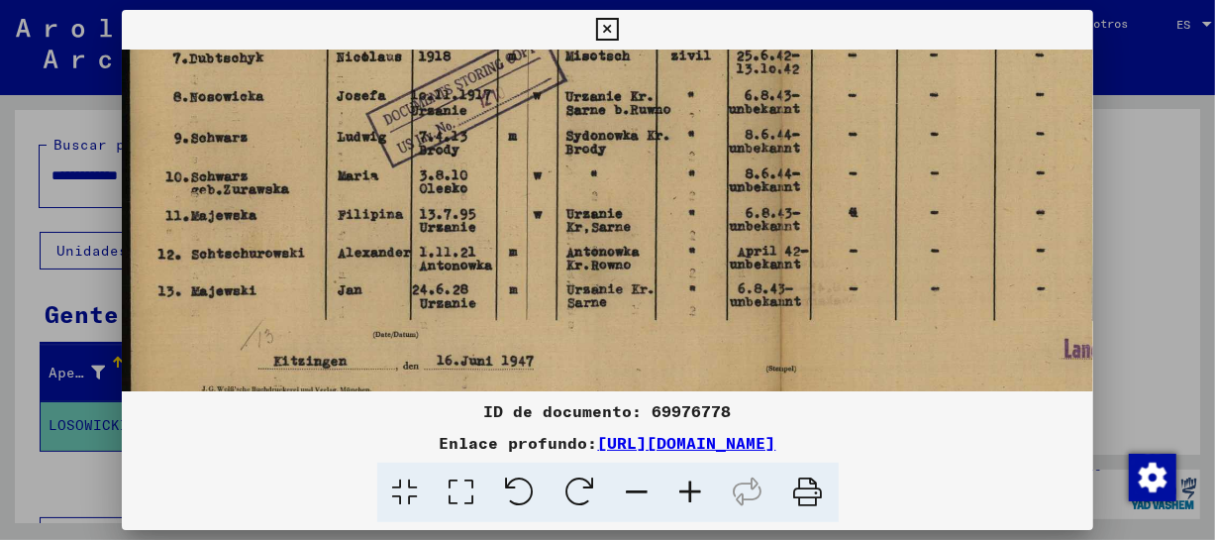
drag, startPoint x: 568, startPoint y: 298, endPoint x: 584, endPoint y: 214, distance: 85.6
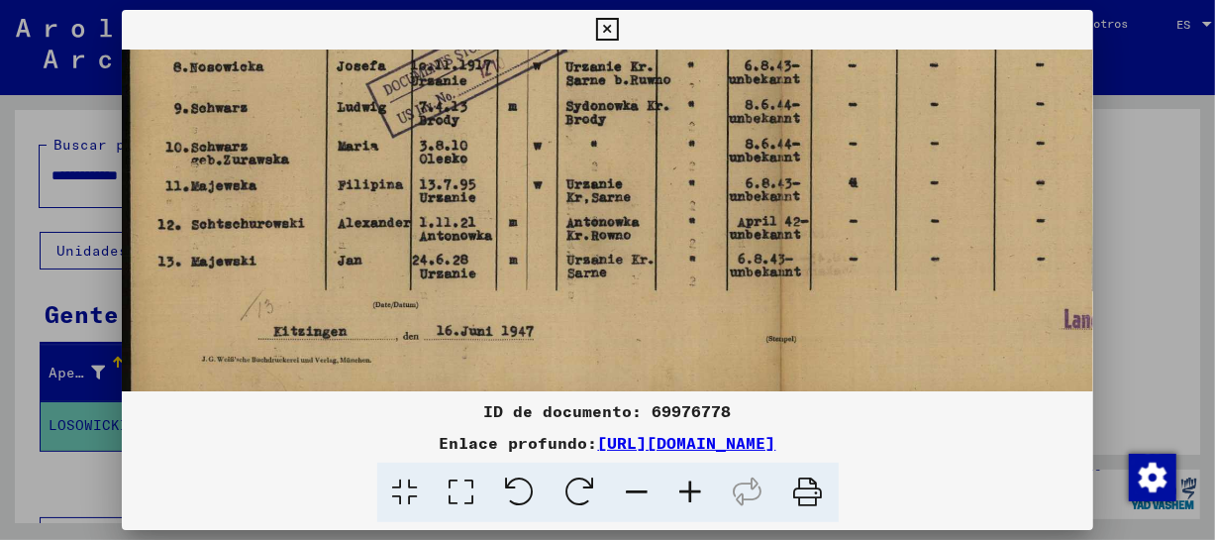
scroll to position [575, 0]
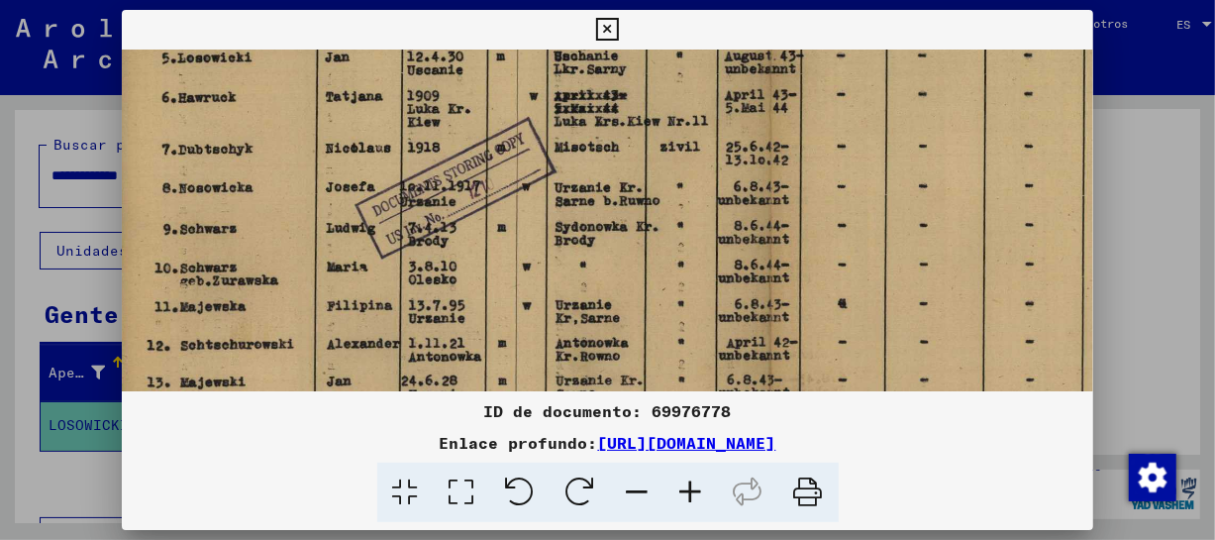
drag, startPoint x: 574, startPoint y: 310, endPoint x: 577, endPoint y: 399, distance: 89.1
click at [581, 401] on div "ID de documento: 69976778 Enlace profundo: [URL][DOMAIN_NAME]" at bounding box center [608, 266] width 972 height 513
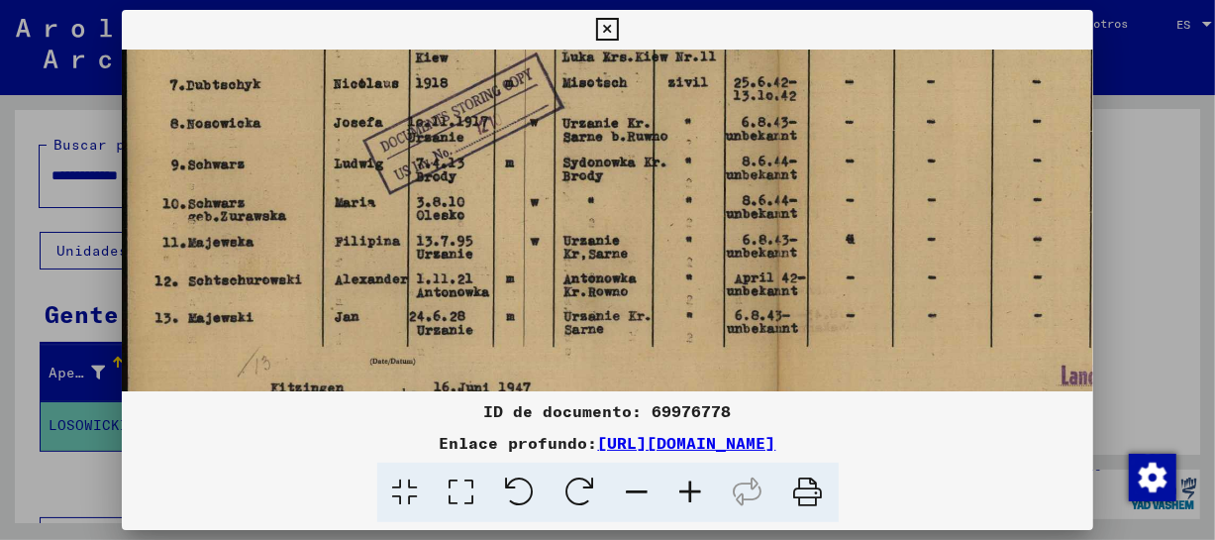
scroll to position [445, 10]
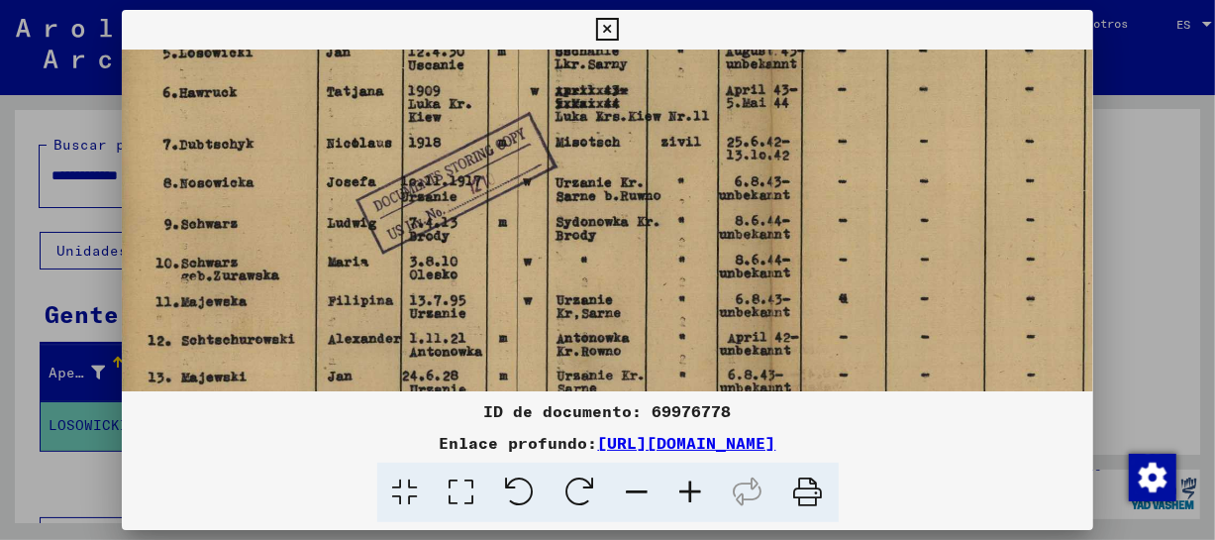
click at [576, 289] on img at bounding box center [770, 71] width 1316 height 935
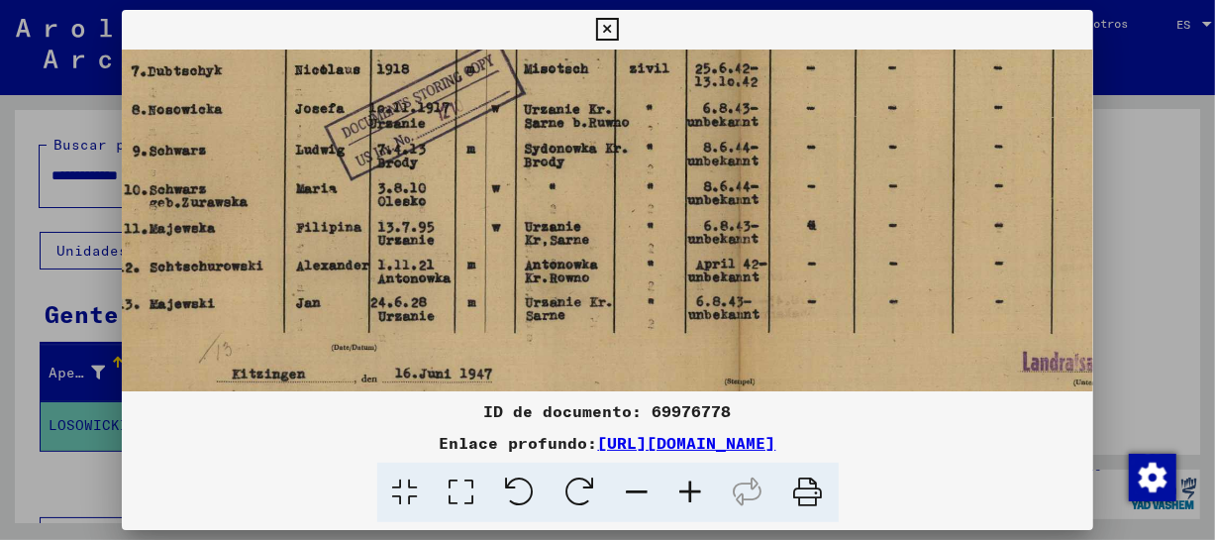
scroll to position [400, 0]
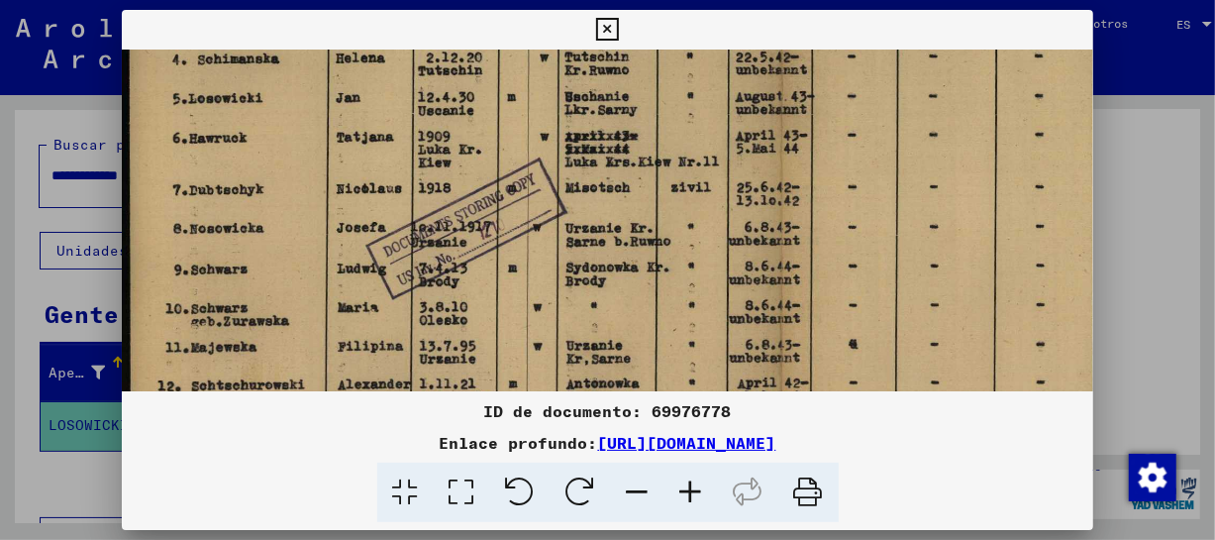
drag, startPoint x: 576, startPoint y: 289, endPoint x: 615, endPoint y: 333, distance: 58.2
click at [615, 333] on img at bounding box center [780, 117] width 1316 height 935
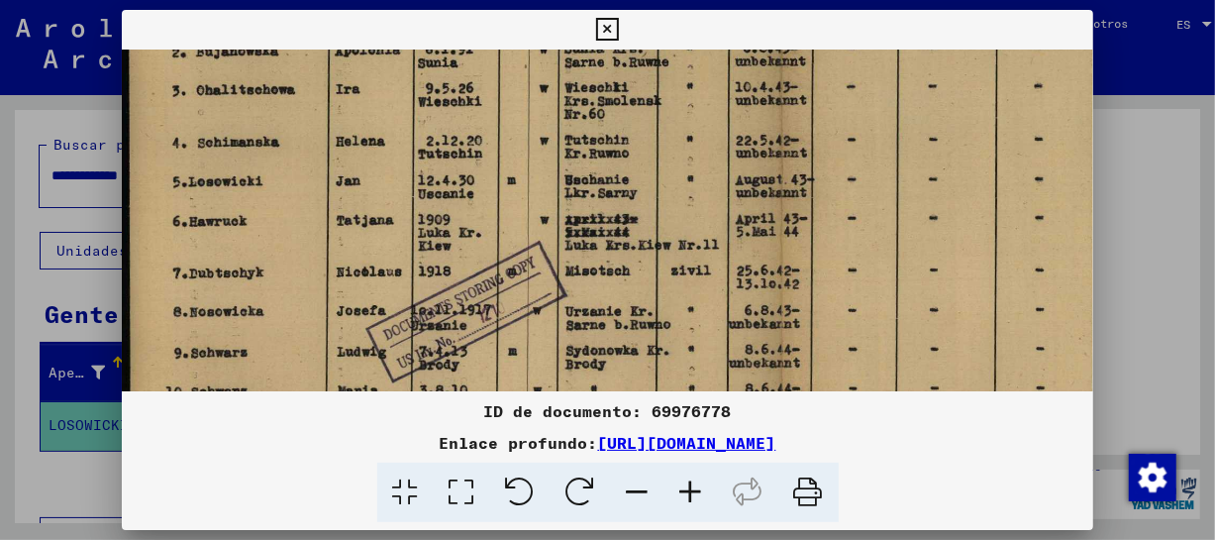
drag, startPoint x: 593, startPoint y: 265, endPoint x: 643, endPoint y: 337, distance: 87.3
click at [650, 348] on img at bounding box center [780, 200] width 1316 height 935
click at [601, 28] on icon at bounding box center [607, 30] width 23 height 24
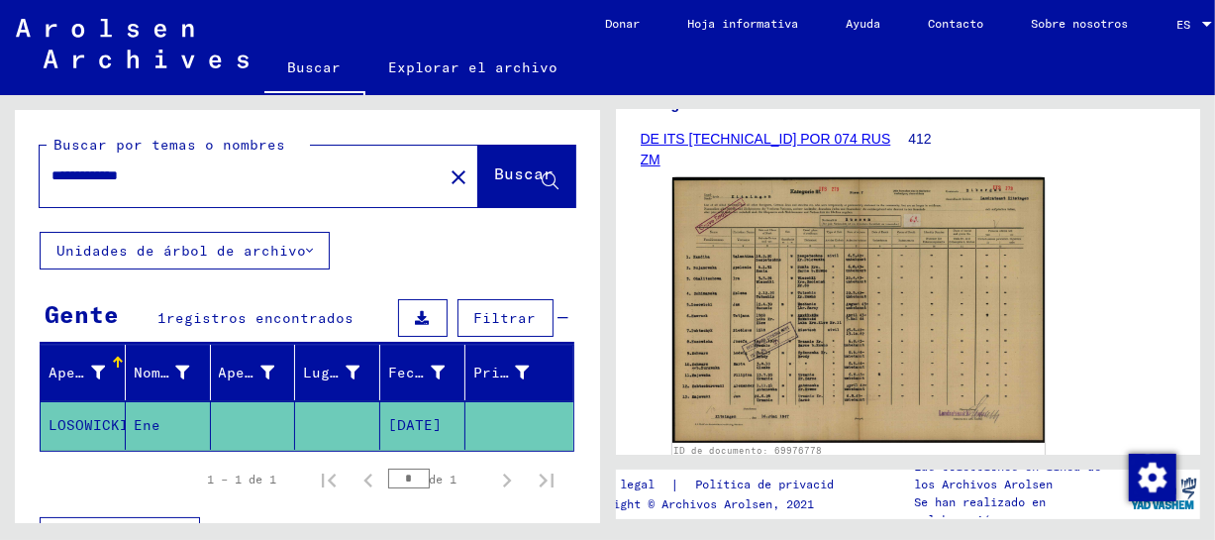
click at [131, 177] on input "**********" at bounding box center [240, 175] width 379 height 21
click at [171, 157] on div "**********" at bounding box center [235, 175] width 391 height 45
click at [170, 186] on div "**********" at bounding box center [235, 175] width 391 height 45
click at [165, 174] on input "**********" at bounding box center [240, 175] width 379 height 21
click at [495, 174] on font "Buscar" at bounding box center [524, 173] width 59 height 20
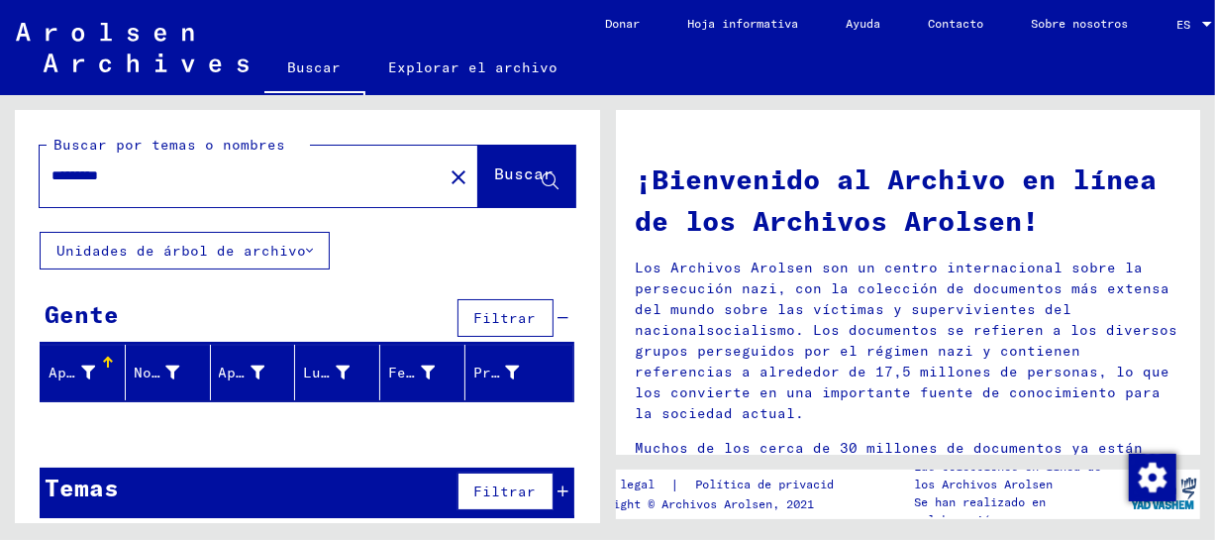
click at [128, 178] on input "*********" at bounding box center [234, 175] width 367 height 21
click at [495, 178] on font "Buscar" at bounding box center [524, 173] width 59 height 20
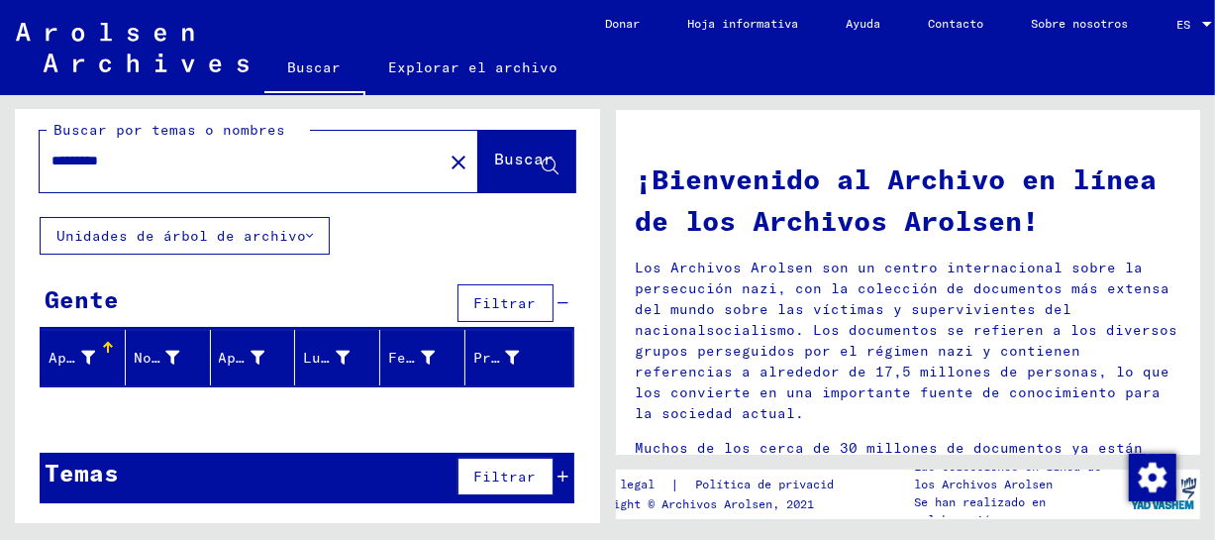
drag, startPoint x: 69, startPoint y: 154, endPoint x: 81, endPoint y: 227, distance: 73.2
click at [72, 175] on div "*********" at bounding box center [229, 161] width 379 height 45
click at [79, 154] on input "*********" at bounding box center [234, 160] width 367 height 21
type input "**********"
